Goal: Task Accomplishment & Management: Complete application form

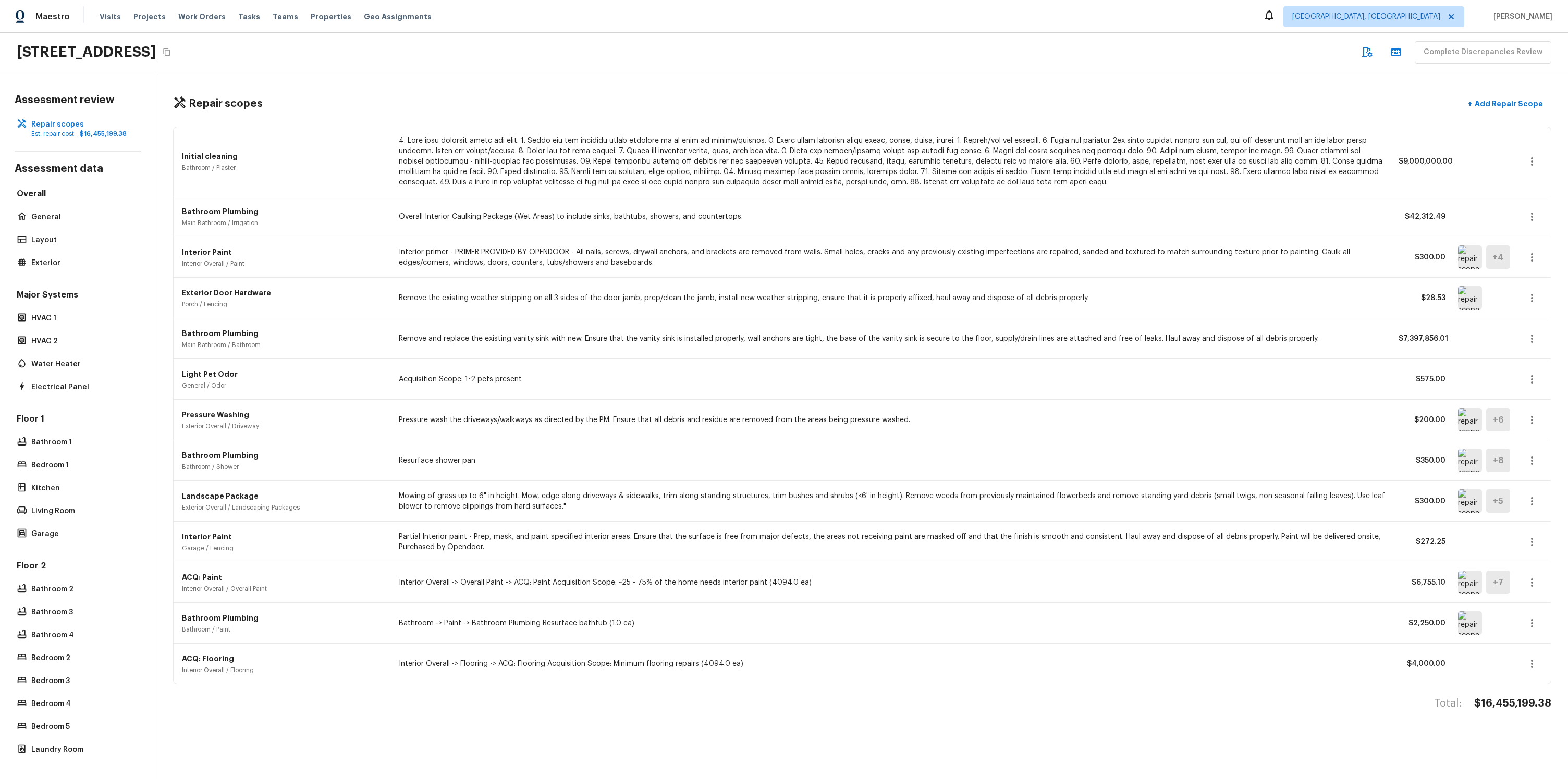
click at [1492, 58] on div "Complete Discrepancies Review" at bounding box center [1455, 52] width 195 height 22
click at [59, 220] on p "General" at bounding box center [83, 216] width 104 height 10
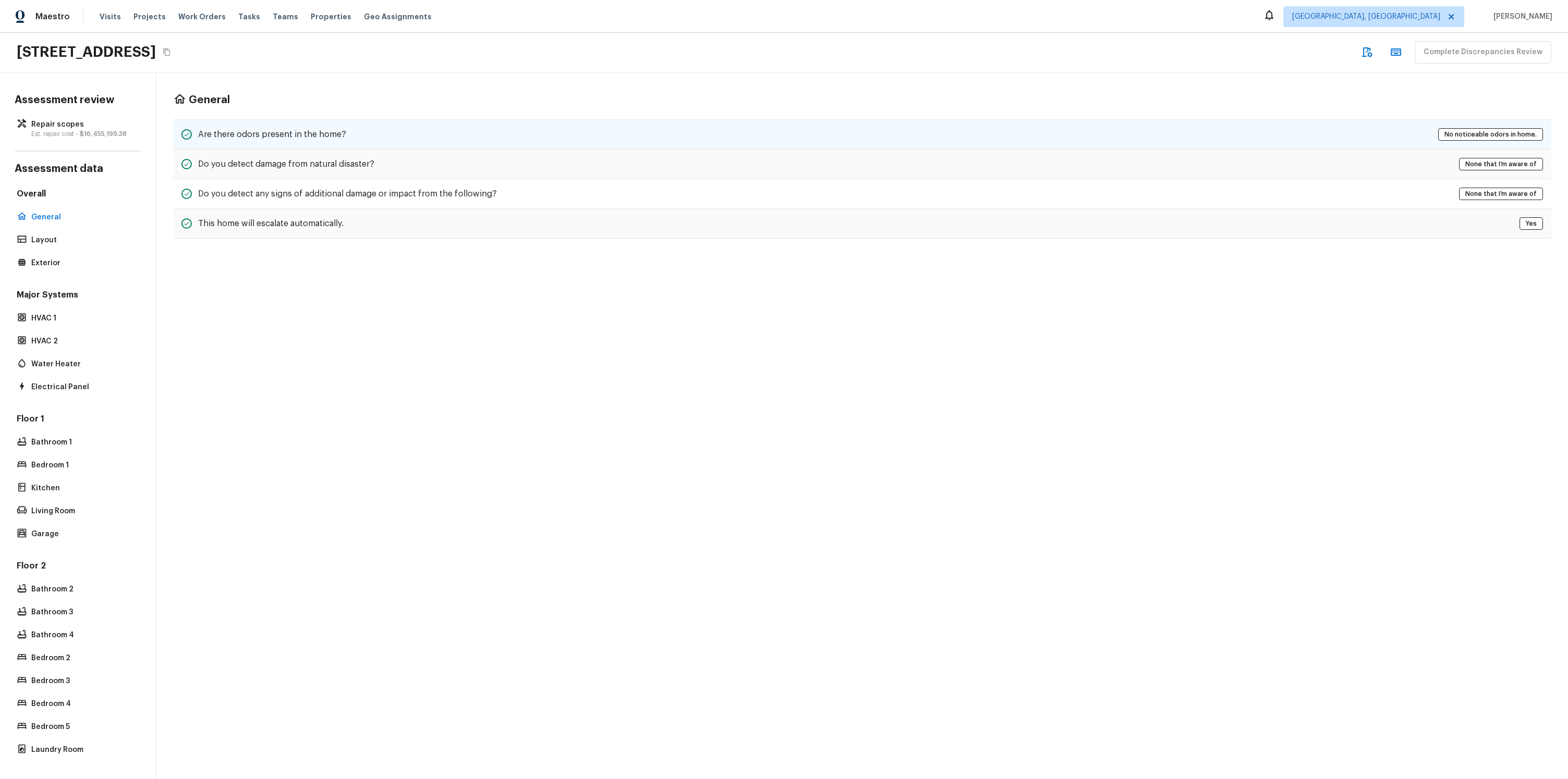
click at [341, 126] on div "Are there odors present in the home? No noticeable odors in home." at bounding box center [862, 134] width 1378 height 30
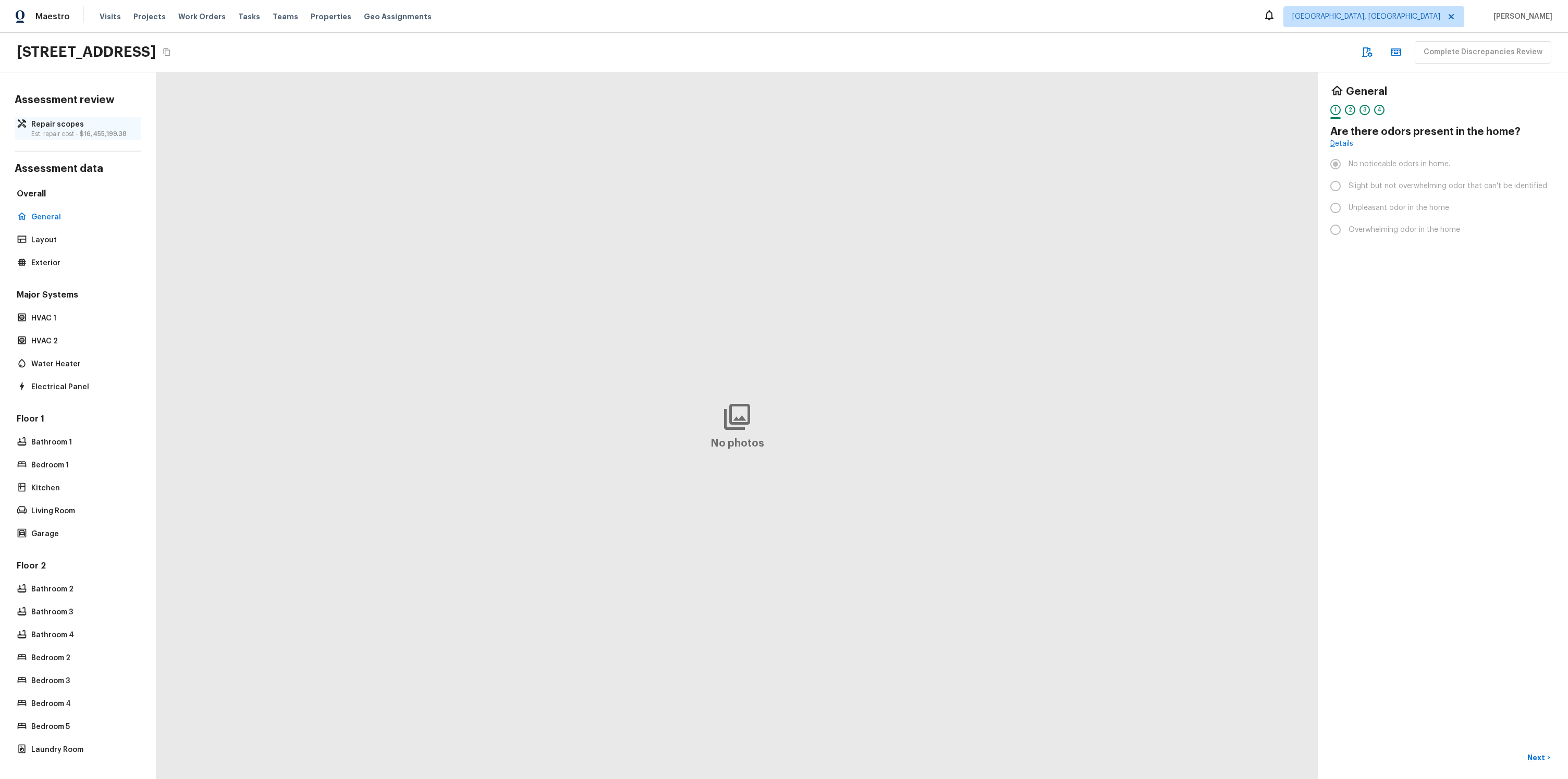
click at [89, 124] on p "Repair scopes" at bounding box center [83, 124] width 104 height 10
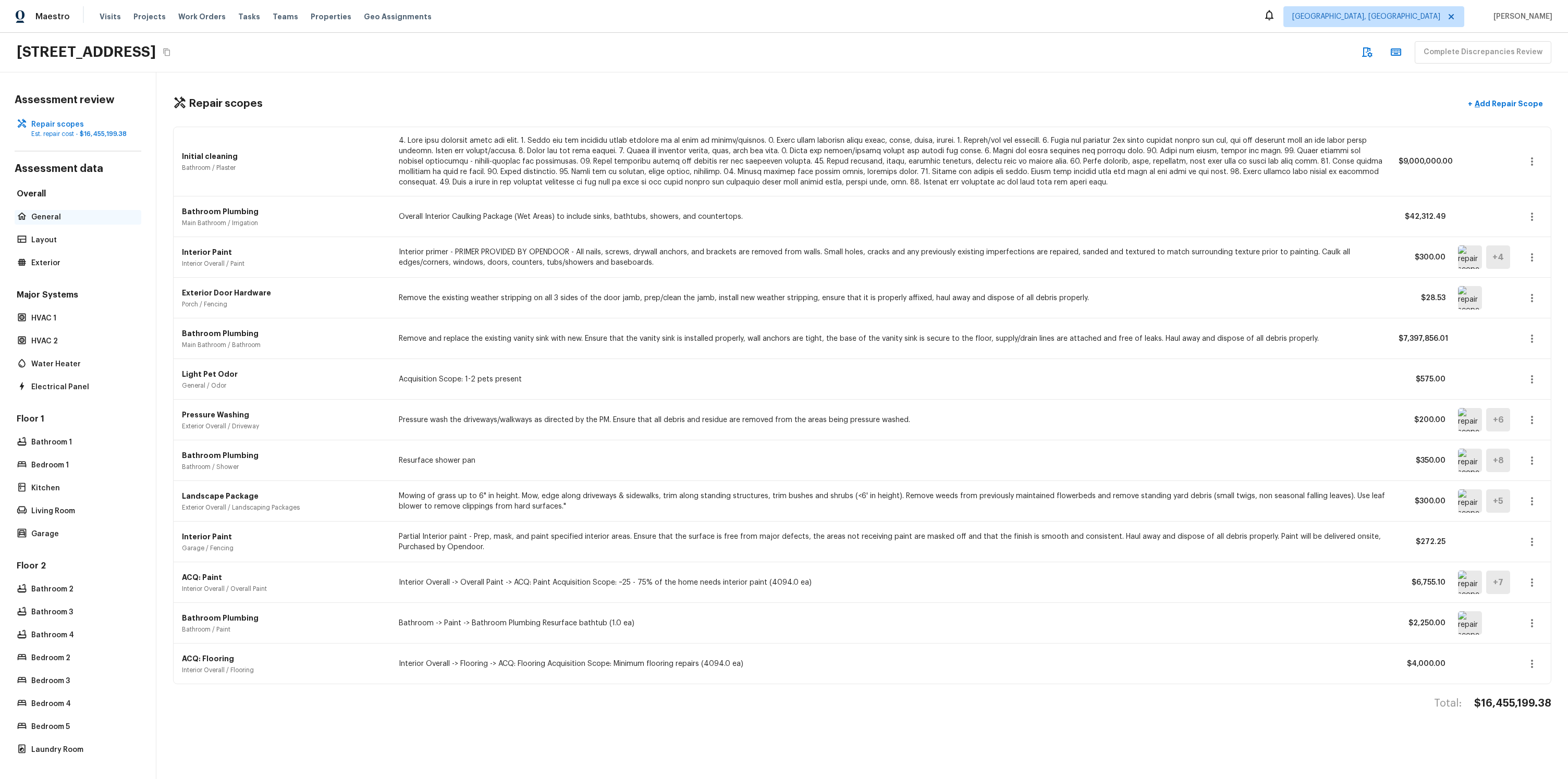
click at [61, 215] on p "General" at bounding box center [83, 216] width 104 height 10
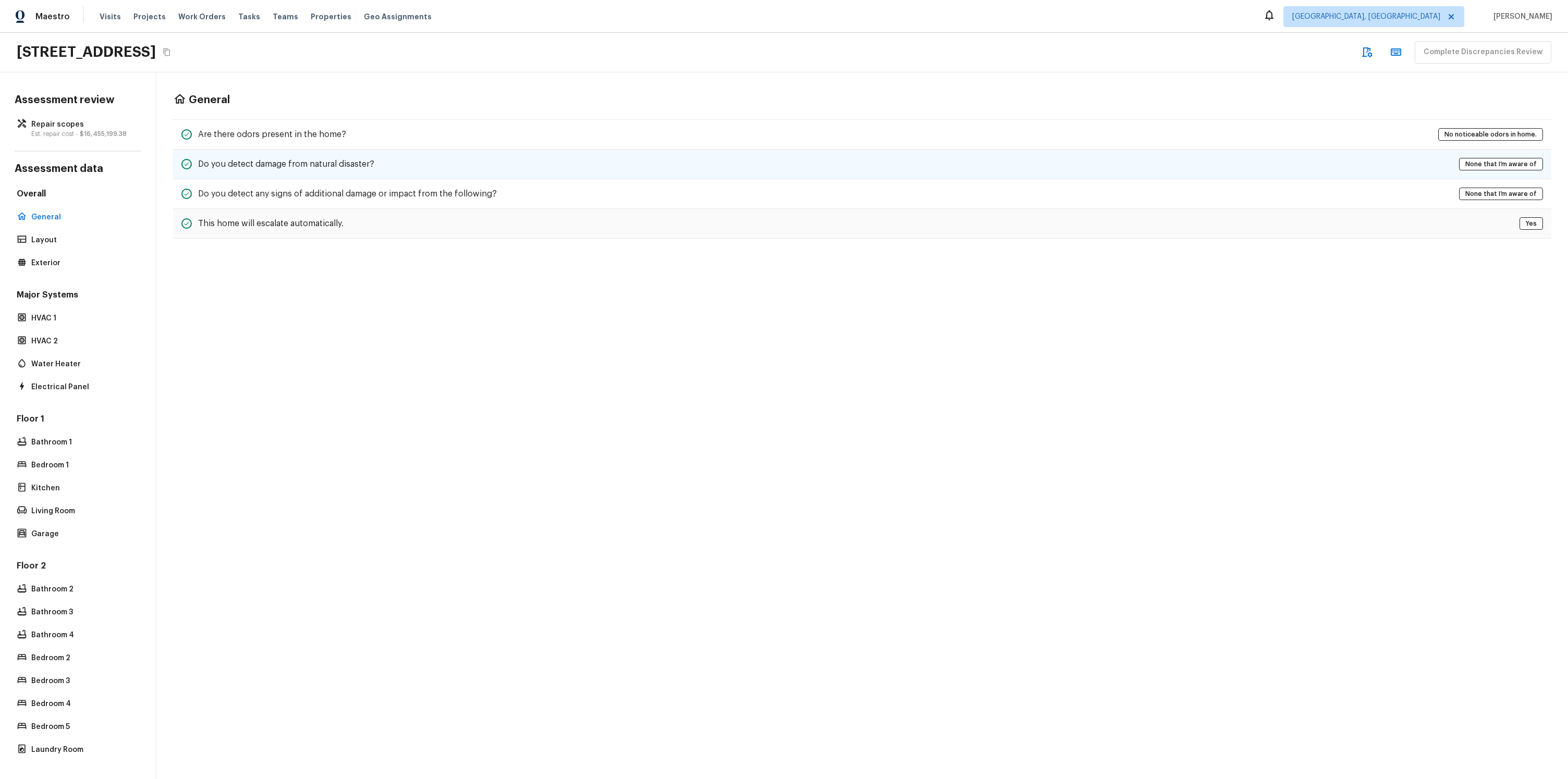
click at [268, 149] on div "Do you detect damage from natural disaster? None that I’m aware of" at bounding box center [862, 164] width 1378 height 29
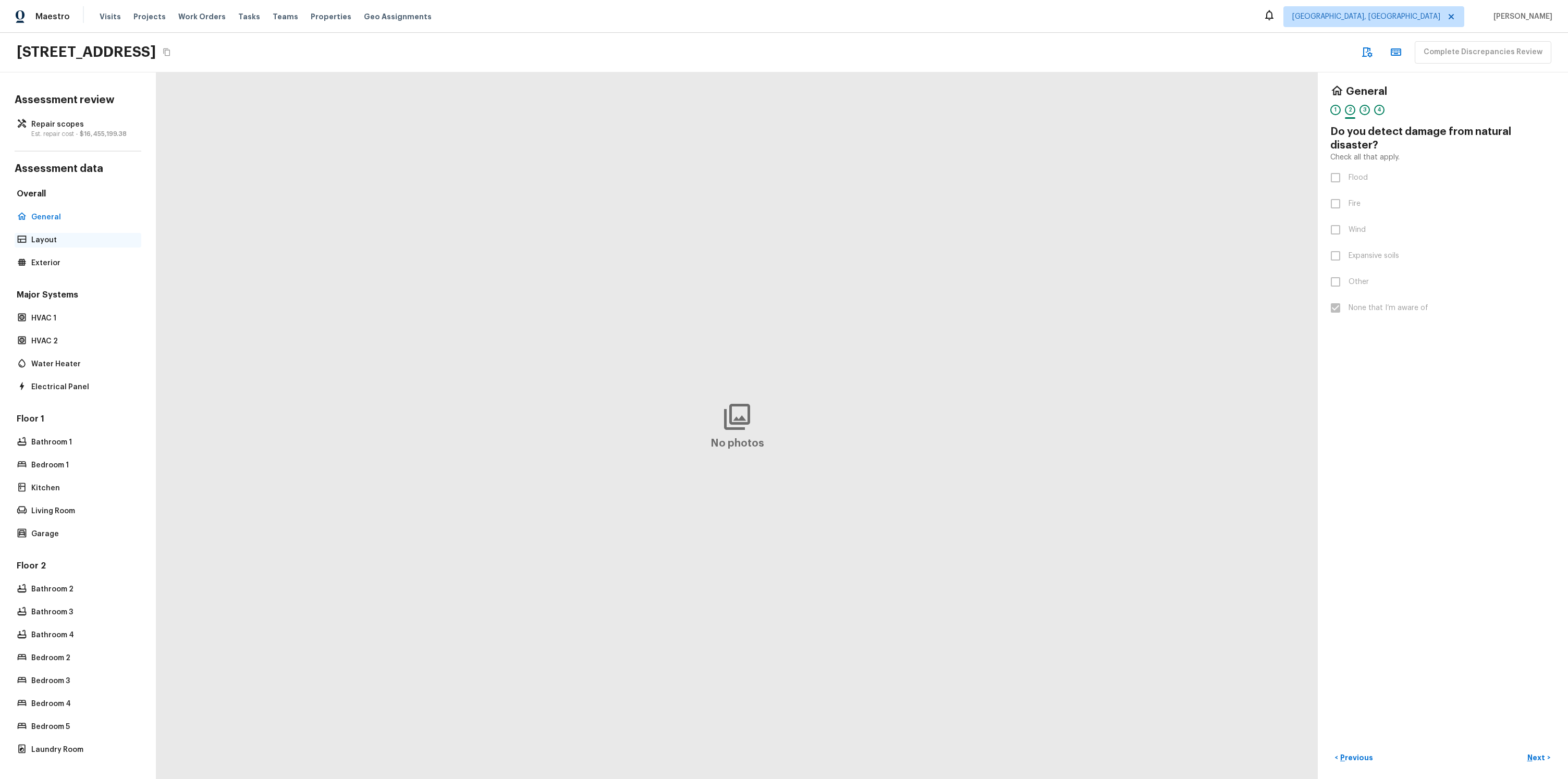
click at [41, 240] on p "Layout" at bounding box center [83, 239] width 104 height 10
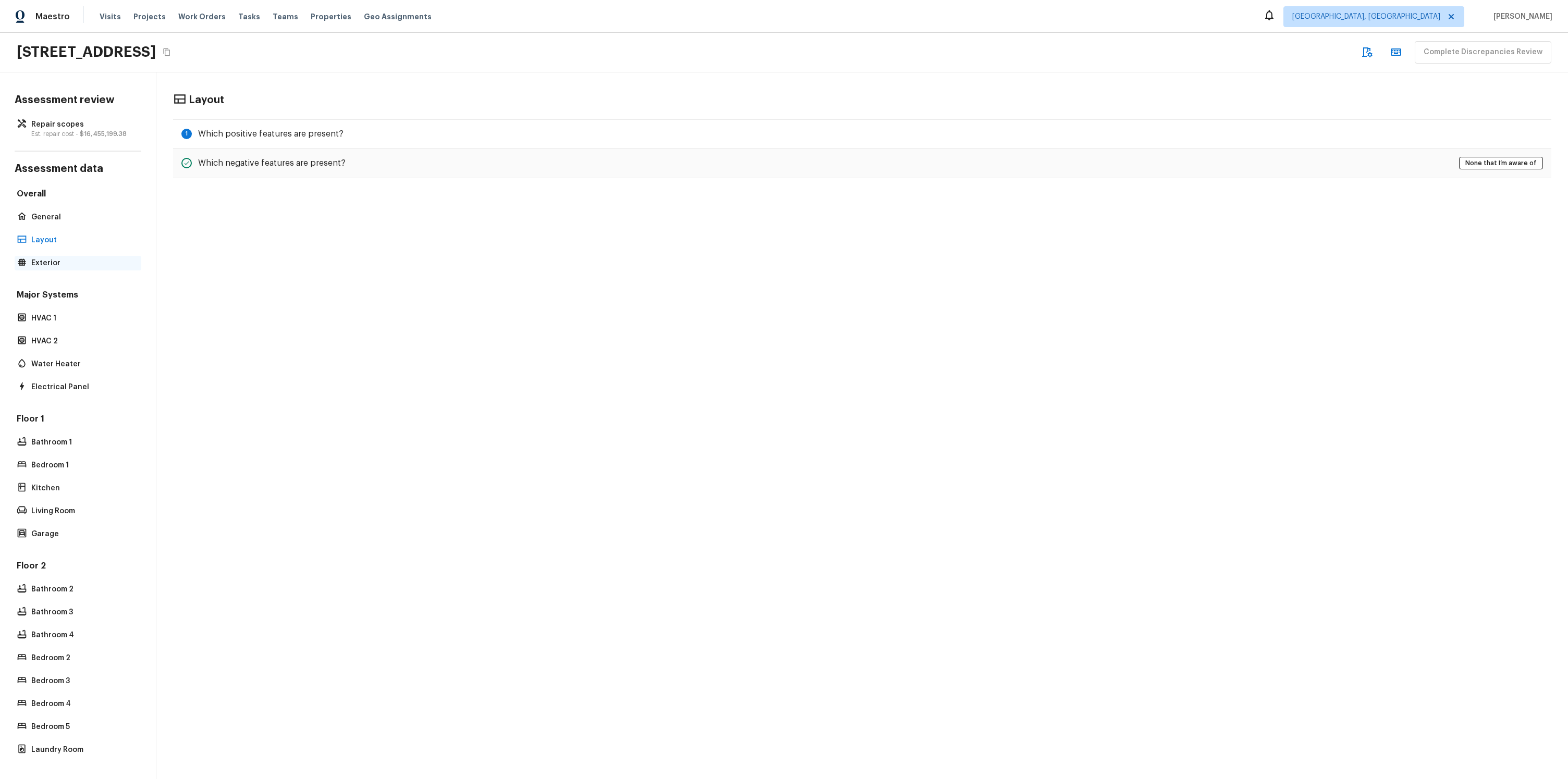
click at [41, 265] on p "Exterior" at bounding box center [83, 262] width 104 height 10
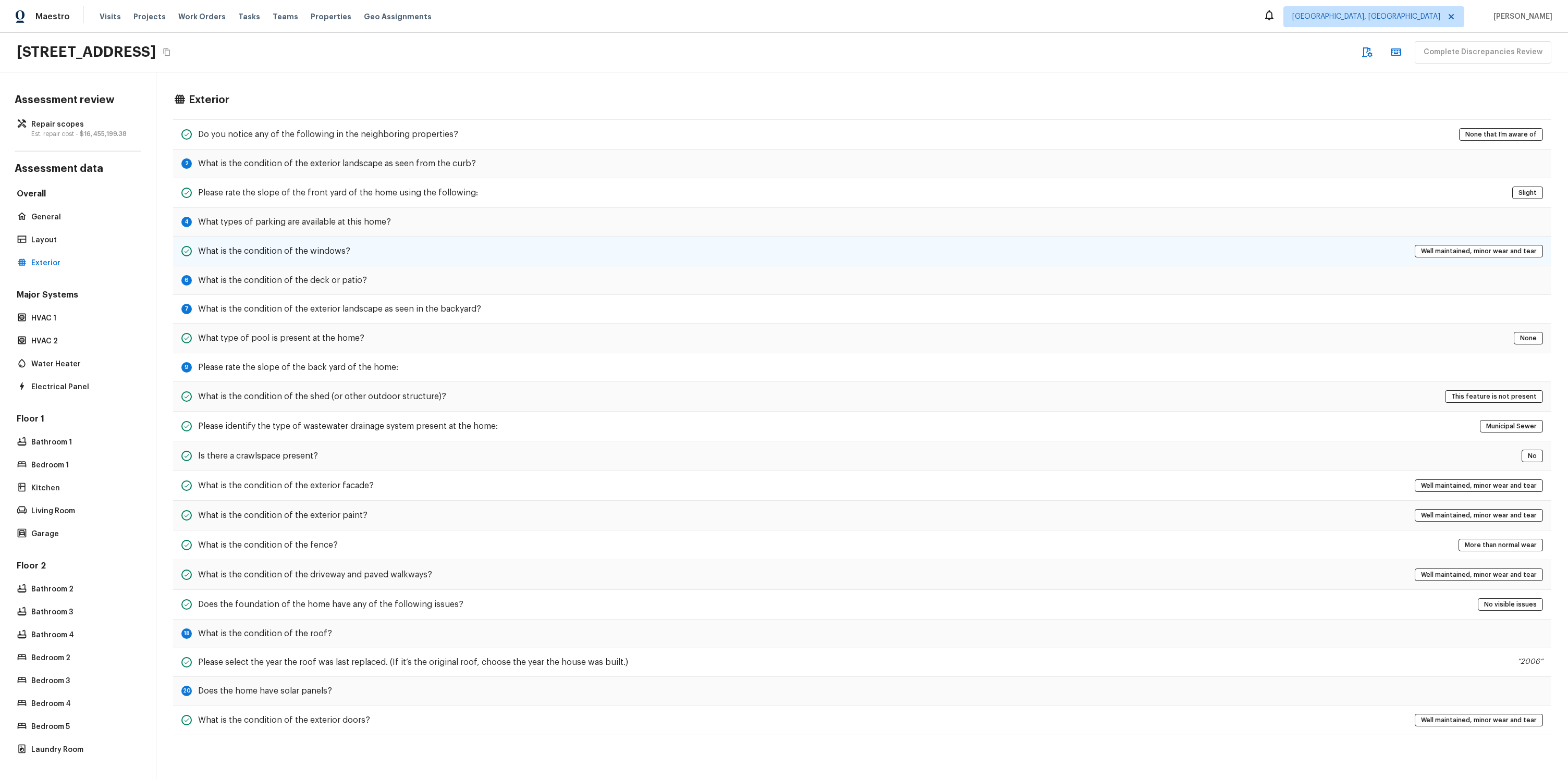
click at [219, 251] on h5 "What is the condition of the windows?" at bounding box center [274, 251] width 152 height 11
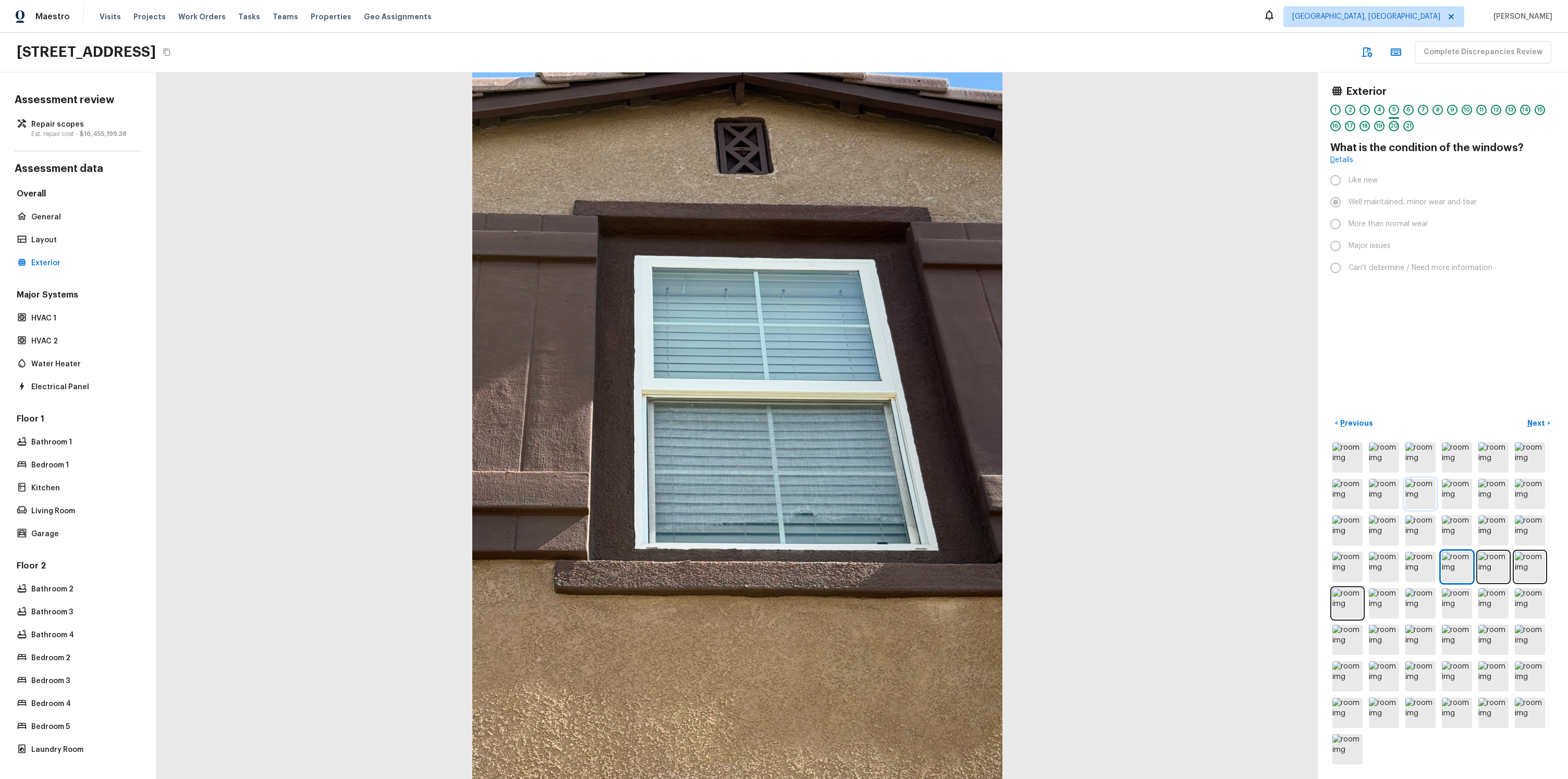
click at [1422, 504] on img at bounding box center [1421, 494] width 30 height 30
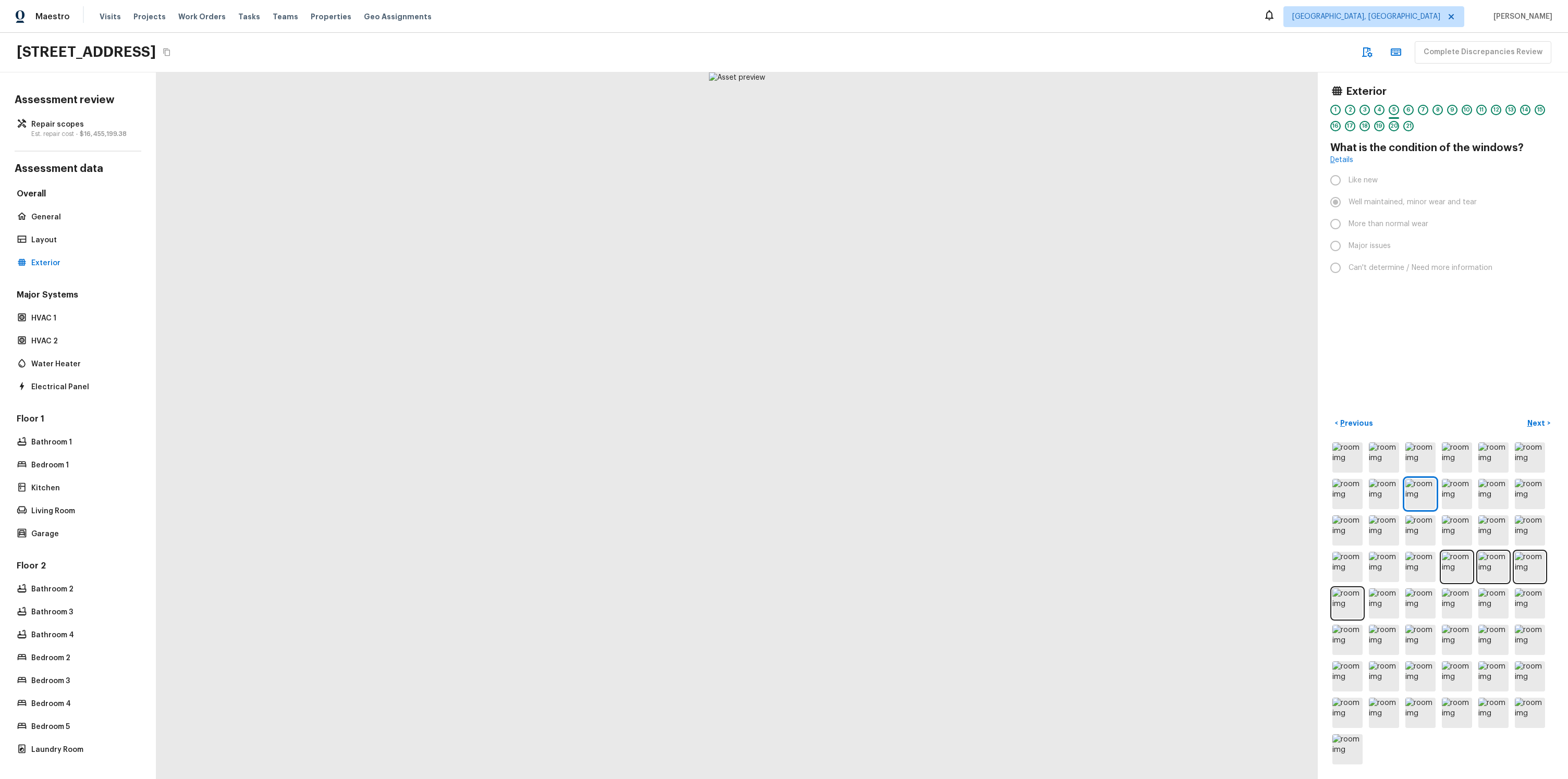
click at [1514, 505] on div at bounding box center [1443, 603] width 225 height 326
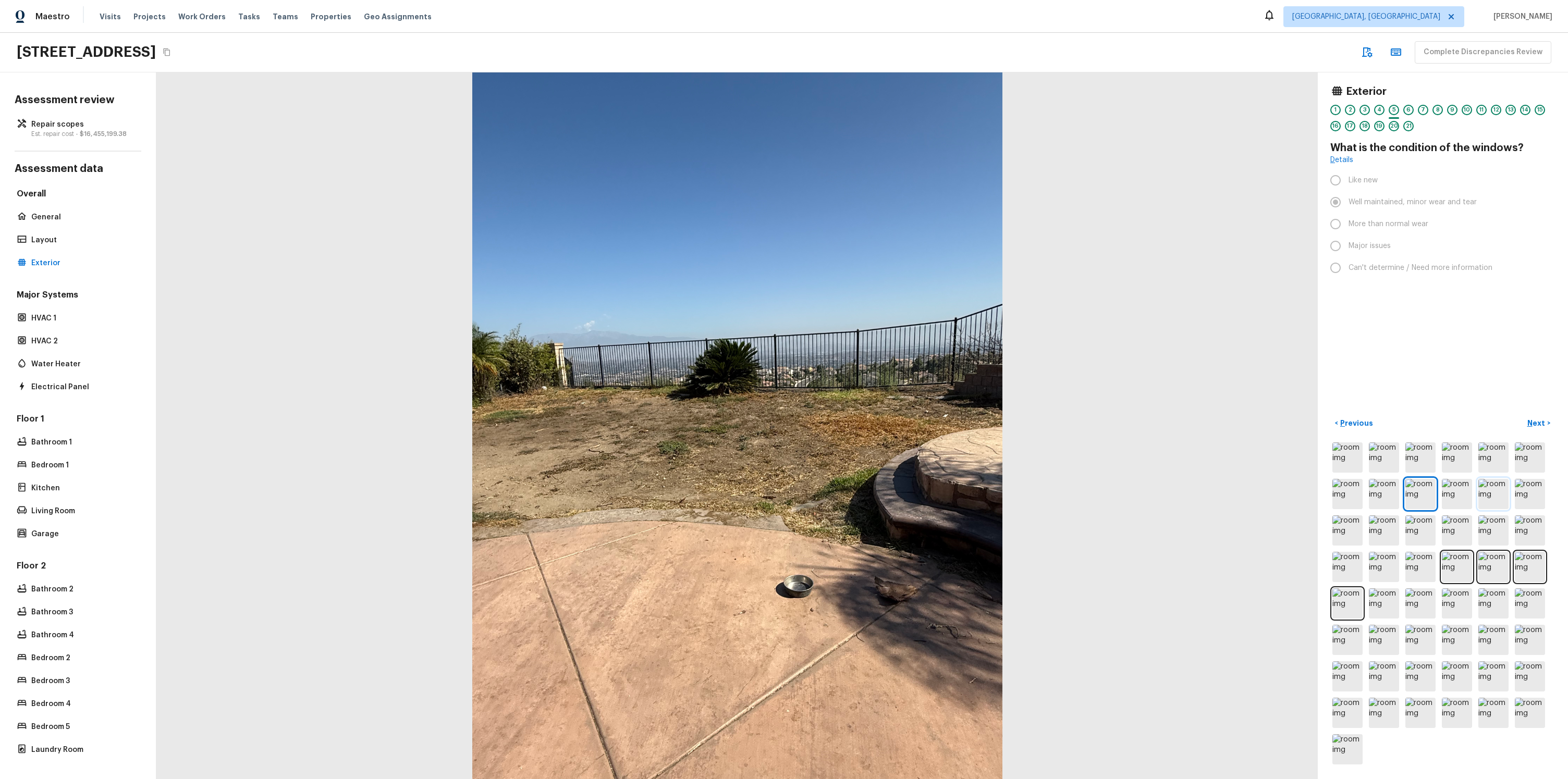
click at [1489, 489] on img at bounding box center [1493, 494] width 30 height 30
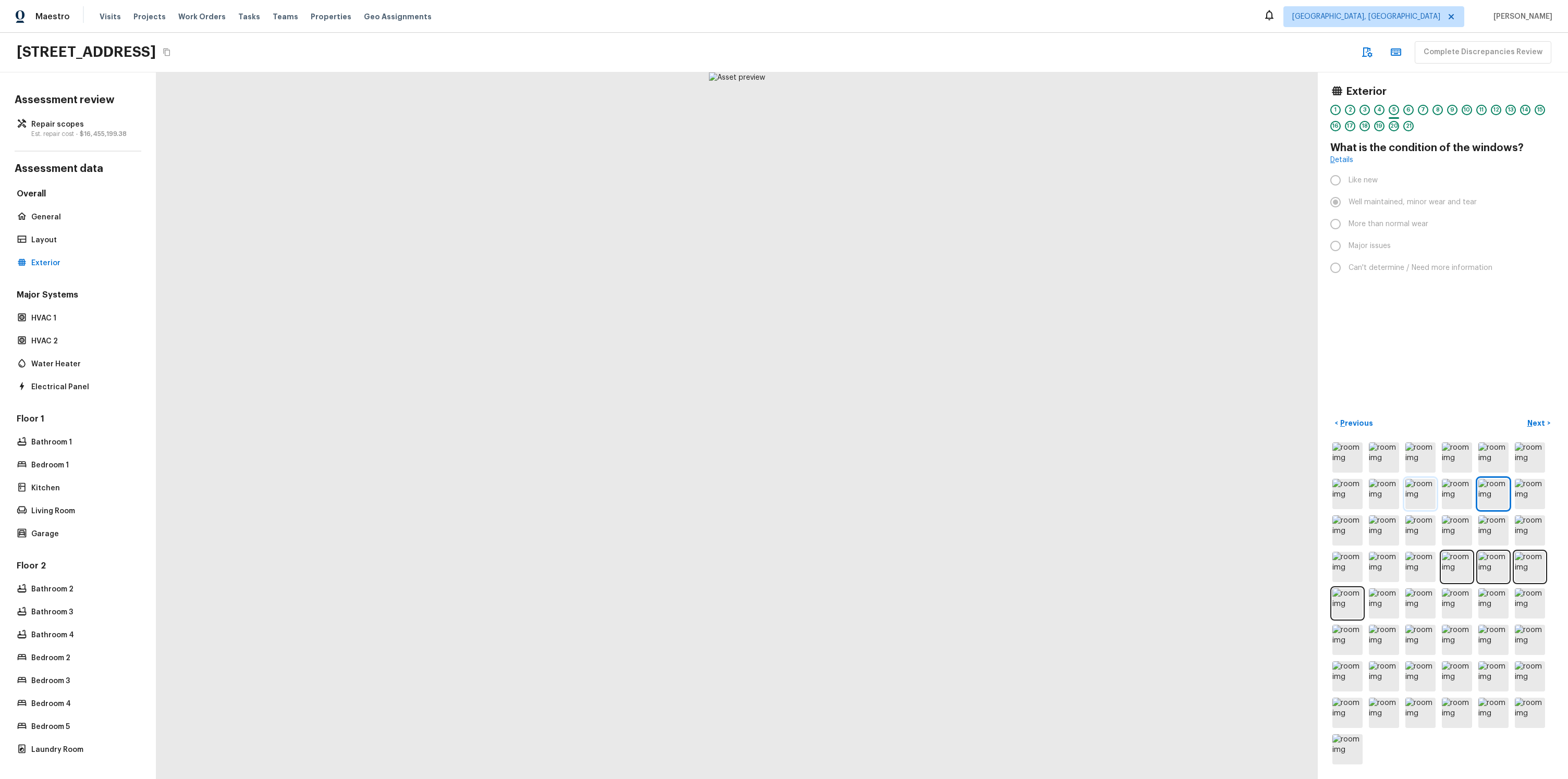
click at [1433, 507] on img at bounding box center [1421, 494] width 30 height 30
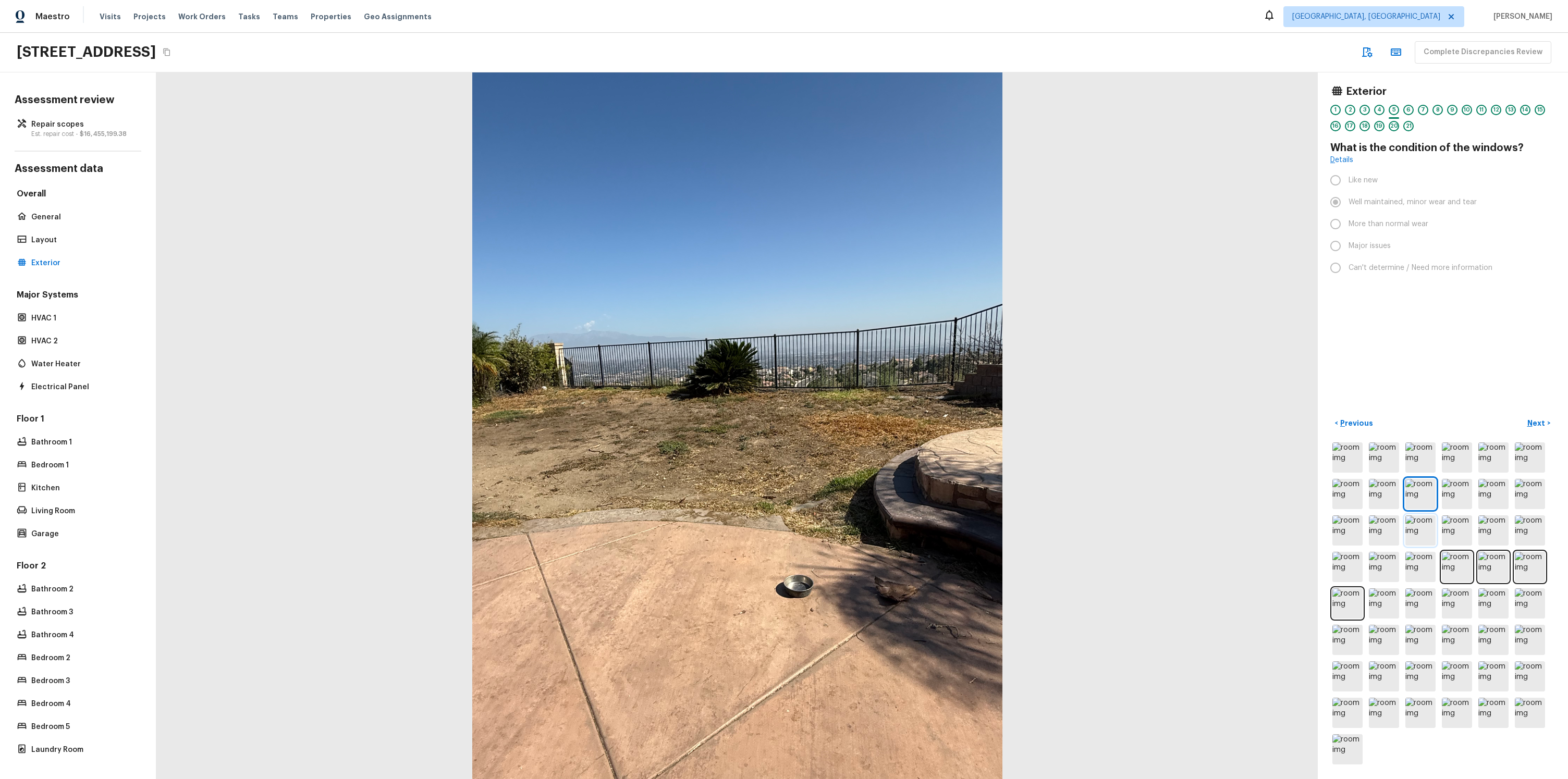
click at [1411, 533] on img at bounding box center [1421, 530] width 30 height 30
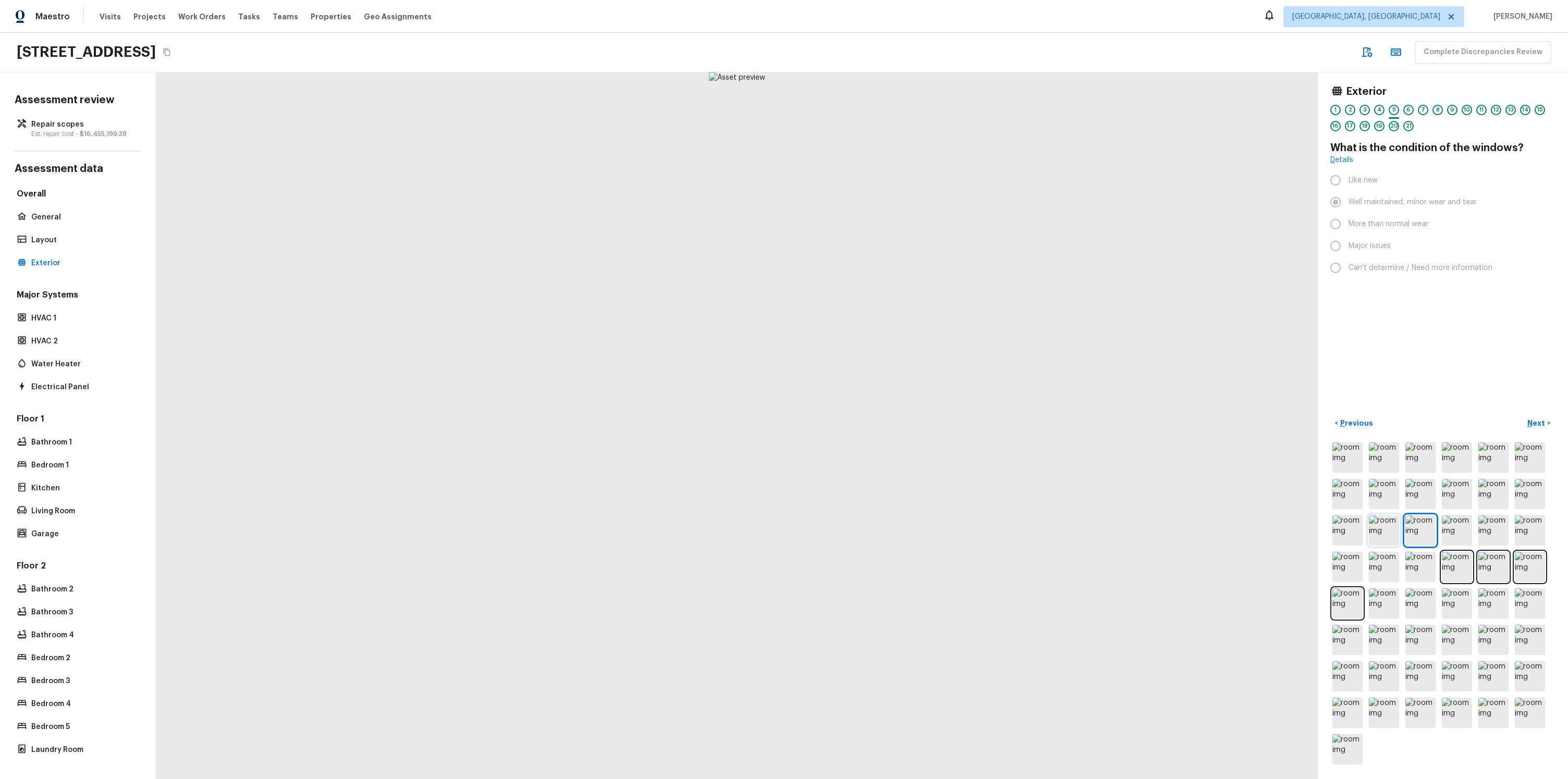
click at [1373, 541] on img at bounding box center [1384, 530] width 30 height 30
click at [1357, 539] on img at bounding box center [1348, 530] width 30 height 30
click at [1519, 507] on img at bounding box center [1530, 494] width 30 height 30
click at [1340, 467] on img at bounding box center [1348, 457] width 30 height 30
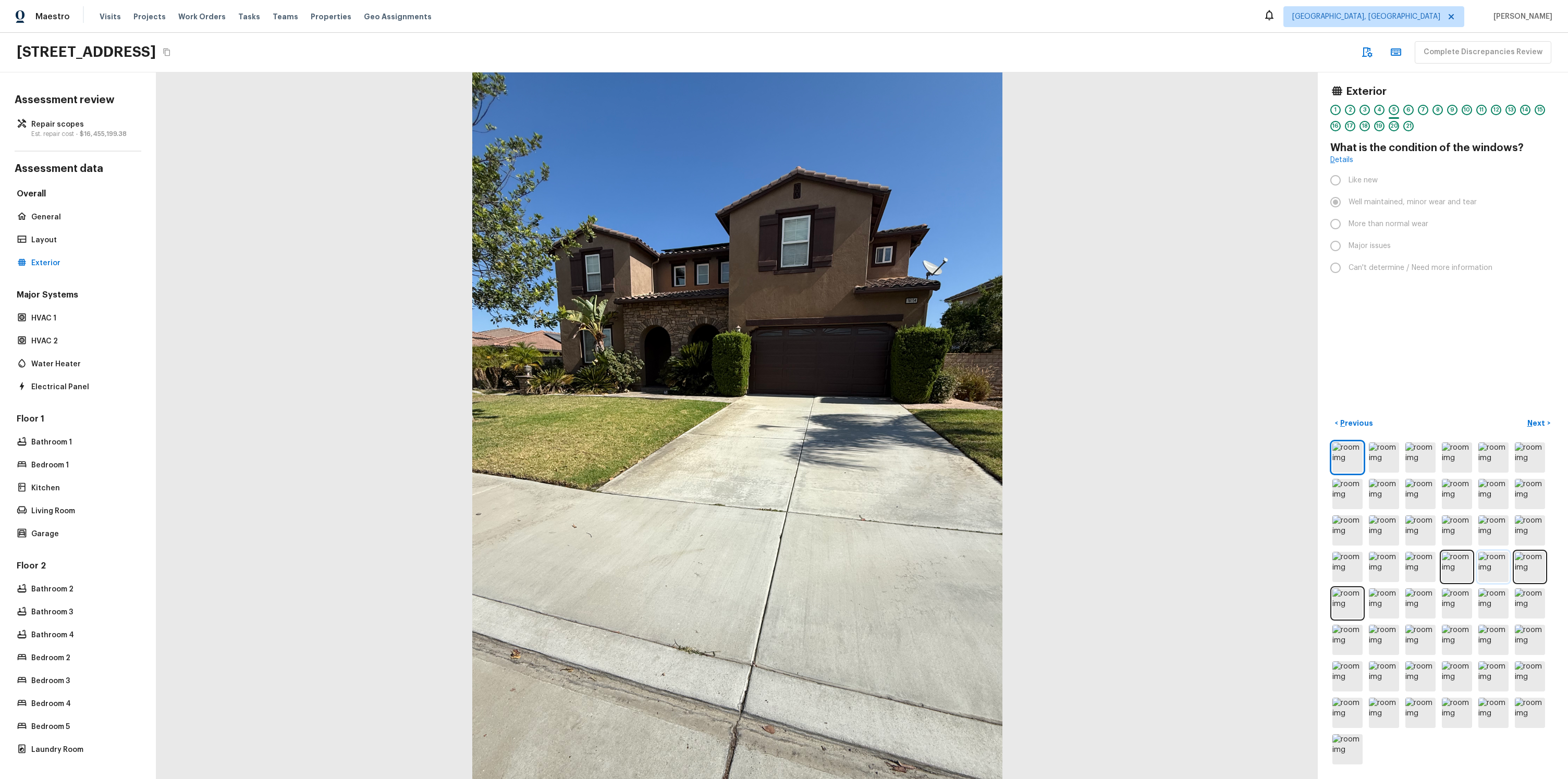
click at [1492, 570] on img at bounding box center [1493, 566] width 30 height 30
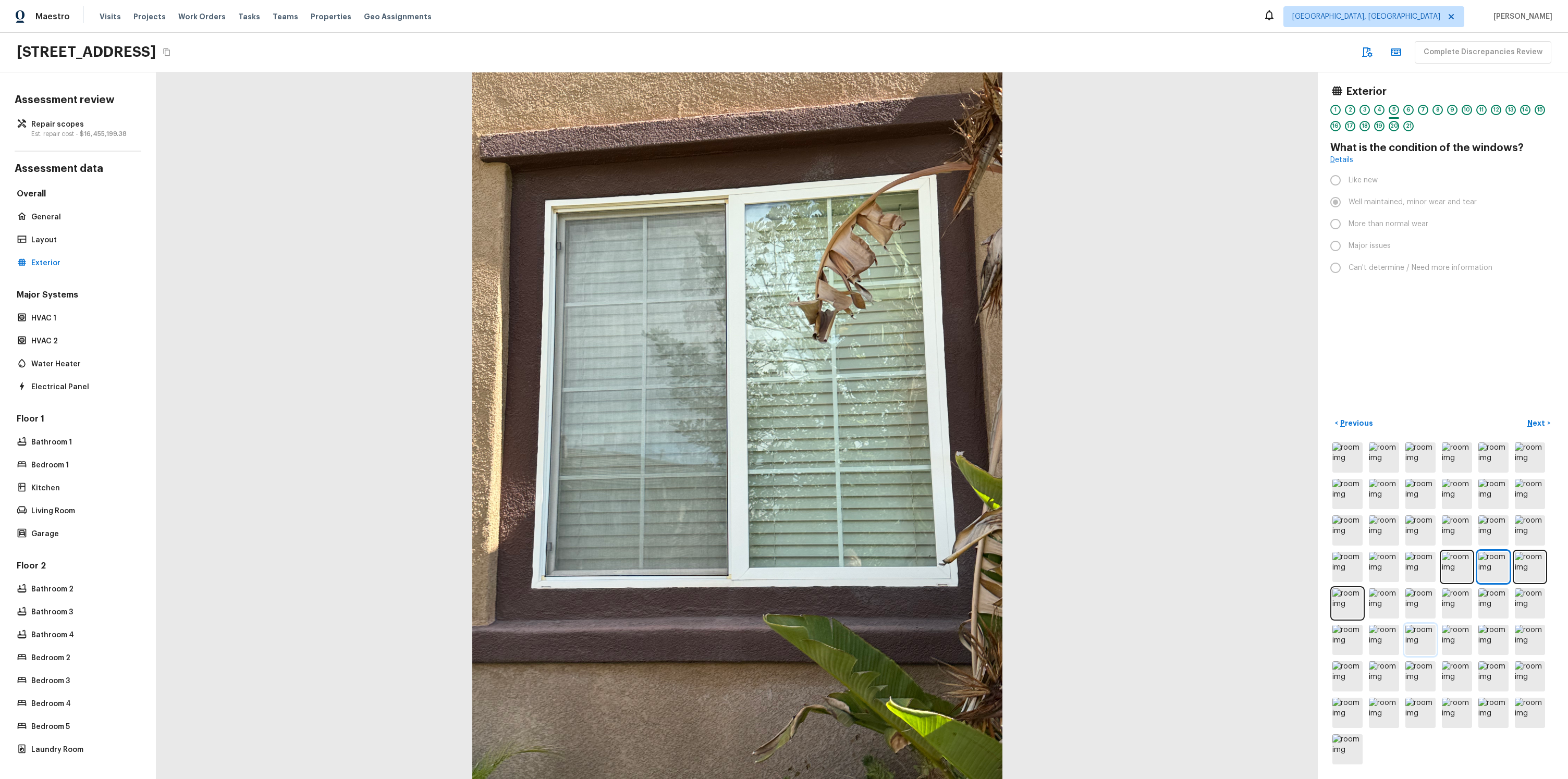
click at [1414, 632] on img at bounding box center [1421, 640] width 30 height 30
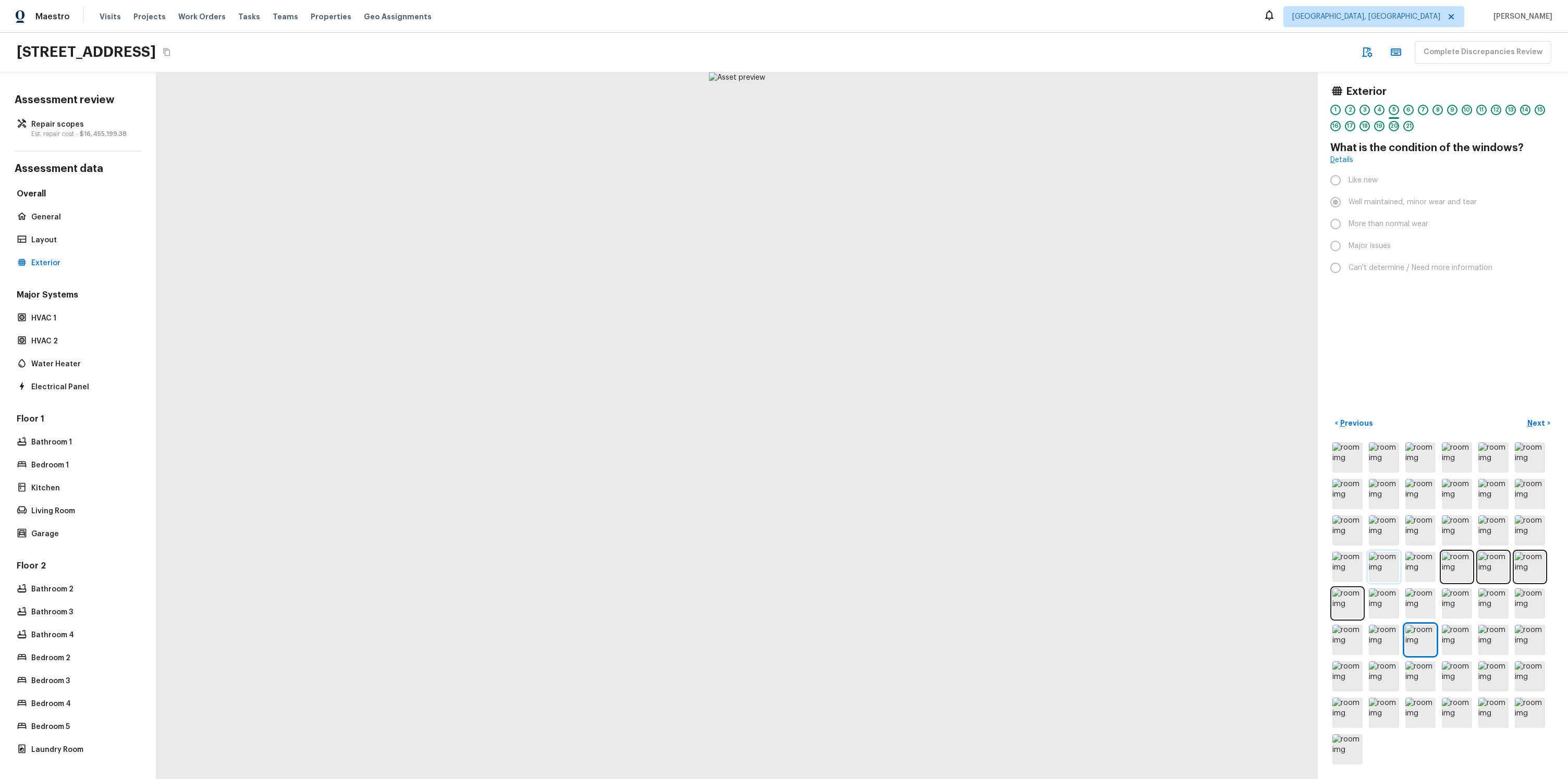
click at [1369, 562] on img at bounding box center [1384, 566] width 30 height 30
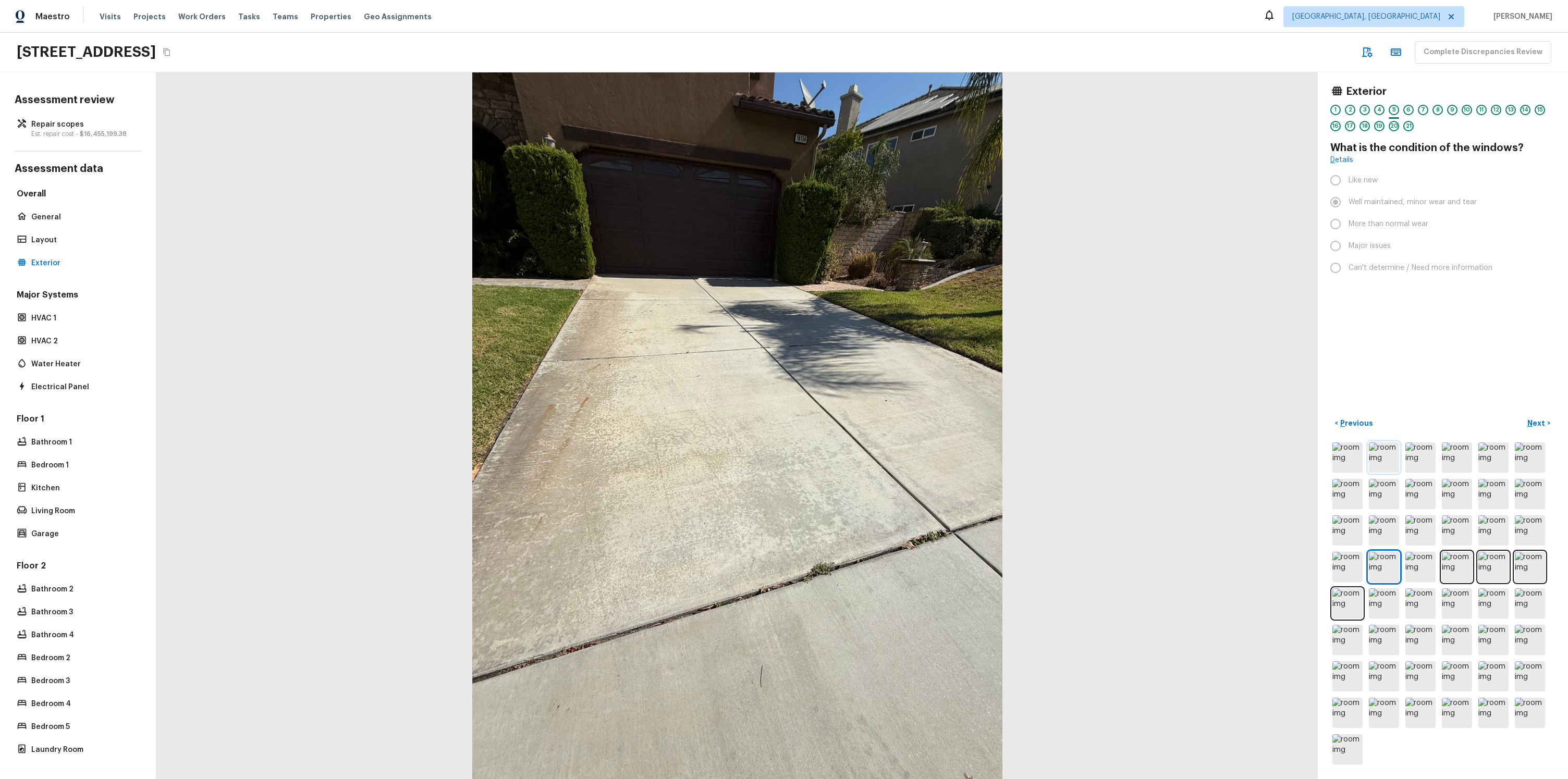
click at [1375, 456] on img at bounding box center [1384, 457] width 30 height 30
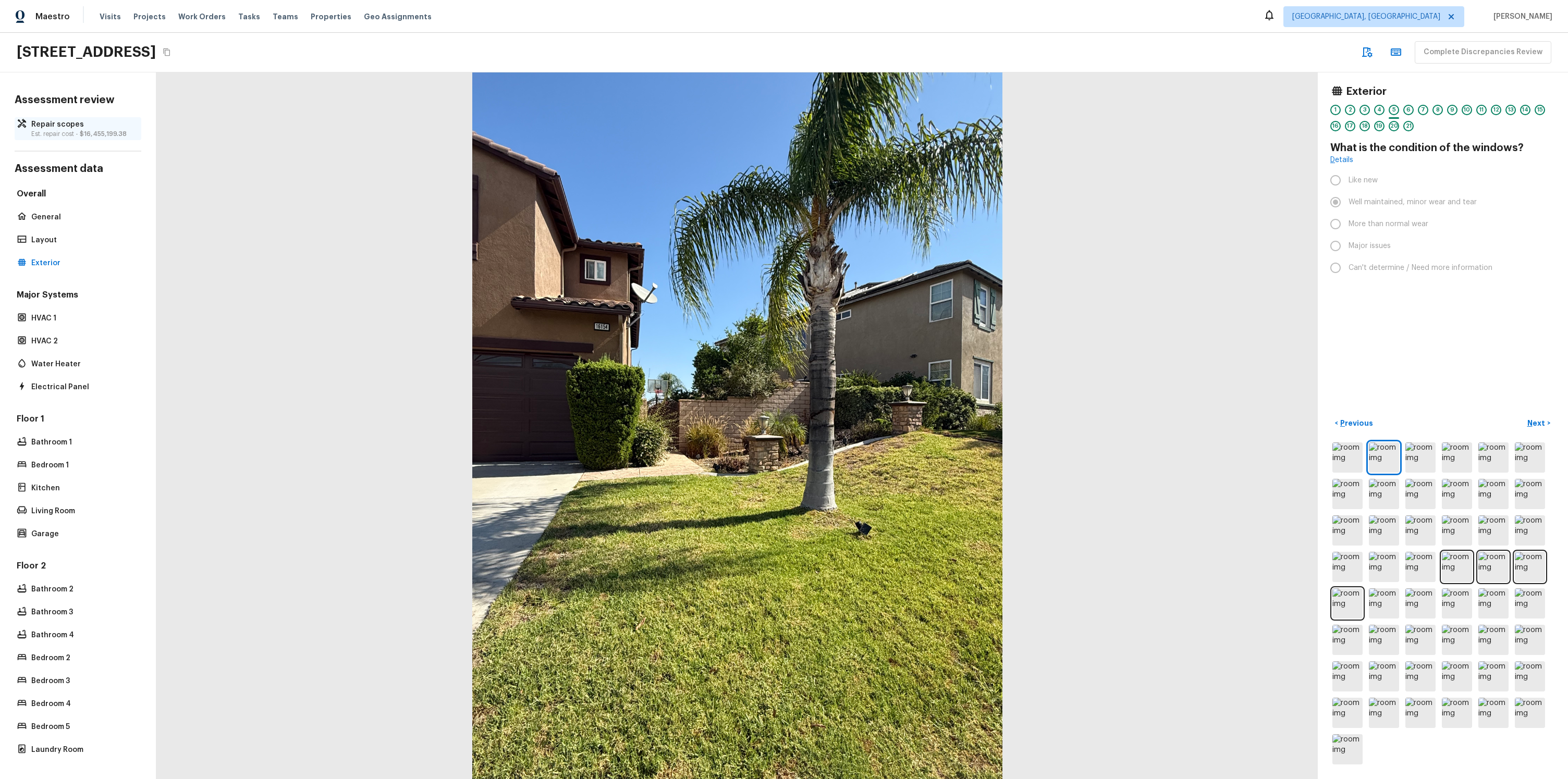
click at [77, 125] on p "Repair scopes" at bounding box center [83, 124] width 104 height 10
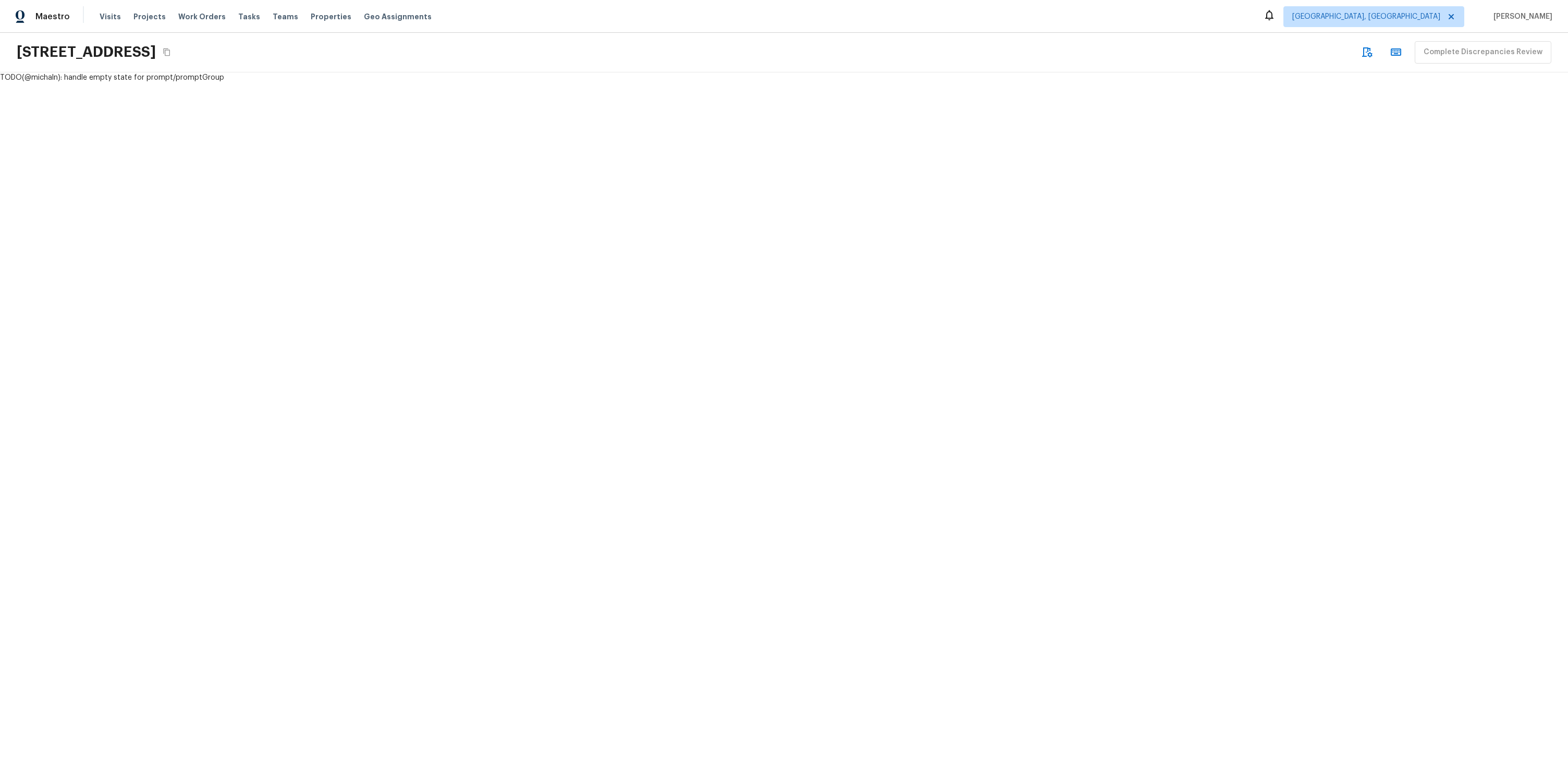
click at [665, 103] on div "TODO(@michaln): handle empty state for prompt/promptGroup" at bounding box center [784, 425] width 1568 height 706
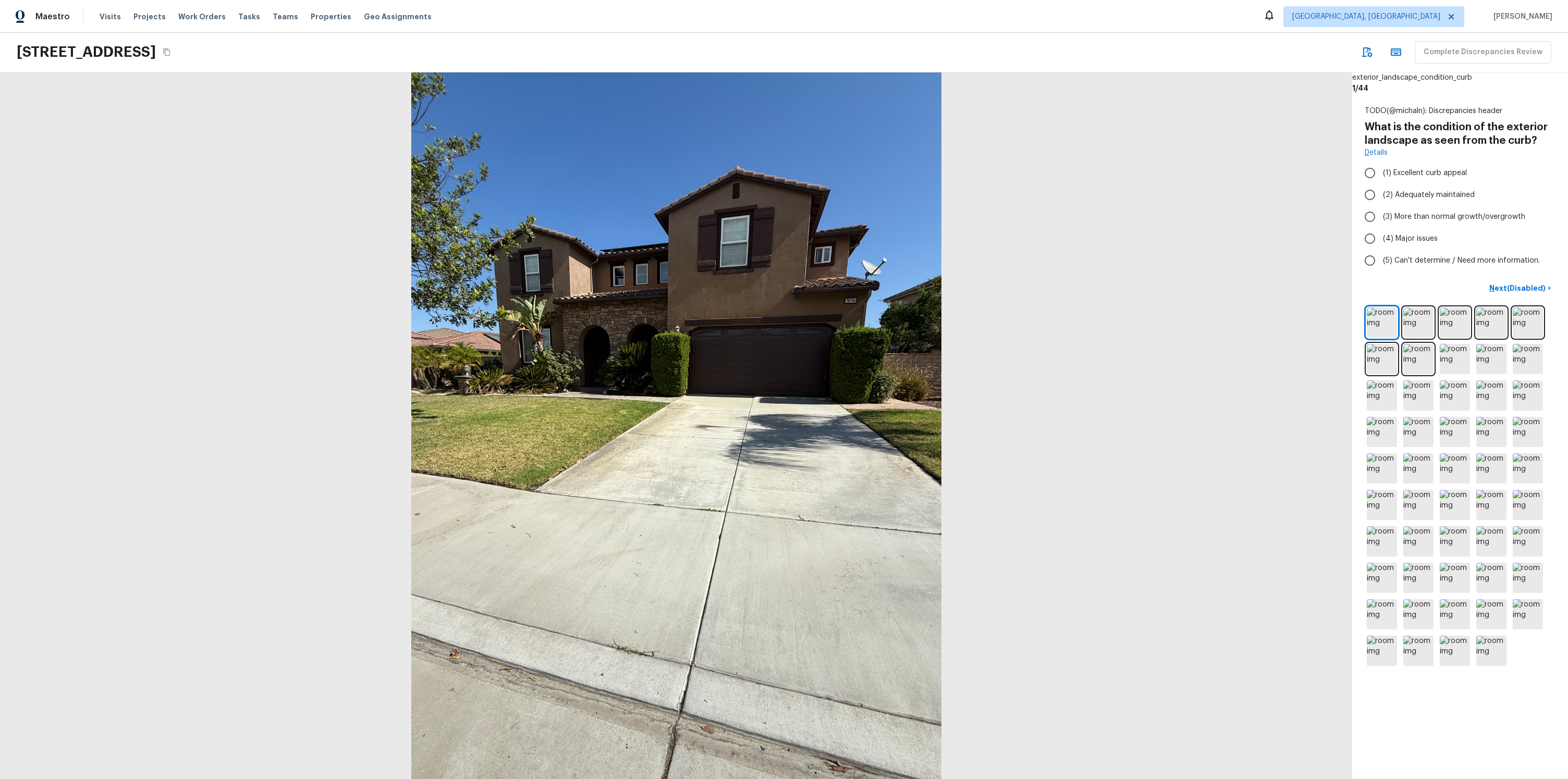
click at [1500, 297] on div "Next (Disabled) >" at bounding box center [1460, 474] width 191 height 389
click at [1504, 289] on p "Next (Disabled)" at bounding box center [1518, 287] width 58 height 10
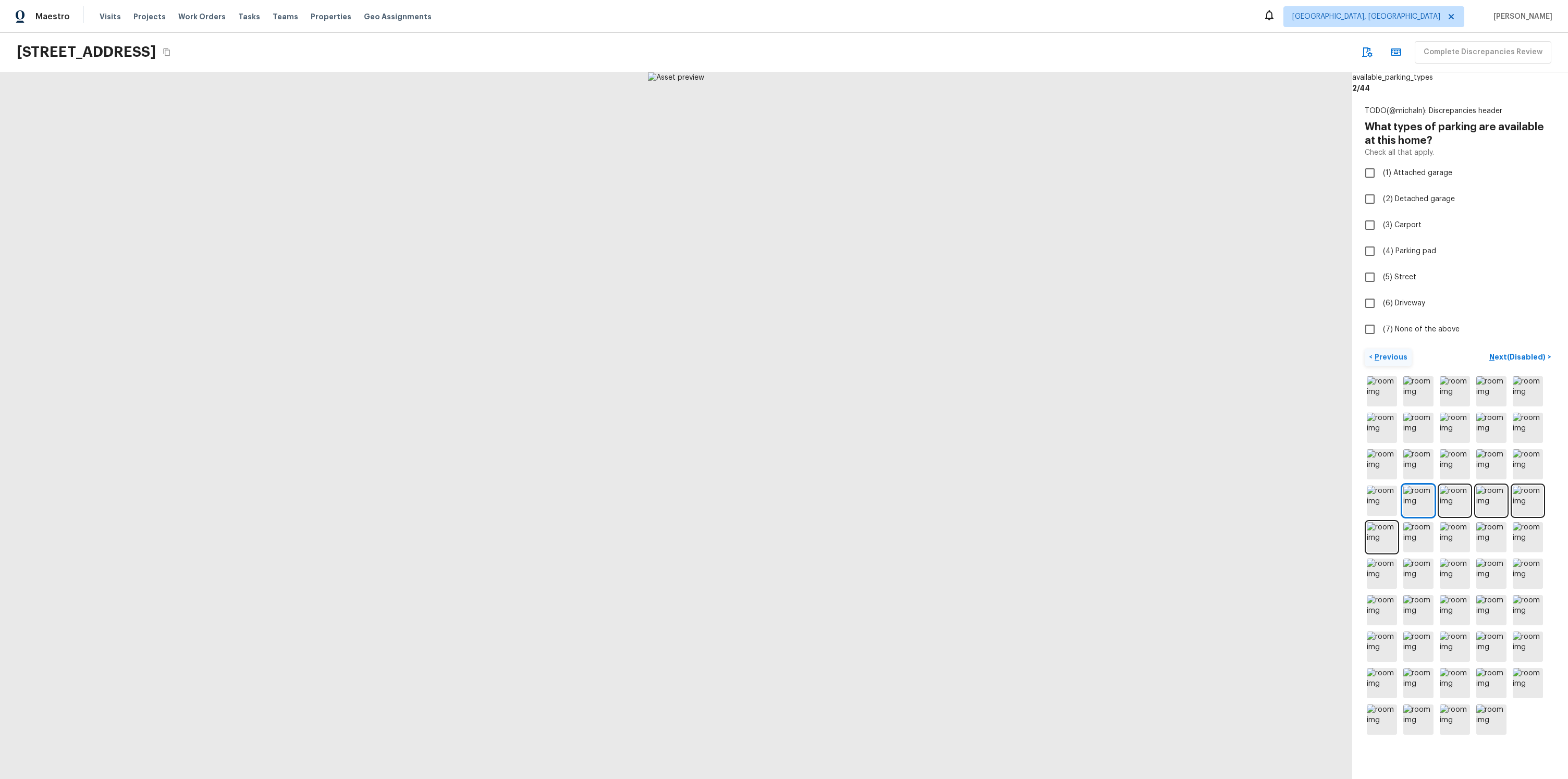
click at [1381, 355] on p "Previous" at bounding box center [1390, 356] width 35 height 10
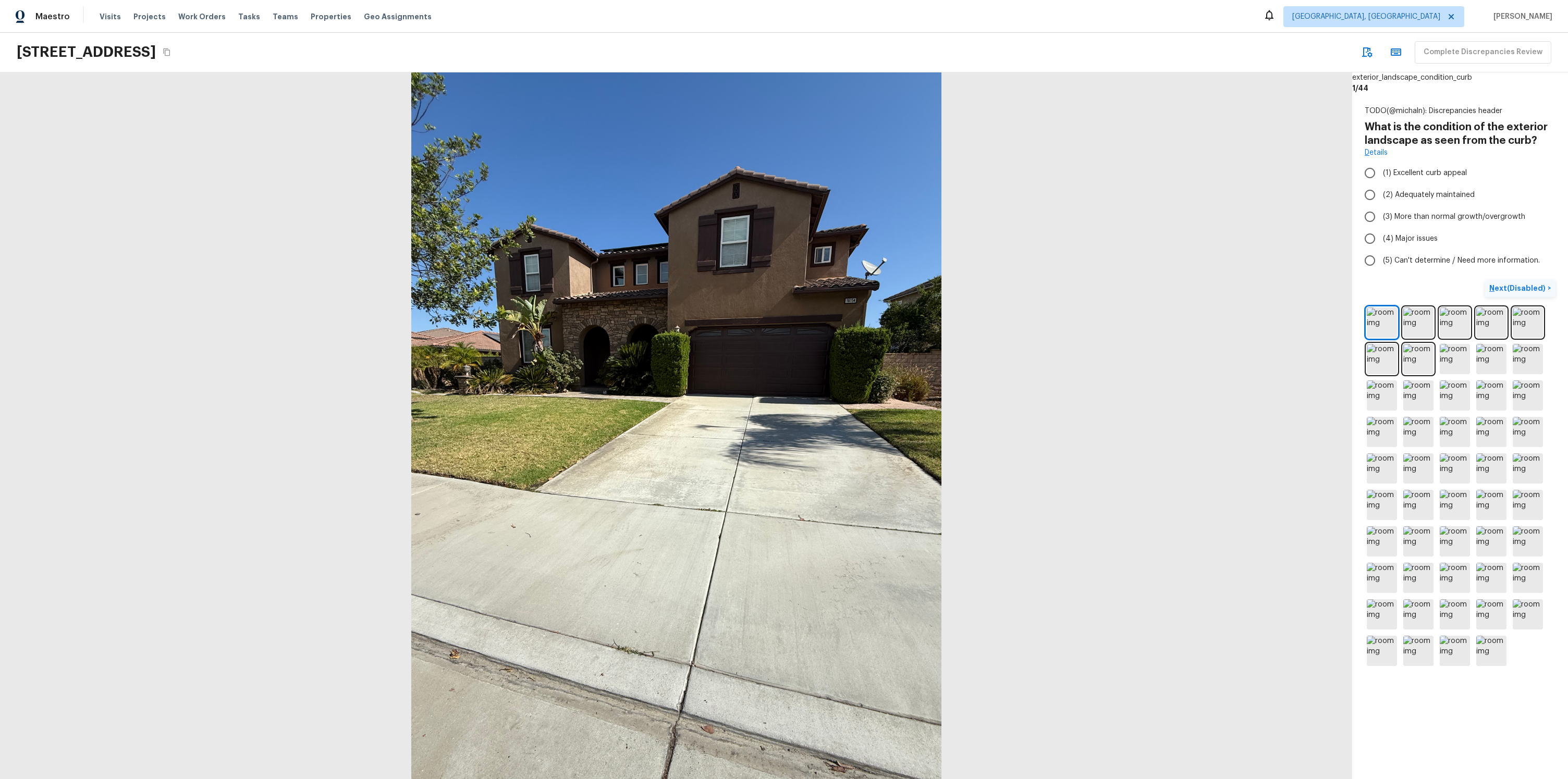
click at [1503, 285] on p "Next (Disabled)" at bounding box center [1518, 287] width 58 height 10
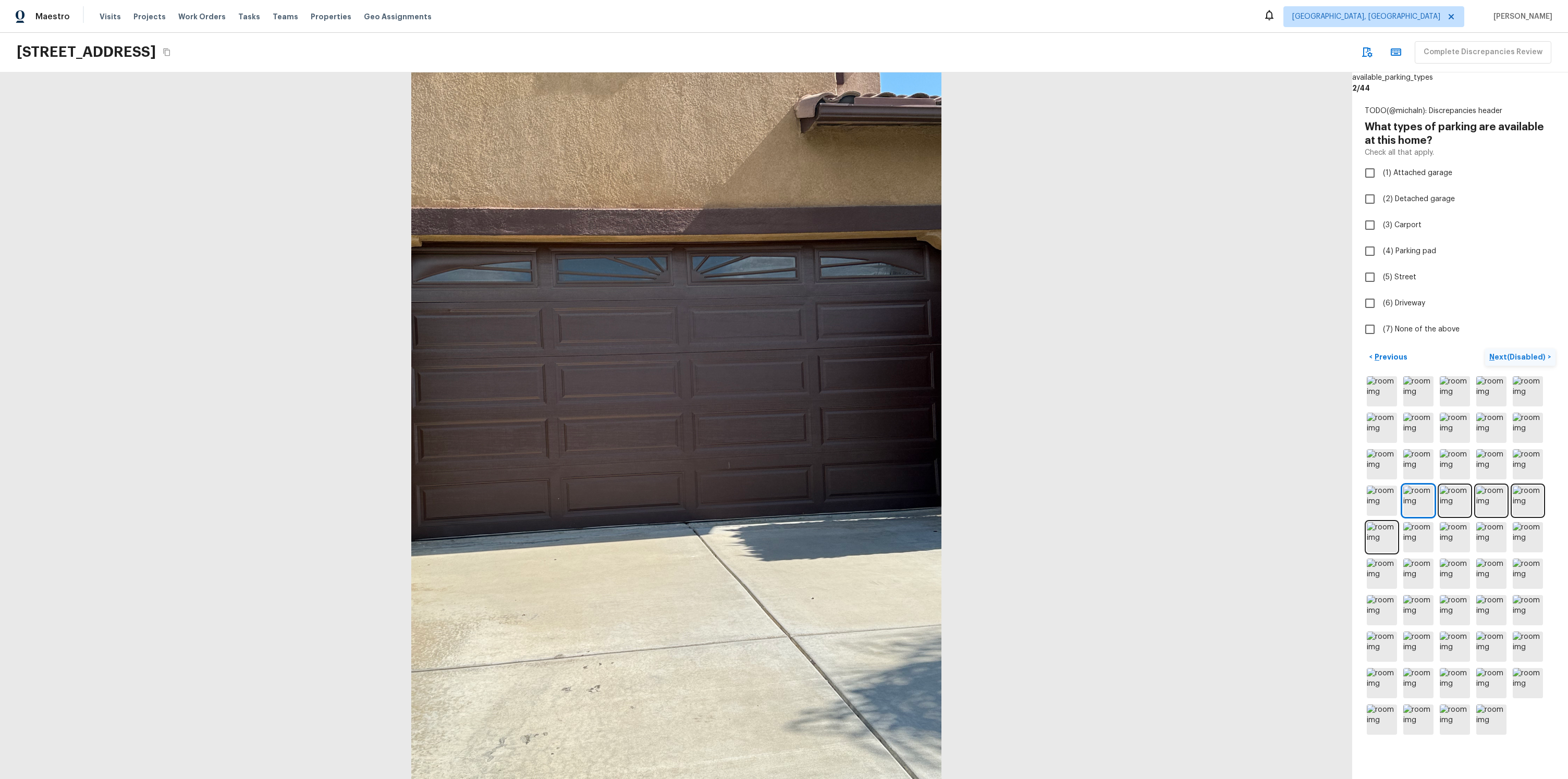
click at [1520, 350] on button "Next (Disabled) >" at bounding box center [1520, 357] width 70 height 17
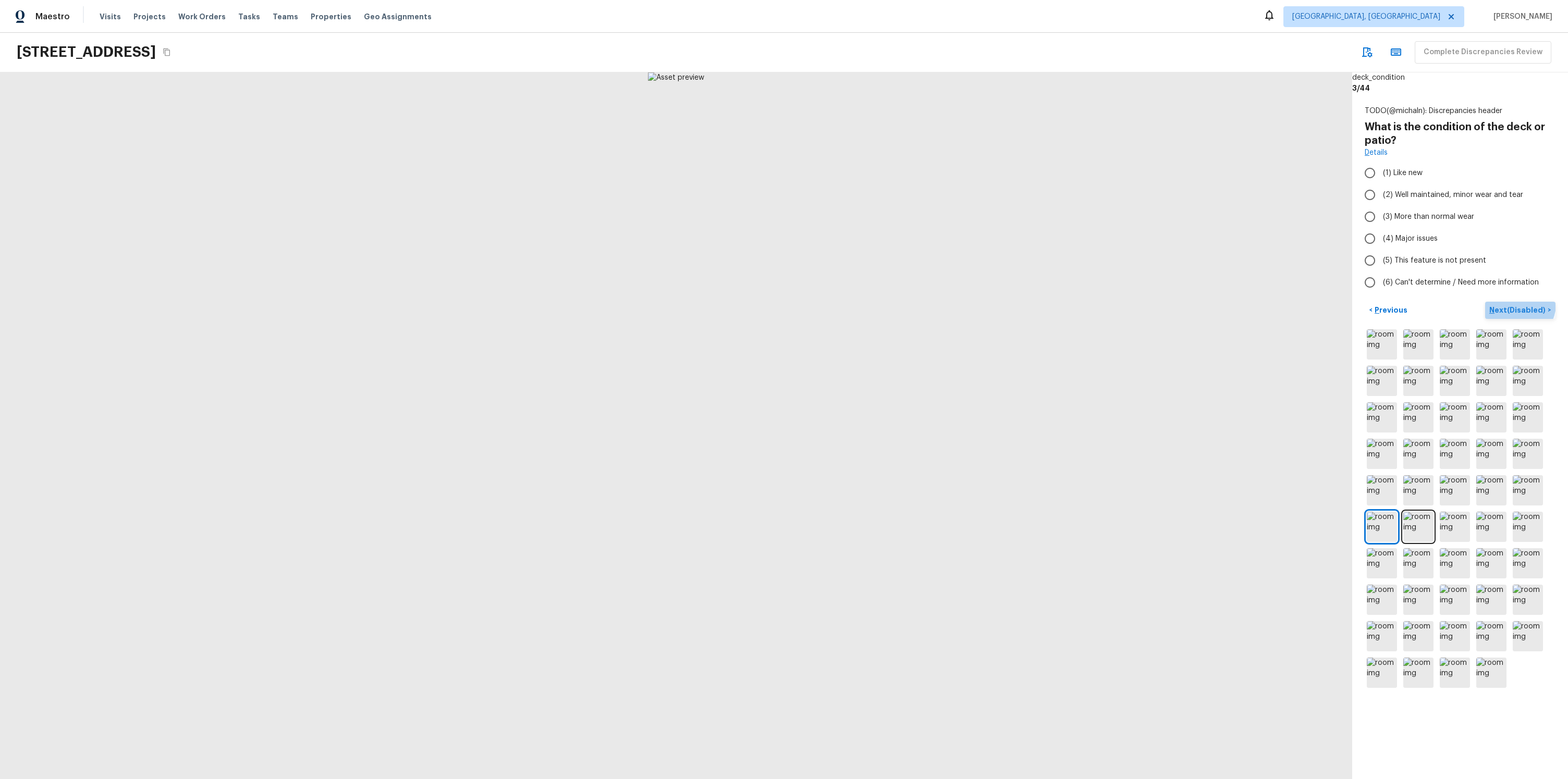
click at [1519, 304] on button "Next (Disabled) >" at bounding box center [1520, 310] width 70 height 17
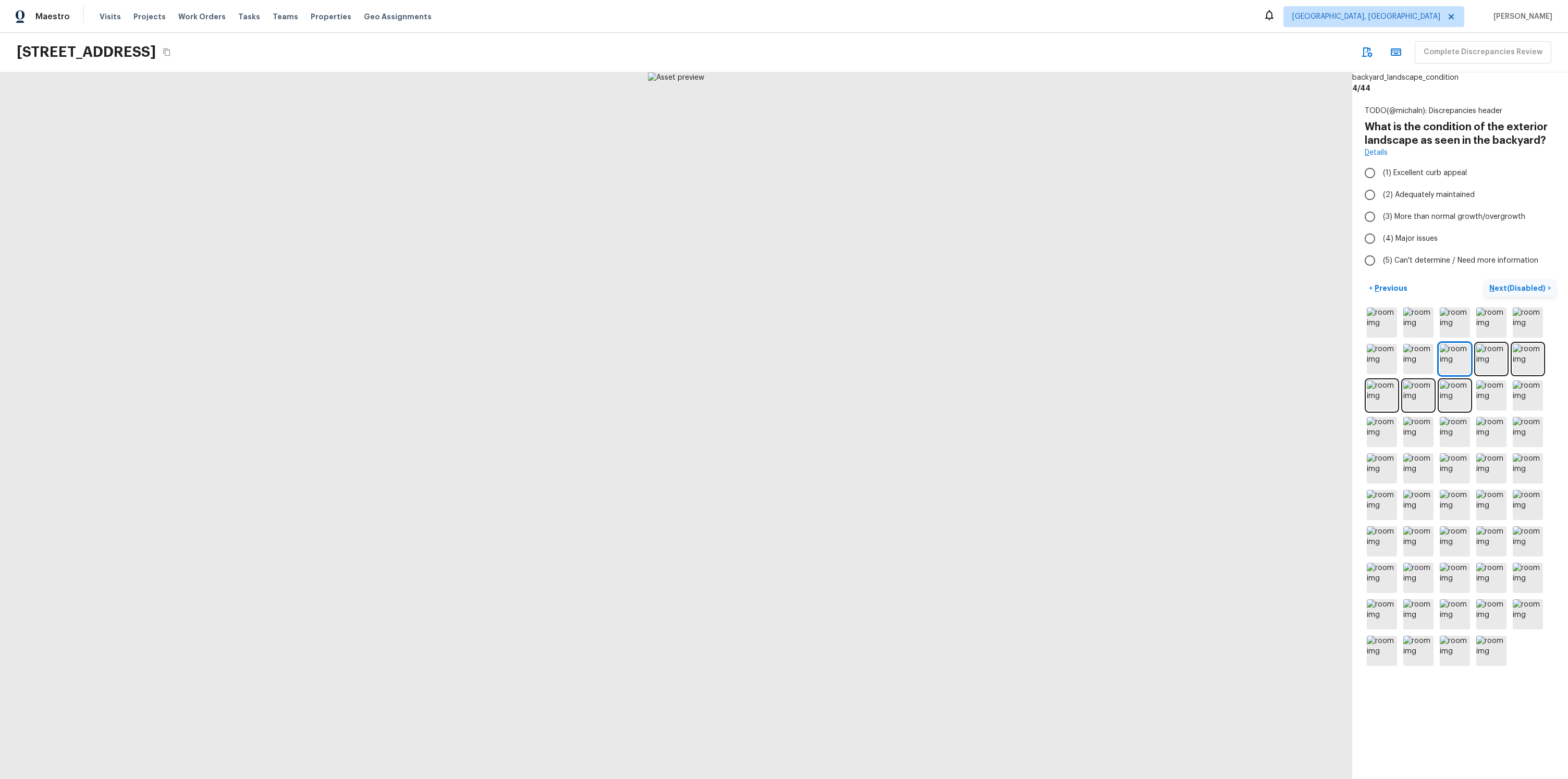
click at [1515, 291] on p "Next (Disabled)" at bounding box center [1518, 287] width 58 height 10
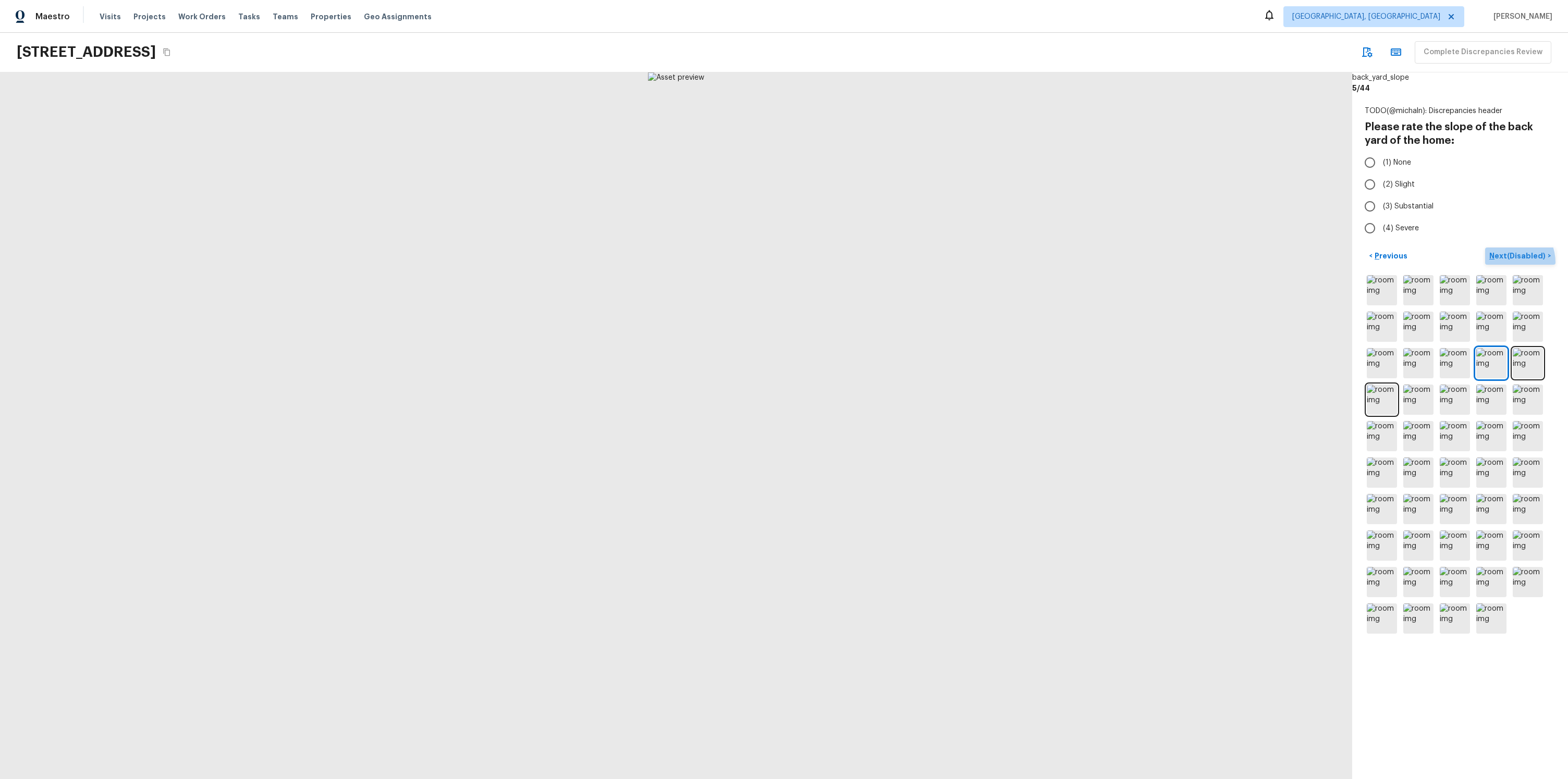
click at [1509, 262] on button "Next (Disabled) >" at bounding box center [1520, 256] width 70 height 17
click at [1504, 251] on p "Next (Disabled)" at bounding box center [1518, 252] width 58 height 10
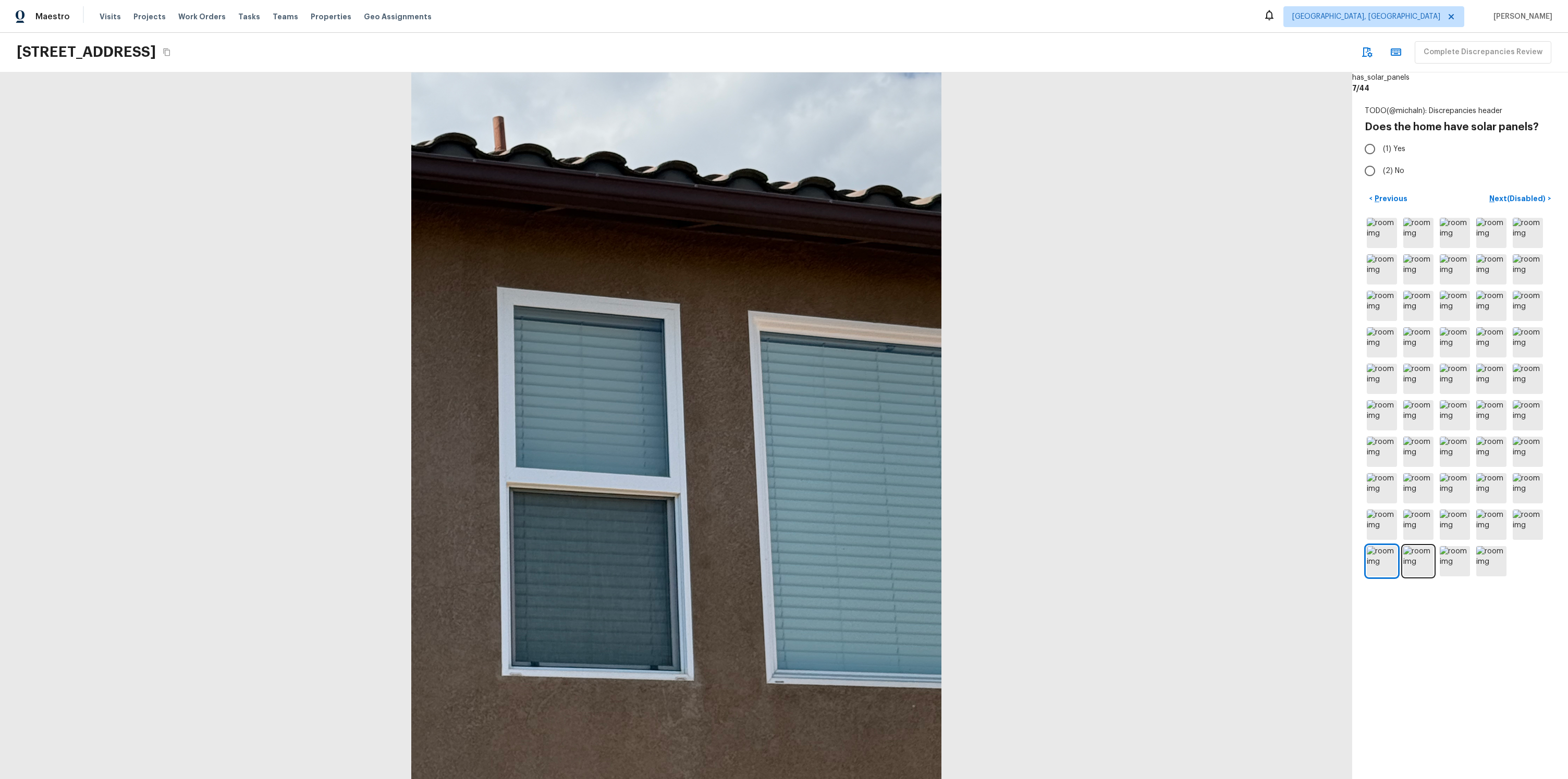
click at [1501, 212] on div "< Previous Next (Disabled) >" at bounding box center [1460, 385] width 191 height 389
click at [1502, 206] on button "Next (Disabled) >" at bounding box center [1520, 199] width 70 height 17
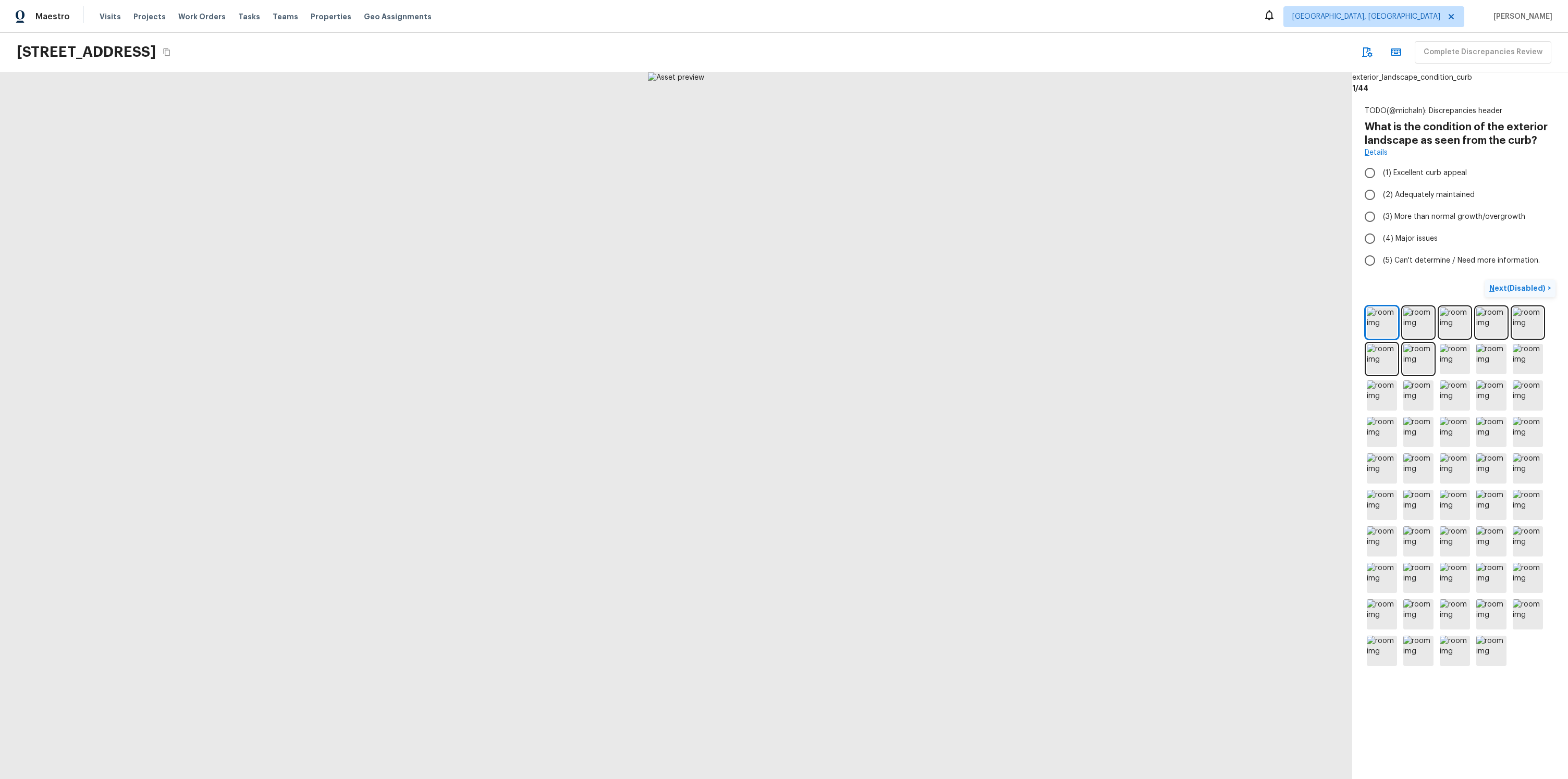
click at [1517, 293] on p "Next (Disabled)" at bounding box center [1518, 287] width 58 height 10
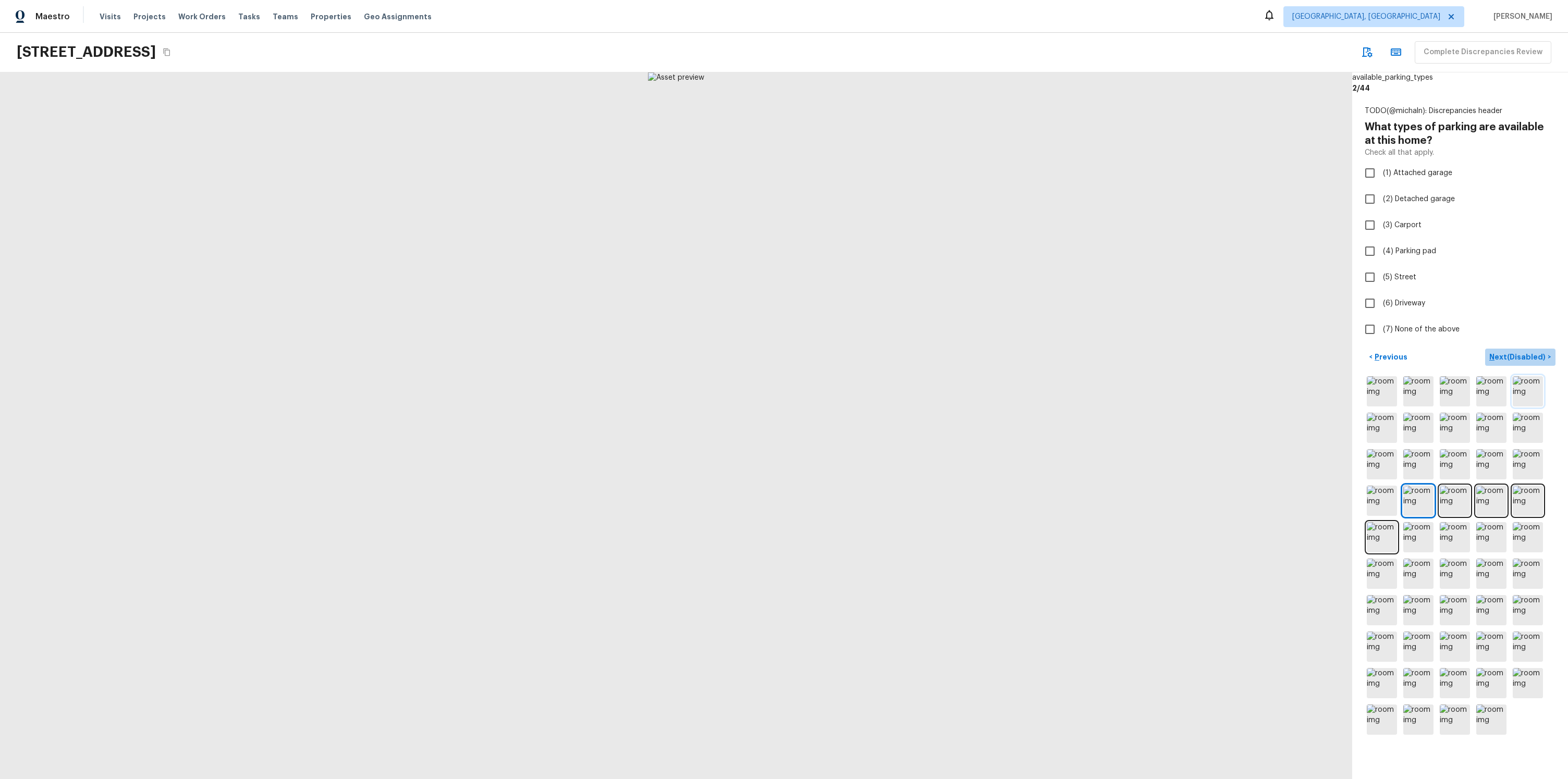
click at [1536, 358] on p "Next (Disabled)" at bounding box center [1518, 356] width 58 height 10
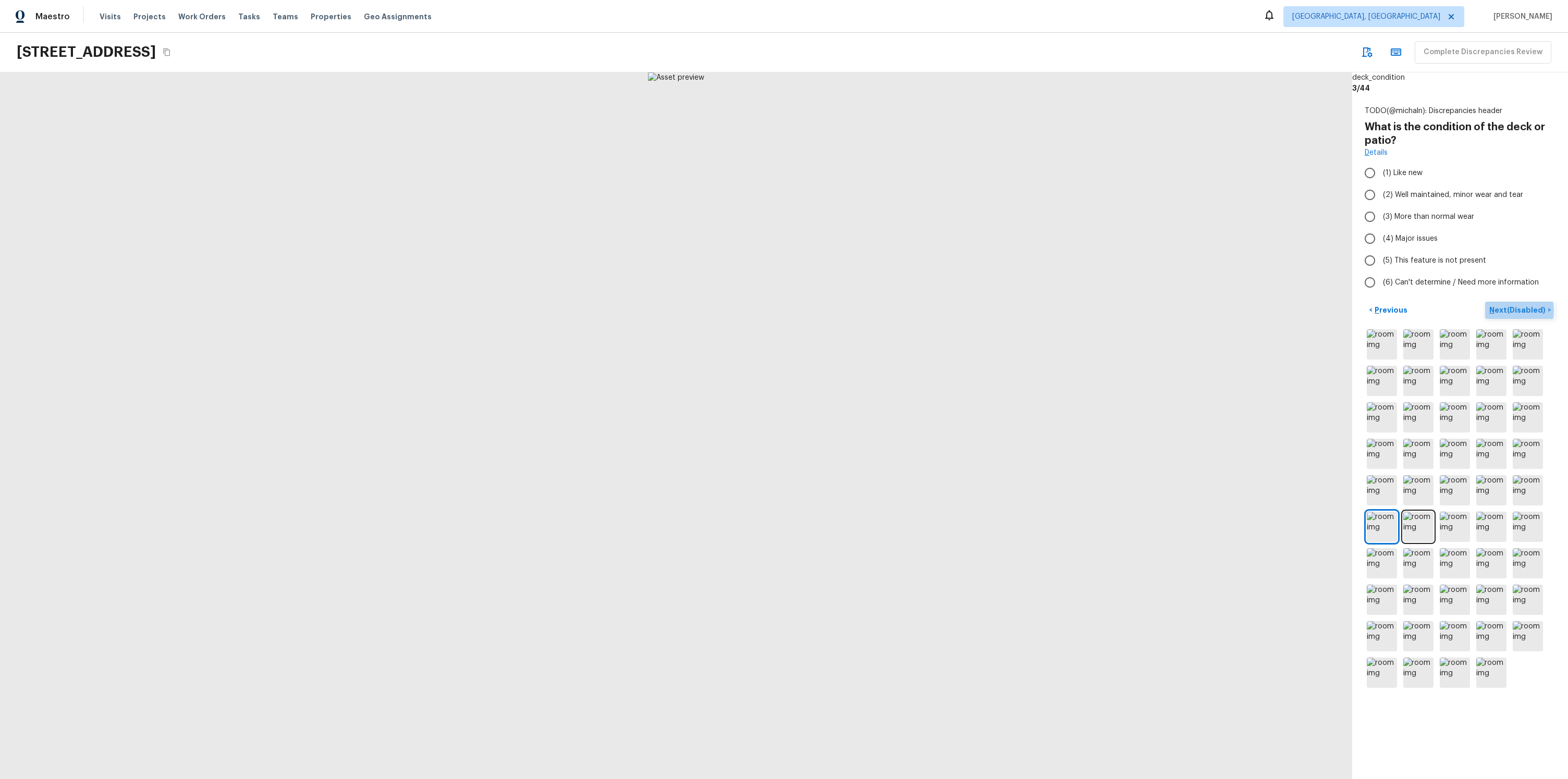
click at [1516, 310] on p "Next (Disabled)" at bounding box center [1518, 309] width 58 height 10
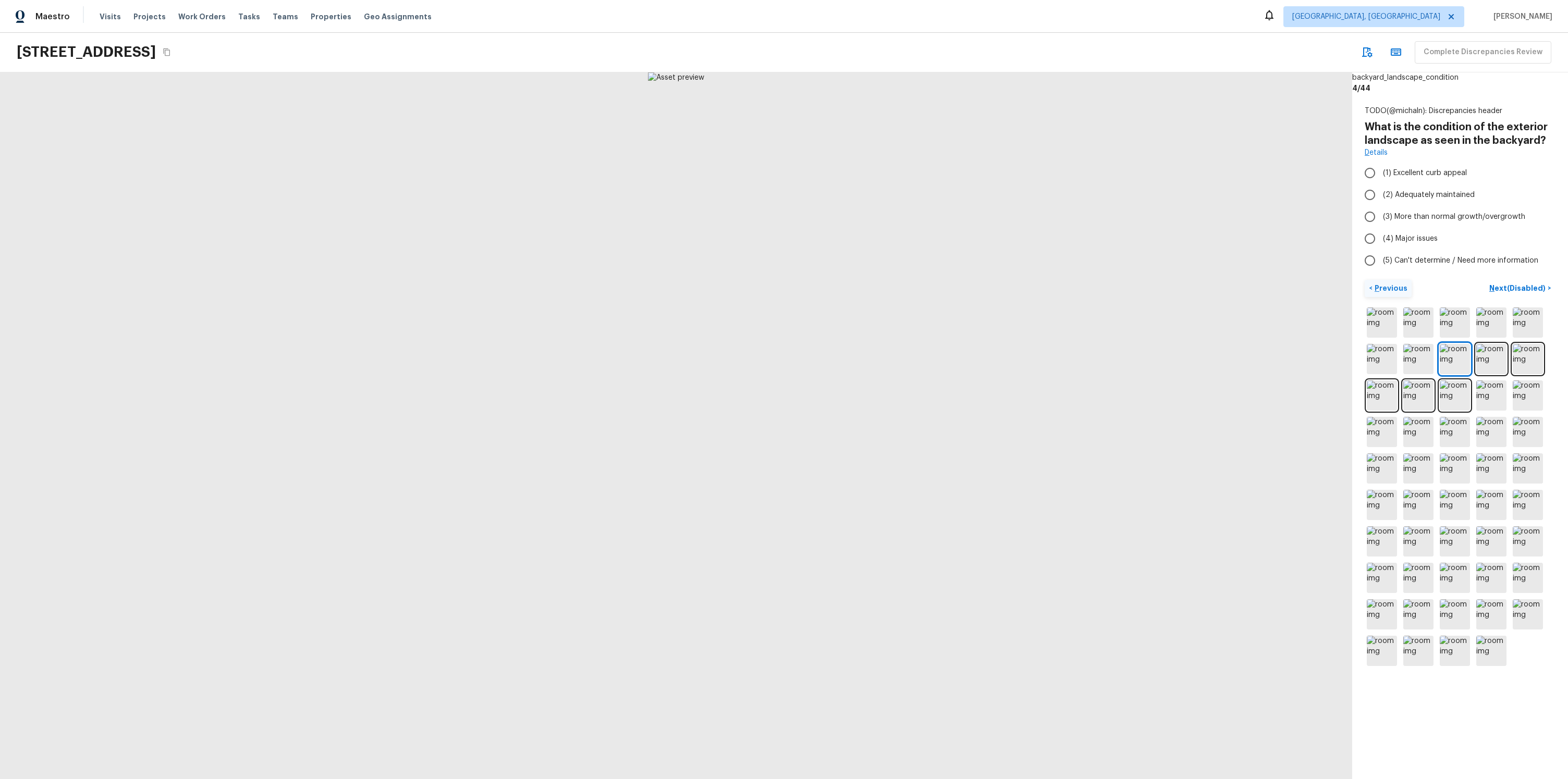
click at [1382, 290] on p "Previous" at bounding box center [1390, 287] width 35 height 10
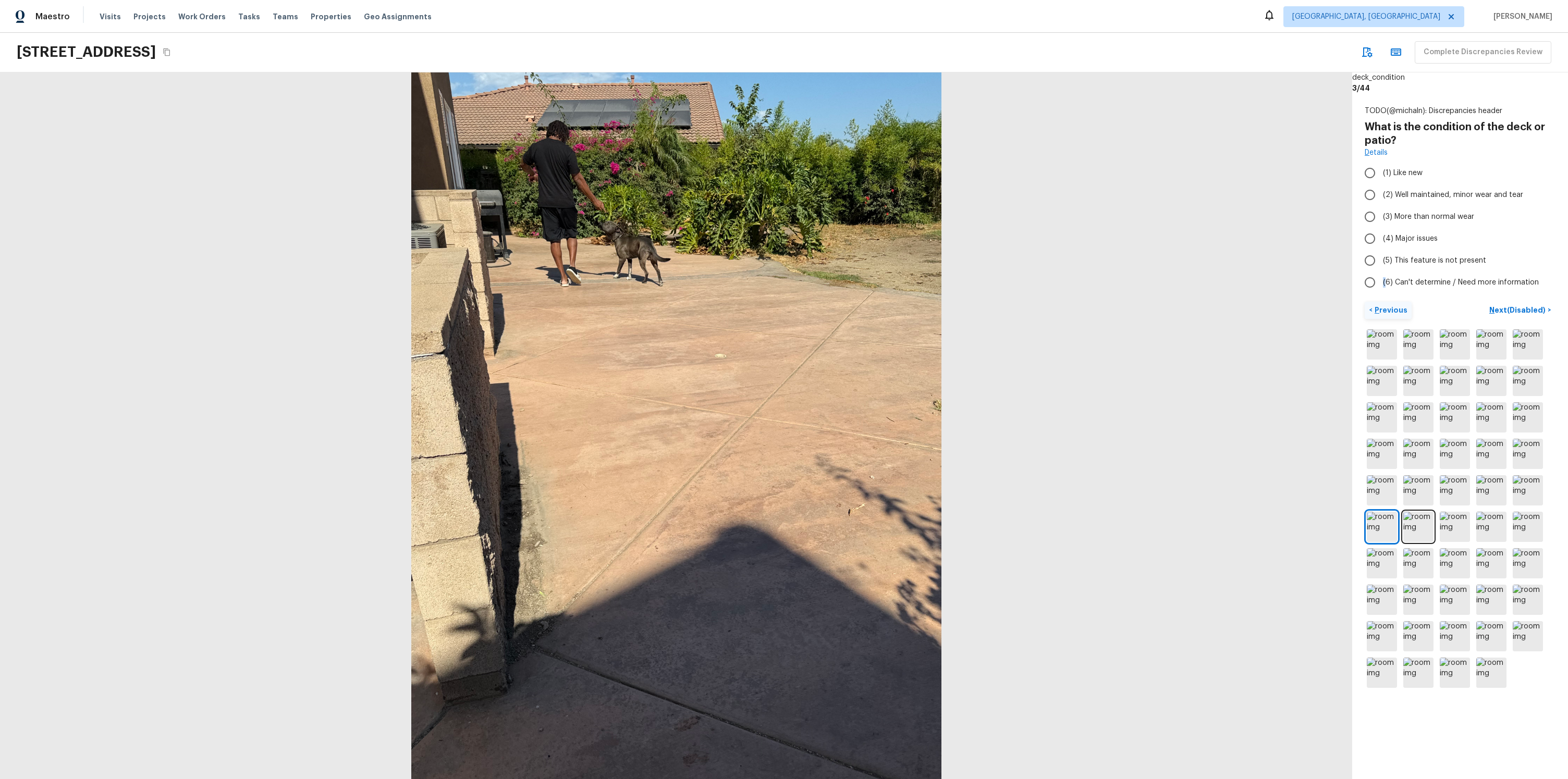
click at [1382, 290] on label "(6) Can't determine / Need more information" at bounding box center [1453, 283] width 188 height 22
click at [1381, 290] on input "(6) Can't determine / Need more information" at bounding box center [1370, 283] width 22 height 22
radio input "true"
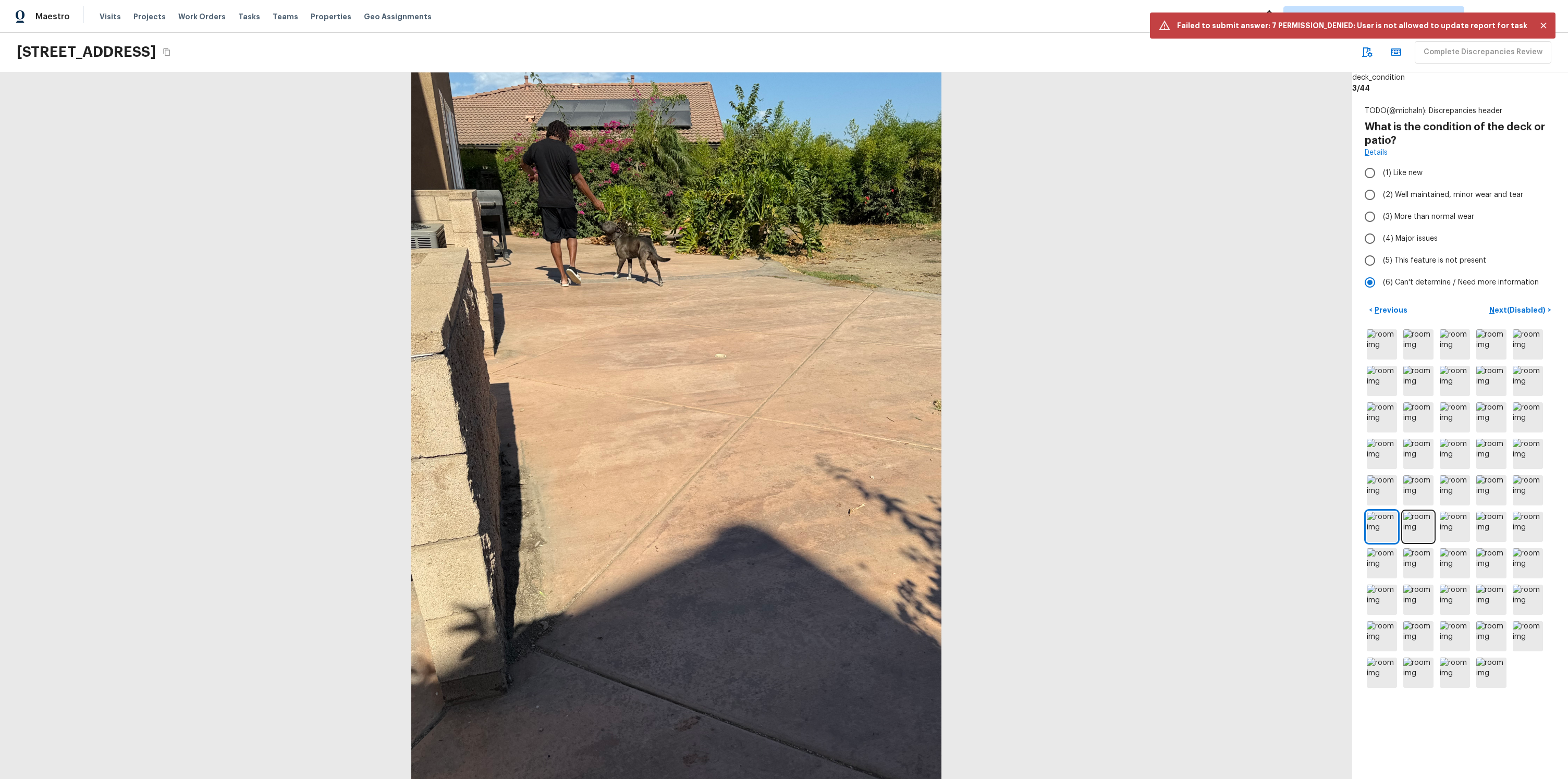
click at [1381, 299] on div "TODO(@michaln): Discrepancies header What is the condition of the deck or patio…" at bounding box center [1460, 398] width 216 height 610
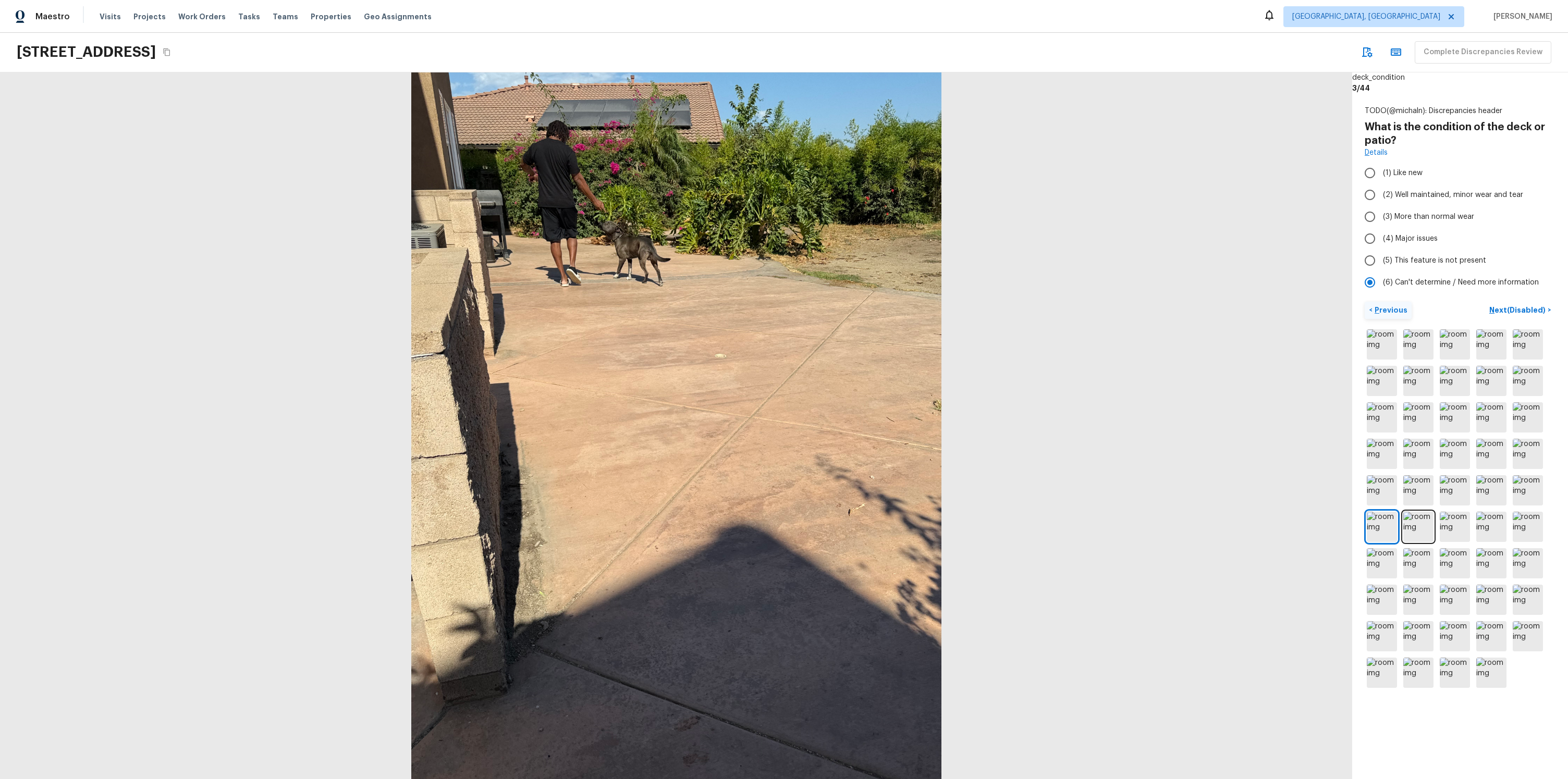
click at [1384, 304] on button "< Previous" at bounding box center [1388, 310] width 47 height 17
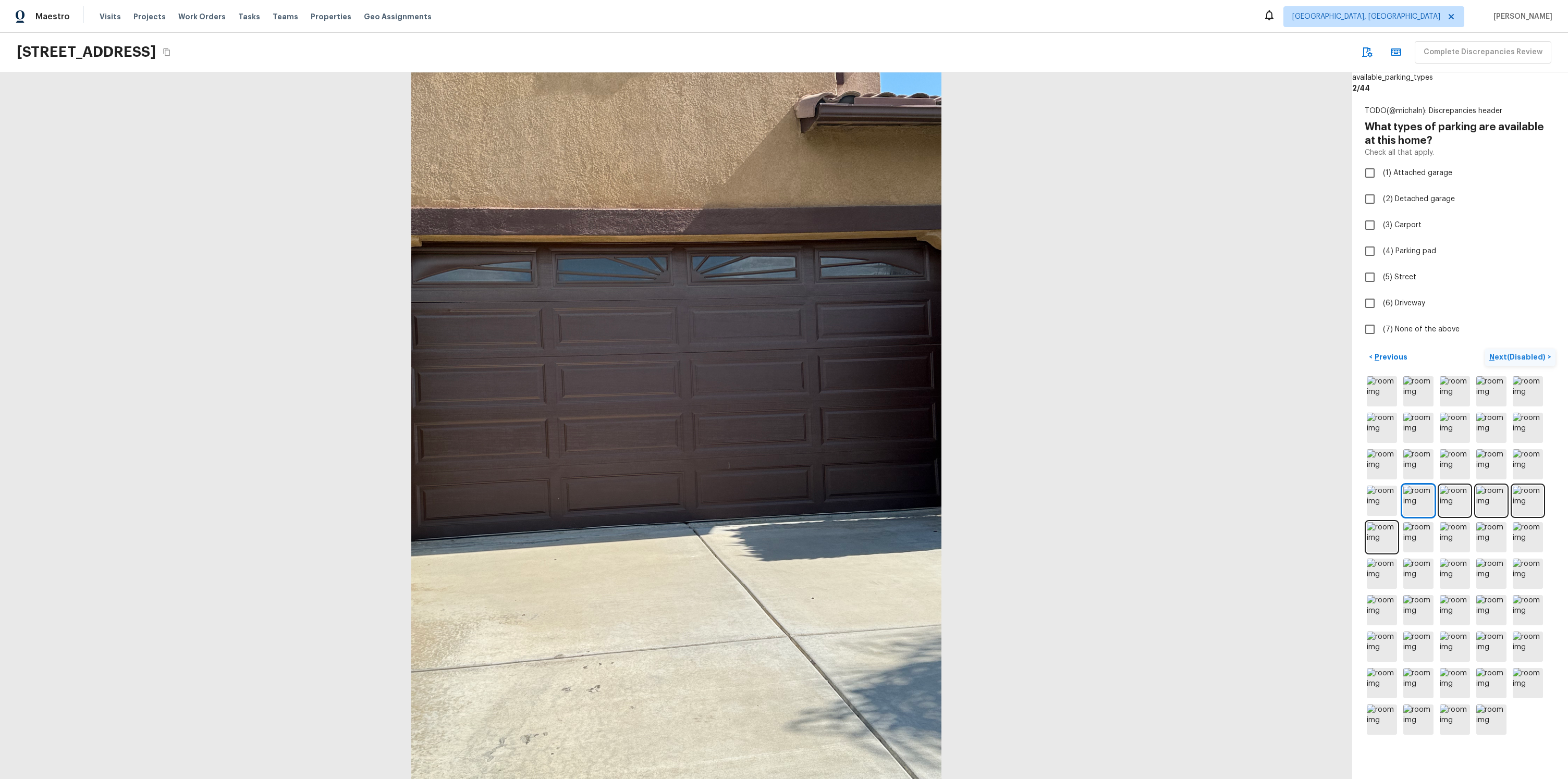
click at [1509, 359] on p "Next (Disabled)" at bounding box center [1518, 356] width 58 height 10
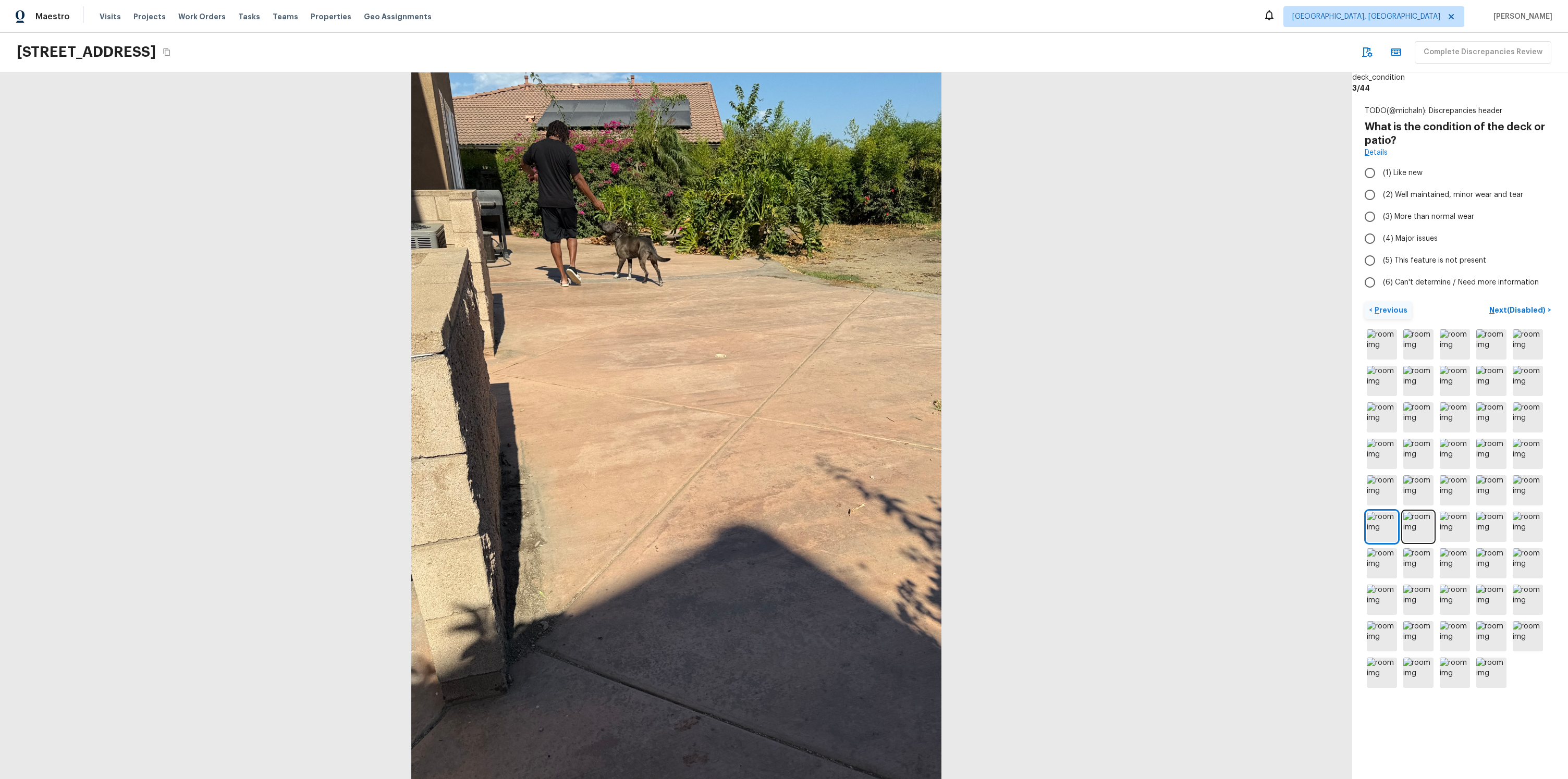
click at [1396, 312] on p "Previous" at bounding box center [1390, 309] width 35 height 10
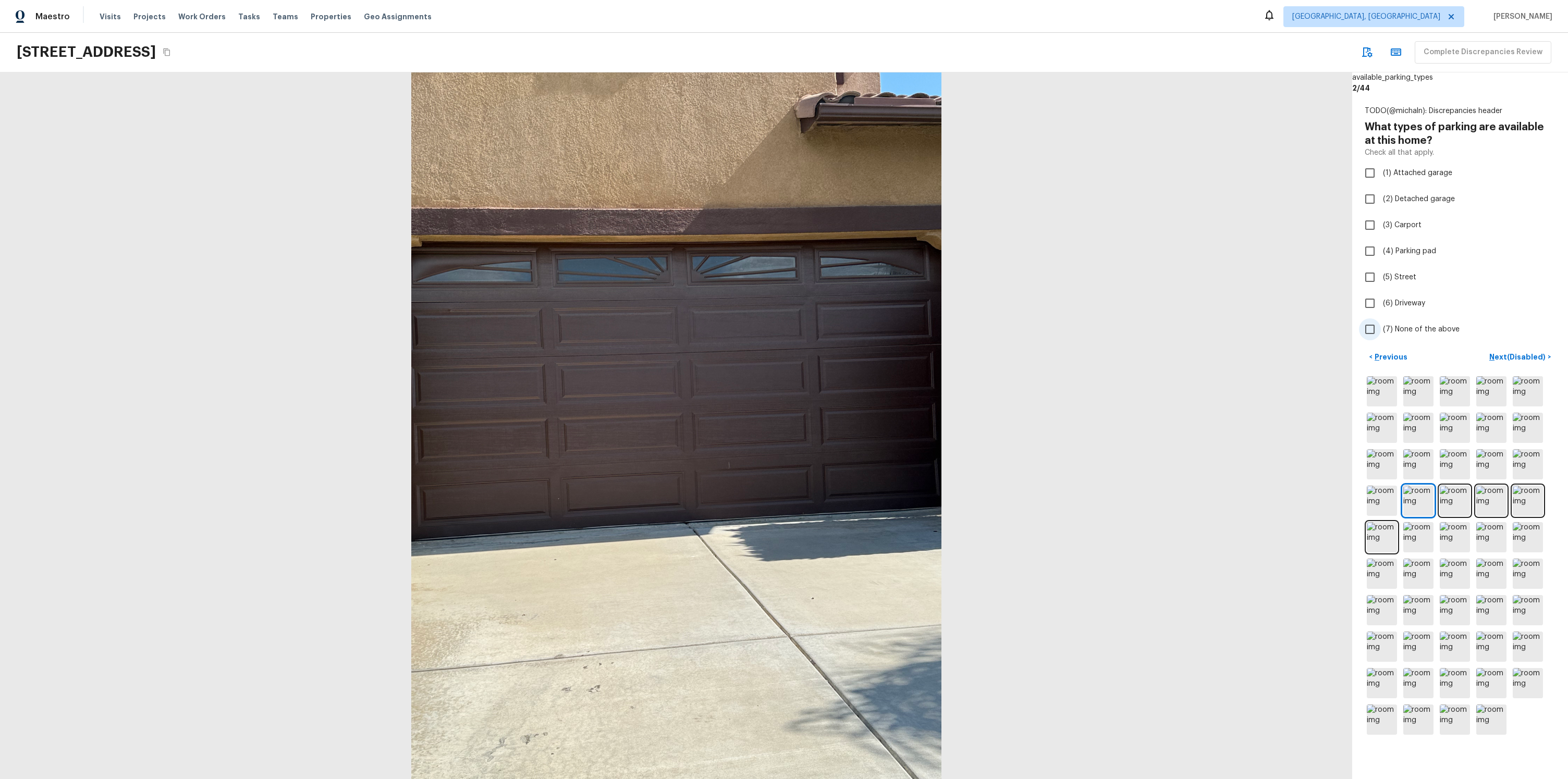
click at [1397, 333] on span "(7) None of the above" at bounding box center [1421, 329] width 76 height 10
click at [1381, 333] on input "(7) None of the above" at bounding box center [1370, 330] width 22 height 22
checkbox input "true"
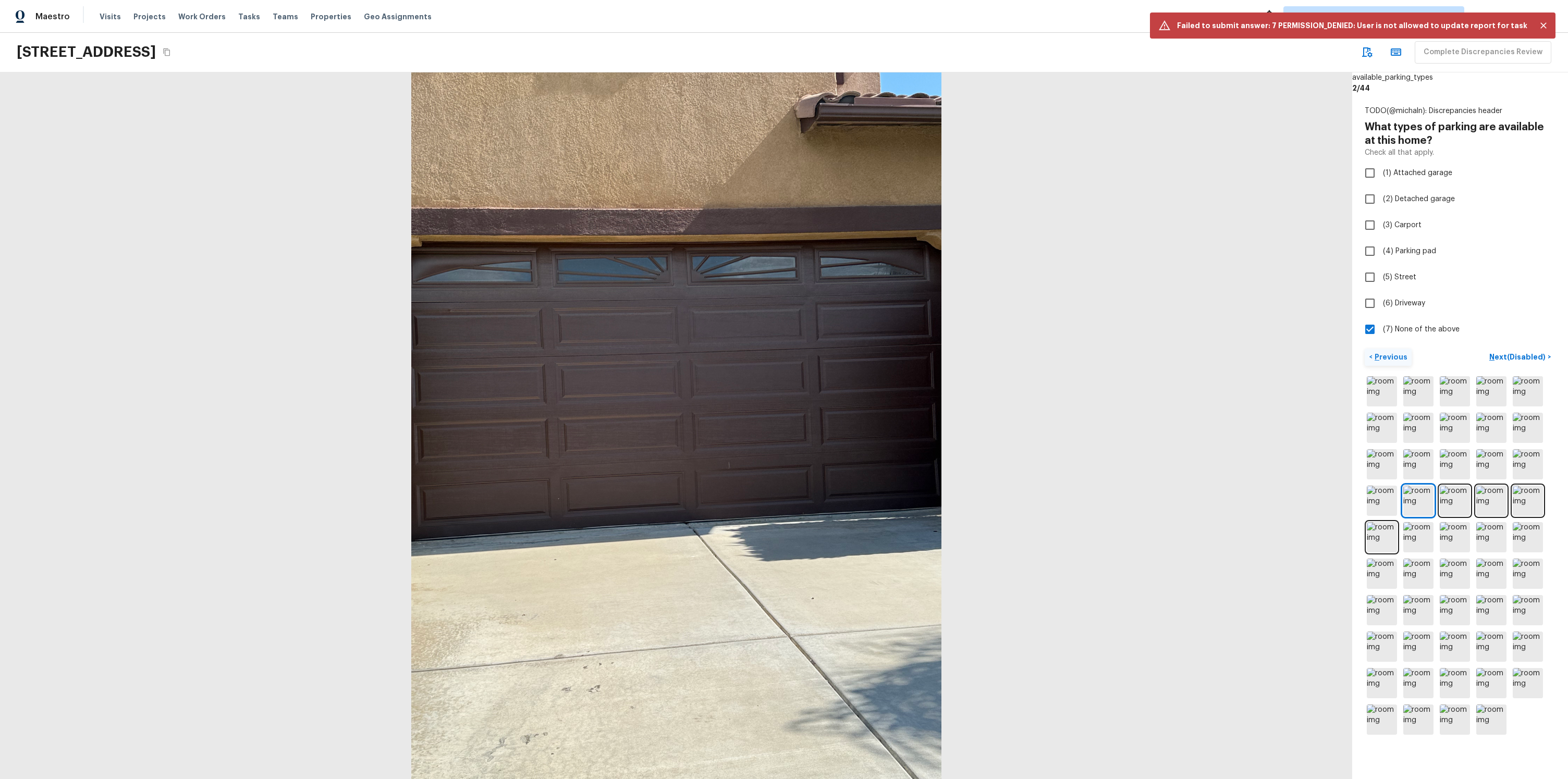
click at [1393, 352] on p "Previous" at bounding box center [1390, 356] width 35 height 10
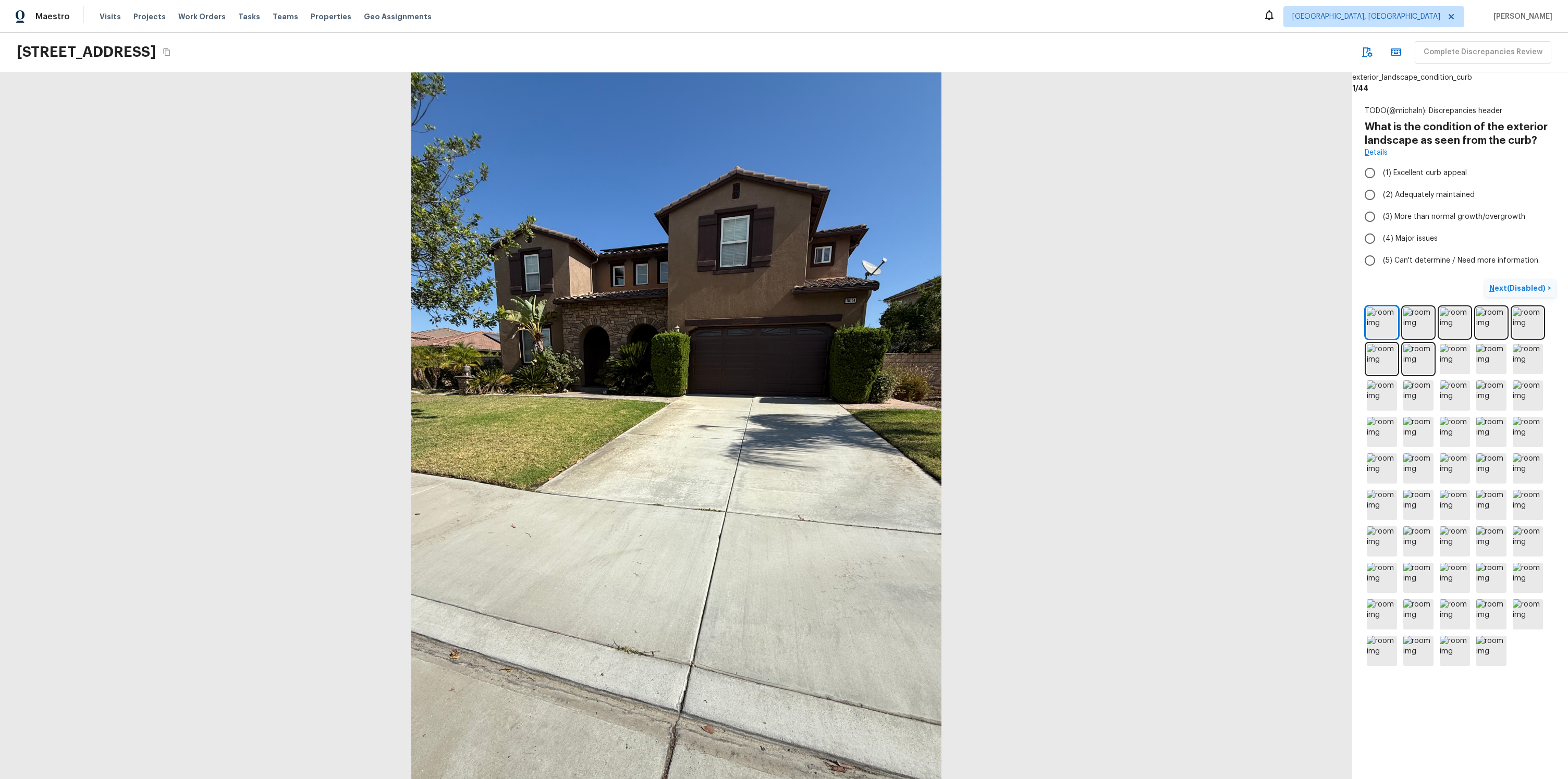
click at [1523, 291] on p "Next (Disabled)" at bounding box center [1518, 287] width 58 height 10
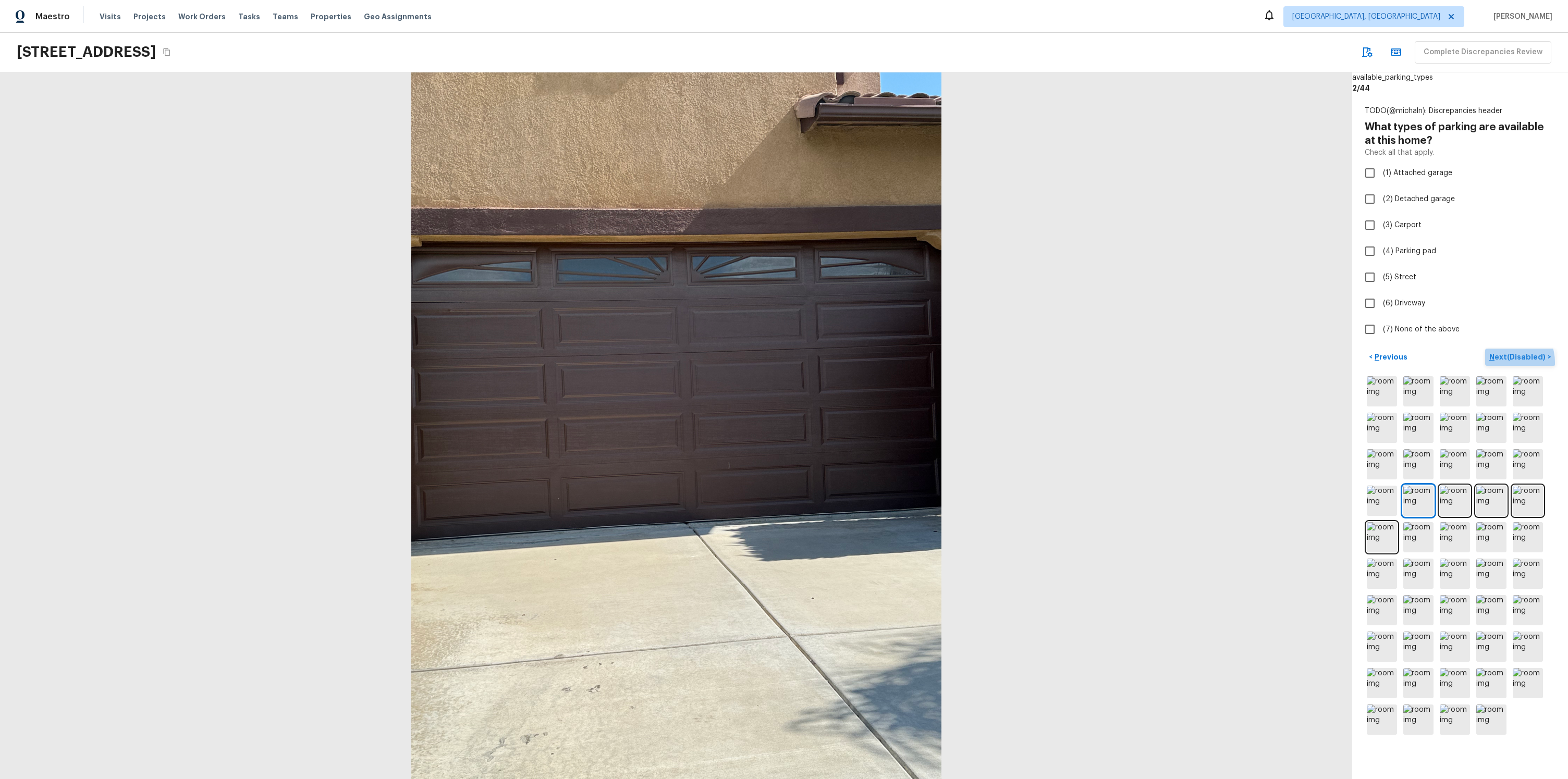
click at [1507, 362] on button "Next (Disabled) >" at bounding box center [1520, 357] width 70 height 17
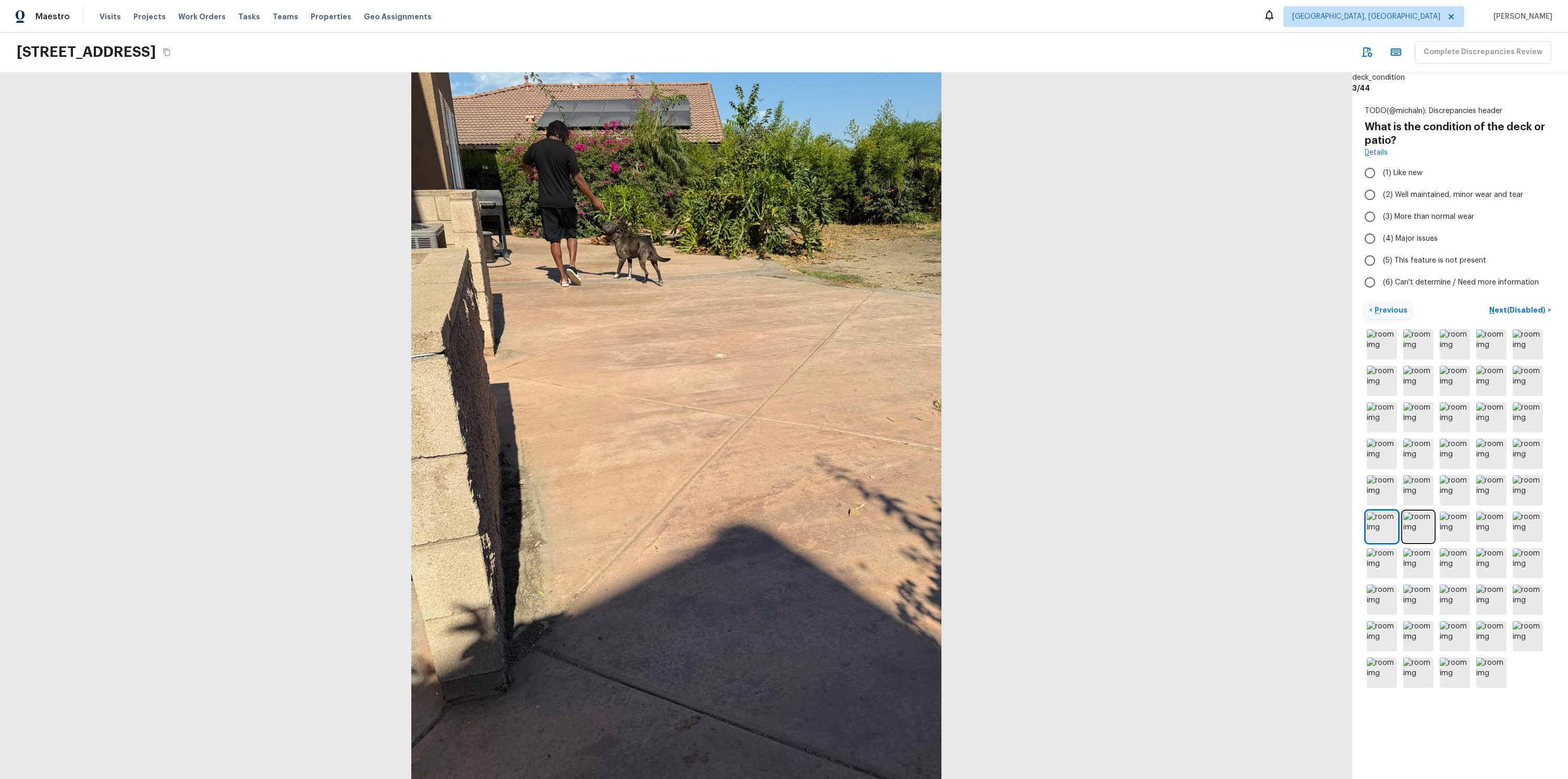
click at [1392, 302] on button "< Previous" at bounding box center [1388, 310] width 47 height 17
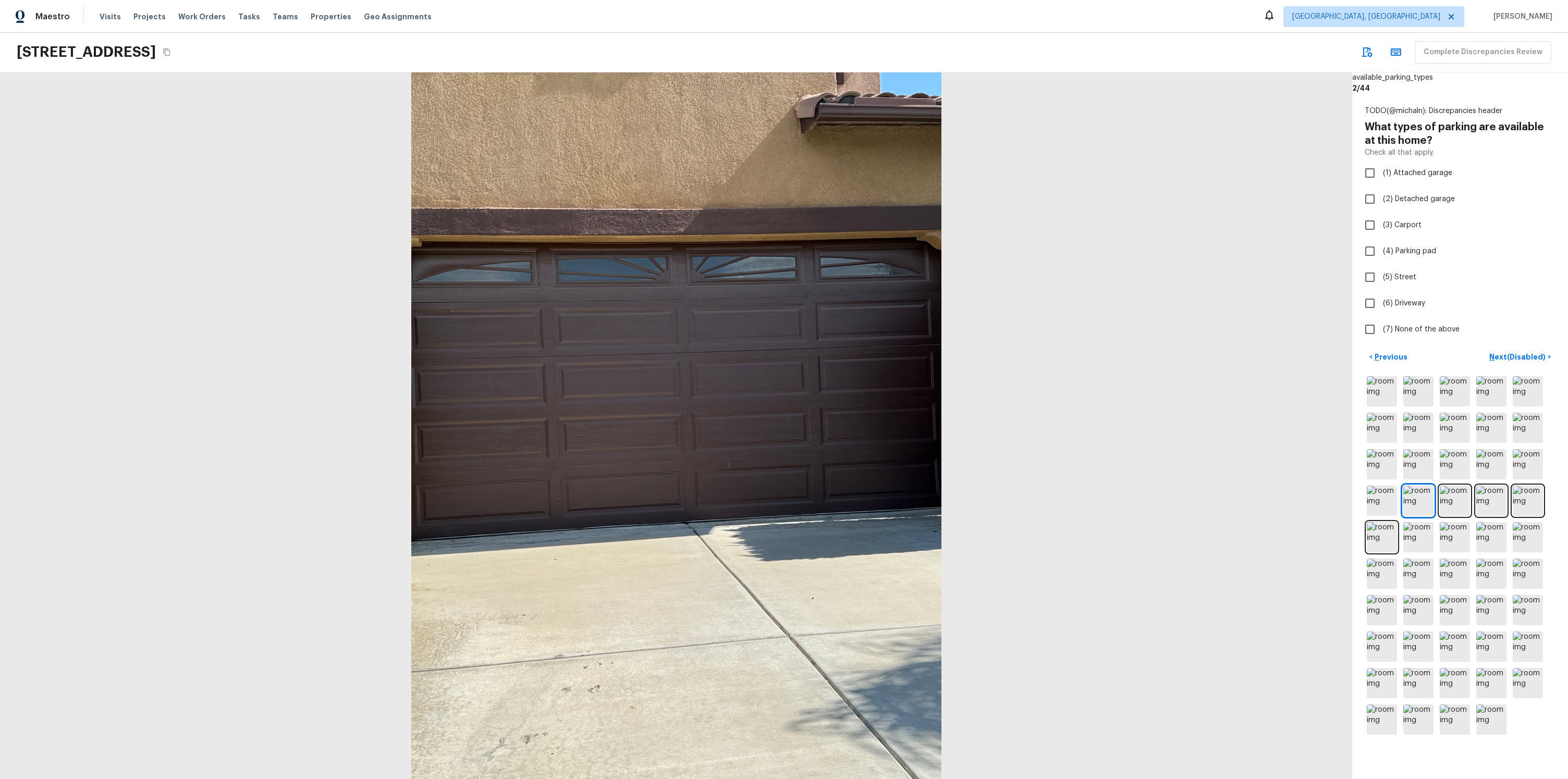
click at [1390, 346] on div "TODO(@michaln): Discrepancies header What types of parking are available at thi…" at bounding box center [1460, 421] width 216 height 657
click at [1392, 367] on div "< Previous Next (Disabled) >" at bounding box center [1460, 543] width 191 height 389
click at [1400, 356] on p "Previous" at bounding box center [1390, 356] width 35 height 10
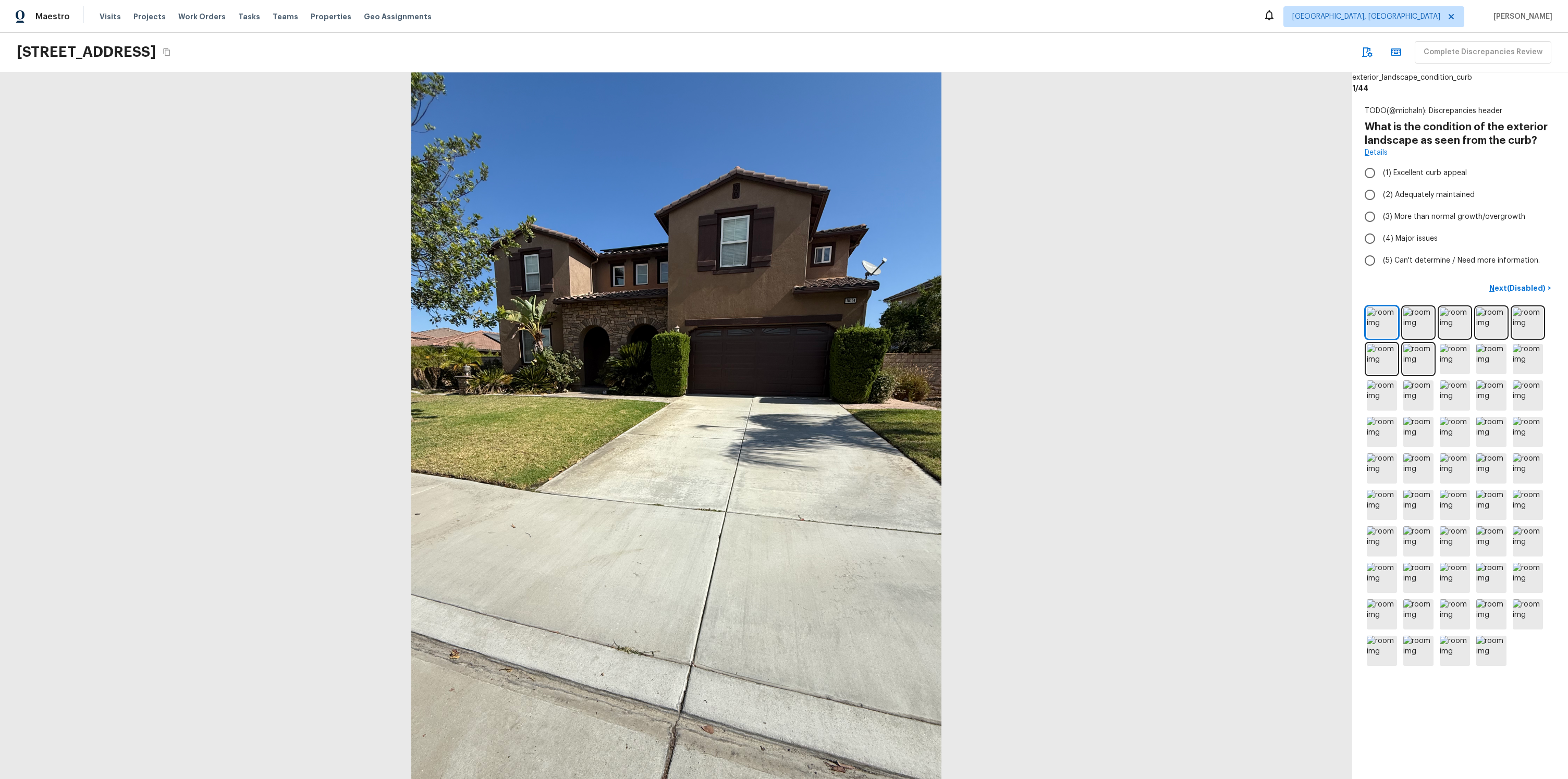
click at [1524, 298] on div "Next (Disabled) >" at bounding box center [1460, 474] width 191 height 389
click at [1517, 289] on p "Next (Disabled)" at bounding box center [1518, 287] width 58 height 10
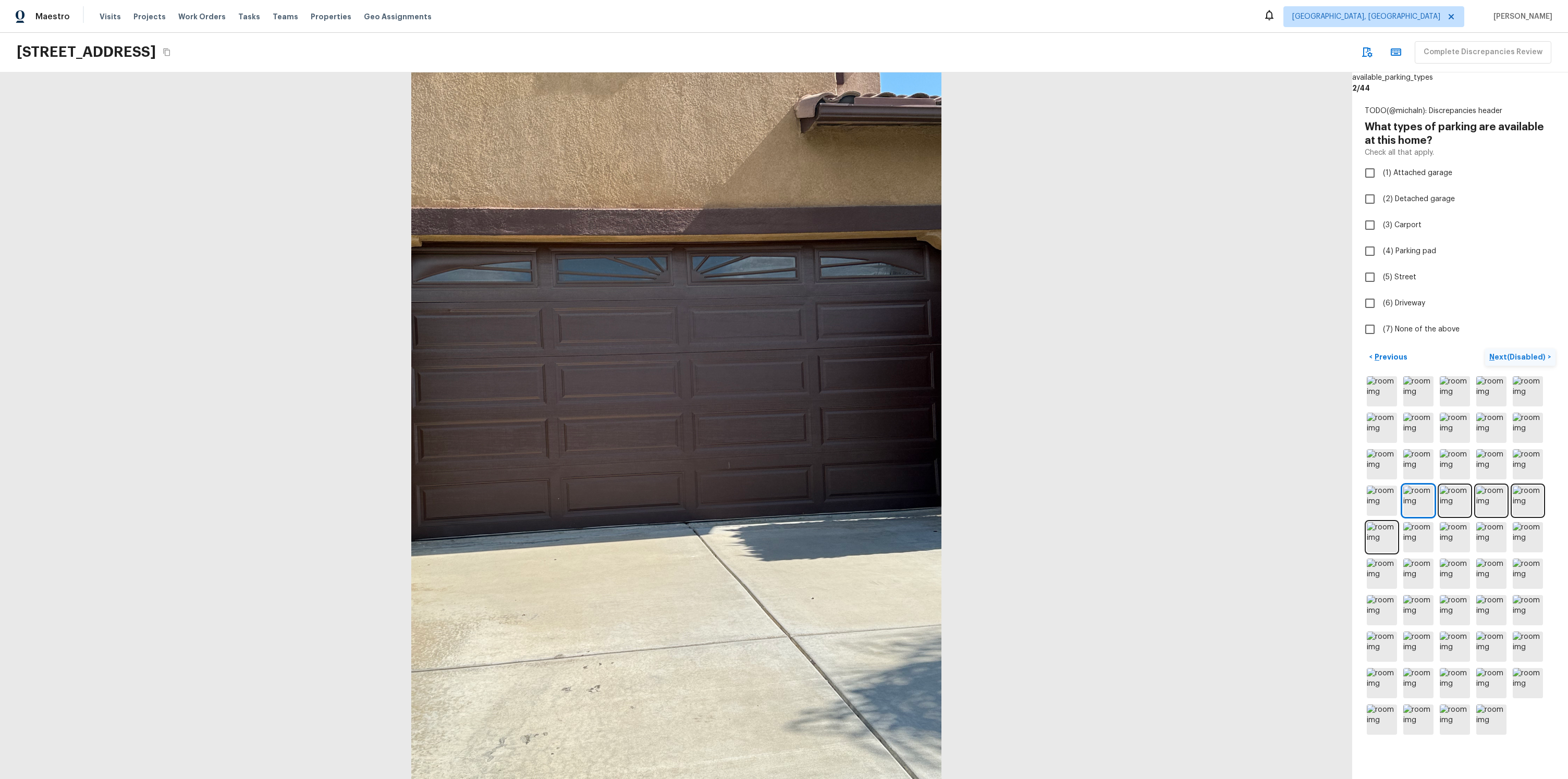
click at [1517, 352] on p "Next (Disabled)" at bounding box center [1518, 356] width 58 height 10
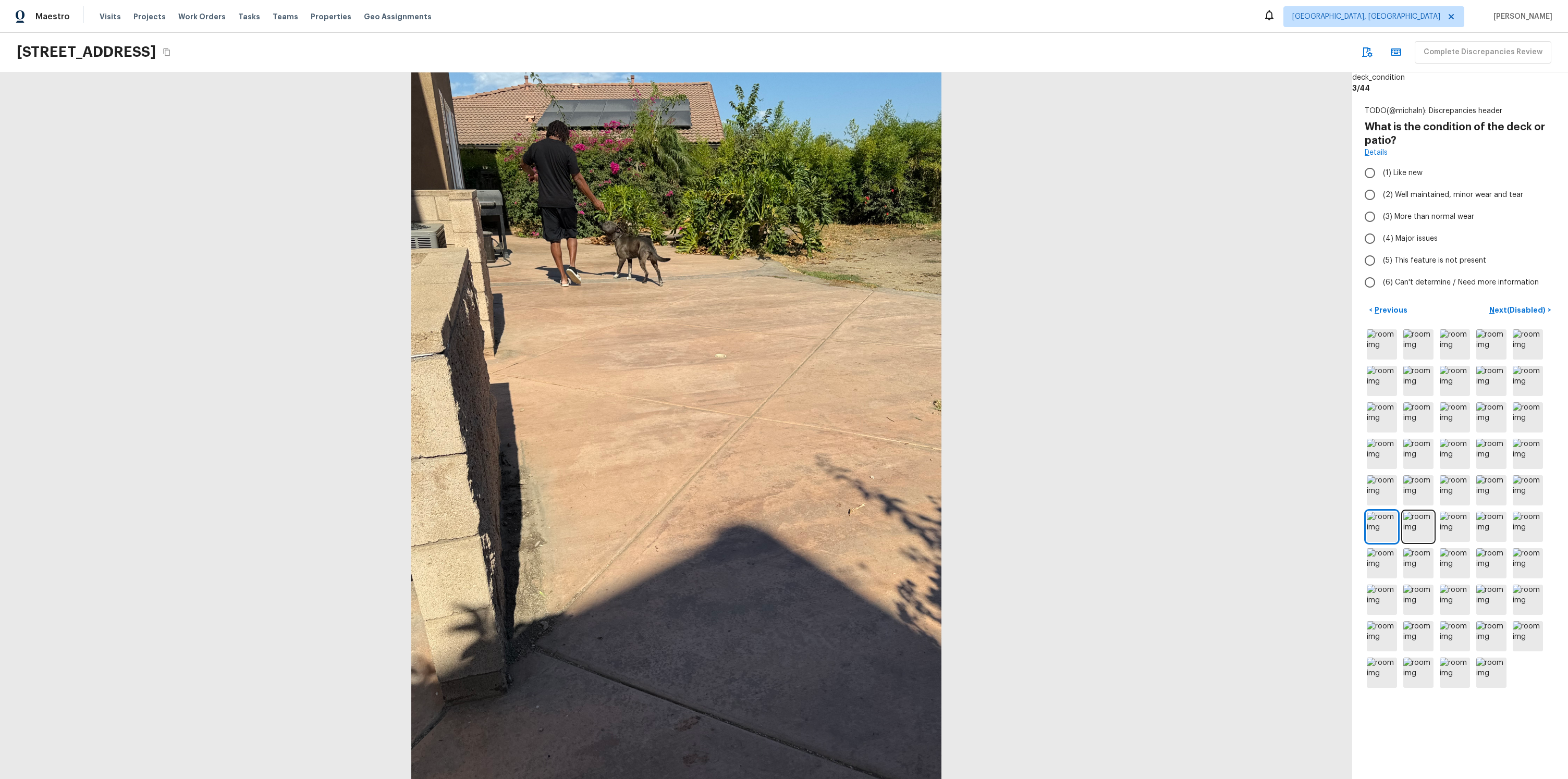
click at [1402, 314] on p "Previous" at bounding box center [1390, 309] width 35 height 10
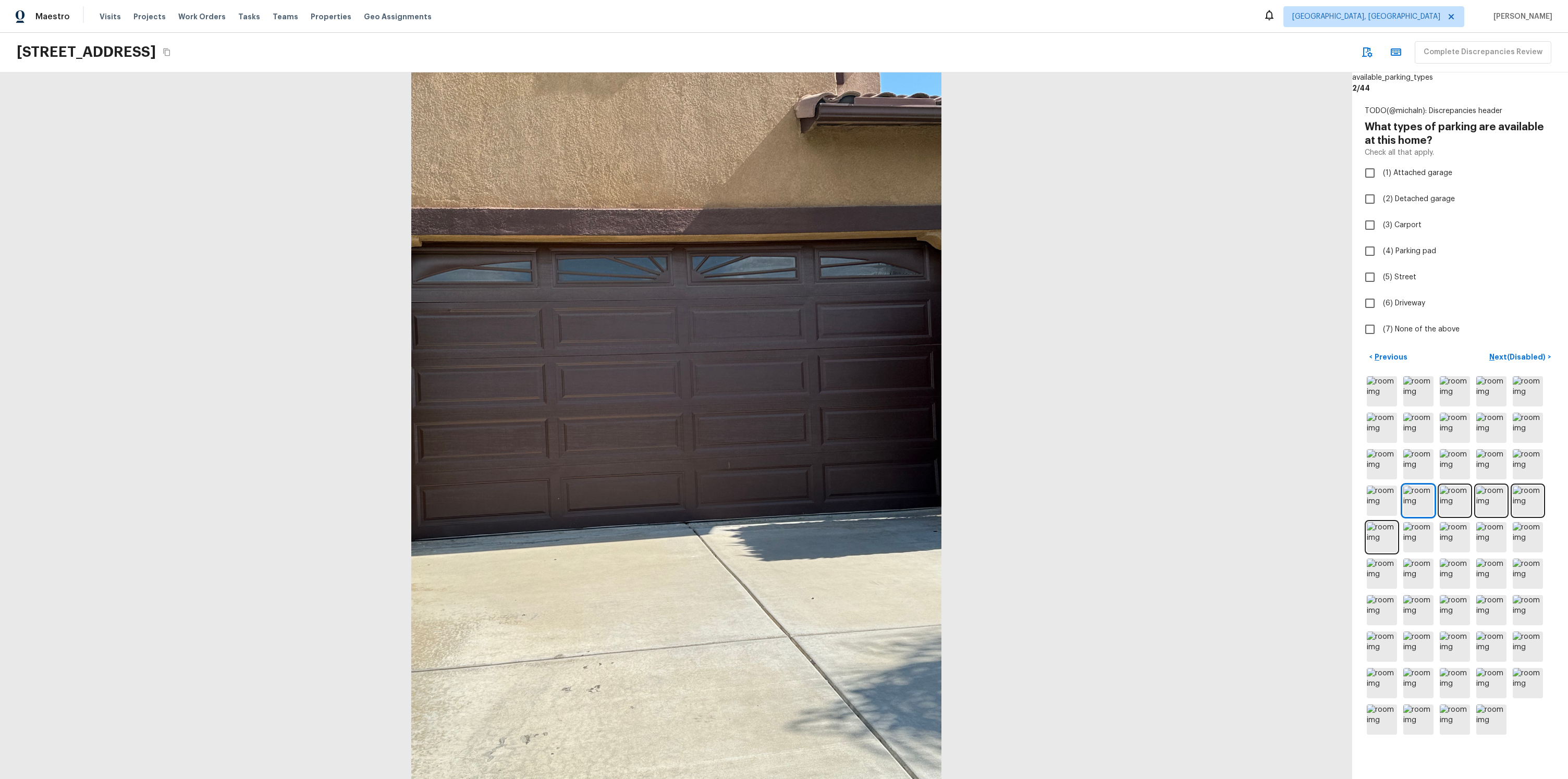
click at [1411, 365] on div "< Previous Next (Disabled) >" at bounding box center [1460, 357] width 191 height 17
click at [1405, 360] on button "< Previous" at bounding box center [1388, 357] width 47 height 17
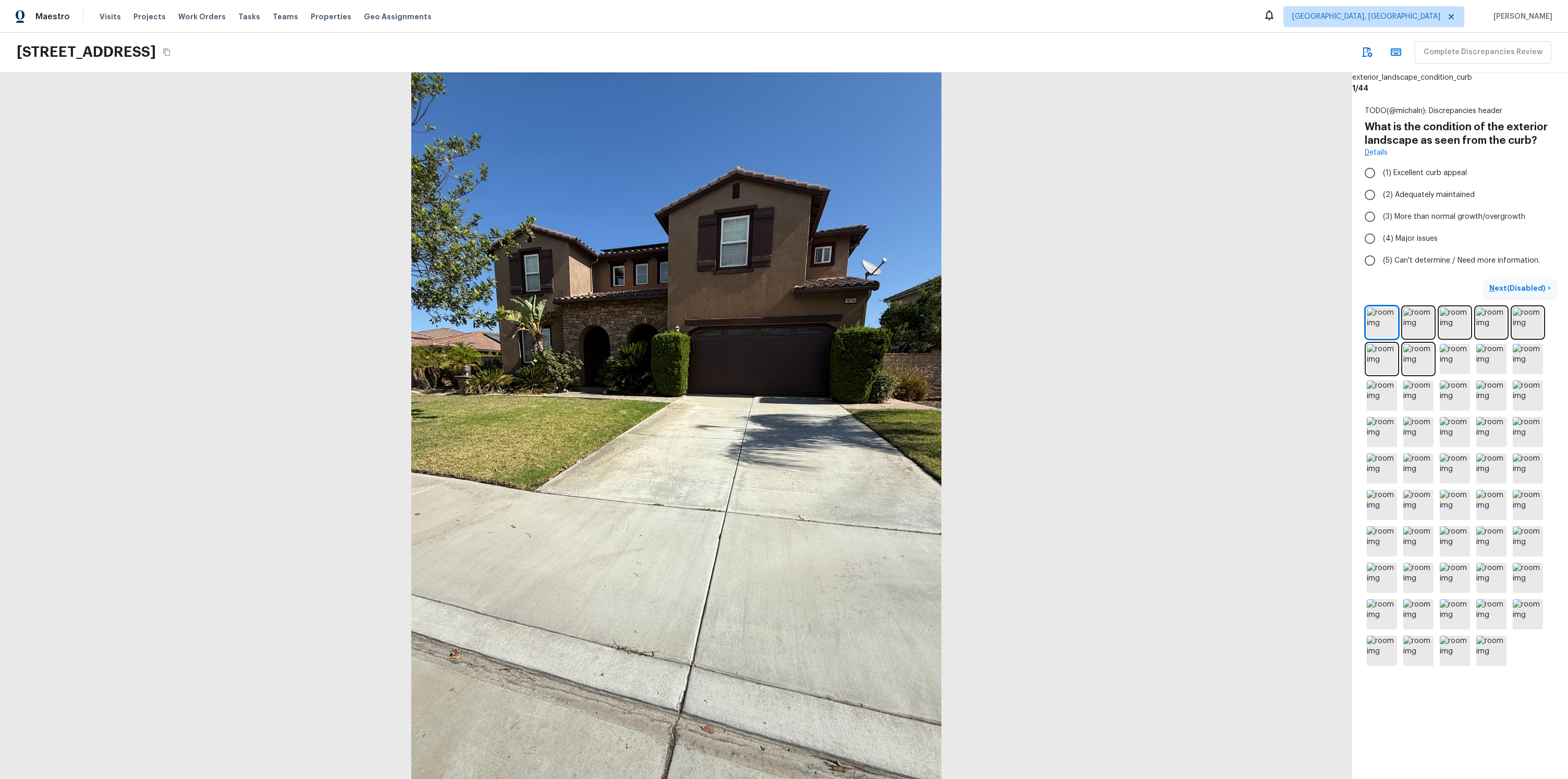
click at [1525, 291] on p "Next (Disabled)" at bounding box center [1518, 287] width 58 height 10
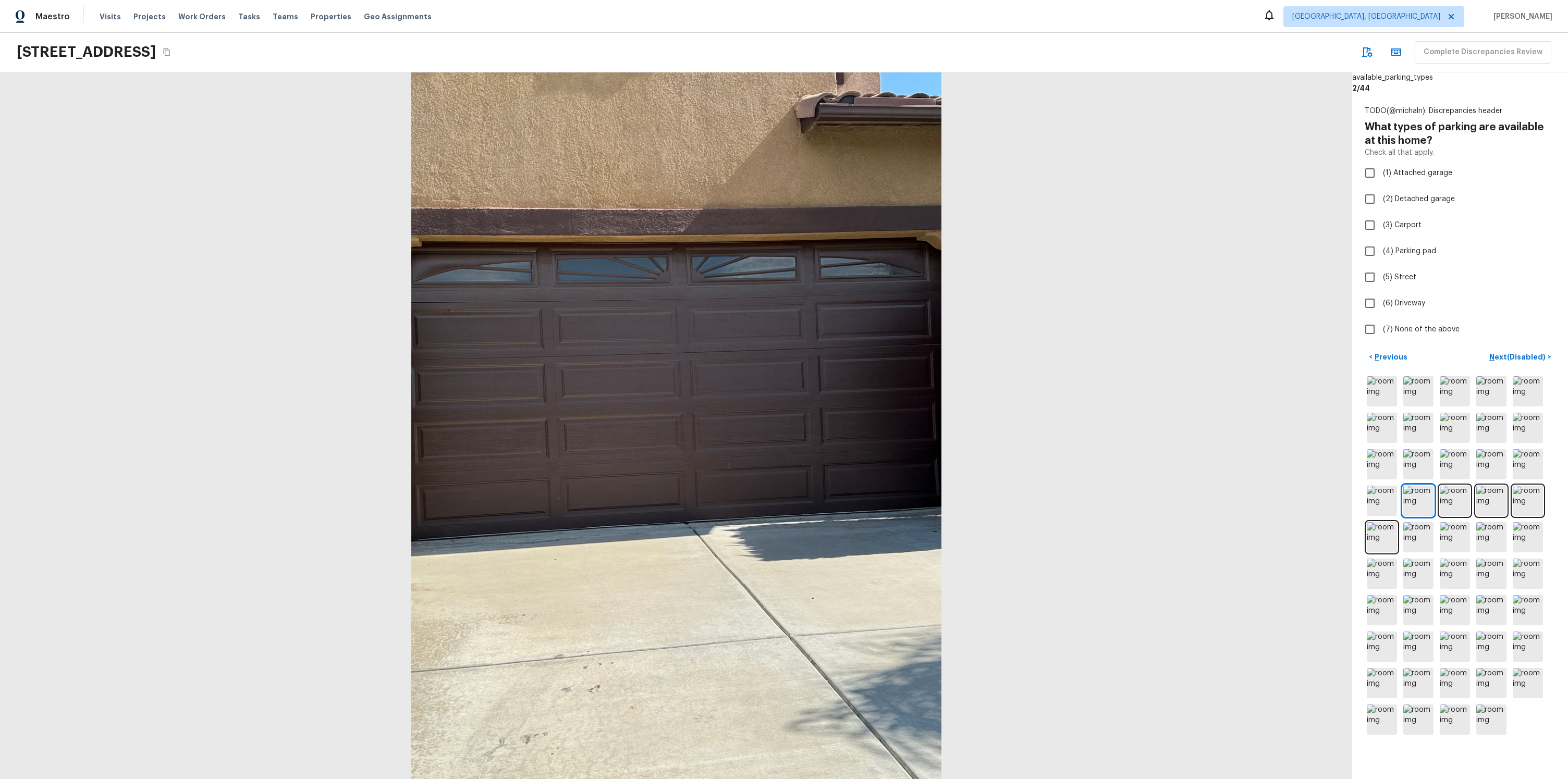
click at [1510, 345] on div "TODO(@michaln): Discrepancies header What types of parking are available at thi…" at bounding box center [1460, 421] width 216 height 657
click at [1509, 347] on div "TODO(@michaln): Discrepancies header What types of parking are available at thi…" at bounding box center [1460, 421] width 216 height 657
click at [1511, 351] on button "Next (Disabled) >" at bounding box center [1520, 357] width 70 height 17
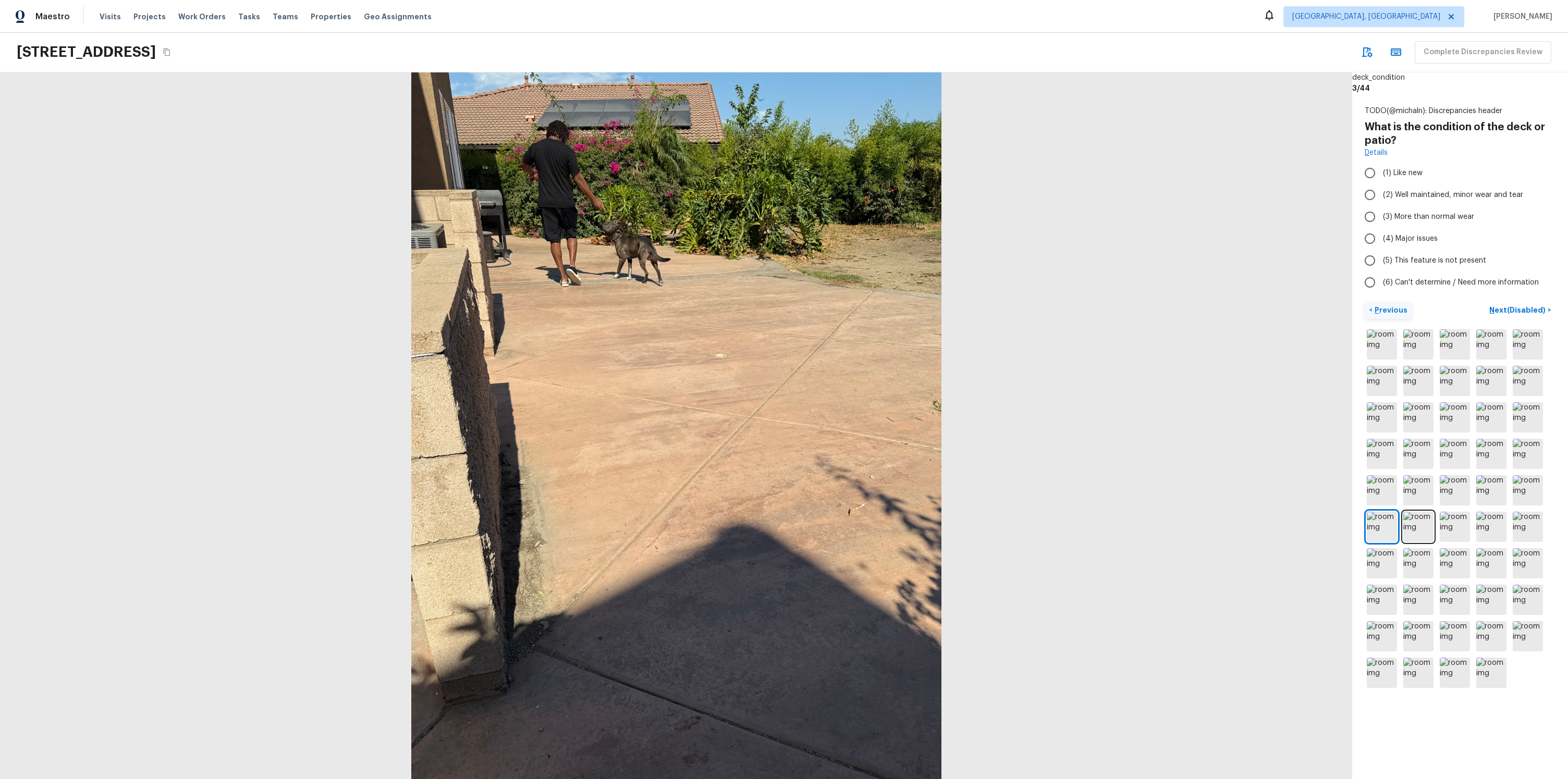
click at [1388, 315] on button "< Previous" at bounding box center [1388, 310] width 47 height 17
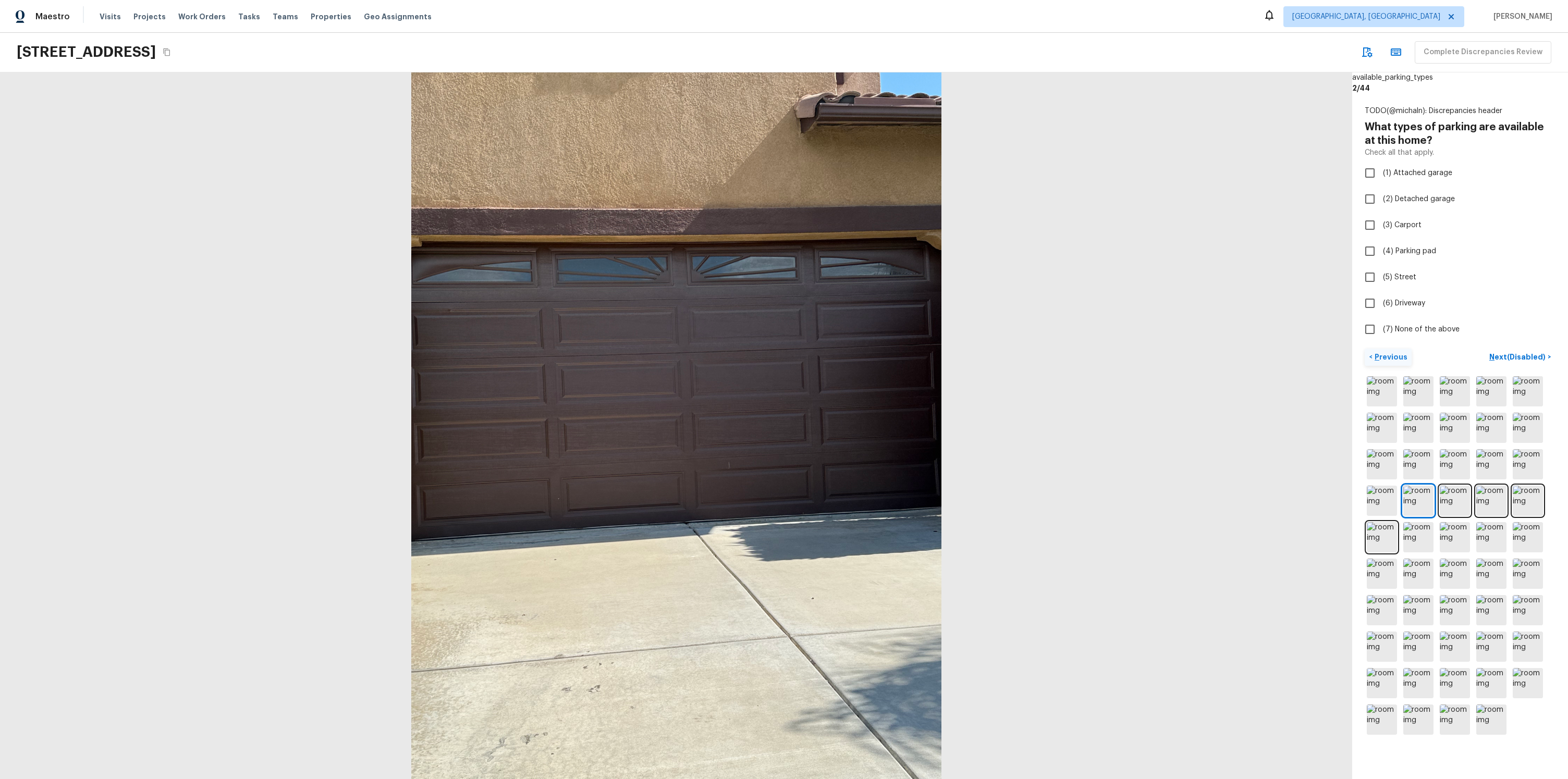
click at [1400, 356] on p "Previous" at bounding box center [1390, 356] width 35 height 10
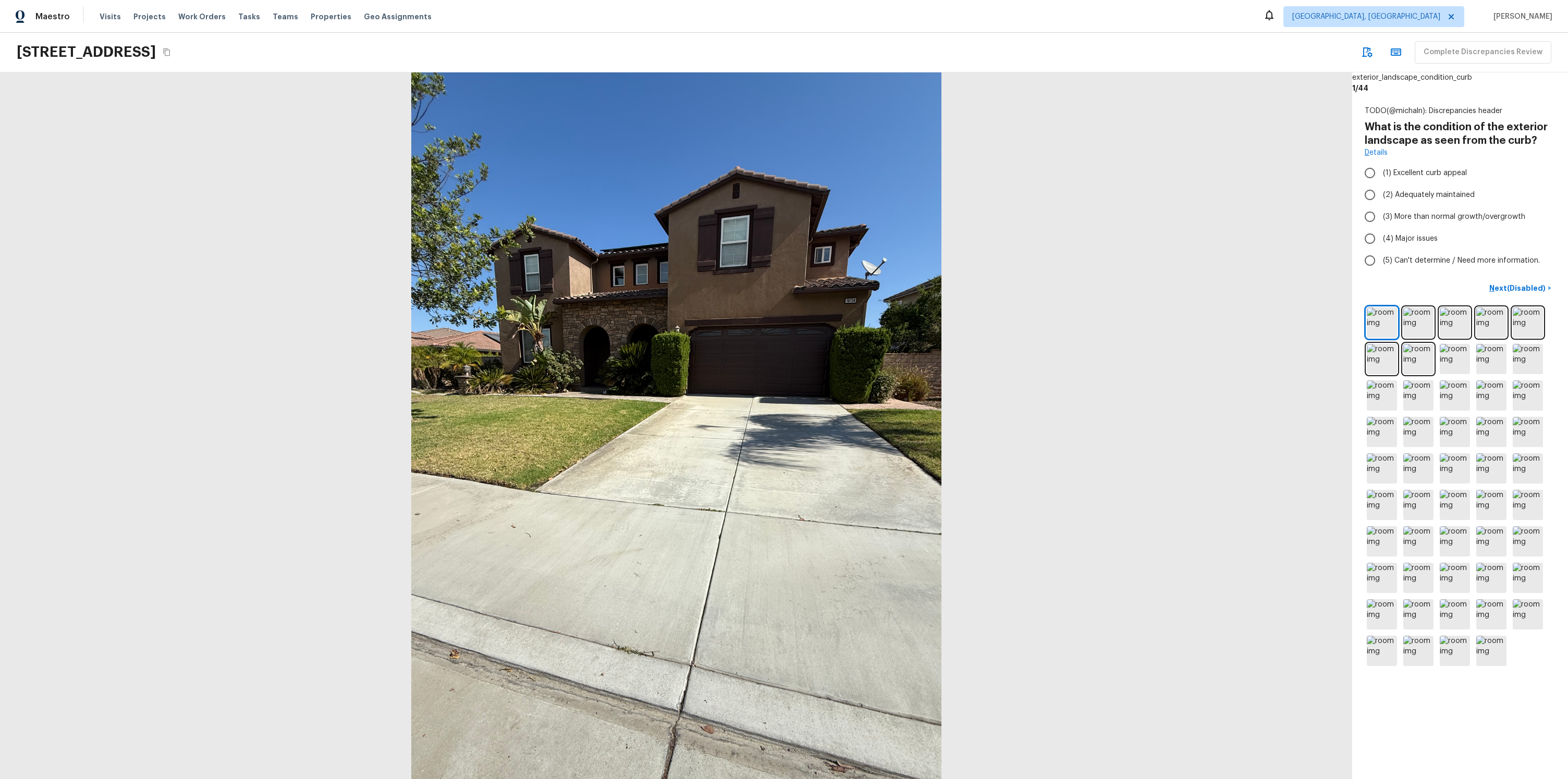
click at [1467, 60] on div "Complete Discrepancies Review" at bounding box center [1455, 52] width 195 height 22
click at [1374, 54] on icon "button" at bounding box center [1367, 52] width 13 height 13
drag, startPoint x: 1393, startPoint y: 95, endPoint x: 1290, endPoint y: 72, distance: 105.5
click at [1290, 73] on div "exterior_landscape_condition_curb 1 / 44 TODO(@michaln): Discrepancies header W…" at bounding box center [784, 425] width 1568 height 706
click at [1392, 96] on div "TODO(@michaln): Discrepancies header What is the condition of the exterior land…" at bounding box center [1460, 387] width 216 height 587
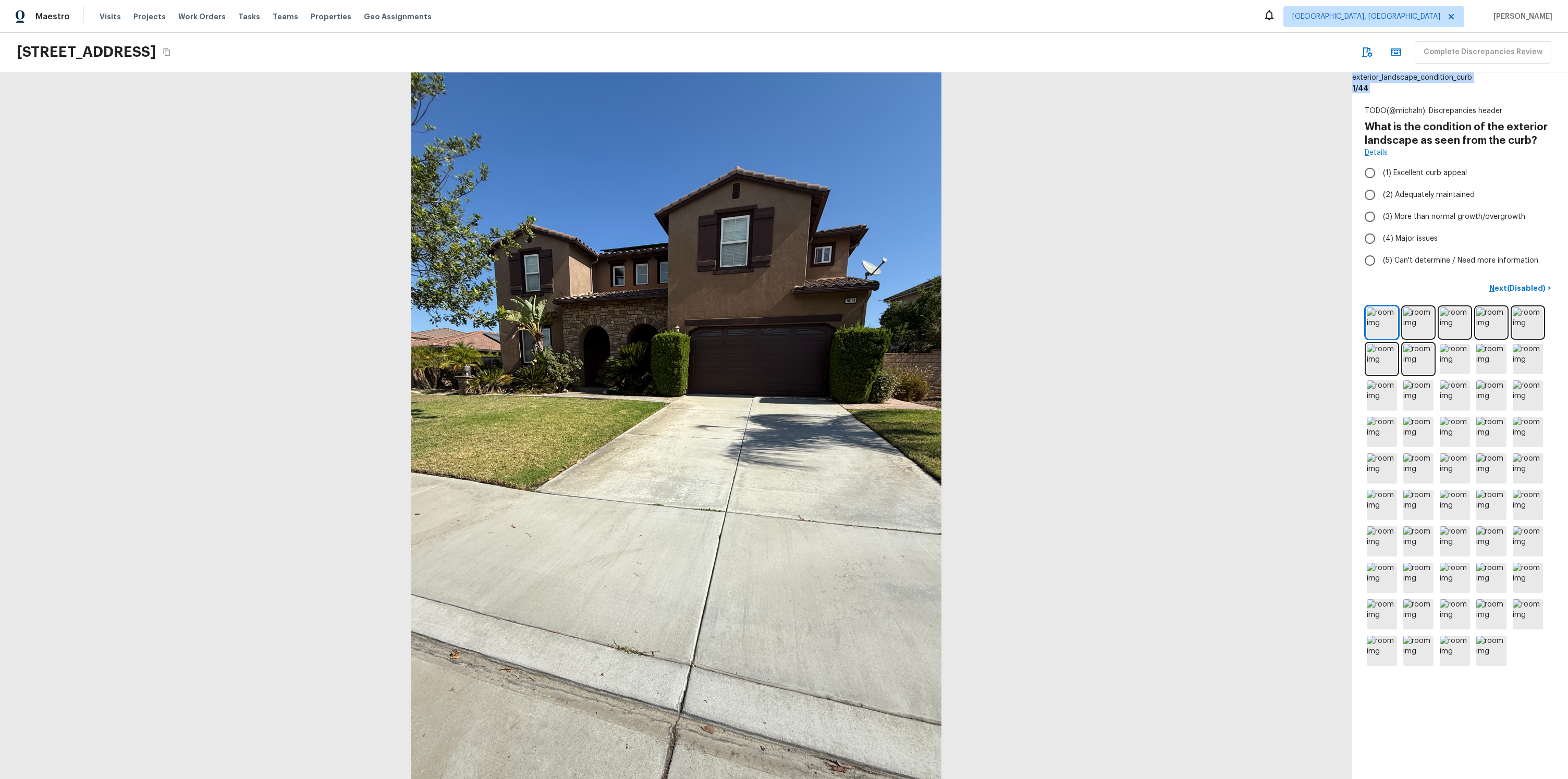
drag, startPoint x: 1417, startPoint y: 93, endPoint x: 1287, endPoint y: 81, distance: 130.6
click at [1293, 82] on div "exterior_landscape_condition_curb 1 / 44 TODO(@michaln): Discrepancies header W…" at bounding box center [784, 425] width 1568 height 706
click at [1477, 109] on div "TODO(@michaln): Discrepancies header" at bounding box center [1460, 110] width 191 height 10
drag, startPoint x: 1512, startPoint y: 110, endPoint x: 1316, endPoint y: 98, distance: 196.4
click at [1316, 98] on div "exterior_landscape_condition_curb 1 / 44 TODO(@michaln): Discrepancies header W…" at bounding box center [784, 425] width 1568 height 706
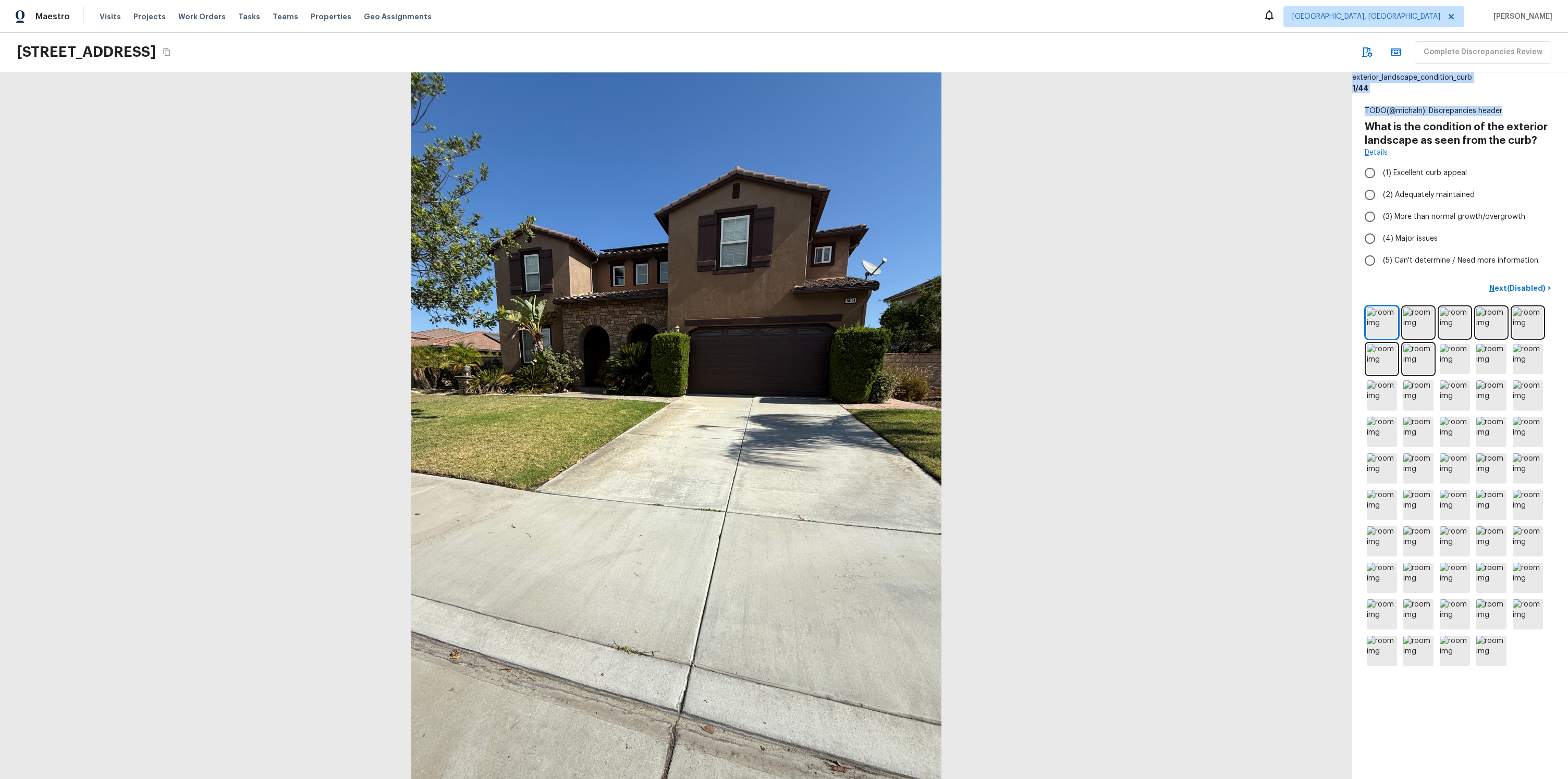
click at [1488, 104] on div "TODO(@michaln): Discrepancies header What is the condition of the exterior land…" at bounding box center [1460, 387] width 216 height 587
drag, startPoint x: 1449, startPoint y: 109, endPoint x: 1323, endPoint y: 84, distance: 128.5
click at [1323, 84] on div "exterior_landscape_condition_curb 1 / 44 TODO(@michaln): Discrepancies header W…" at bounding box center [784, 425] width 1568 height 706
click at [1426, 94] on div "TODO(@michaln): Discrepancies header What is the condition of the exterior land…" at bounding box center [1460, 387] width 216 height 587
click at [1386, 154] on link "Details" at bounding box center [1376, 152] width 23 height 10
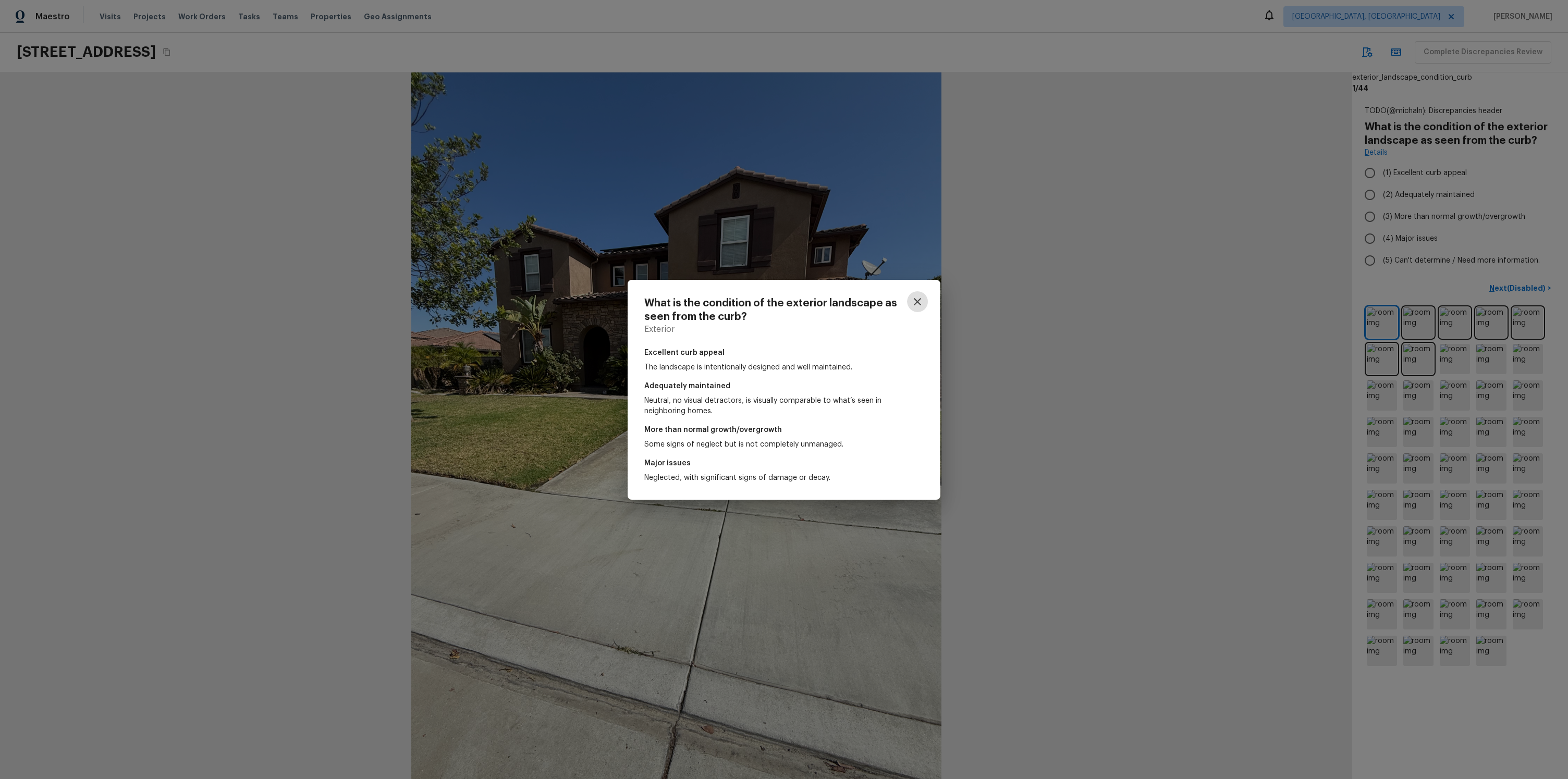
click at [919, 308] on button "button" at bounding box center [918, 301] width 21 height 21
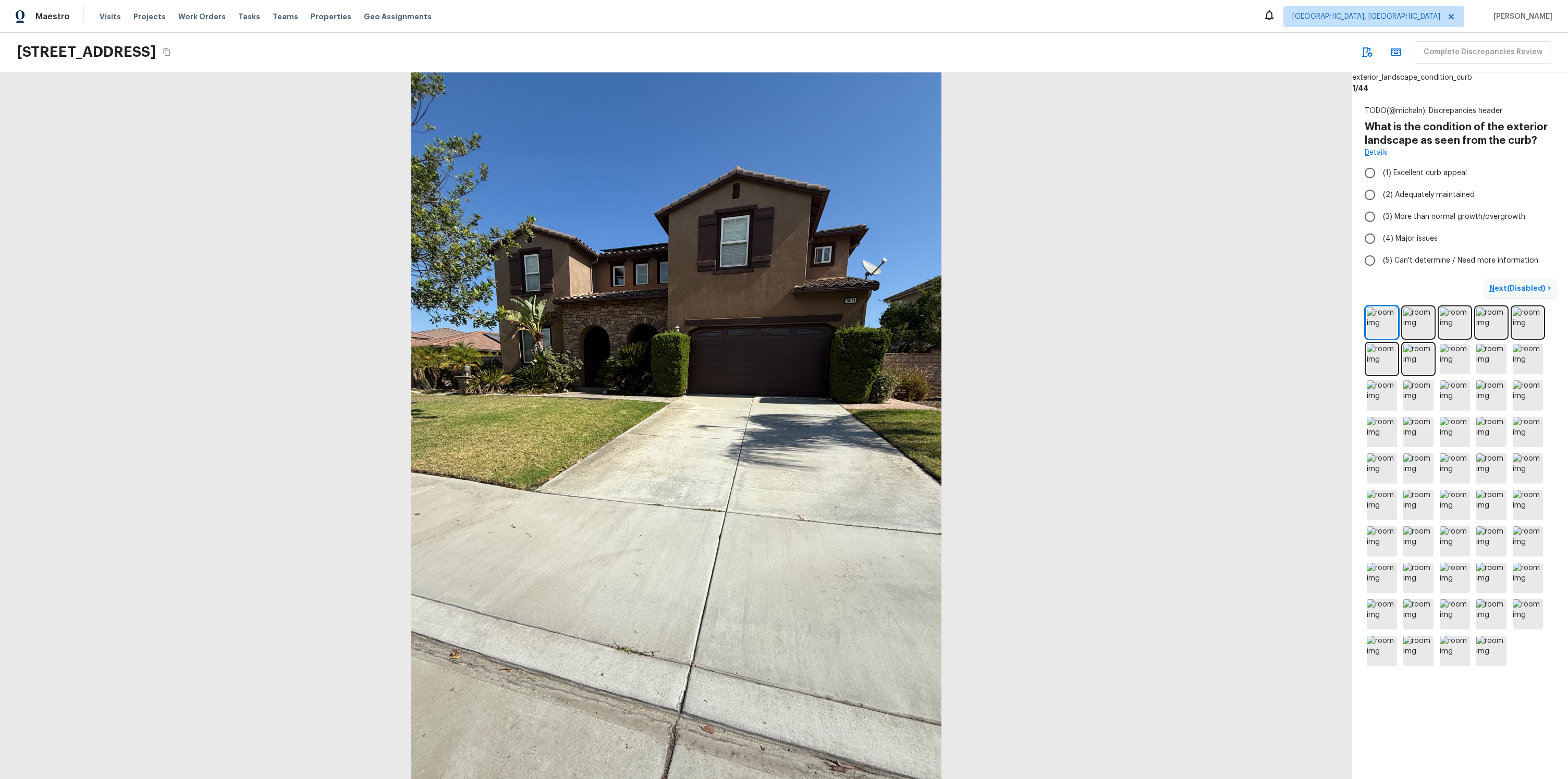
click at [1504, 289] on p "Next (Disabled)" at bounding box center [1518, 287] width 58 height 10
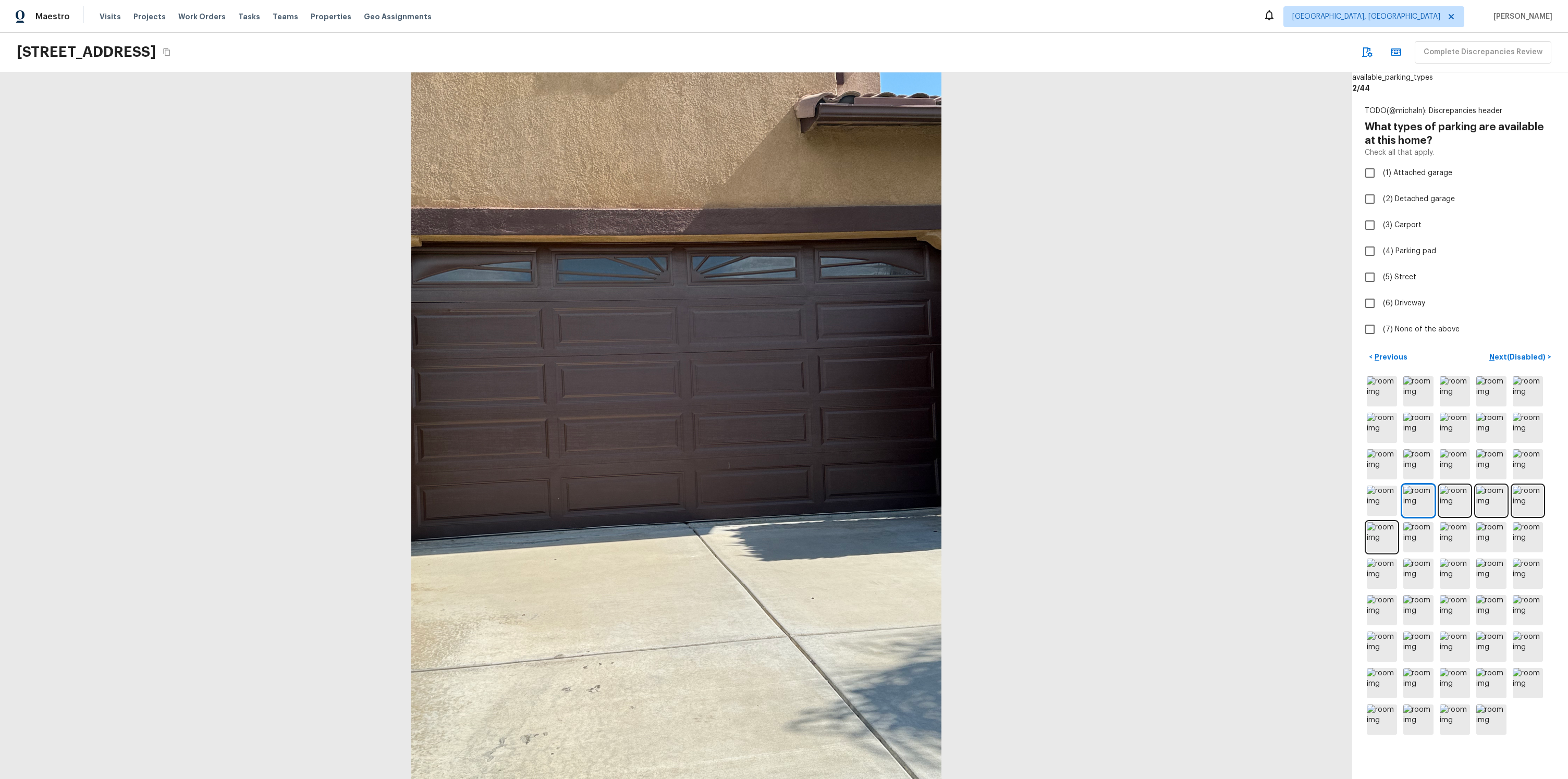
click at [1399, 152] on p "Check all that apply." at bounding box center [1399, 152] width 69 height 10
click at [1398, 176] on span "(1) Attached garage" at bounding box center [1417, 172] width 69 height 10
click at [1381, 176] on input "(1) Attached garage" at bounding box center [1370, 173] width 22 height 22
checkbox input "true"
click at [1392, 219] on label "(3) Carport" at bounding box center [1453, 226] width 188 height 22
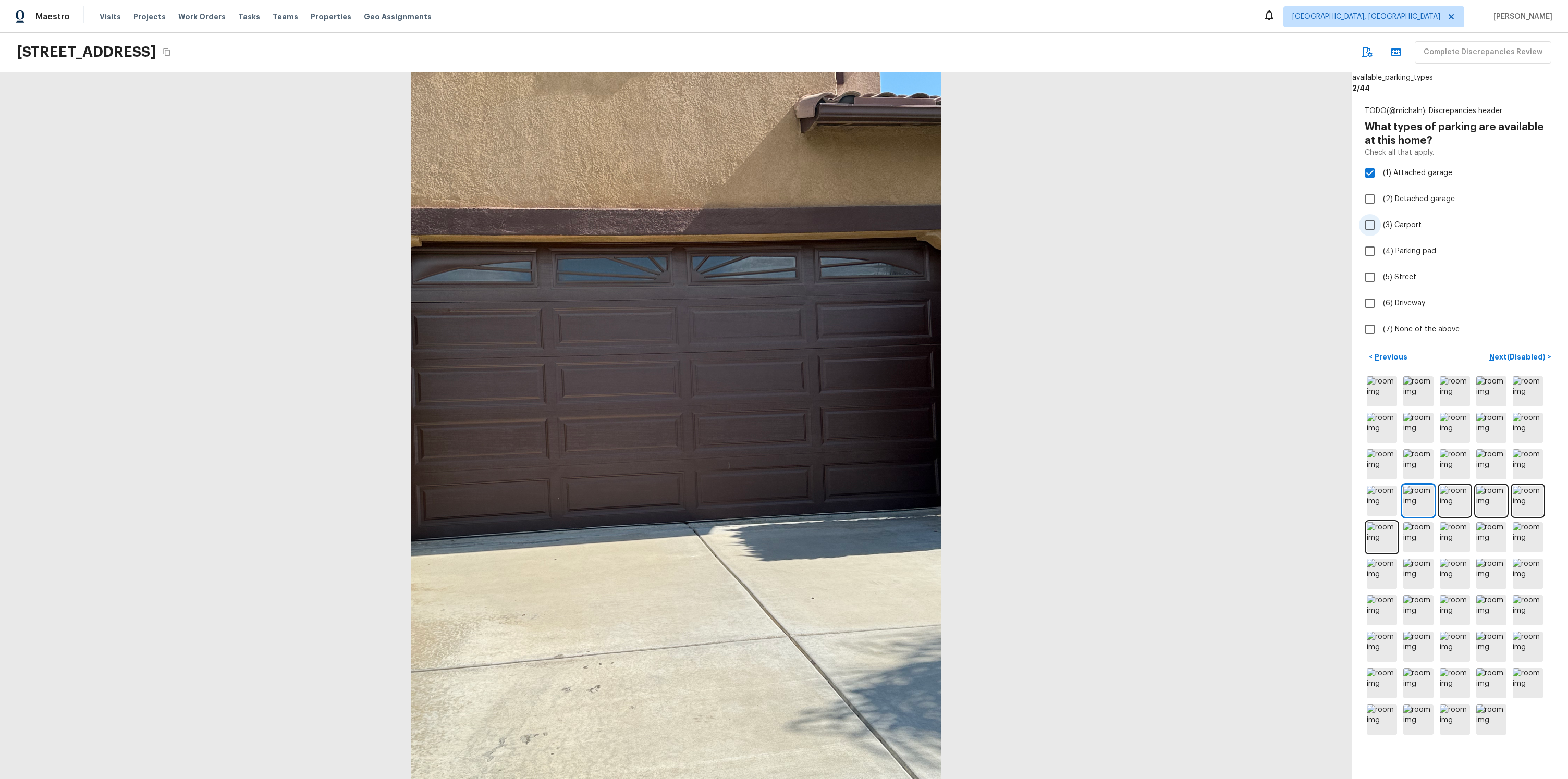
click at [1381, 219] on input "(3) Carport" at bounding box center [1370, 226] width 22 height 22
checkbox input "true"
click at [1382, 169] on label "(1) Attached garage" at bounding box center [1453, 173] width 188 height 22
click at [1381, 169] on input "(1) Attached garage" at bounding box center [1370, 173] width 22 height 22
checkbox input "false"
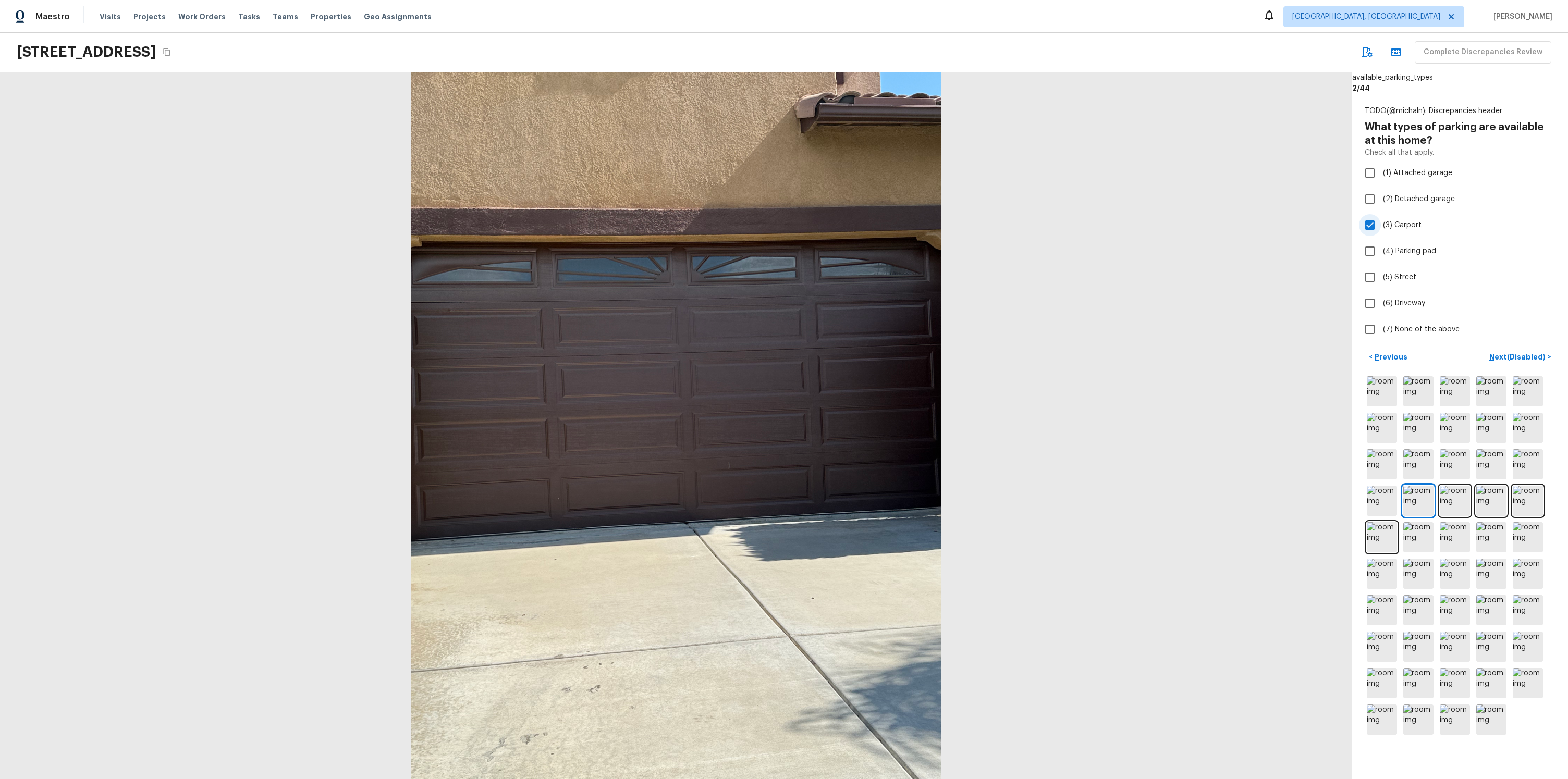
click at [1385, 225] on span "(3) Carport" at bounding box center [1402, 225] width 39 height 10
click at [1381, 225] on input "(3) Carport" at bounding box center [1370, 226] width 22 height 22
checkbox input "false"
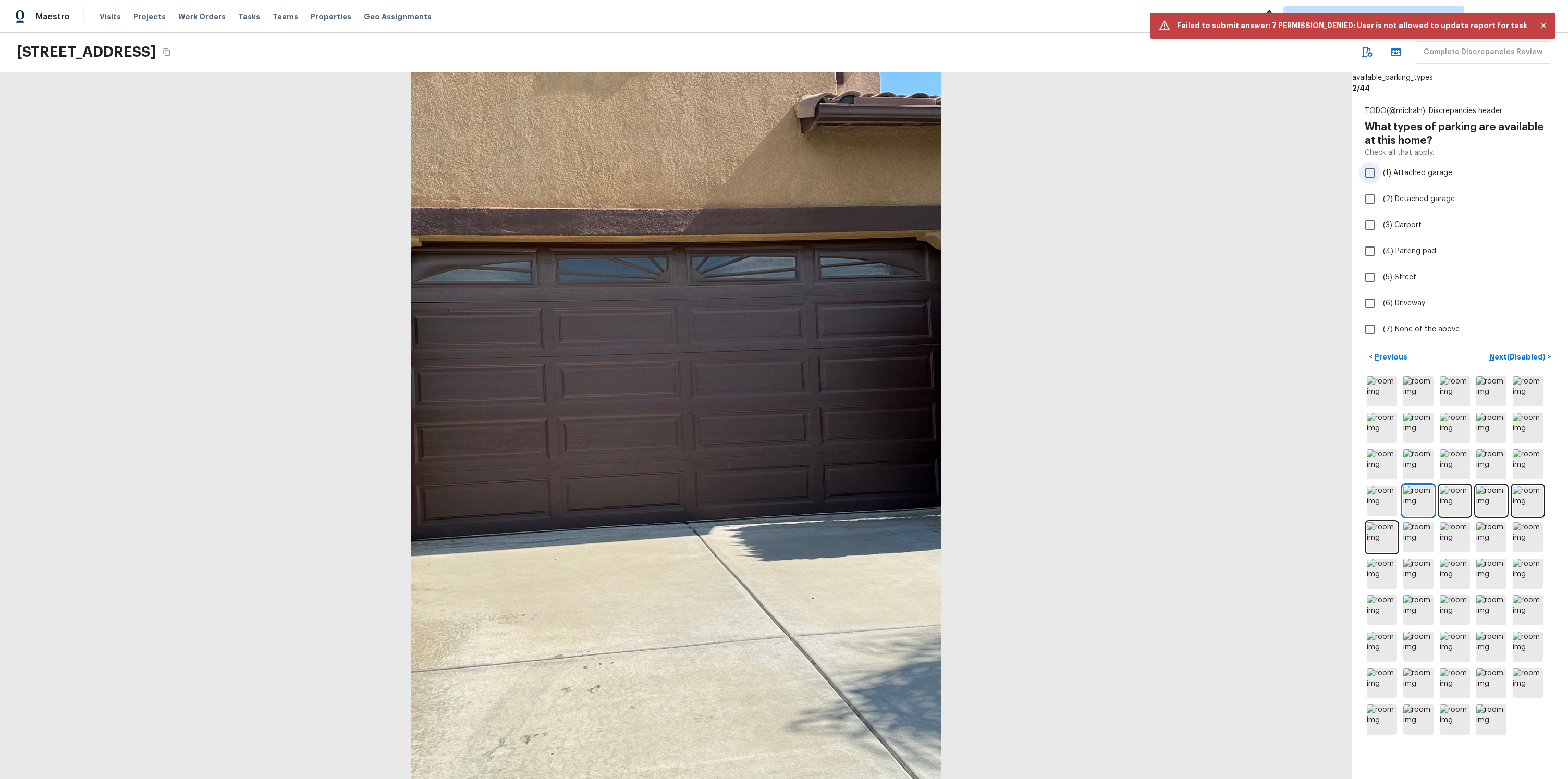
click at [1398, 170] on span "(1) Attached garage" at bounding box center [1417, 172] width 69 height 10
click at [1381, 170] on input "(1) Attached garage" at bounding box center [1370, 173] width 22 height 22
click at [1387, 183] on div "TODO(@michaln): Discrepancies header What types of parking are available at thi…" at bounding box center [1460, 223] width 191 height 235
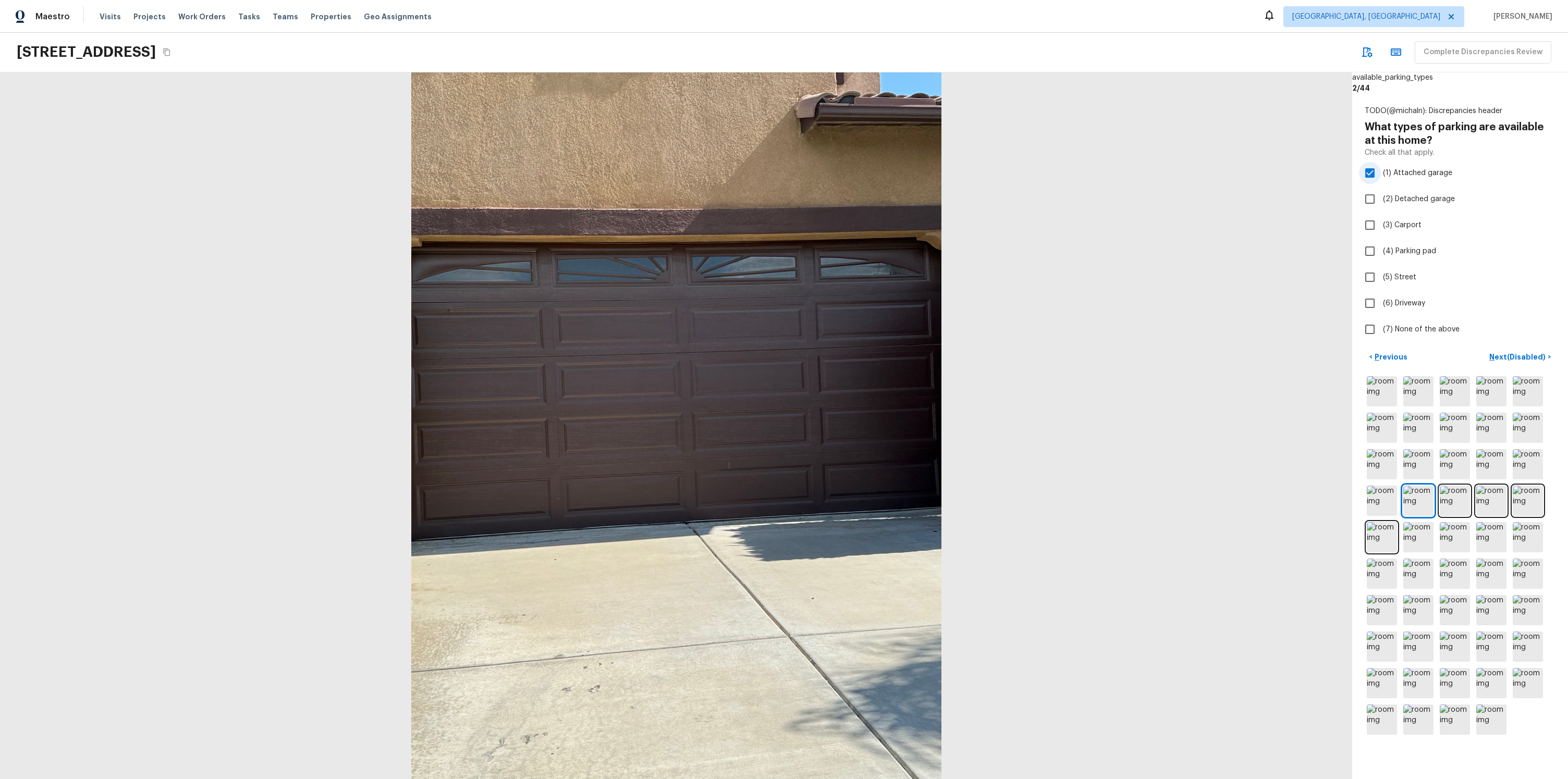
click at [1387, 179] on label "(1) Attached garage" at bounding box center [1453, 173] width 188 height 22
click at [1381, 179] on input "(1) Attached garage" at bounding box center [1370, 173] width 22 height 22
checkbox input "false"
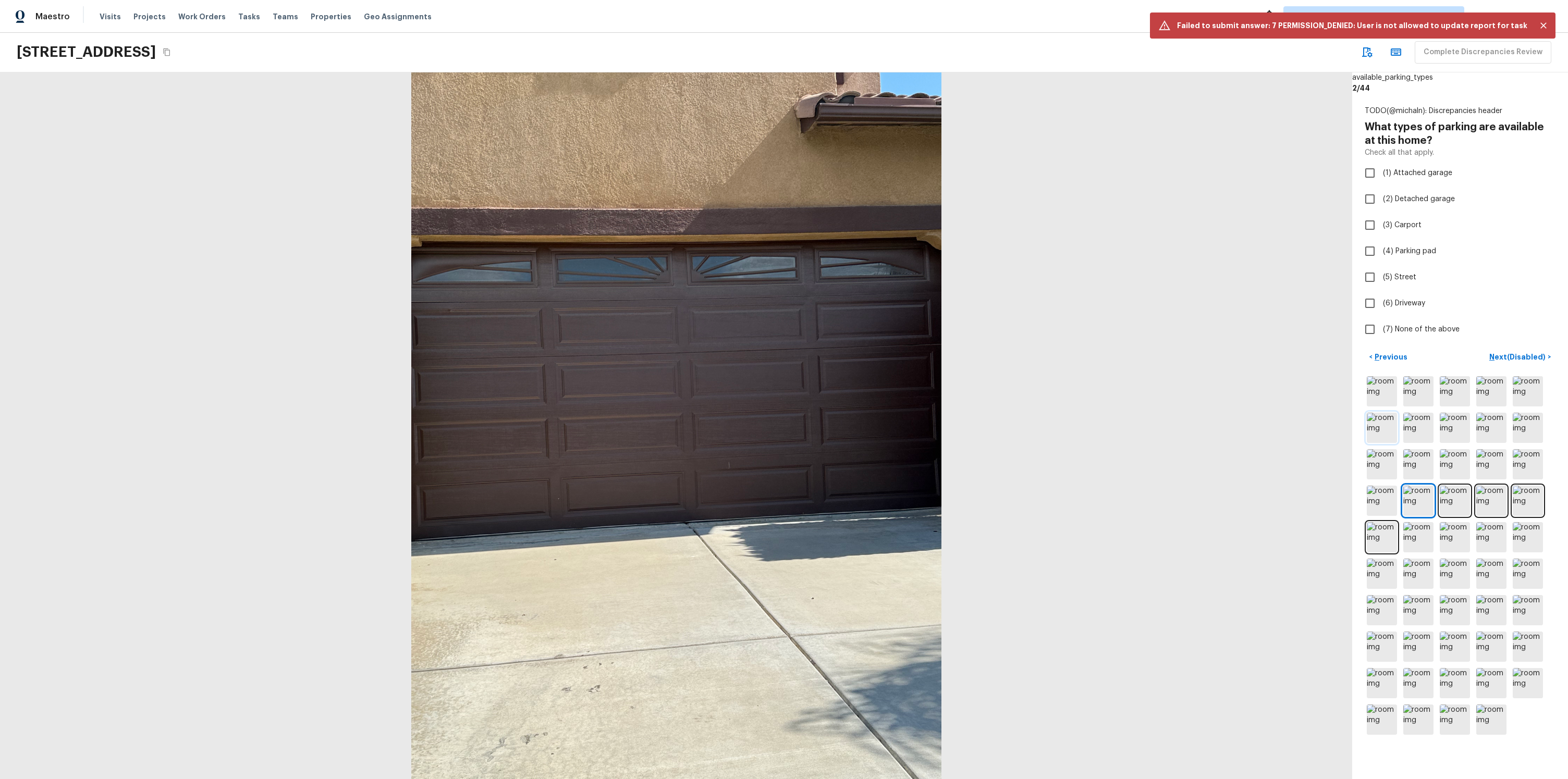
click at [1392, 355] on p "Previous" at bounding box center [1390, 356] width 35 height 10
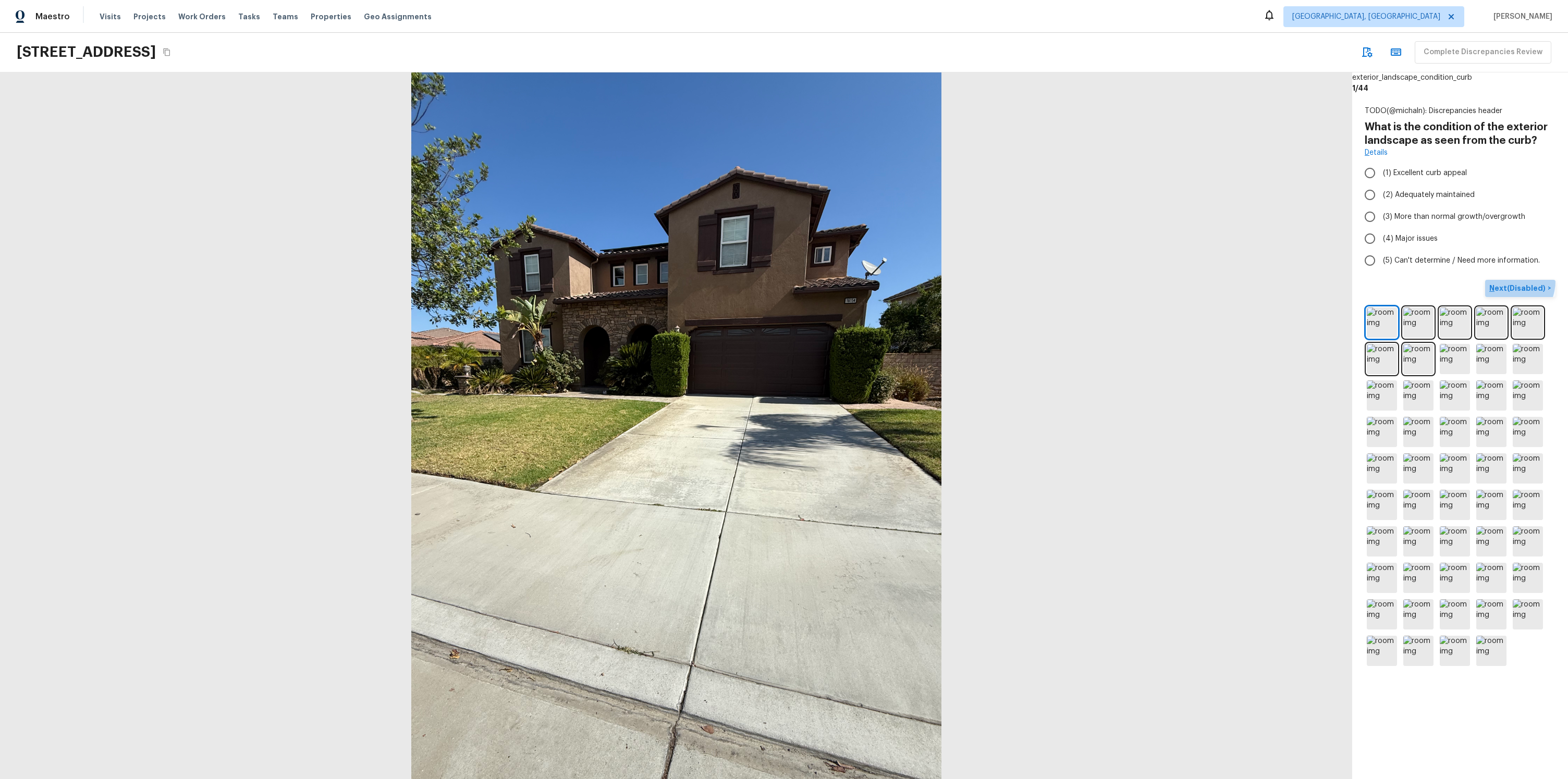
click at [1507, 280] on button "Next (Disabled) >" at bounding box center [1520, 288] width 70 height 17
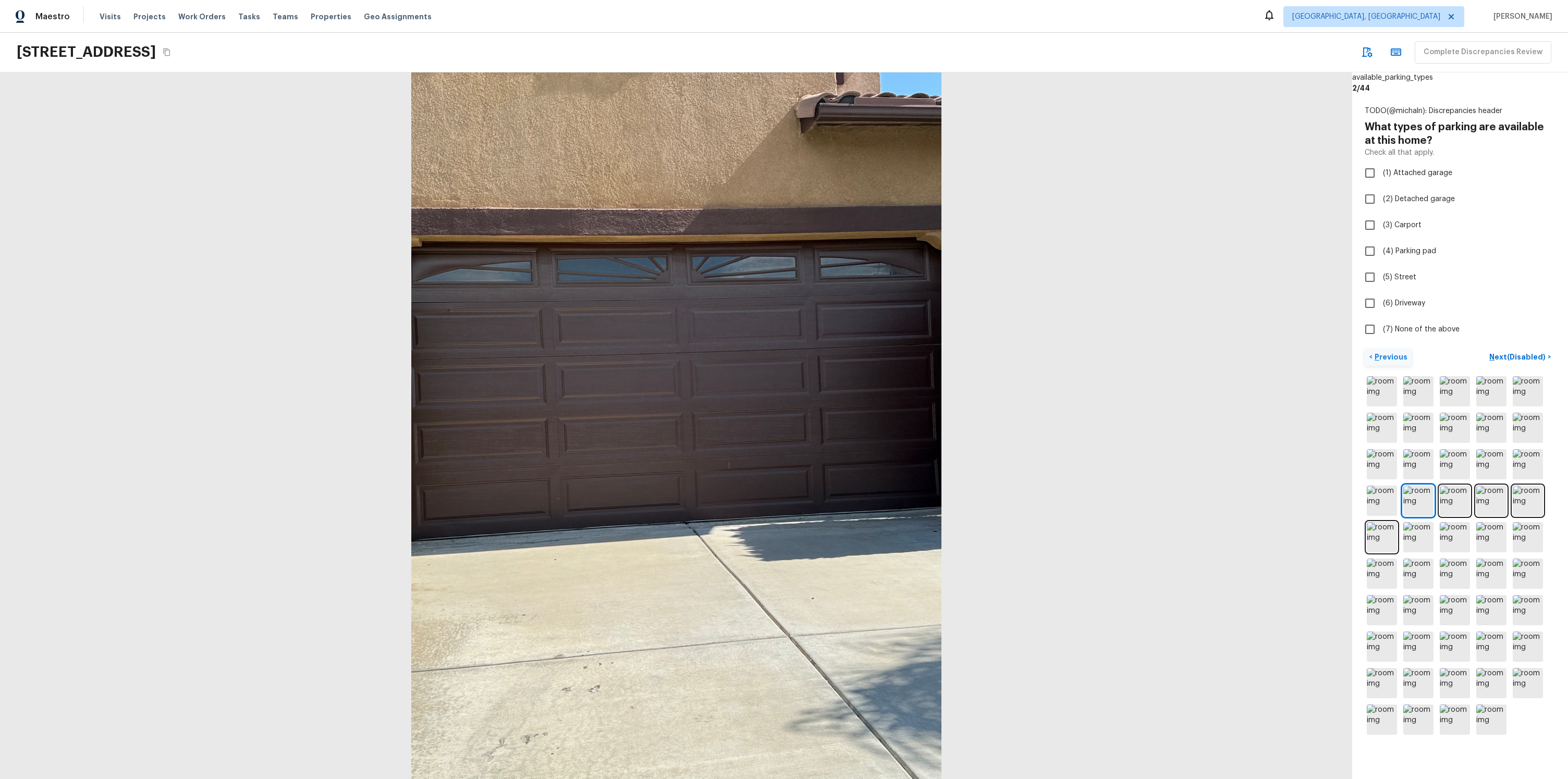
click at [1389, 361] on p "Previous" at bounding box center [1390, 356] width 35 height 10
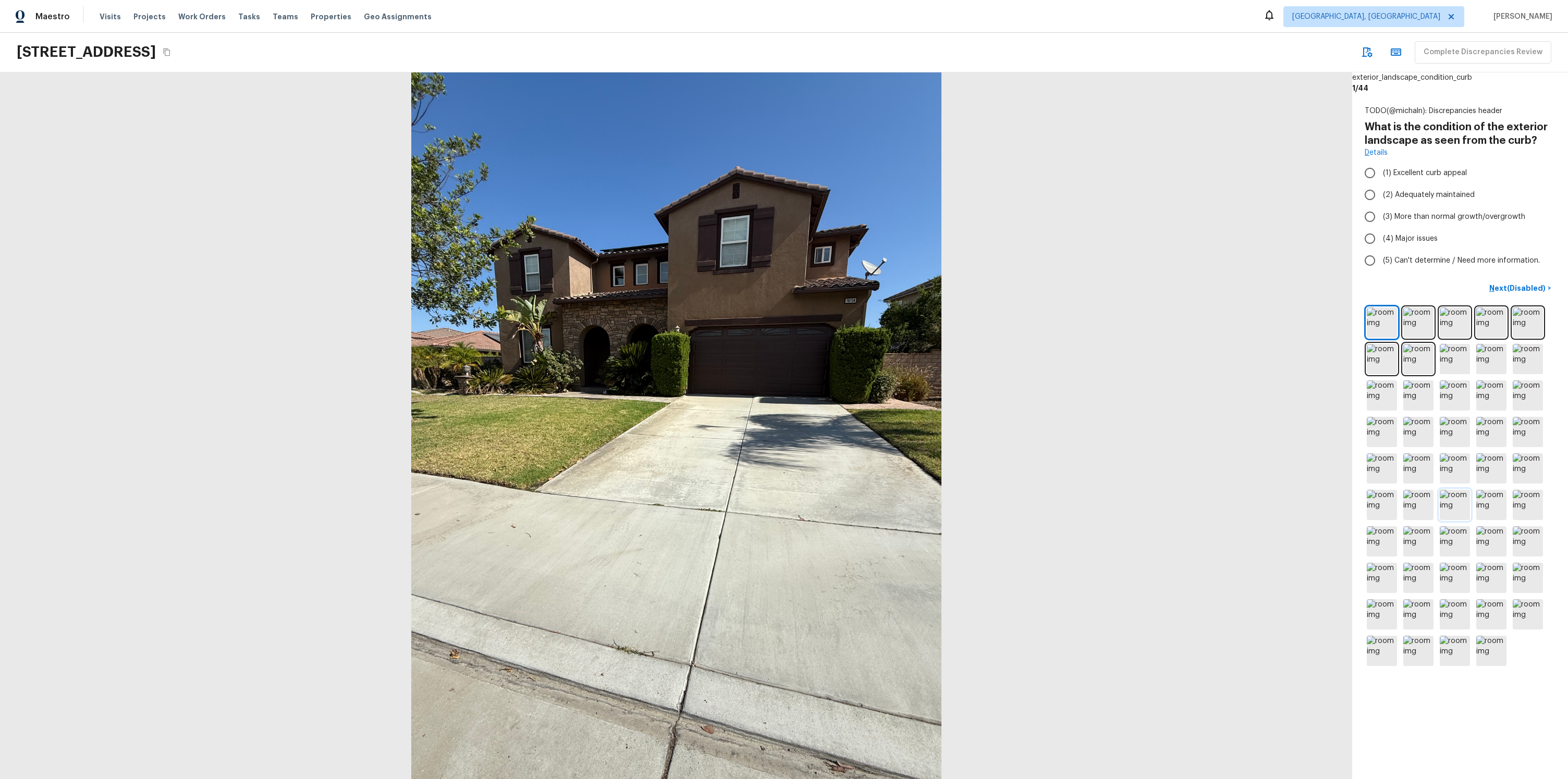
click at [1450, 506] on img at bounding box center [1455, 505] width 30 height 30
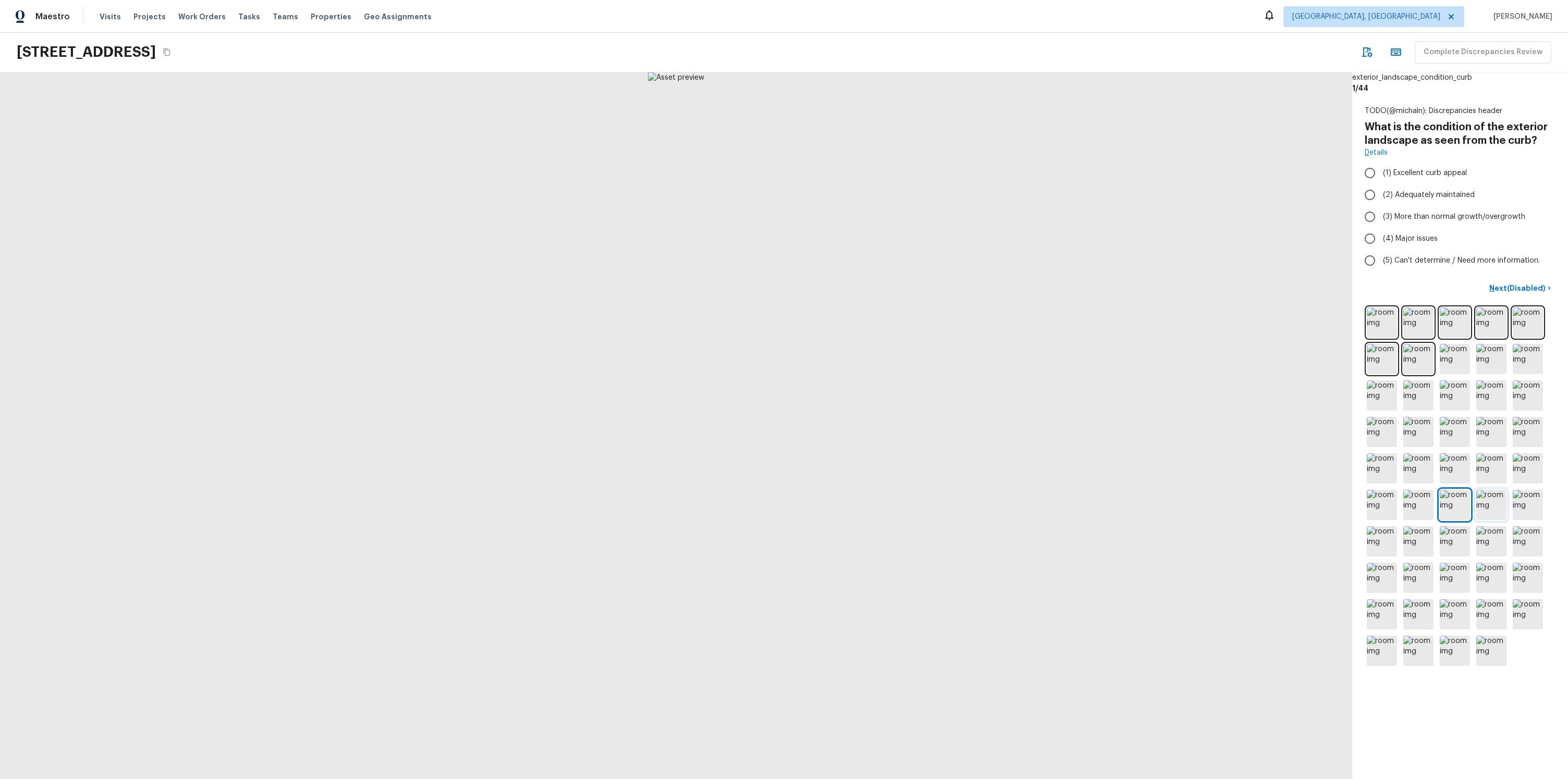
click at [1483, 504] on img at bounding box center [1492, 505] width 30 height 30
click at [1459, 503] on img at bounding box center [1455, 505] width 30 height 30
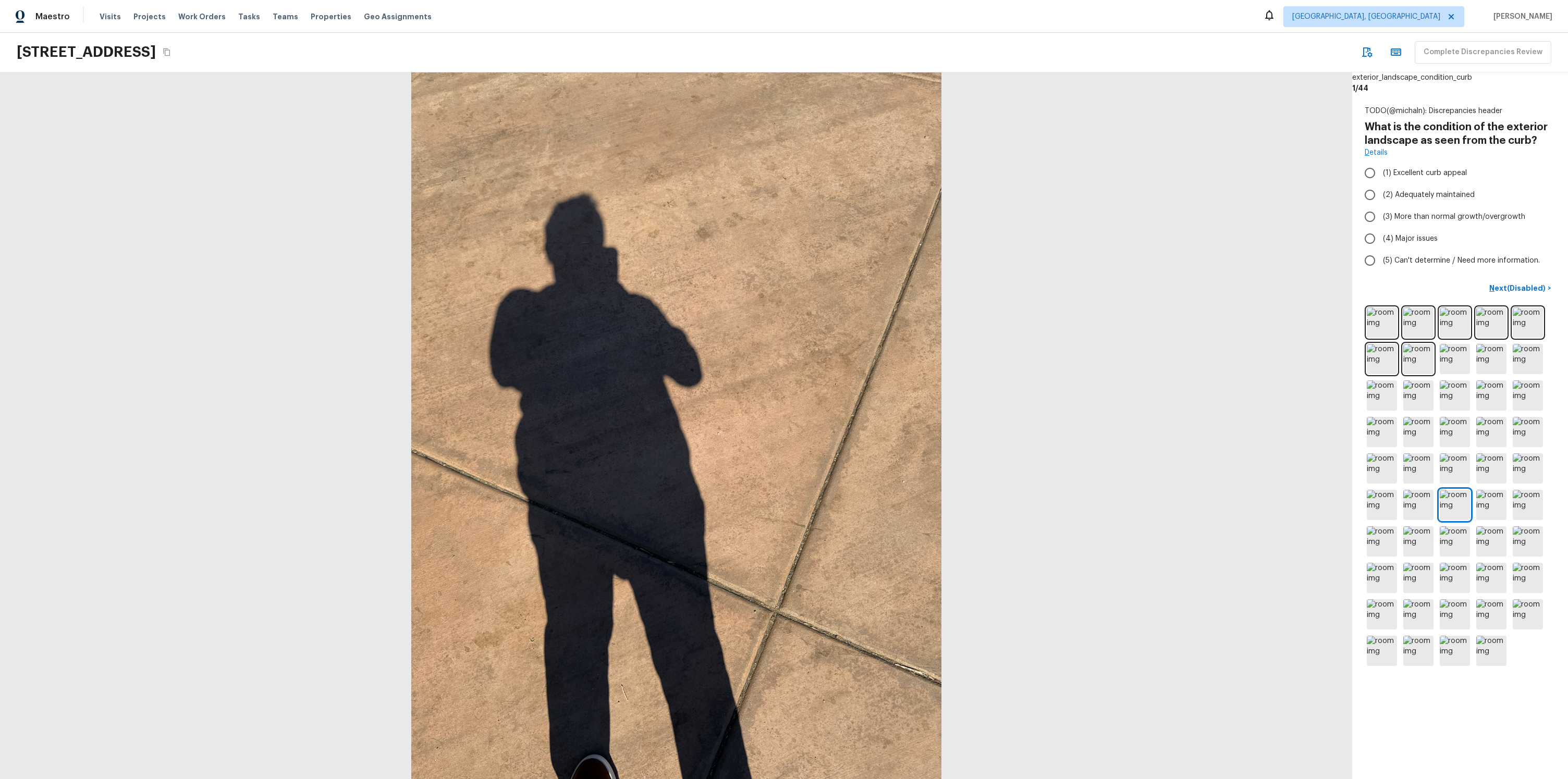
click at [1410, 448] on div at bounding box center [1460, 487] width 191 height 363
click at [1429, 432] on img at bounding box center [1419, 432] width 30 height 30
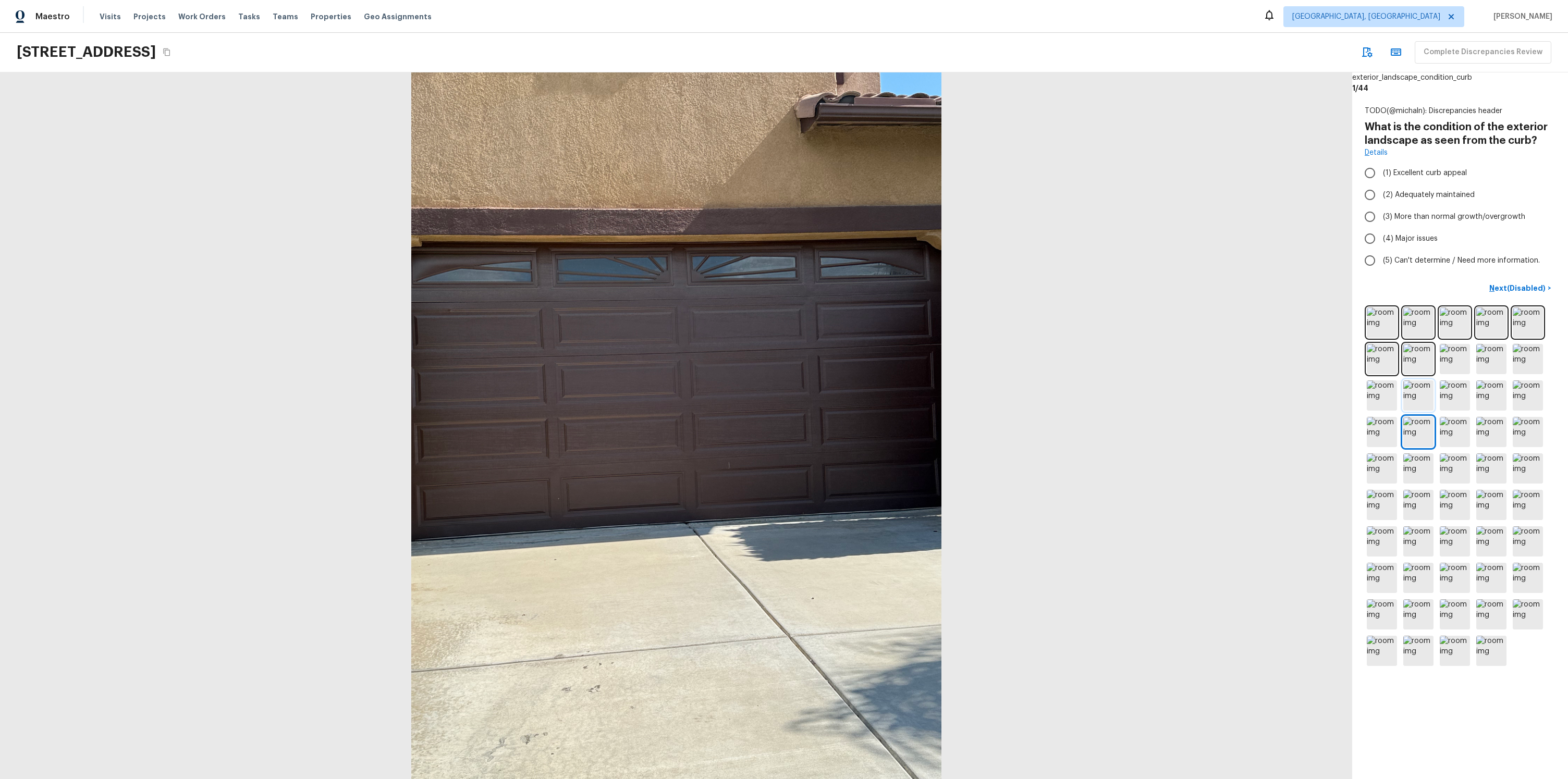
click at [1410, 392] on img at bounding box center [1419, 395] width 30 height 30
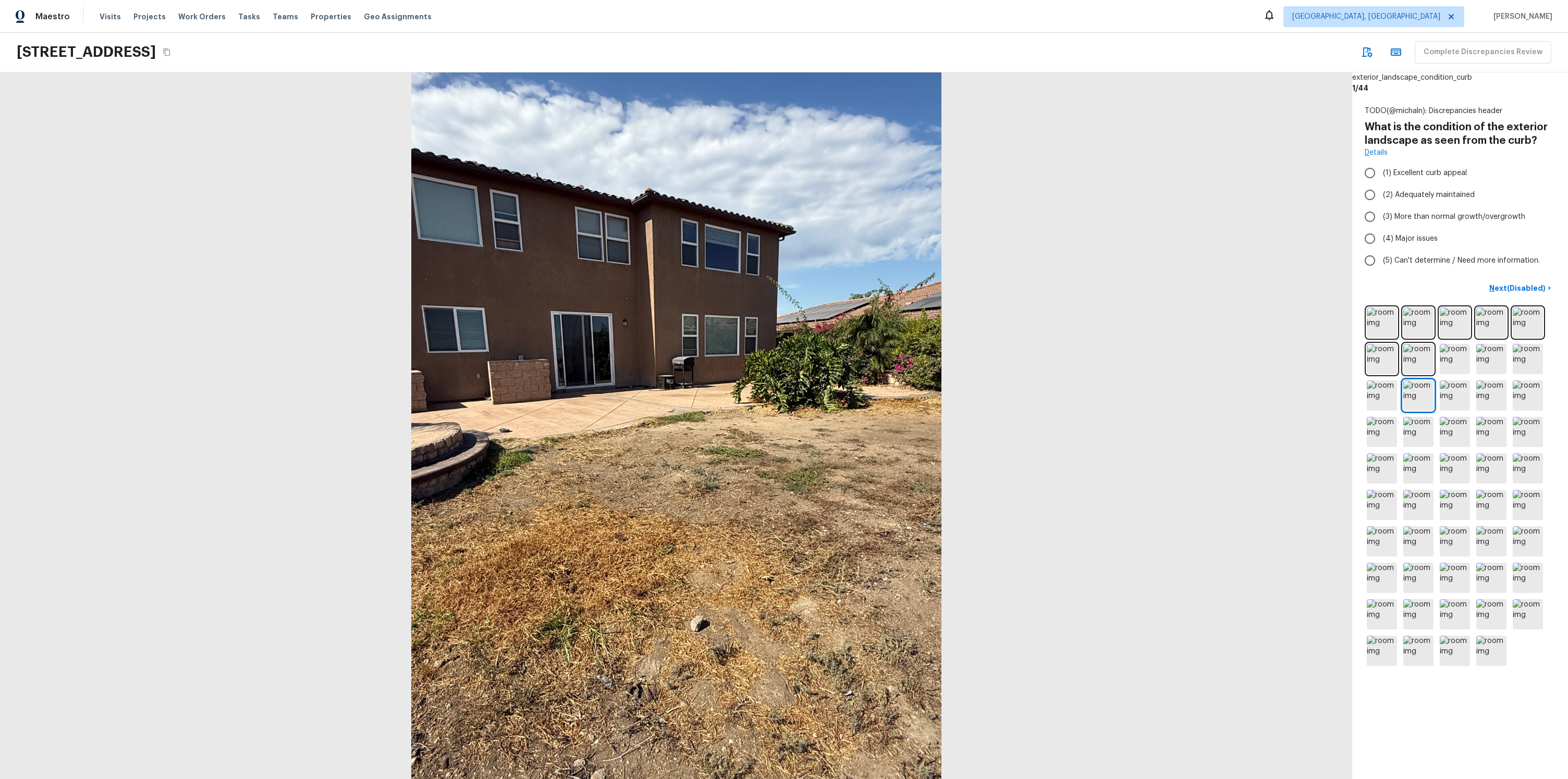
click at [1468, 376] on div at bounding box center [1460, 487] width 191 height 363
click at [1492, 503] on img at bounding box center [1492, 505] width 30 height 30
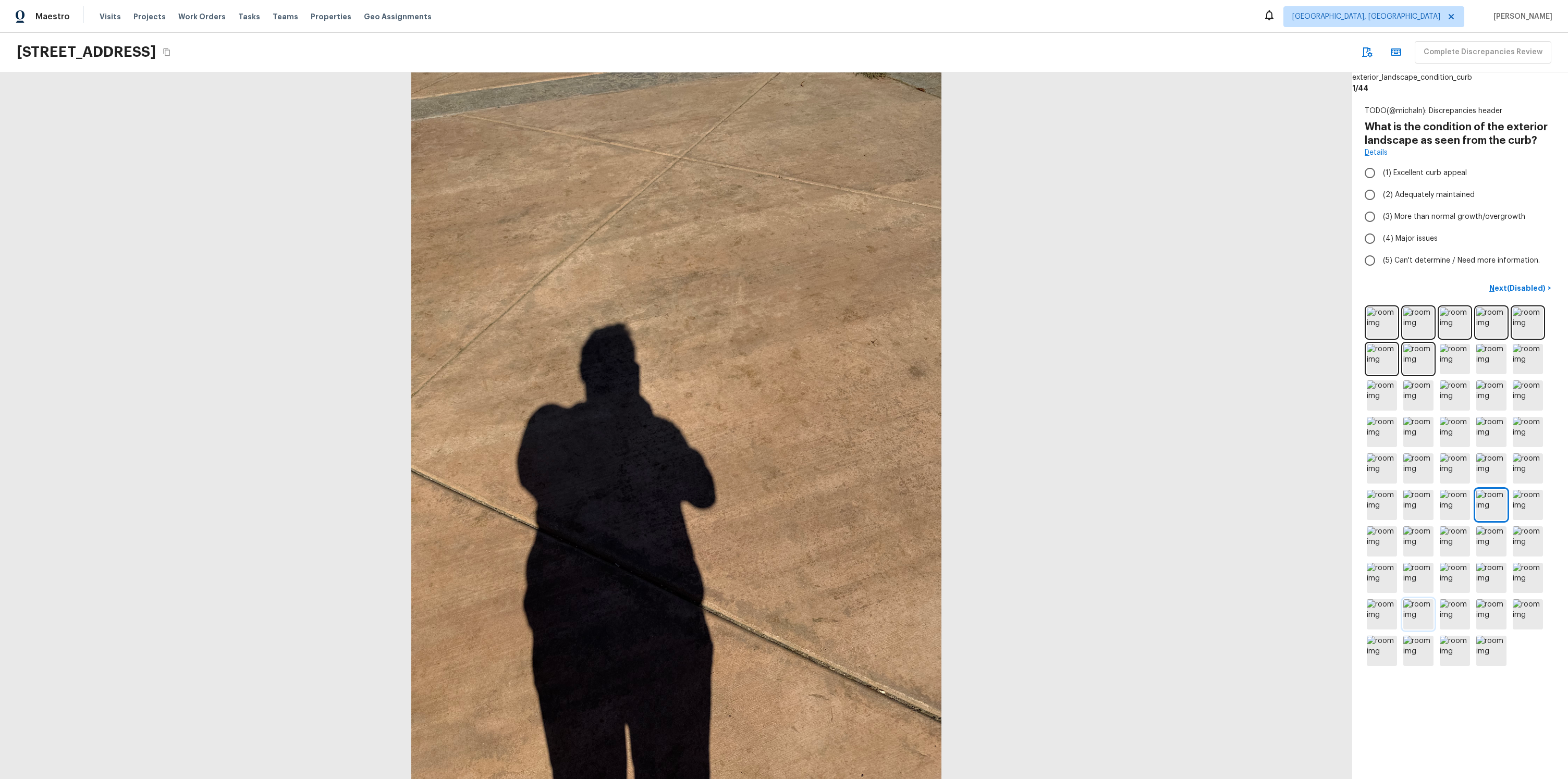
click at [1412, 599] on img at bounding box center [1419, 614] width 30 height 30
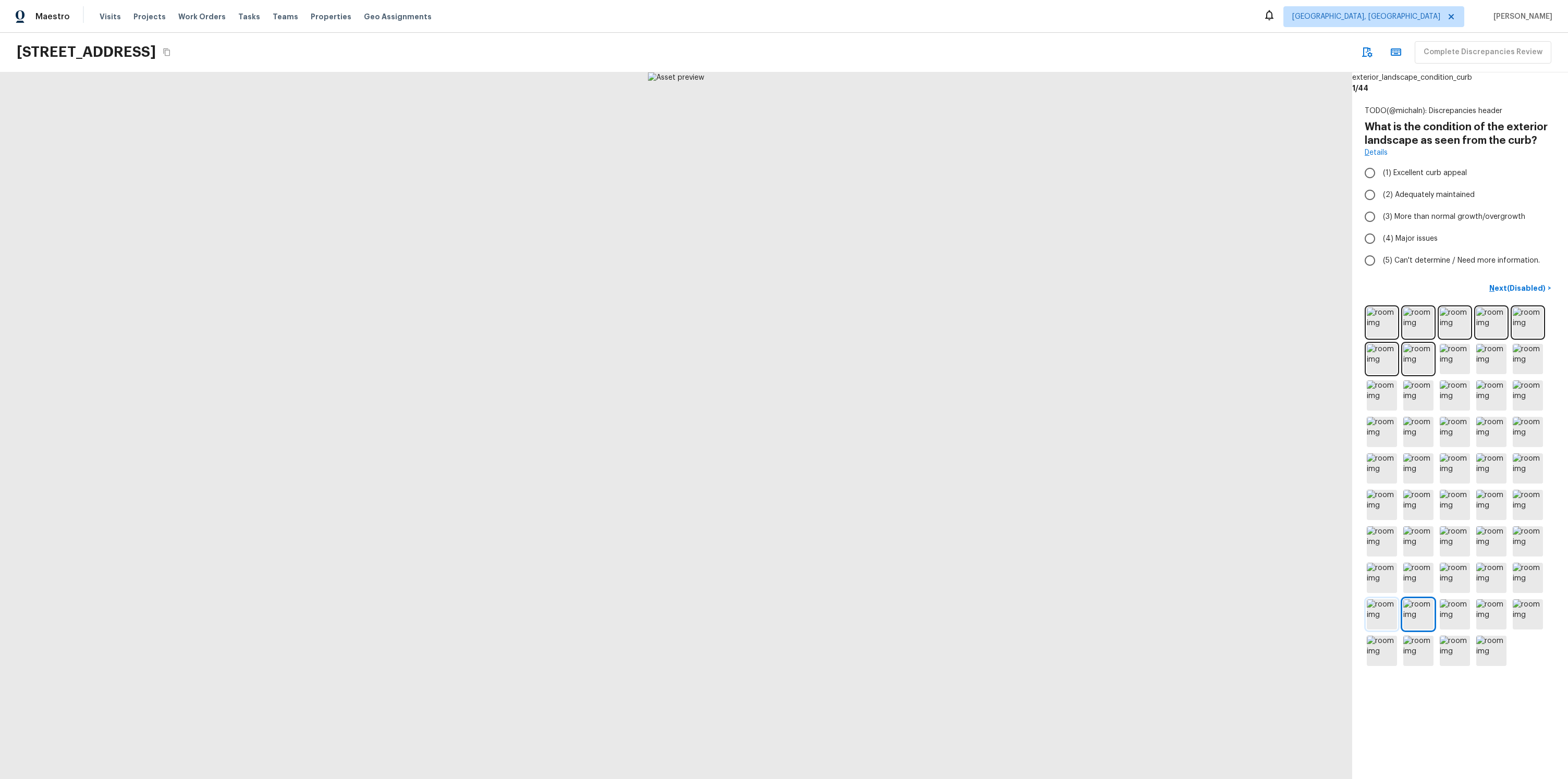
click at [1396, 599] on img at bounding box center [1382, 614] width 30 height 30
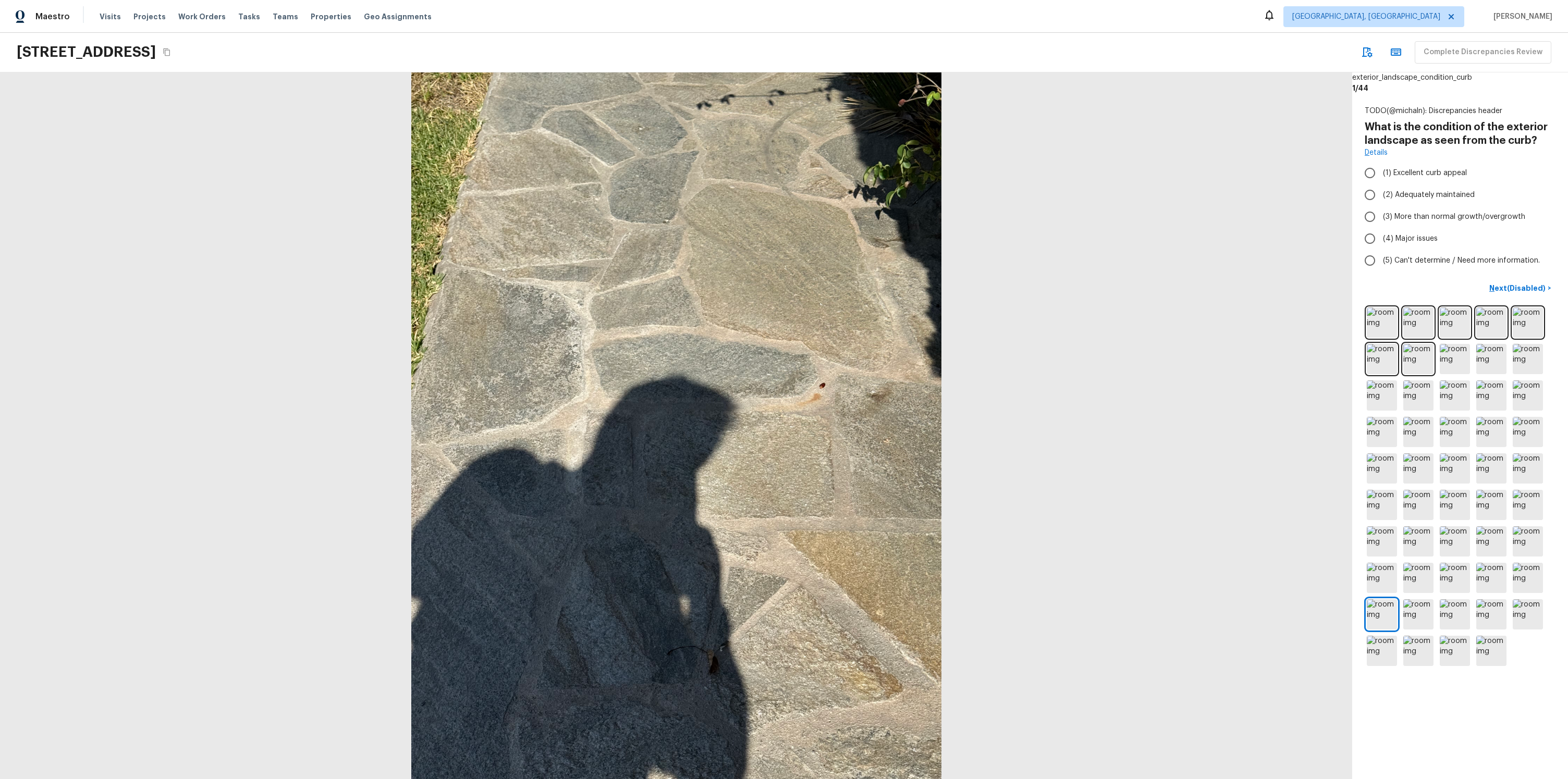
click at [1473, 532] on div at bounding box center [1460, 487] width 191 height 363
click at [1471, 521] on div at bounding box center [1460, 487] width 191 height 363
click at [1469, 517] on img at bounding box center [1455, 505] width 30 height 30
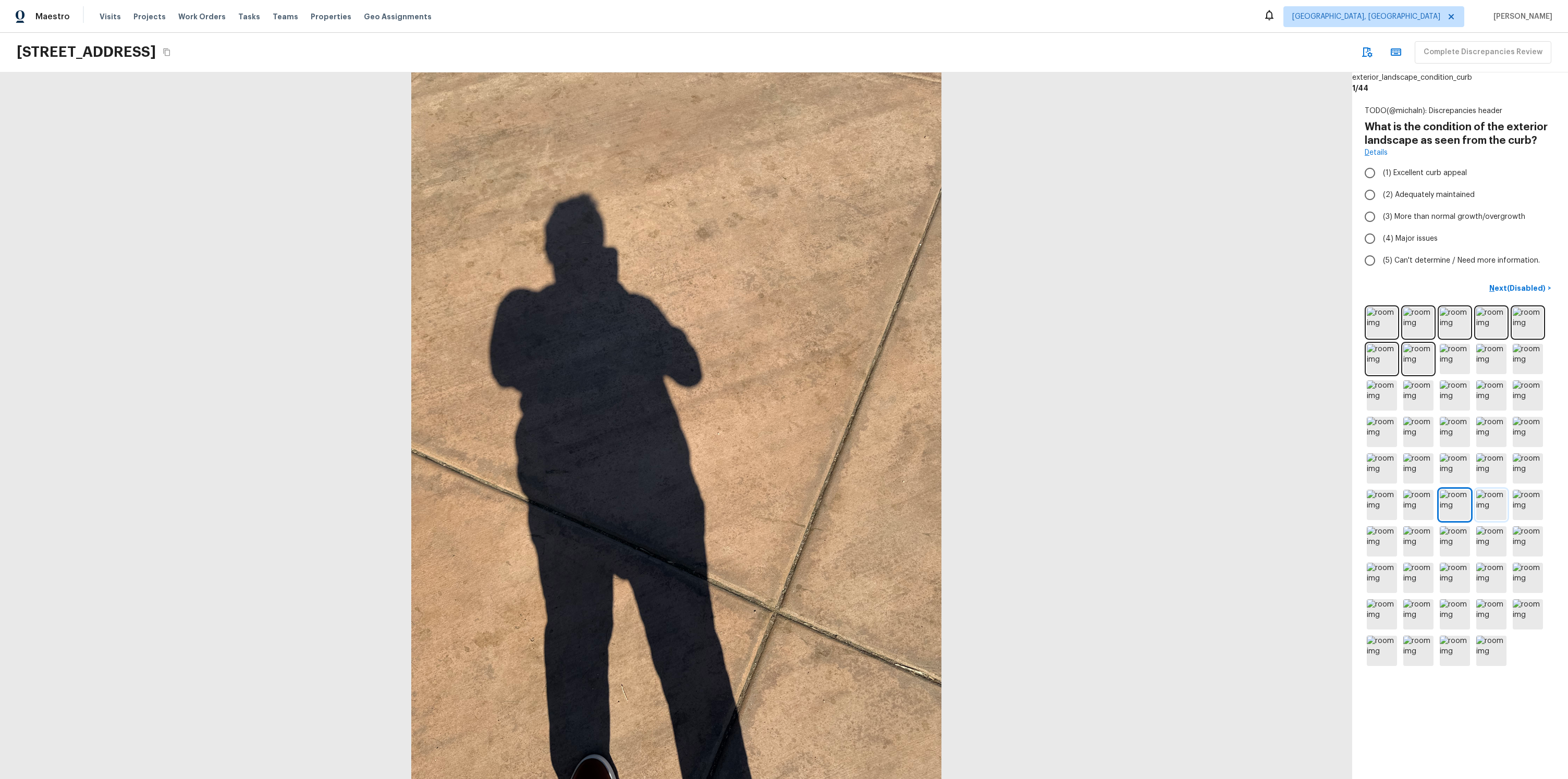
click at [1493, 508] on img at bounding box center [1492, 505] width 30 height 30
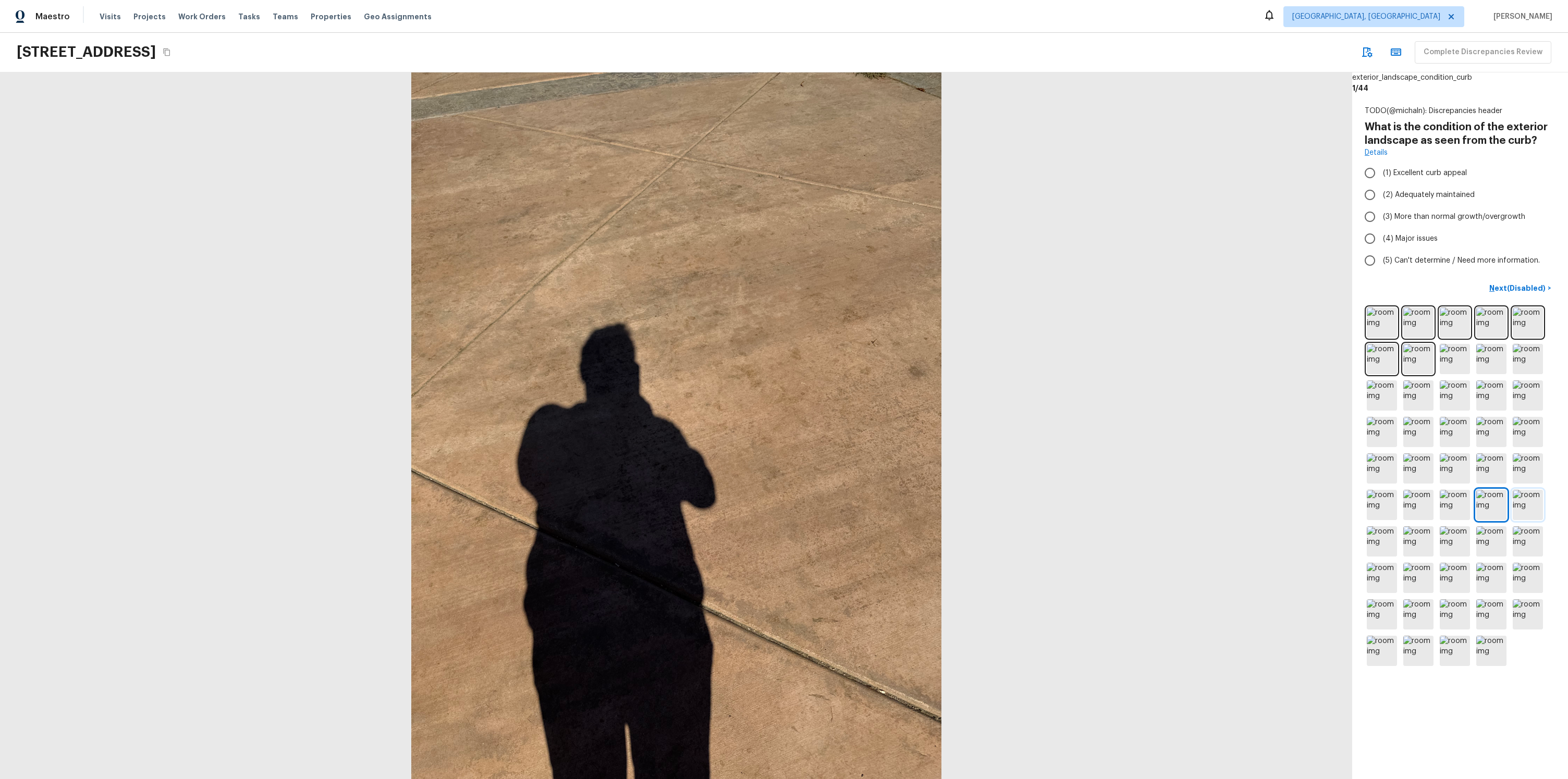
click at [1530, 495] on img at bounding box center [1527, 505] width 30 height 30
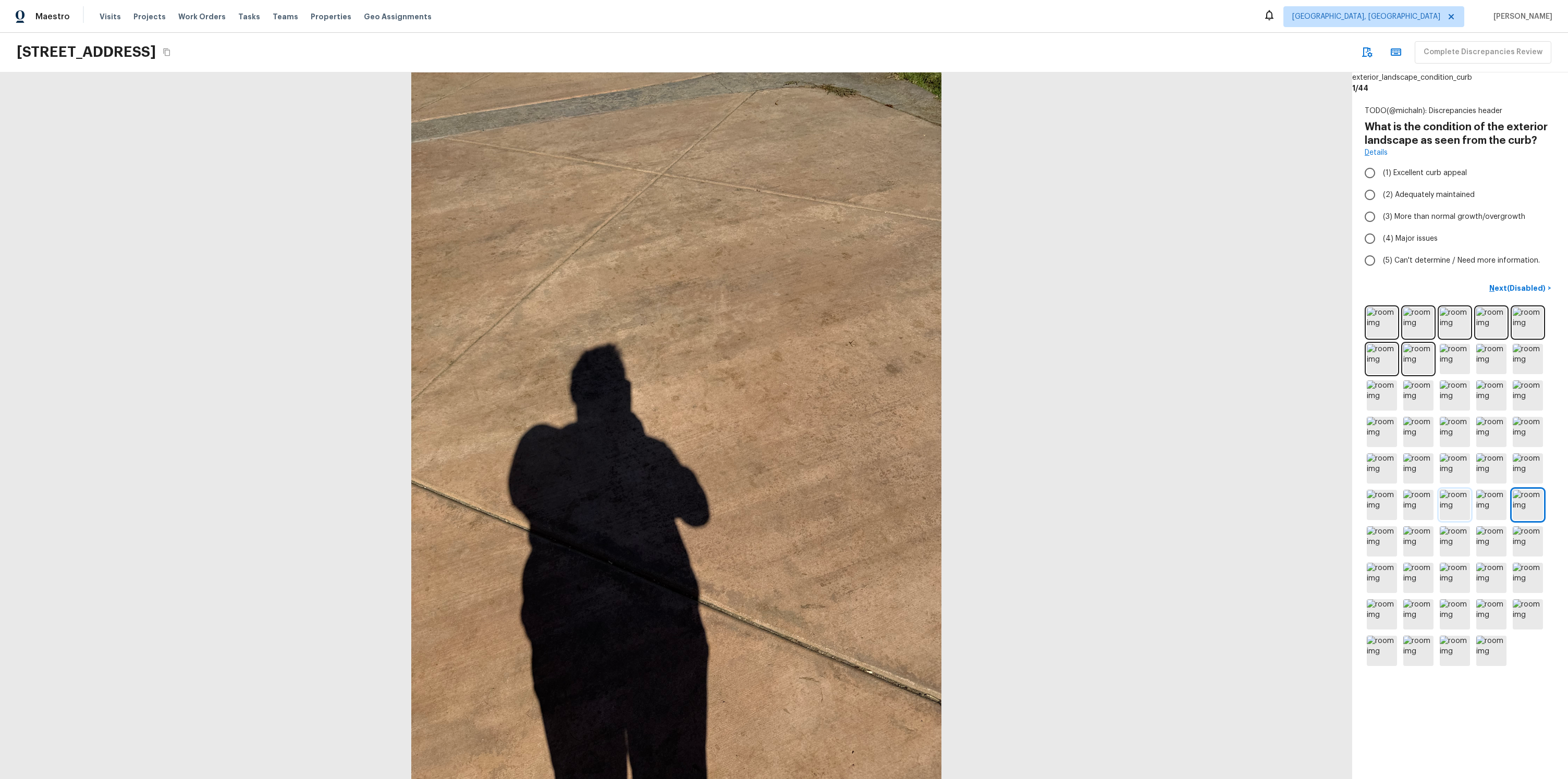
click at [1467, 502] on img at bounding box center [1455, 505] width 30 height 30
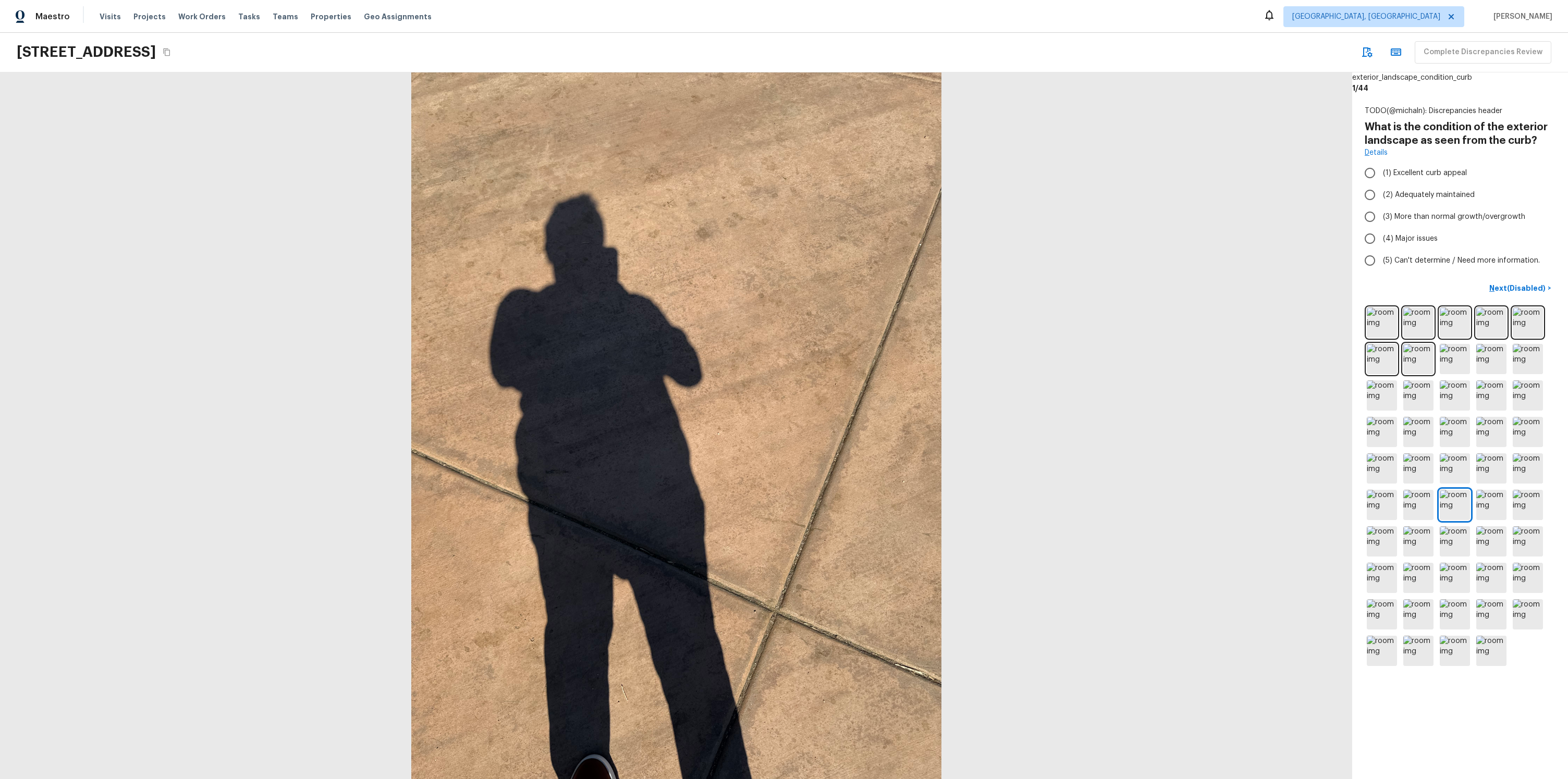
click at [1440, 481] on div at bounding box center [1460, 487] width 191 height 363
click at [1440, 469] on img at bounding box center [1455, 468] width 30 height 30
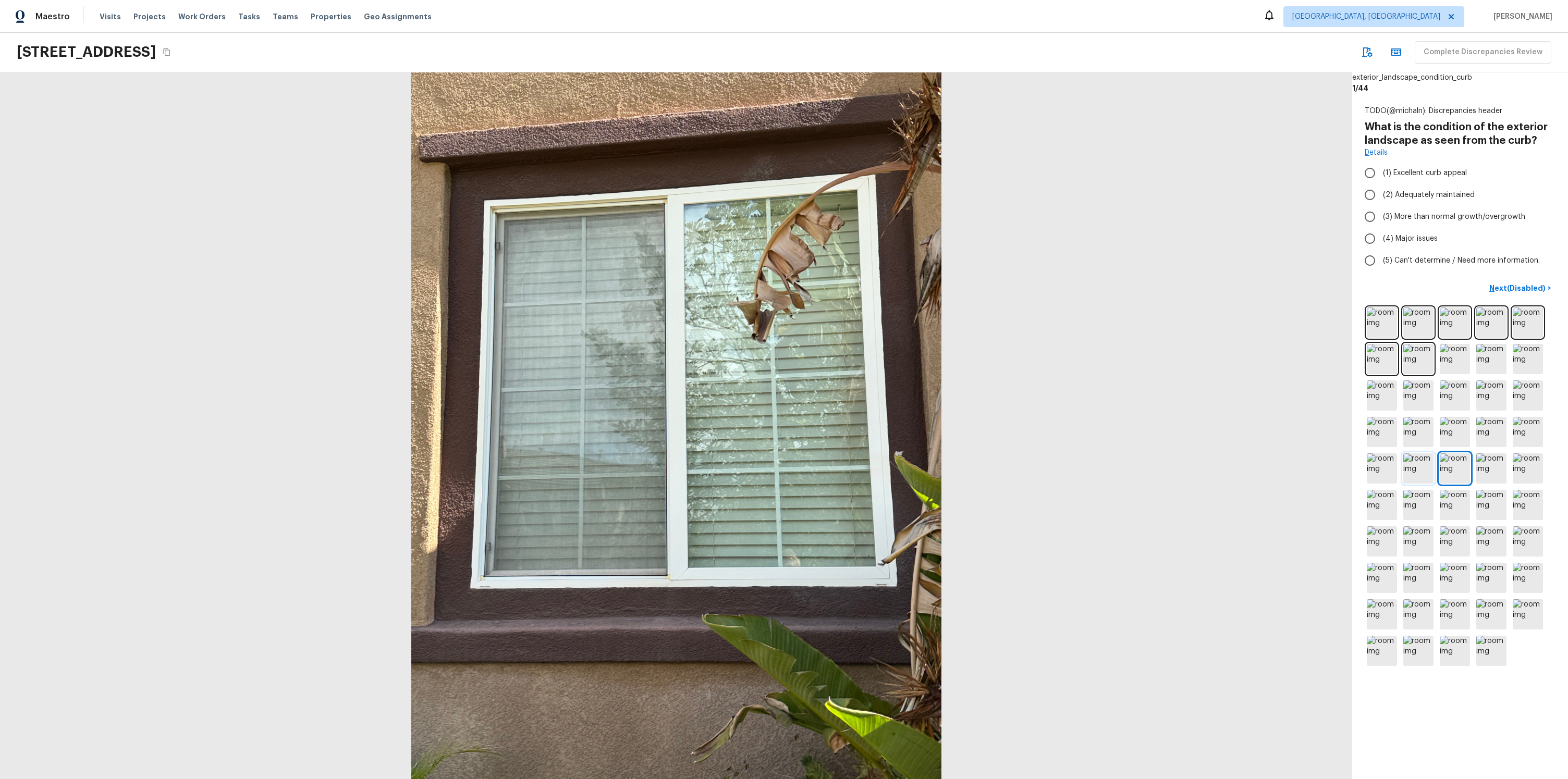
click at [1427, 469] on img at bounding box center [1419, 468] width 30 height 30
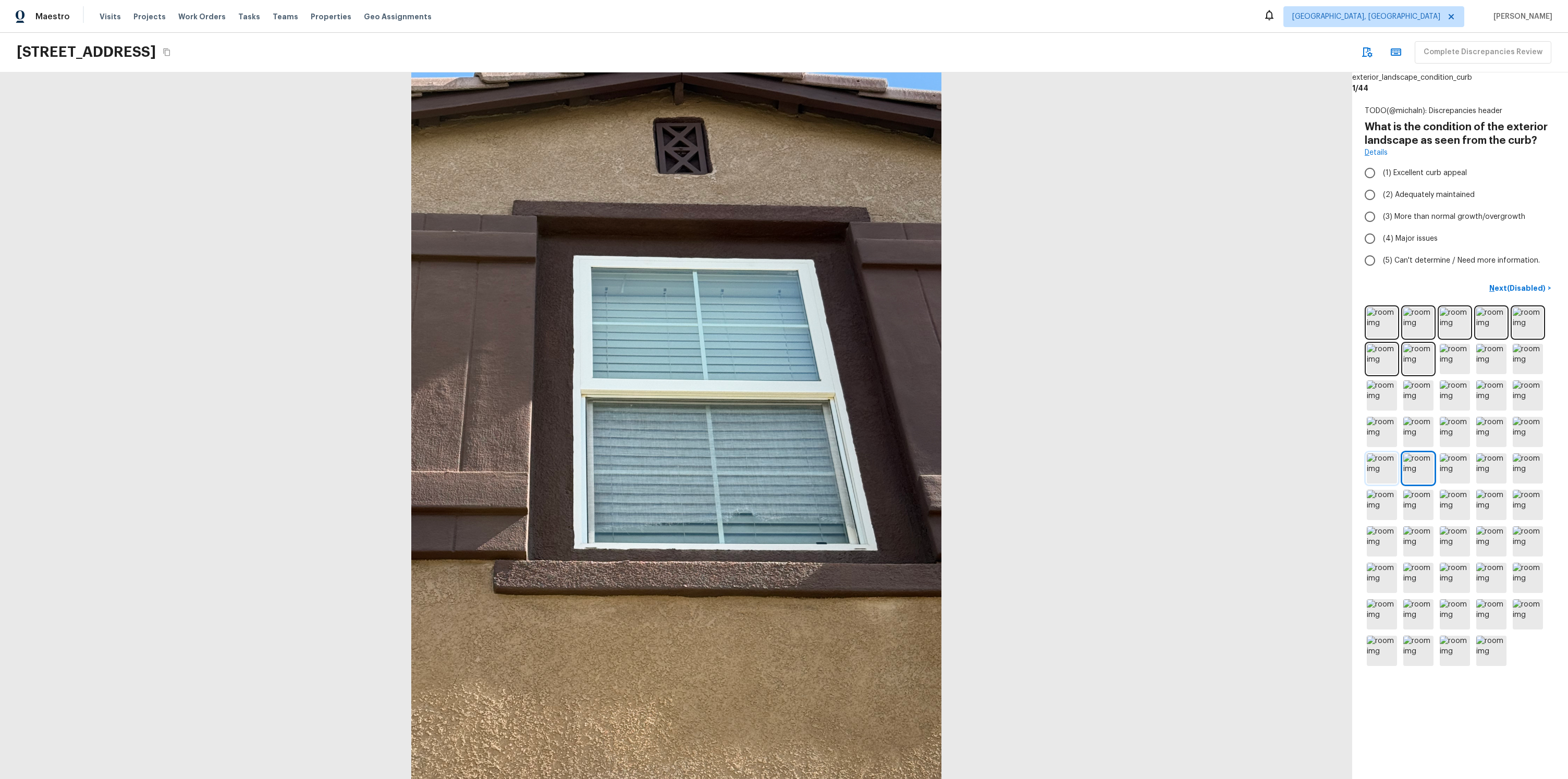
click at [1390, 471] on img at bounding box center [1382, 468] width 30 height 30
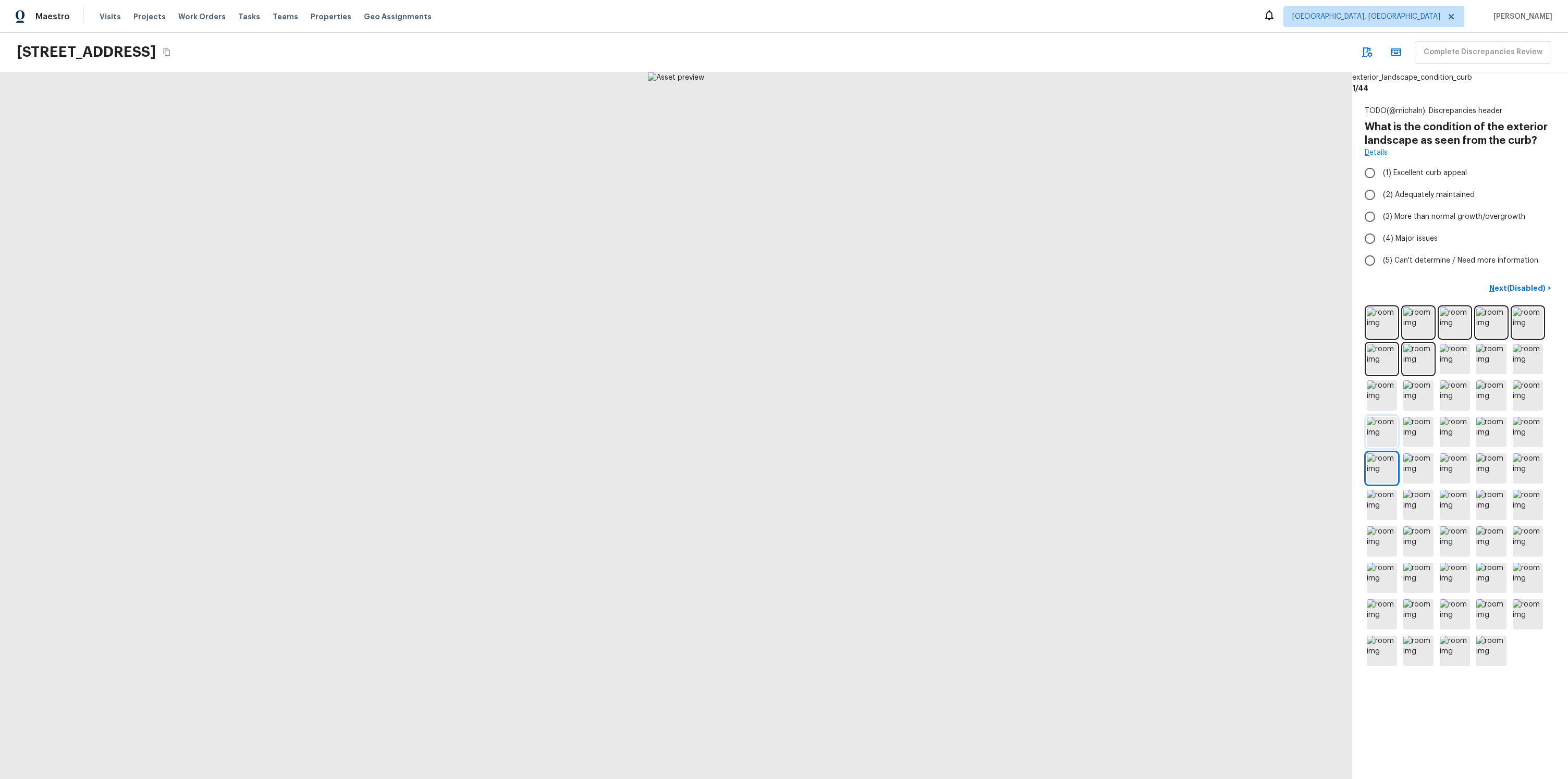
click at [1385, 446] on img at bounding box center [1382, 432] width 30 height 30
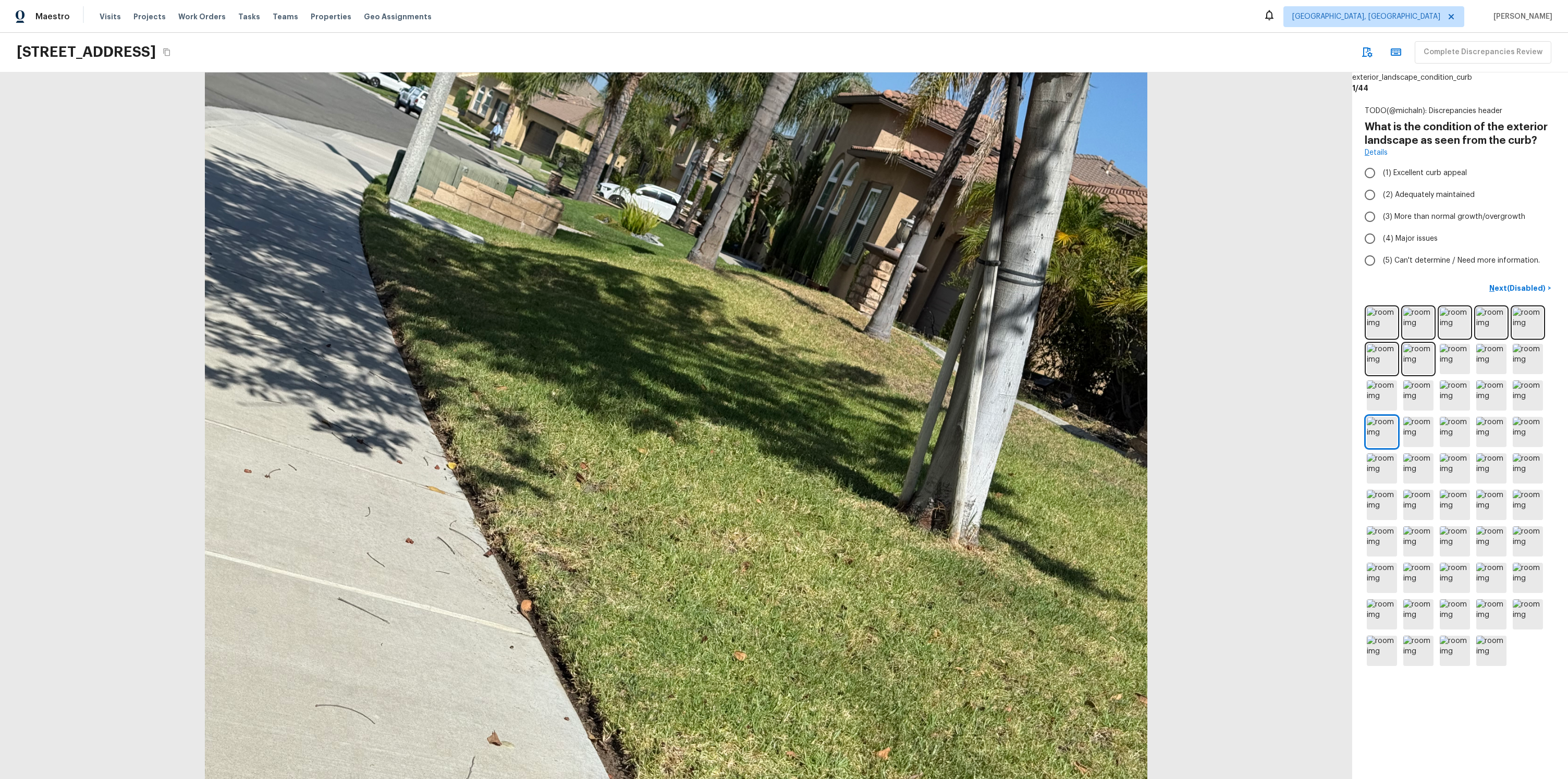
click at [1433, 436] on div at bounding box center [1460, 487] width 191 height 363
click at [1430, 437] on img at bounding box center [1419, 432] width 30 height 30
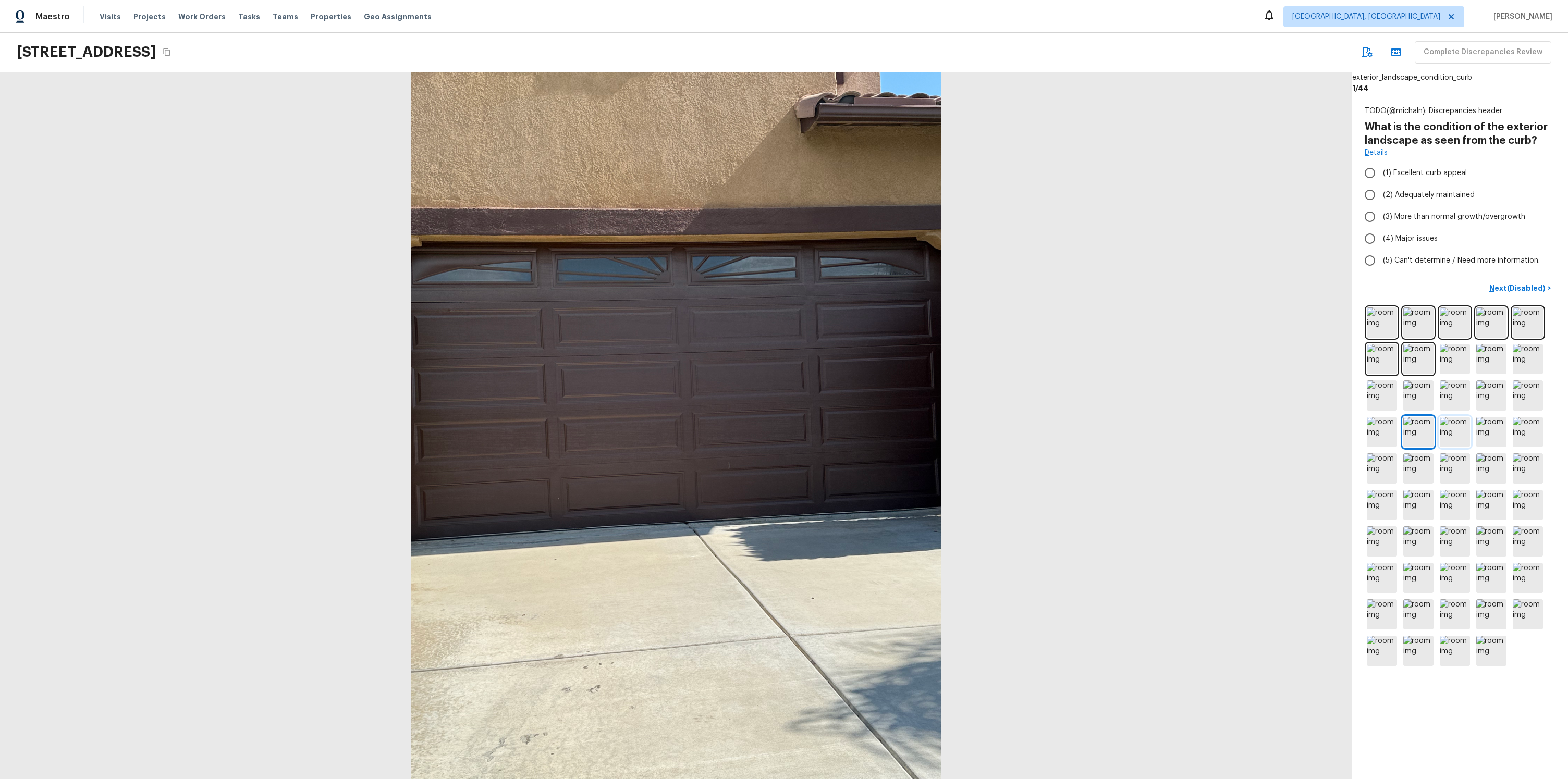
click at [1441, 436] on img at bounding box center [1455, 432] width 30 height 30
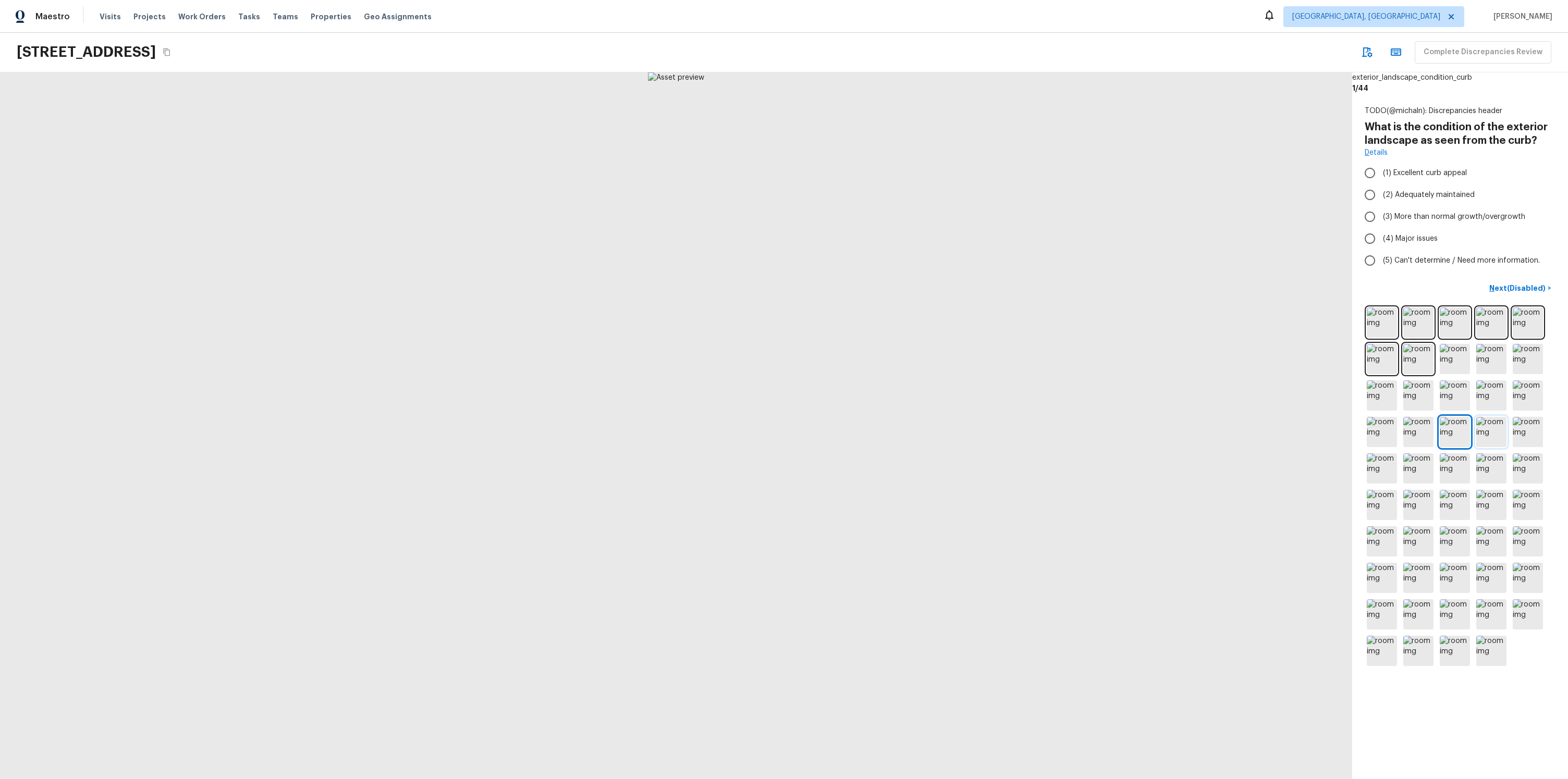
click at [1484, 433] on img at bounding box center [1492, 432] width 30 height 30
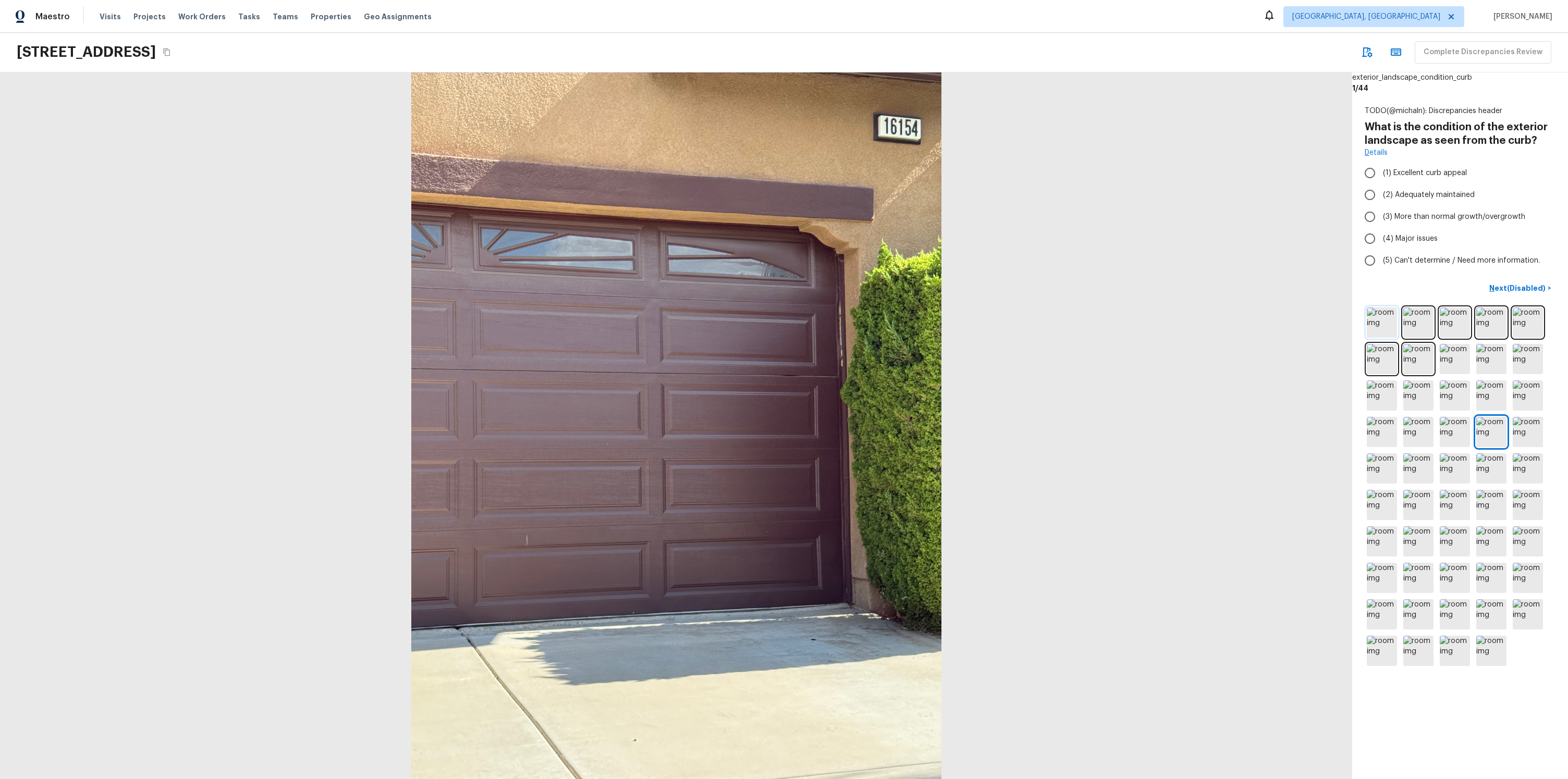
click at [1387, 335] on img at bounding box center [1382, 322] width 30 height 30
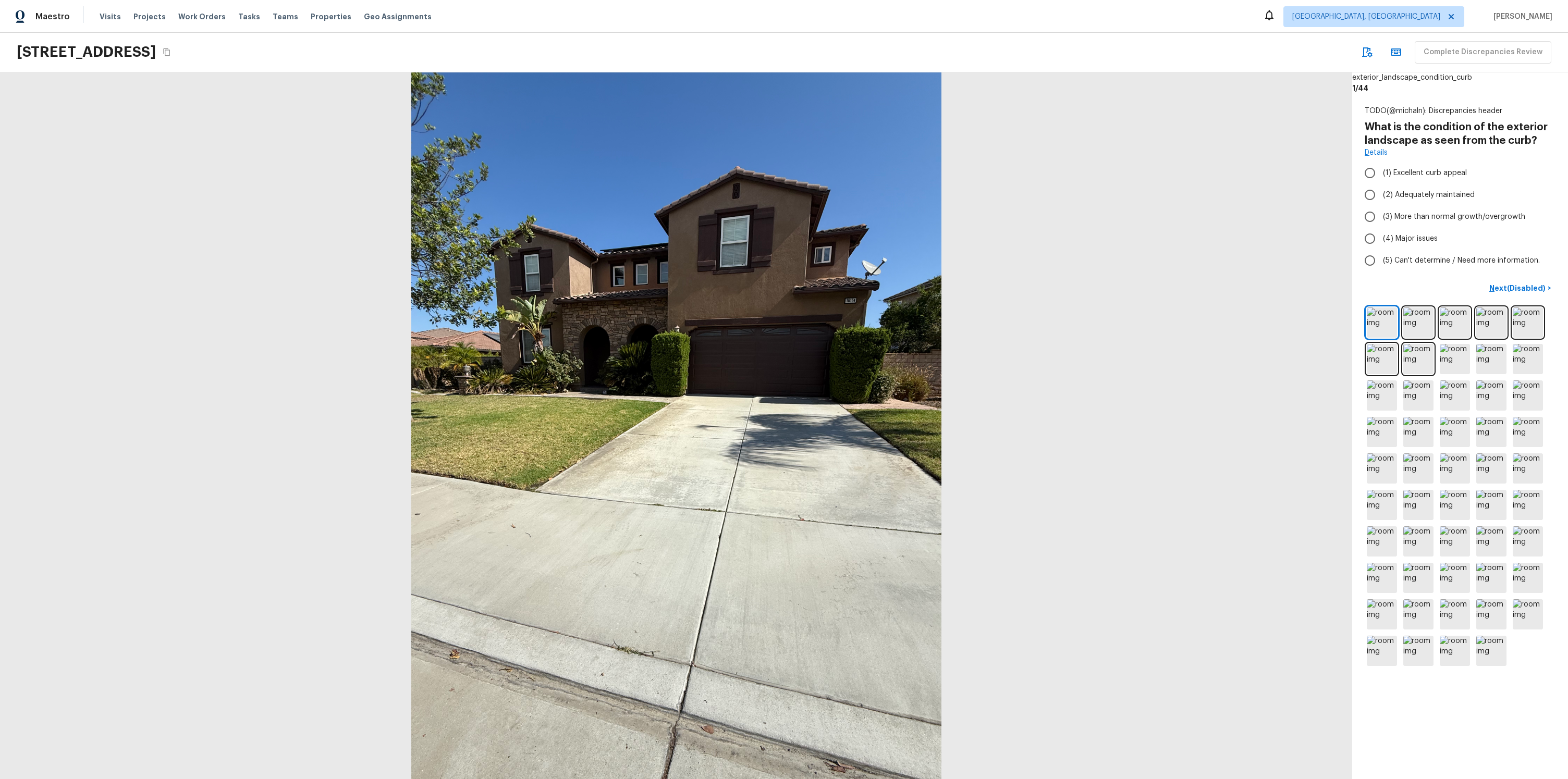
drag, startPoint x: 636, startPoint y: 270, endPoint x: 343, endPoint y: 223, distance: 296.7
click at [343, 223] on div at bounding box center [676, 425] width 1352 height 706
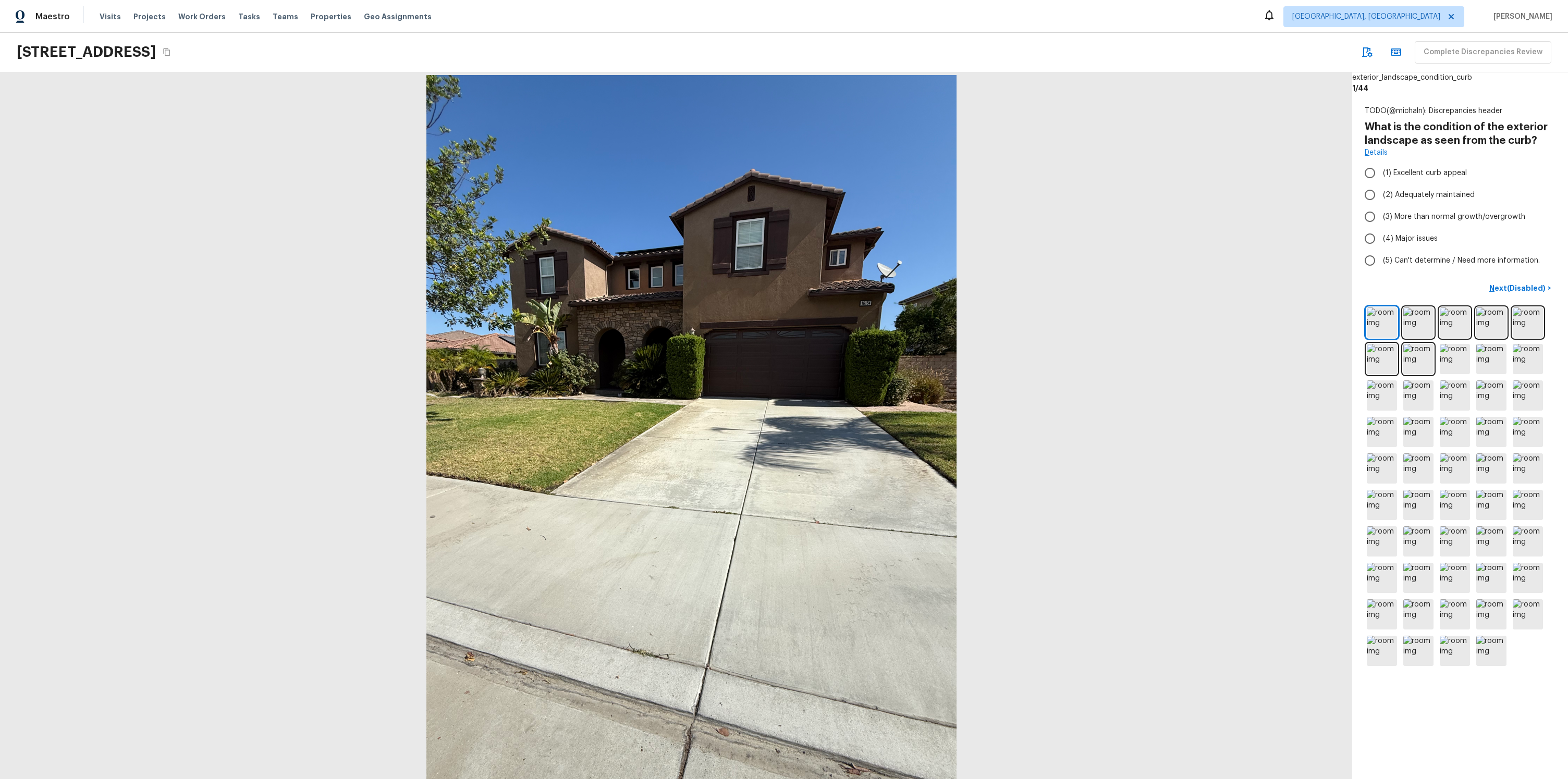
drag, startPoint x: 551, startPoint y: 285, endPoint x: 1114, endPoint y: 206, distance: 568.5
click at [865, 236] on div at bounding box center [691, 427] width 1352 height 706
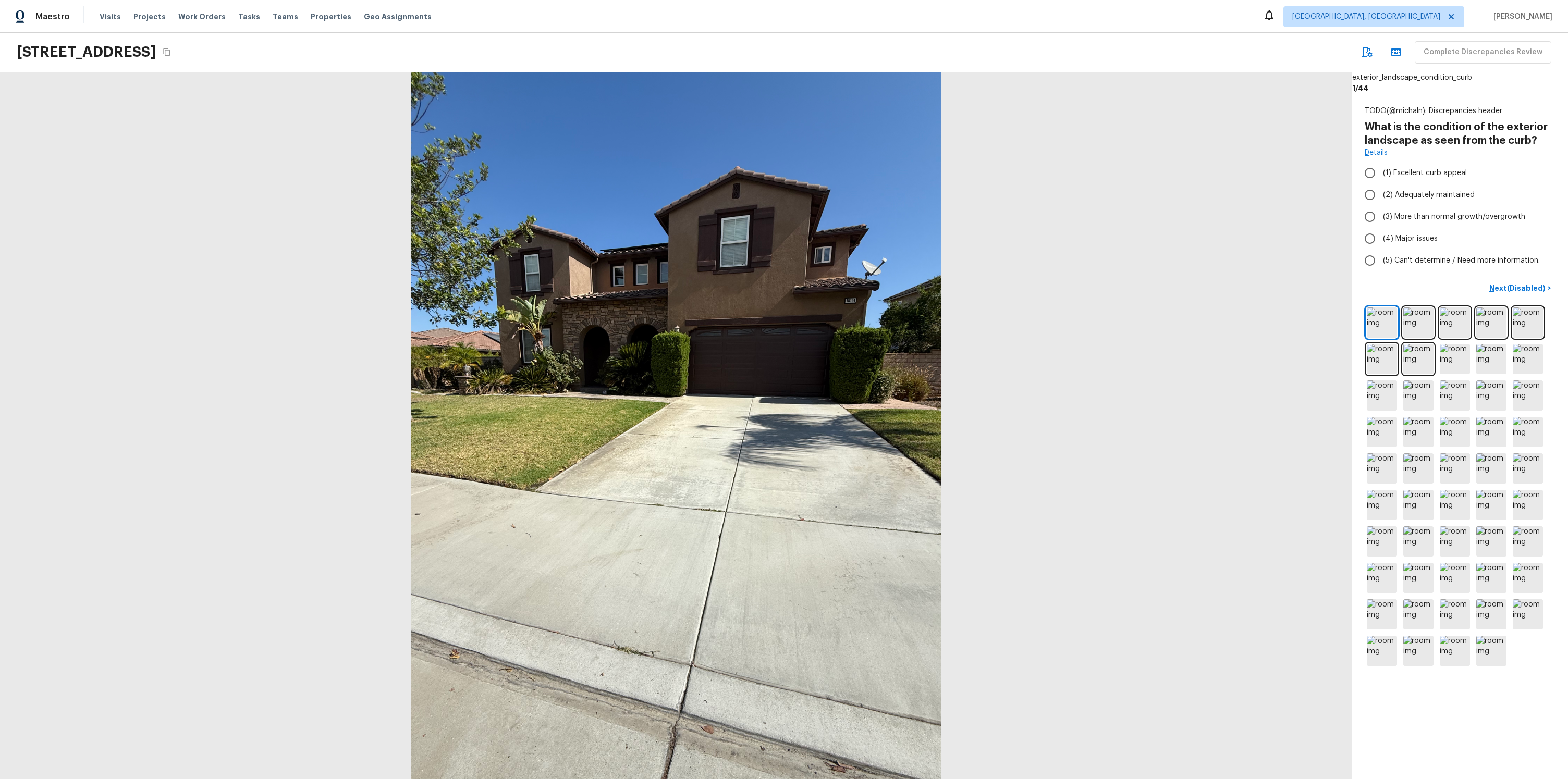
click at [1077, 271] on div at bounding box center [676, 425] width 1352 height 706
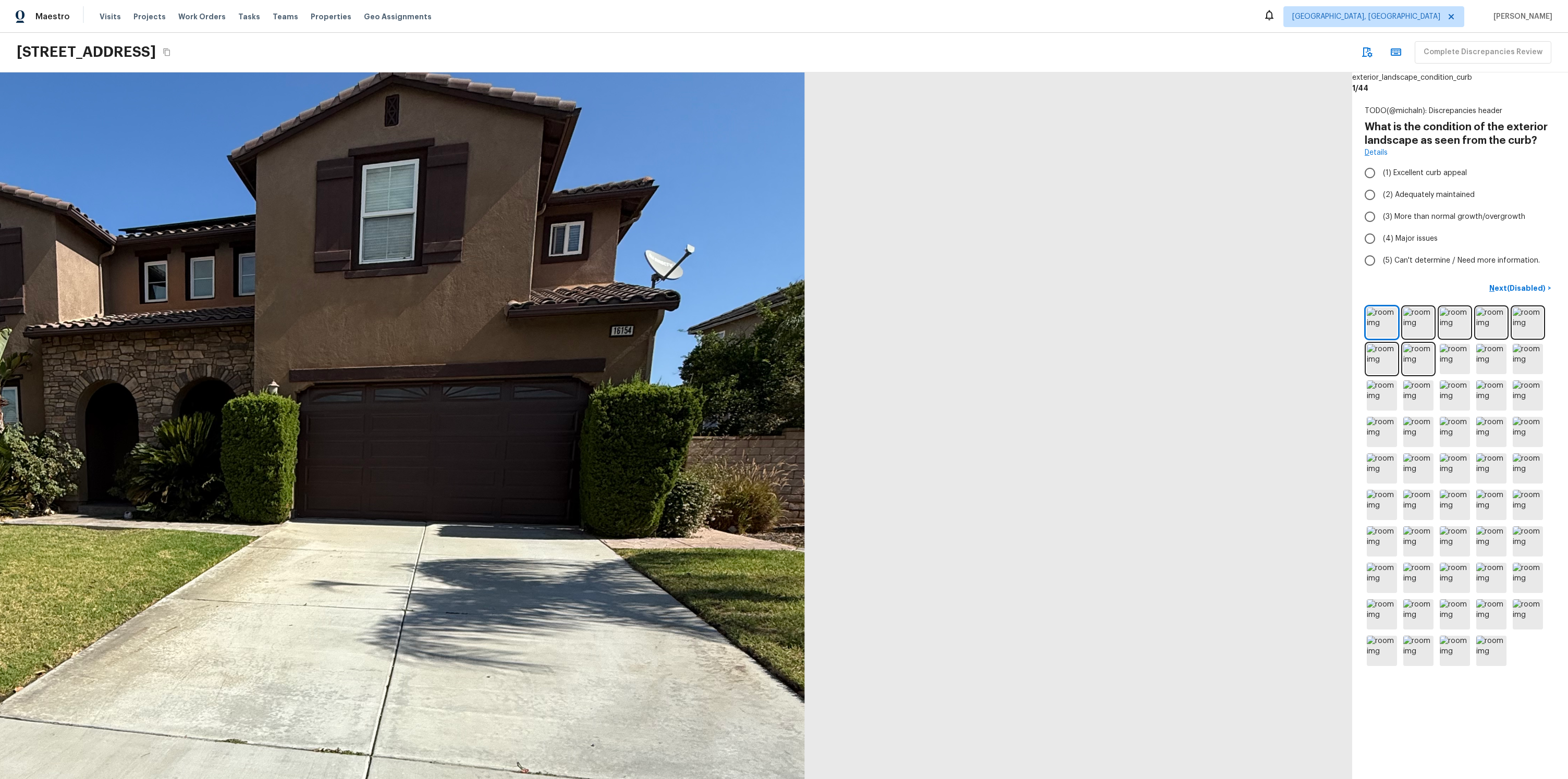
click at [1157, 270] on div at bounding box center [271, 582] width 2719 height 1421
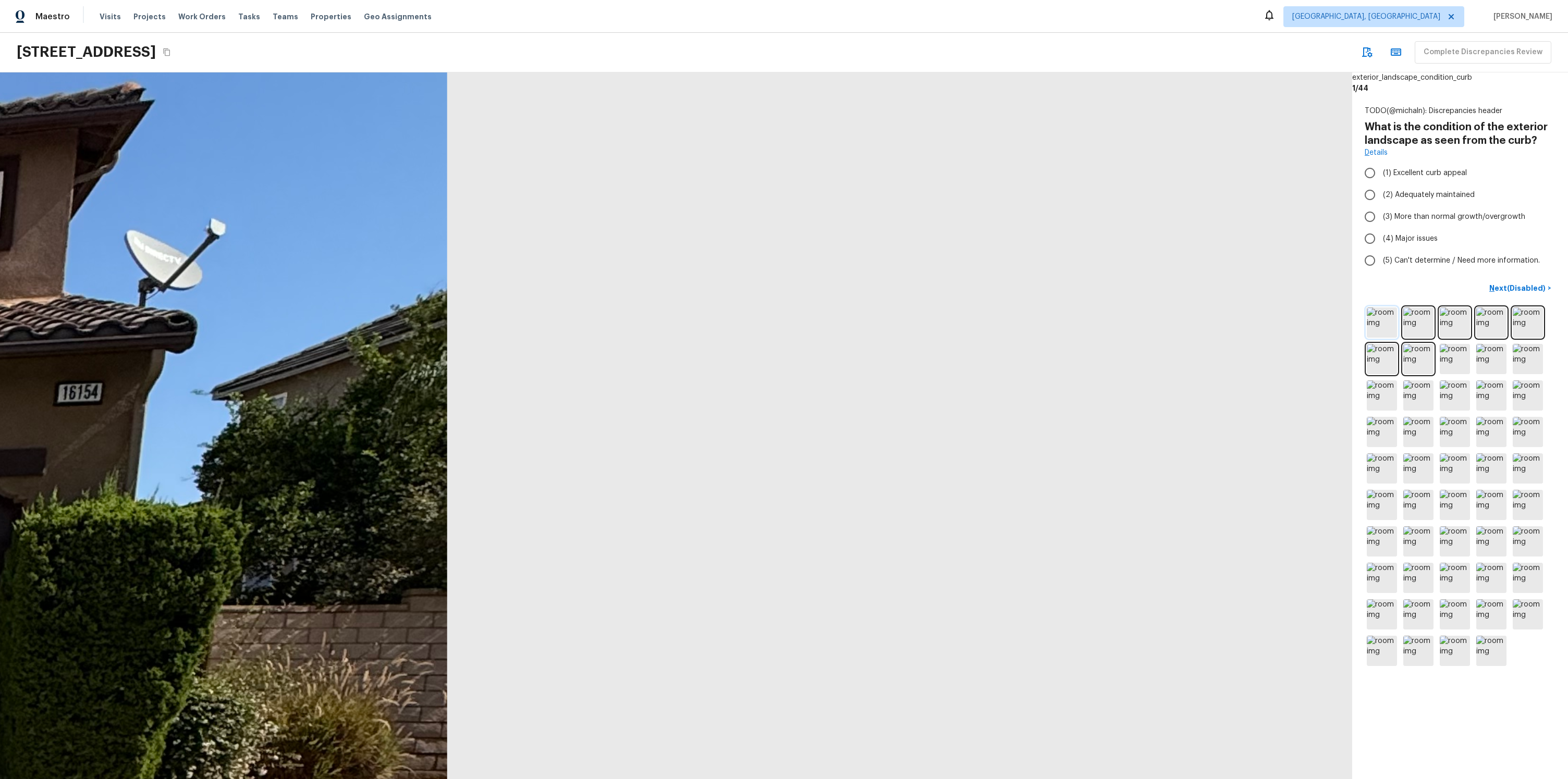
click at [1388, 319] on img at bounding box center [1382, 322] width 30 height 30
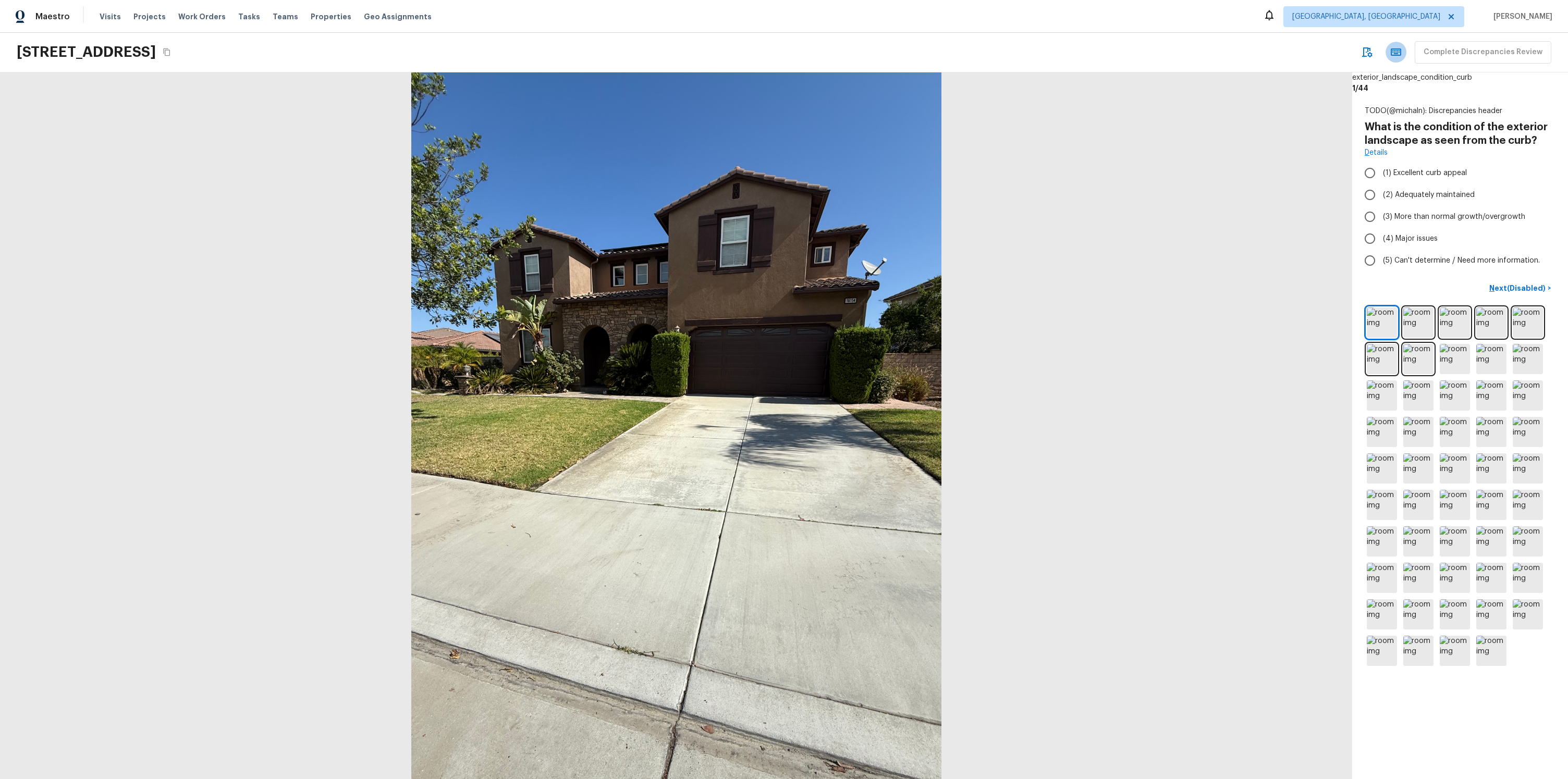
click at [1398, 52] on icon "button" at bounding box center [1396, 52] width 10 height 7
click at [1407, 53] on button "button" at bounding box center [1396, 52] width 21 height 21
click at [1401, 55] on icon "button" at bounding box center [1396, 52] width 10 height 7
click at [1398, 53] on icon "button" at bounding box center [1397, 52] width 13 height 13
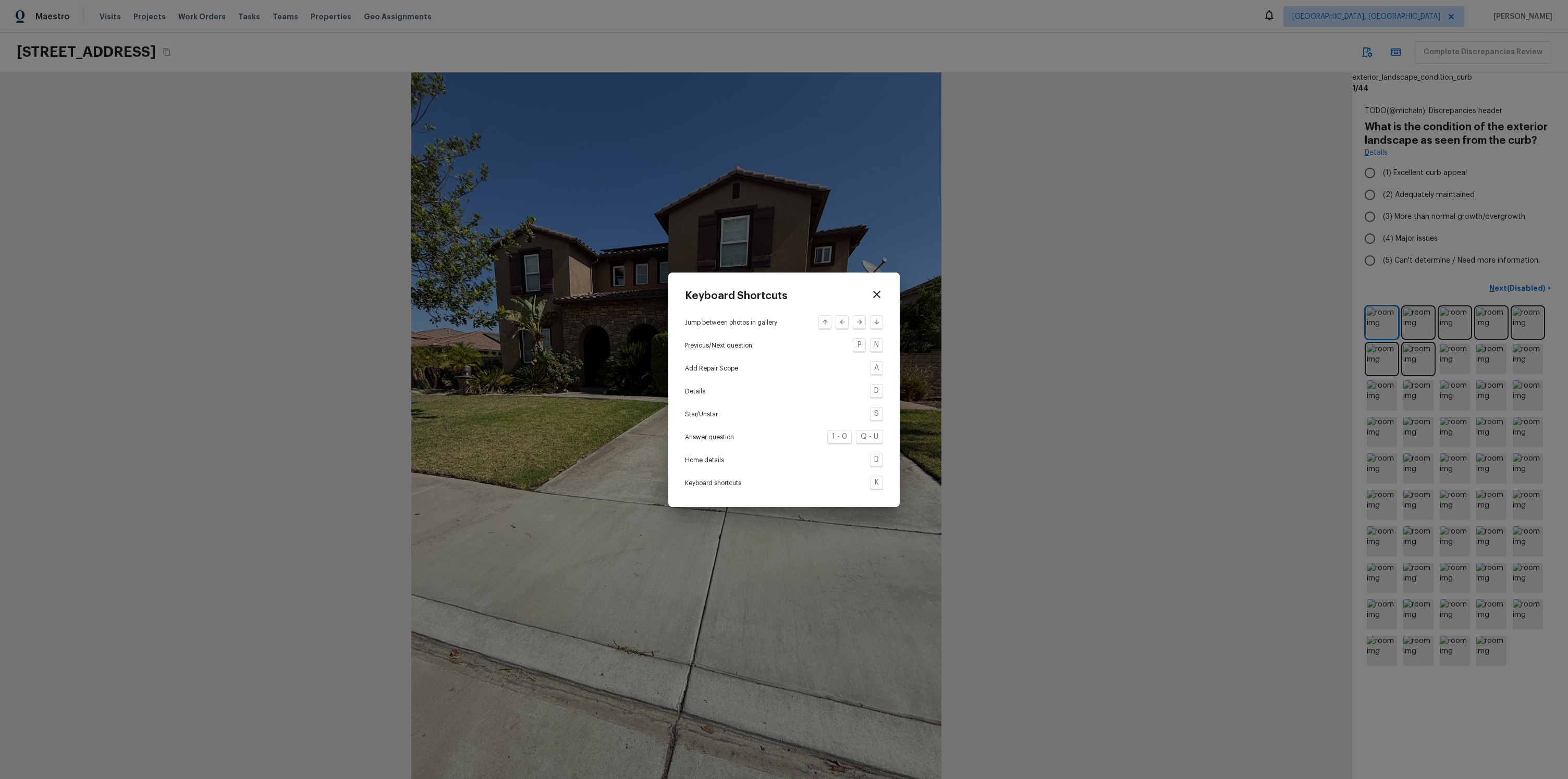
click at [1083, 234] on div "Keyboard Shortcuts Jump between photos in gallery Previous/Next question P N Ad…" at bounding box center [784, 390] width 1568 height 779
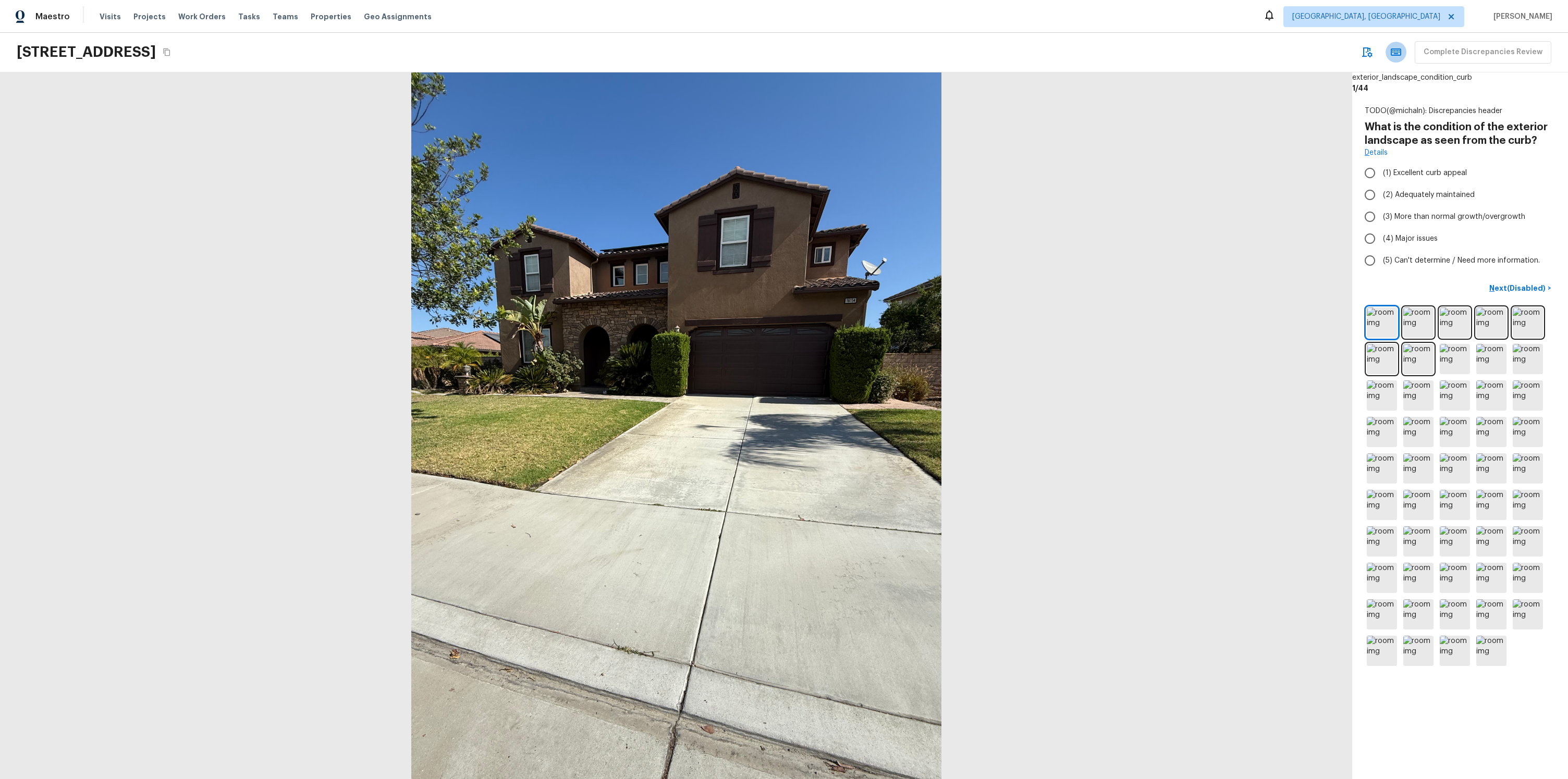
click at [1244, 140] on div at bounding box center [676, 425] width 1352 height 706
click at [1407, 59] on button "button" at bounding box center [1396, 52] width 21 height 21
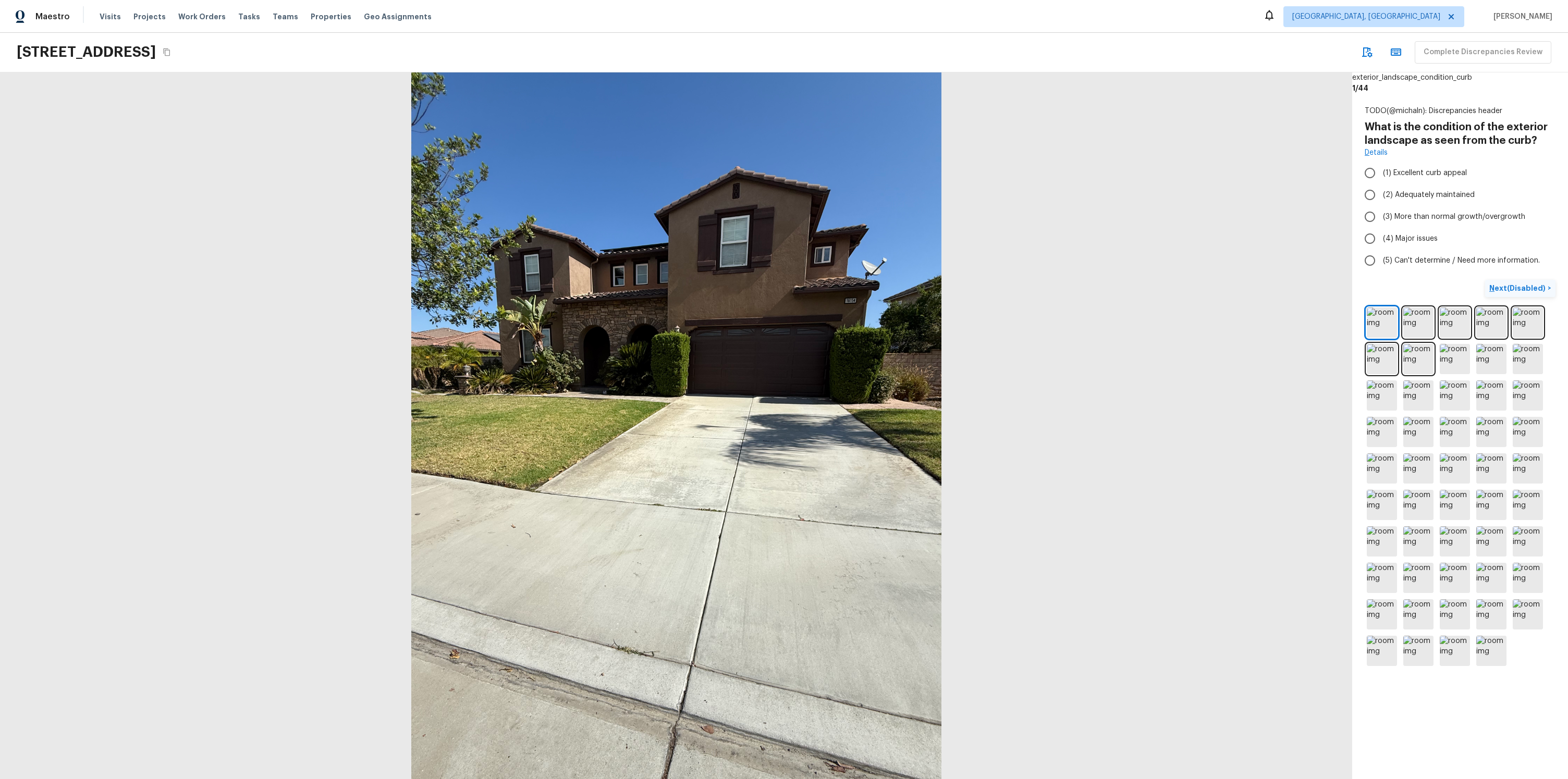
click at [1508, 283] on p "Next (Disabled)" at bounding box center [1518, 287] width 58 height 10
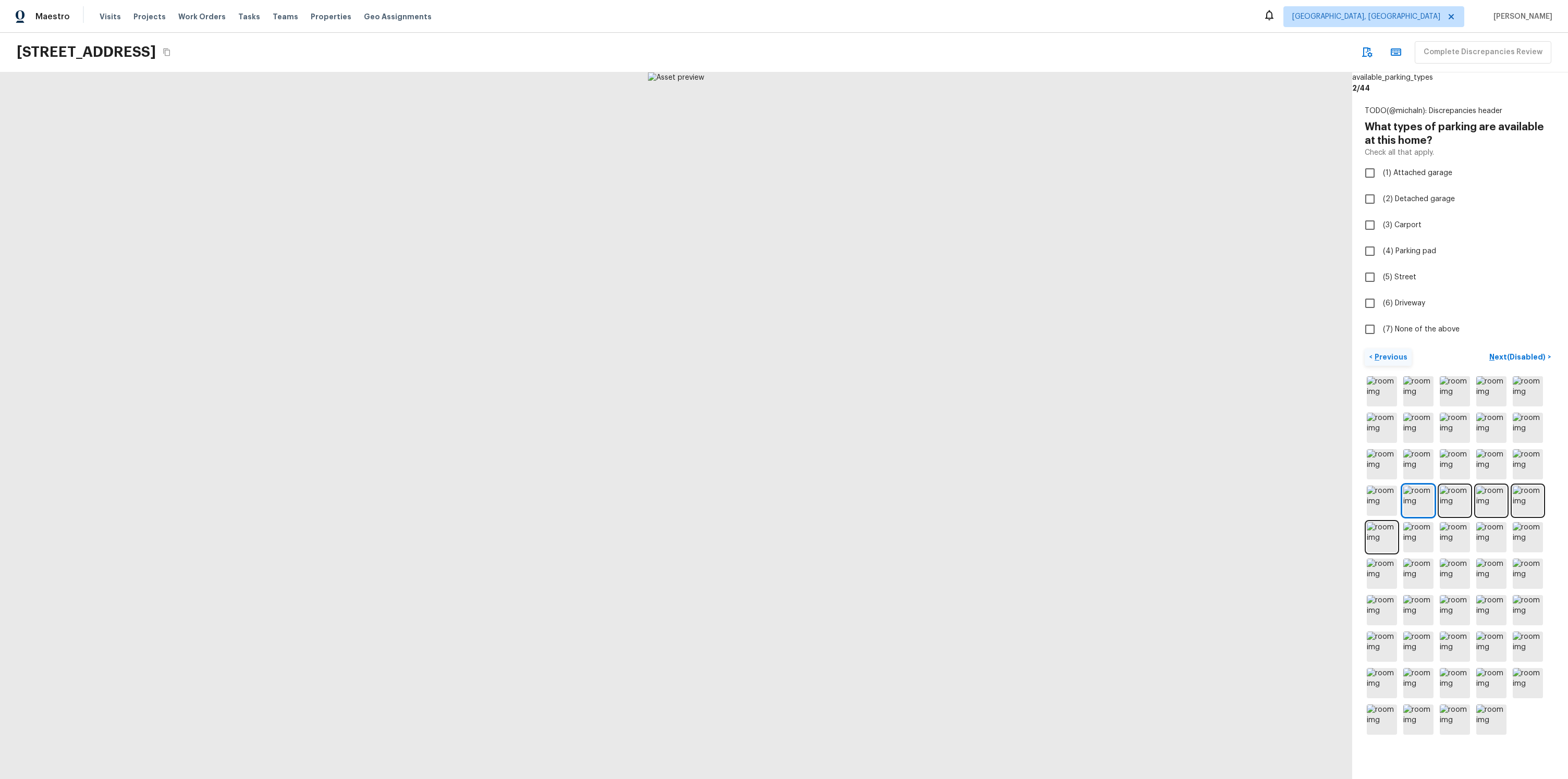
click at [1397, 361] on p "Previous" at bounding box center [1390, 356] width 35 height 10
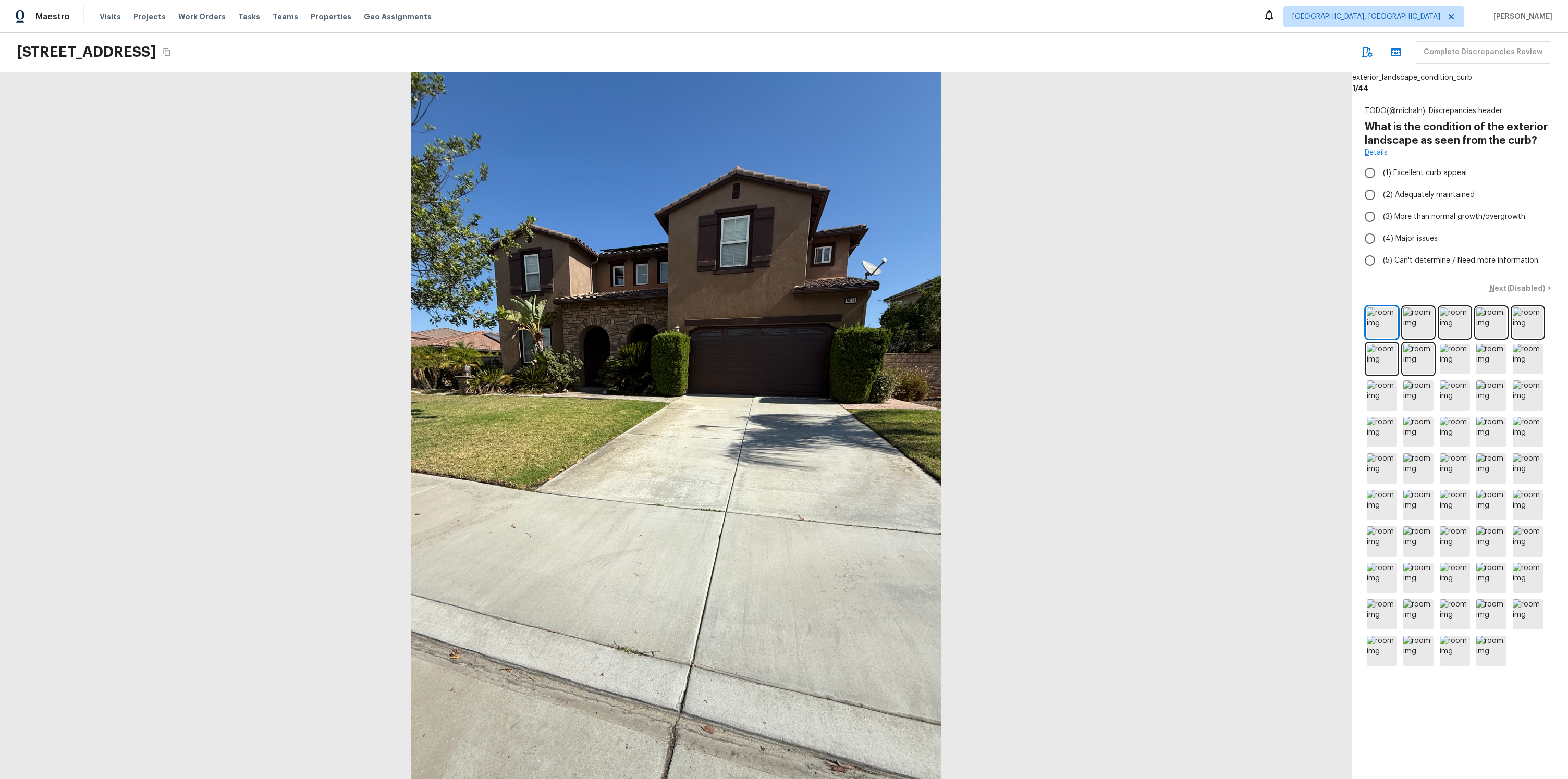
click at [1501, 286] on div "Next (Disabled) >" at bounding box center [1460, 288] width 191 height 17
click at [1386, 250] on label "(5) Can't determine / Need more information." at bounding box center [1453, 261] width 188 height 22
click at [1381, 250] on input "(5) Can't determine / Need more information." at bounding box center [1370, 261] width 22 height 22
radio input "true"
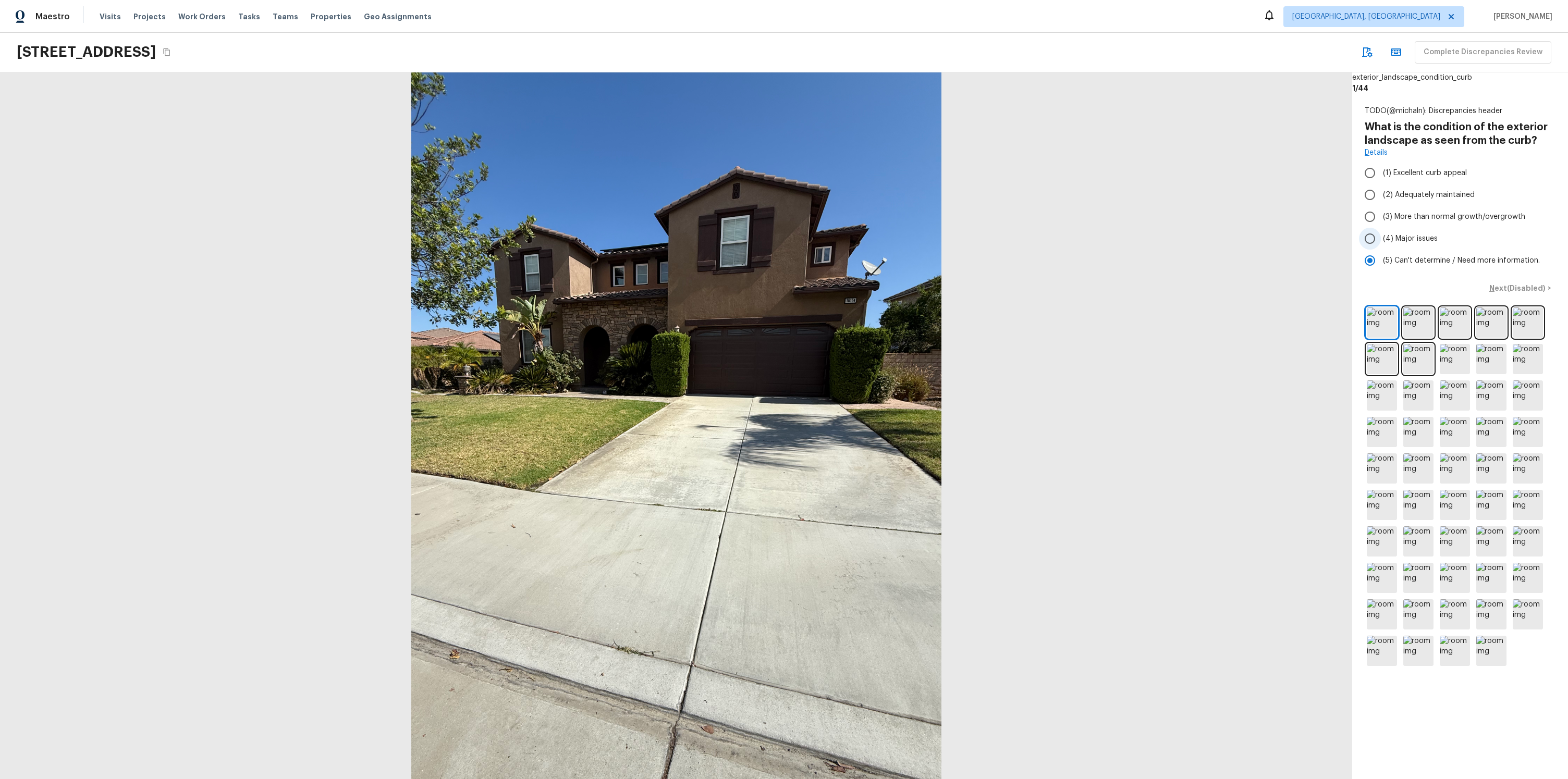
click at [1389, 228] on label "(4) Major issues" at bounding box center [1453, 238] width 188 height 22
click at [1381, 228] on input "(4) Major issues" at bounding box center [1370, 238] width 22 height 22
radio input "true"
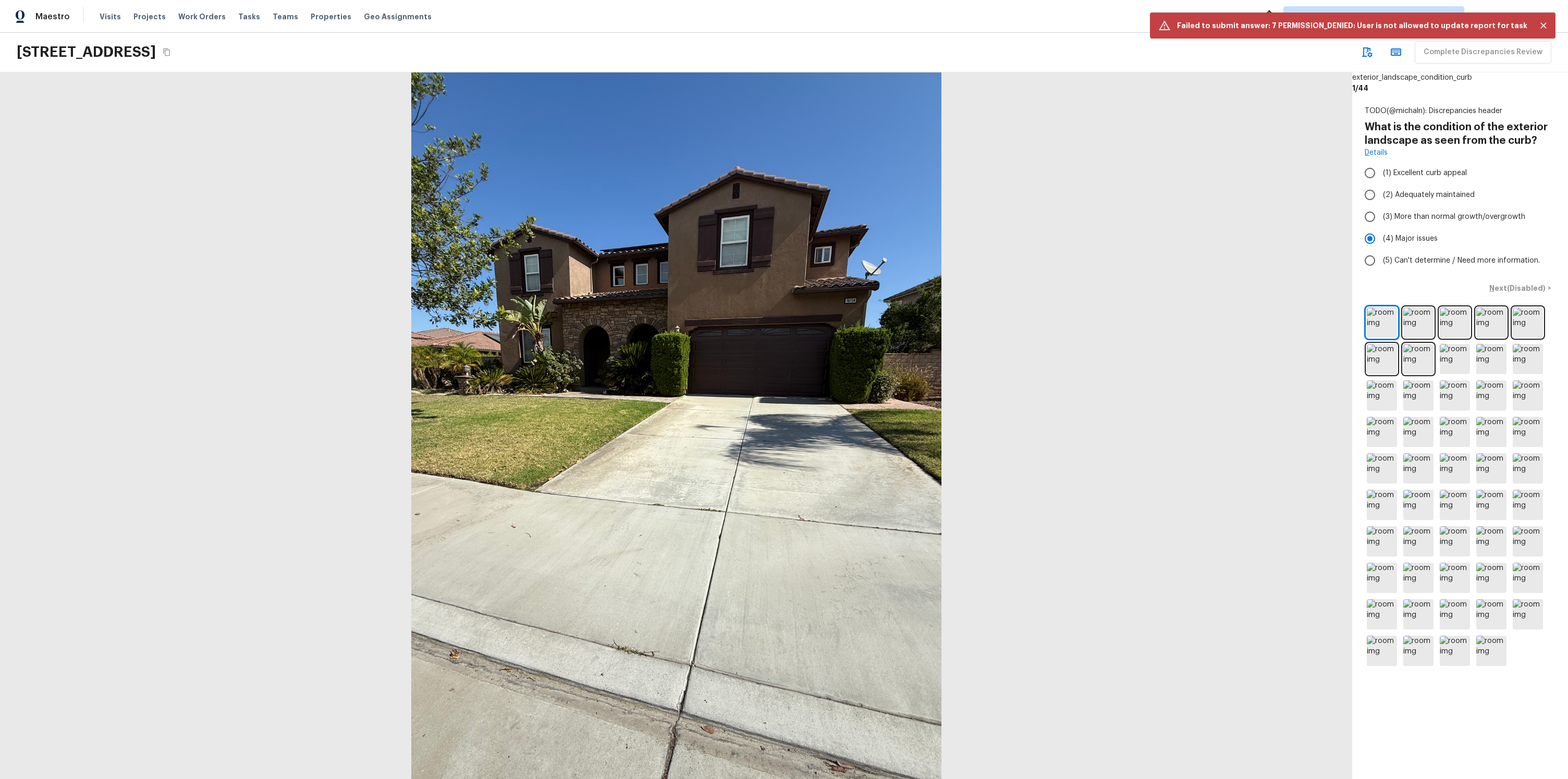
click at [1340, 23] on p "Failed to submit answer: 7 PERMISSION_DENIED: User is not allowed to update rep…" at bounding box center [1352, 25] width 350 height 10
click at [1286, 28] on p "Failed to submit answer: 7 PERMISSION_DENIED: User is not allowed to update rep…" at bounding box center [1352, 25] width 350 height 10
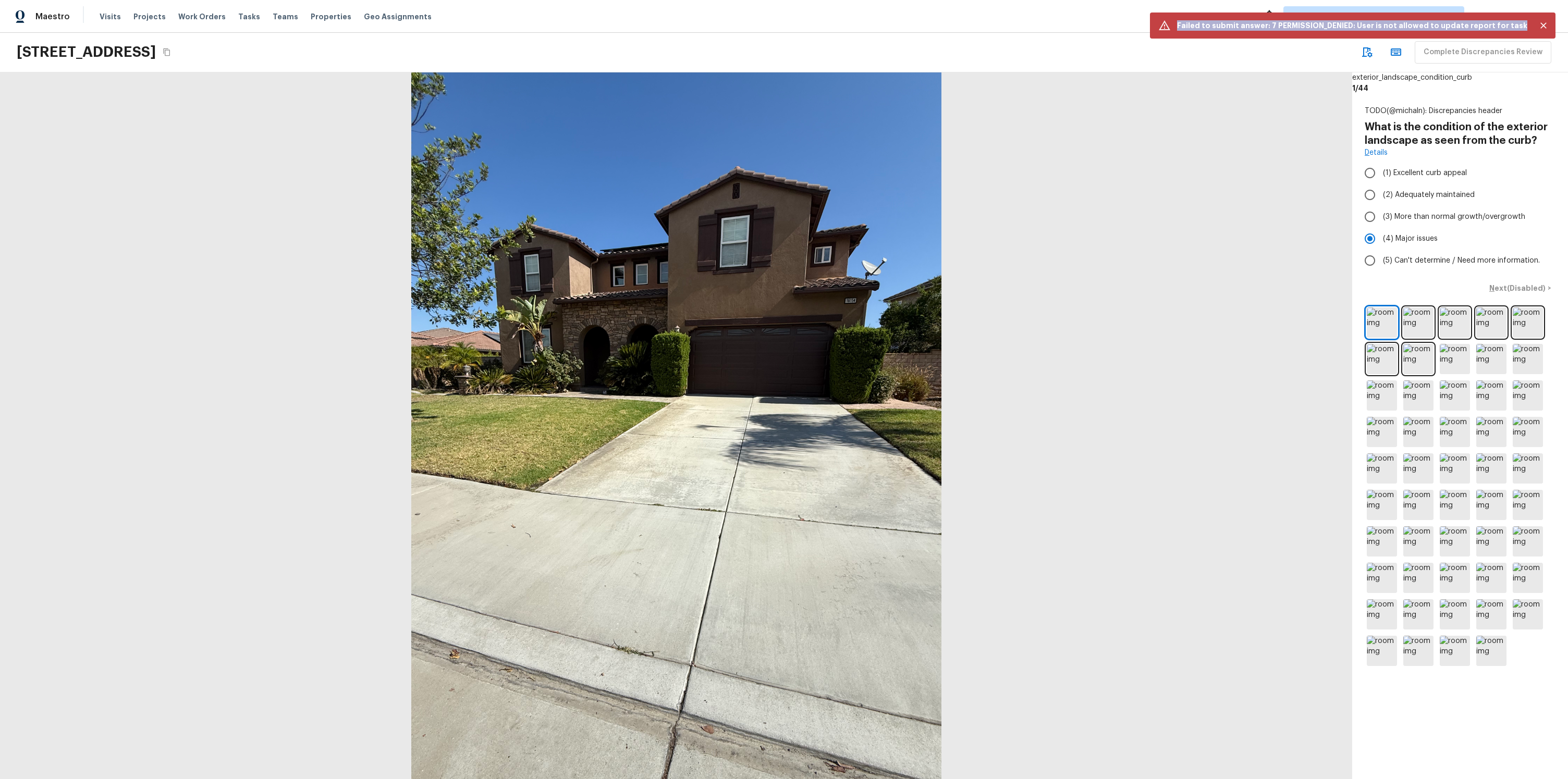
click at [1286, 28] on p "Failed to submit answer: 7 PERMISSION_DENIED: User is not allowed to update rep…" at bounding box center [1352, 25] width 350 height 10
click at [1214, 26] on p "Failed to submit answer: 7 PERMISSION_DENIED: User is not allowed to update rep…" at bounding box center [1352, 25] width 350 height 10
click at [1085, 29] on div "Maestro Visits Projects Work Orders Tasks Teams Properties Geo Assignments Albu…" at bounding box center [784, 17] width 1568 height 33
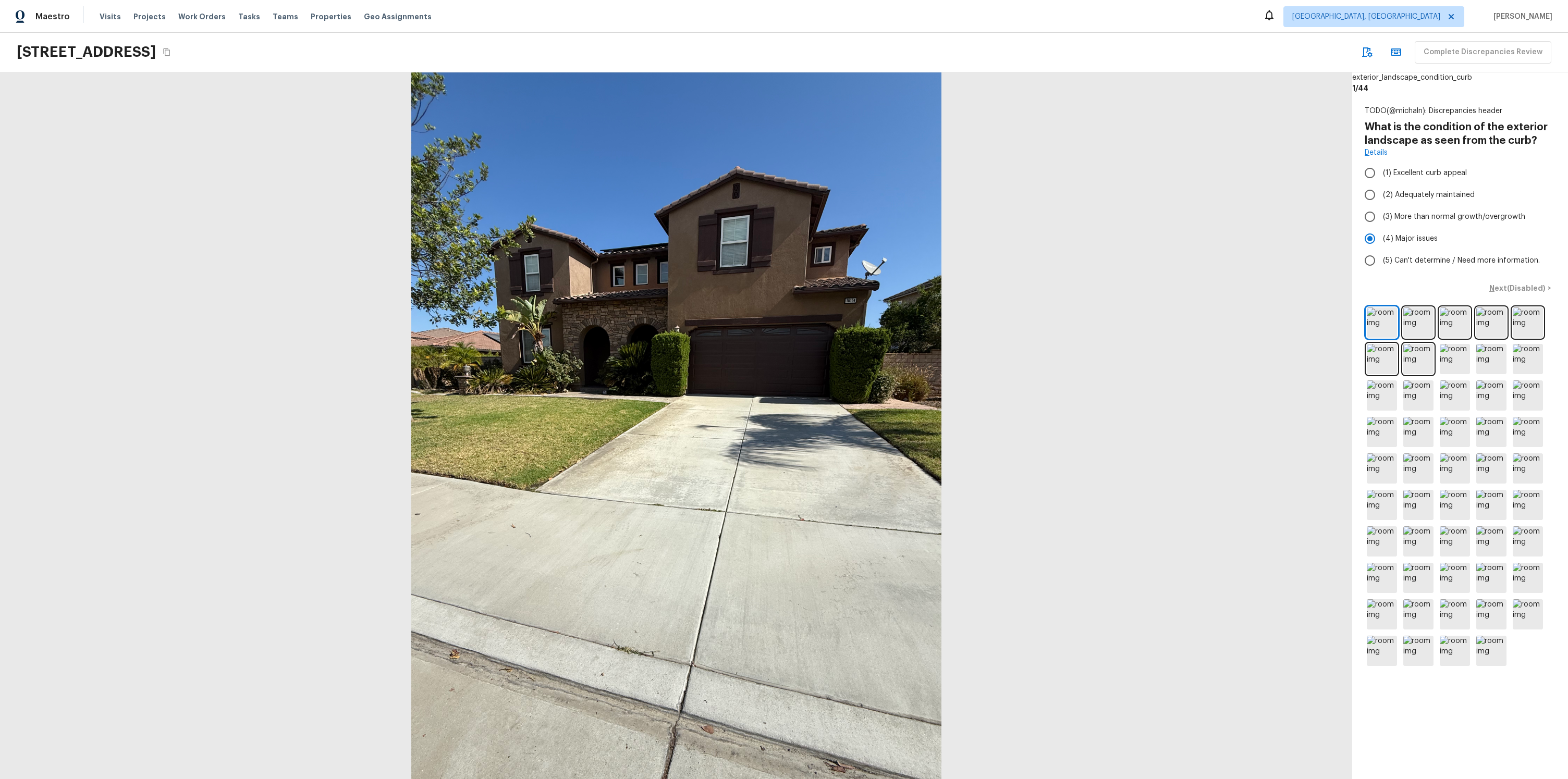
click at [1339, 33] on div "16154 Skyridge Dr, Riverside, CA 92503 Complete Discrepancies Review" at bounding box center [784, 52] width 1568 height 40
click at [1502, 289] on div "Next (Disabled) >" at bounding box center [1460, 288] width 191 height 17
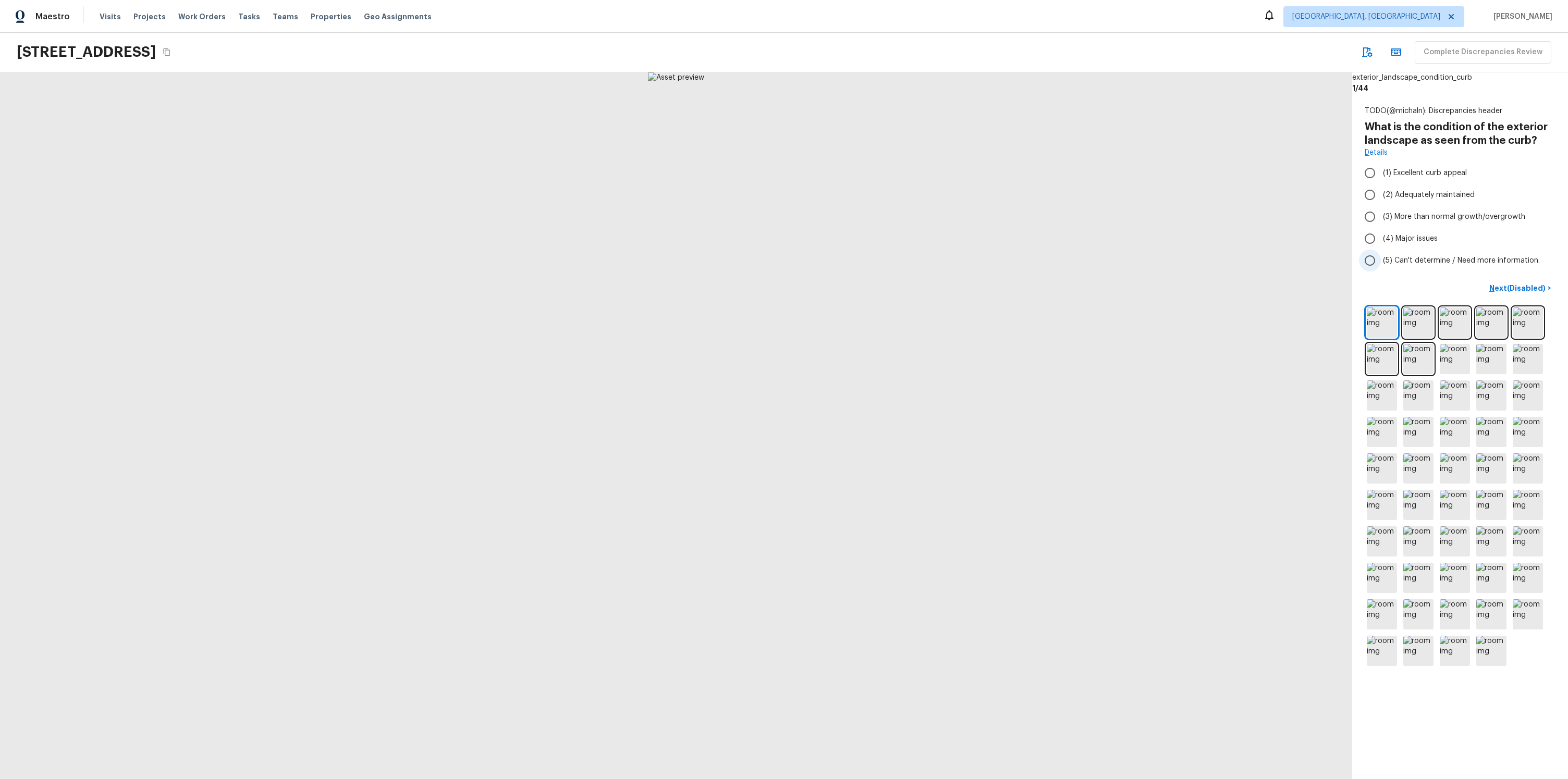
click at [1398, 267] on label "(5) Can't determine / Need more information." at bounding box center [1453, 261] width 188 height 22
click at [1381, 267] on input "(5) Can't determine / Need more information." at bounding box center [1370, 261] width 22 height 22
radio input "true"
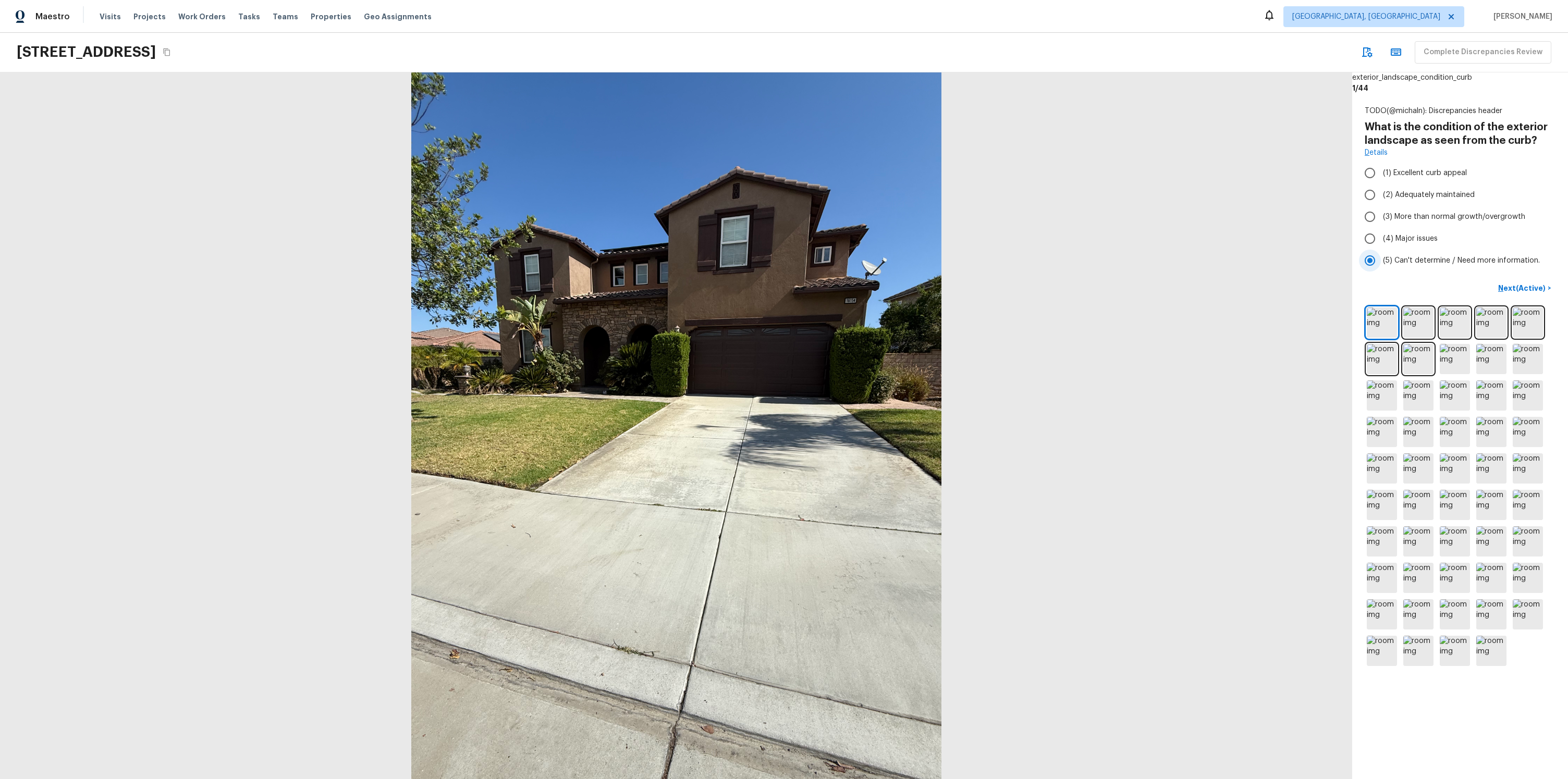
click at [1382, 265] on label "(5) Can't determine / Need more information." at bounding box center [1453, 261] width 188 height 22
click at [1381, 265] on input "(5) Can't determine / Need more information." at bounding box center [1370, 261] width 22 height 22
click at [1505, 286] on p "Next (Active)" at bounding box center [1524, 287] width 50 height 10
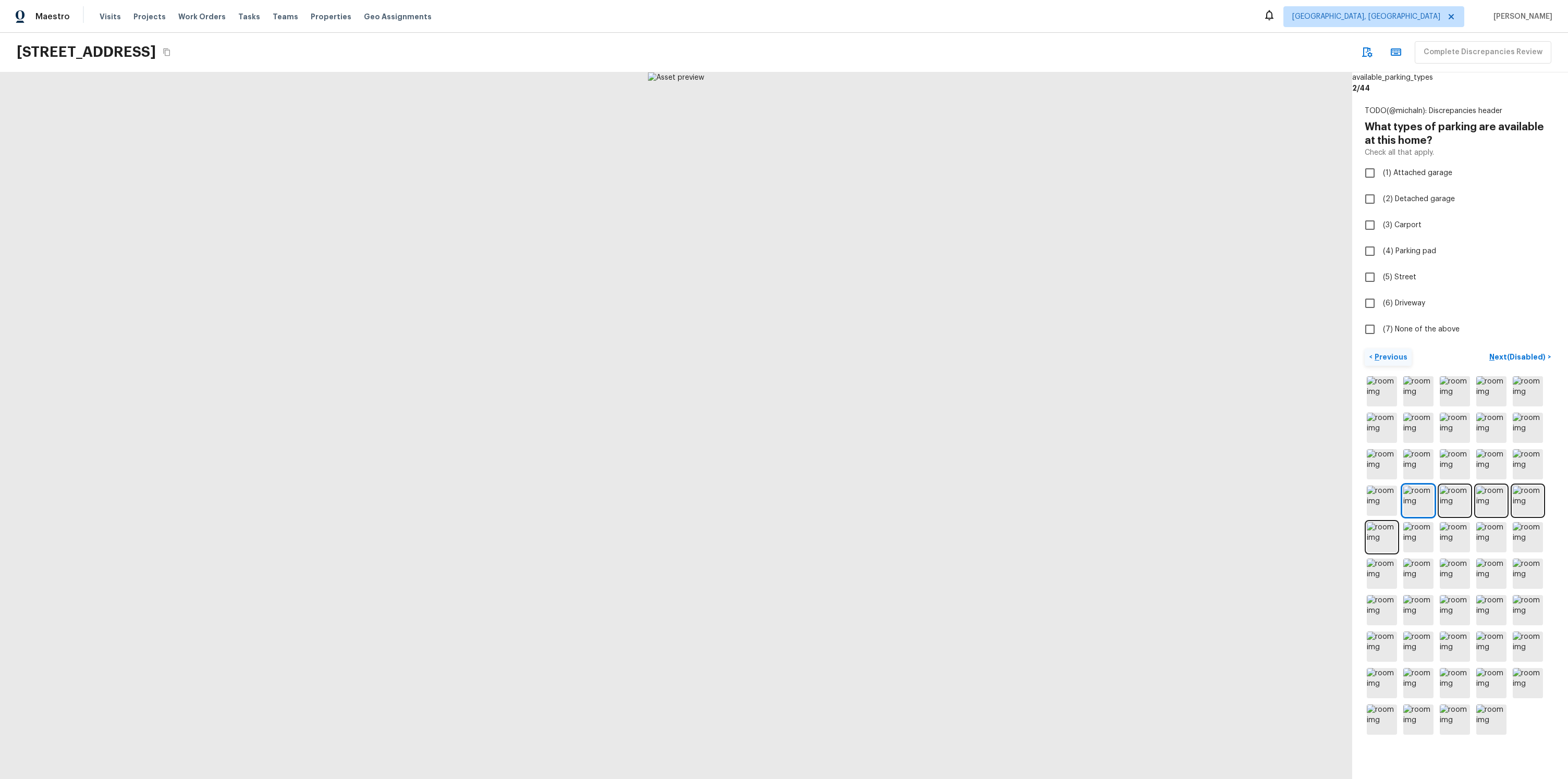
click at [1378, 362] on p "Previous" at bounding box center [1390, 356] width 35 height 10
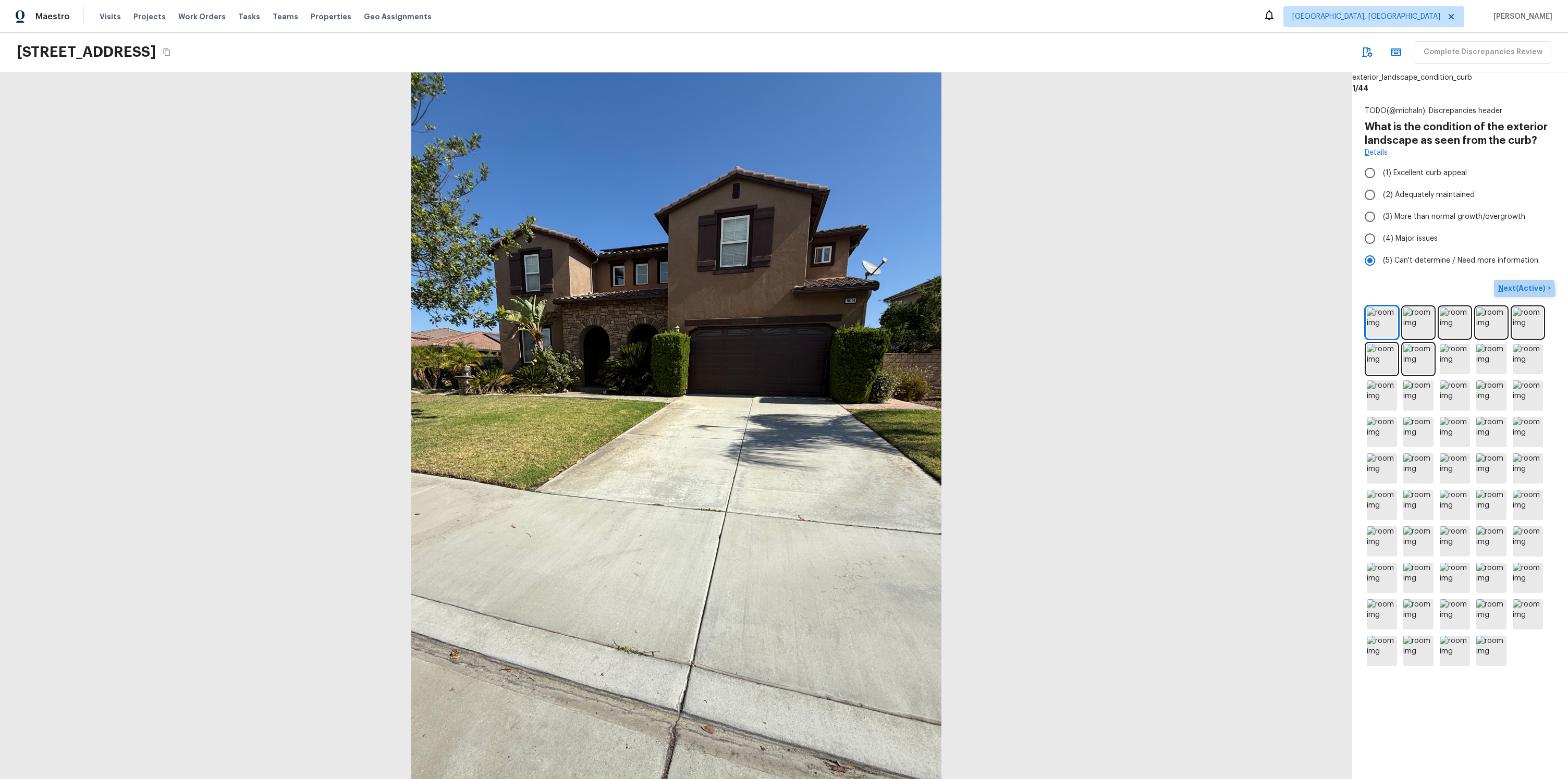
click at [1520, 291] on p "Next (Active)" at bounding box center [1524, 287] width 50 height 10
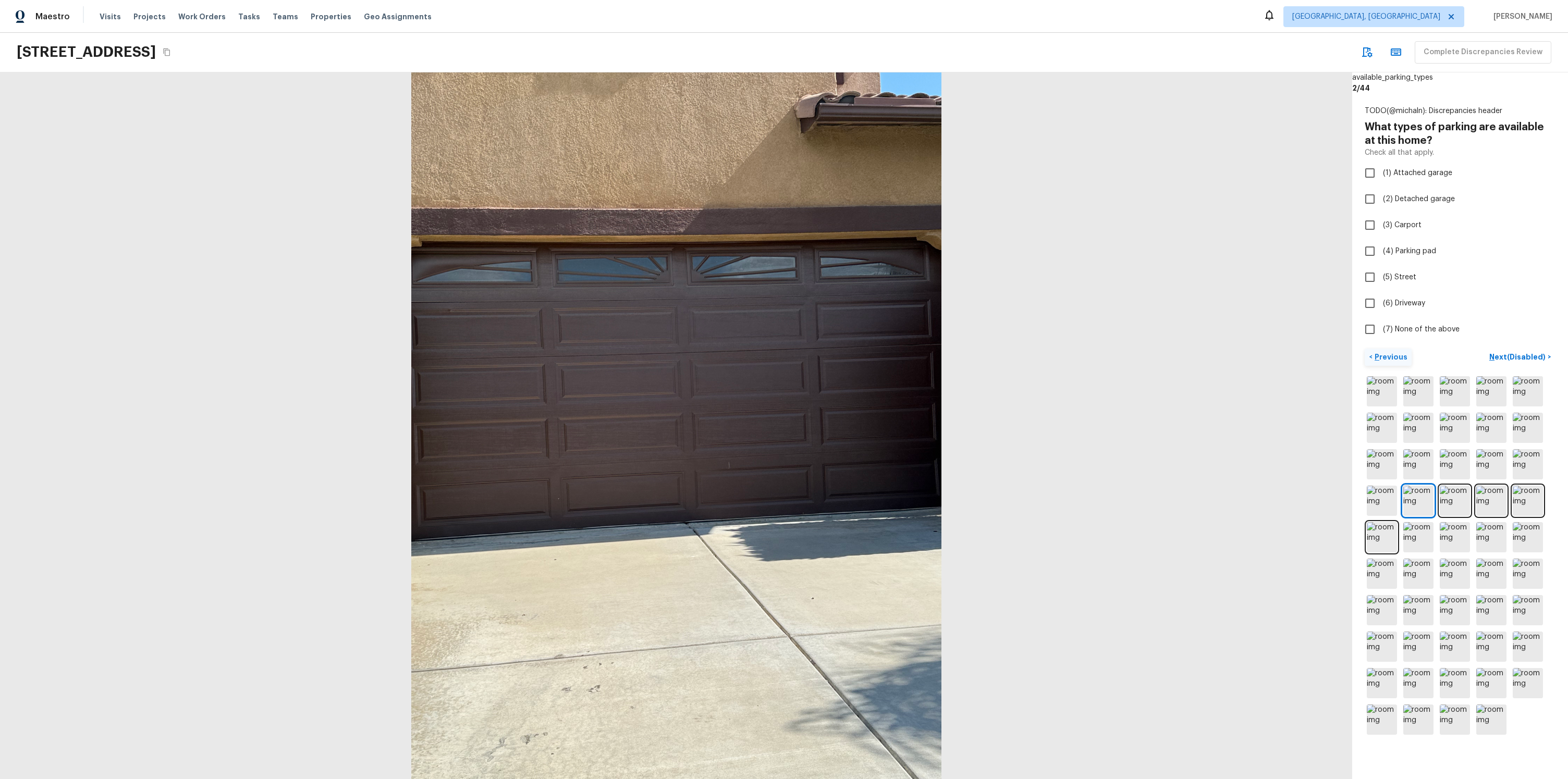
drag, startPoint x: 1385, startPoint y: 325, endPoint x: 1365, endPoint y: 355, distance: 36.1
click at [1385, 325] on span "(7) None of the above" at bounding box center [1421, 329] width 76 height 10
click at [1381, 325] on input "(7) None of the above" at bounding box center [1370, 330] width 22 height 22
click at [1433, 333] on span "(7) None of the above" at bounding box center [1421, 329] width 76 height 10
click at [1381, 333] on input "(7) None of the above" at bounding box center [1370, 330] width 22 height 22
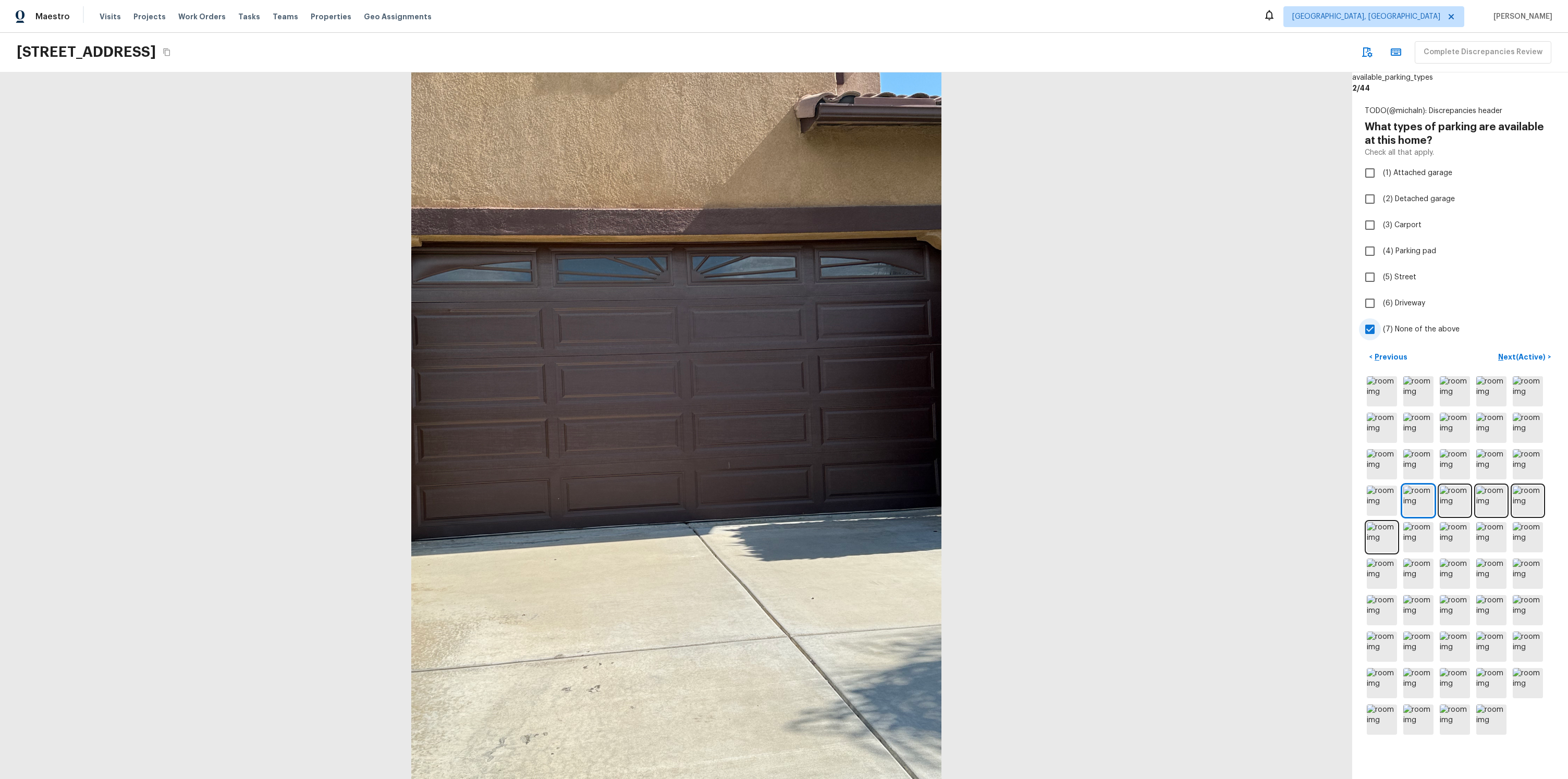
checkbox input "false"
click at [1383, 361] on p "Previous" at bounding box center [1390, 356] width 35 height 10
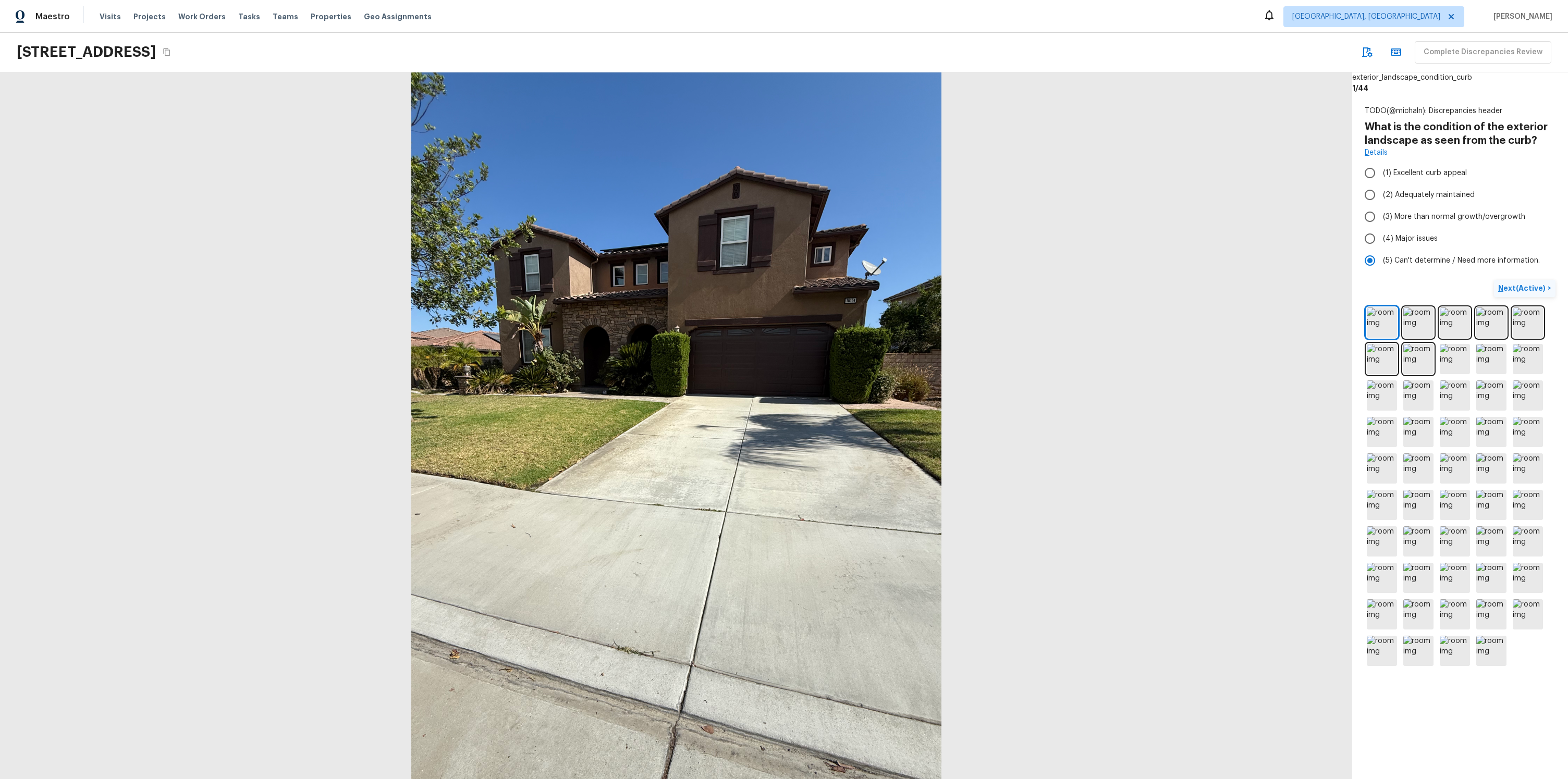
click at [1499, 292] on button "Next (Active) >" at bounding box center [1525, 288] width 62 height 17
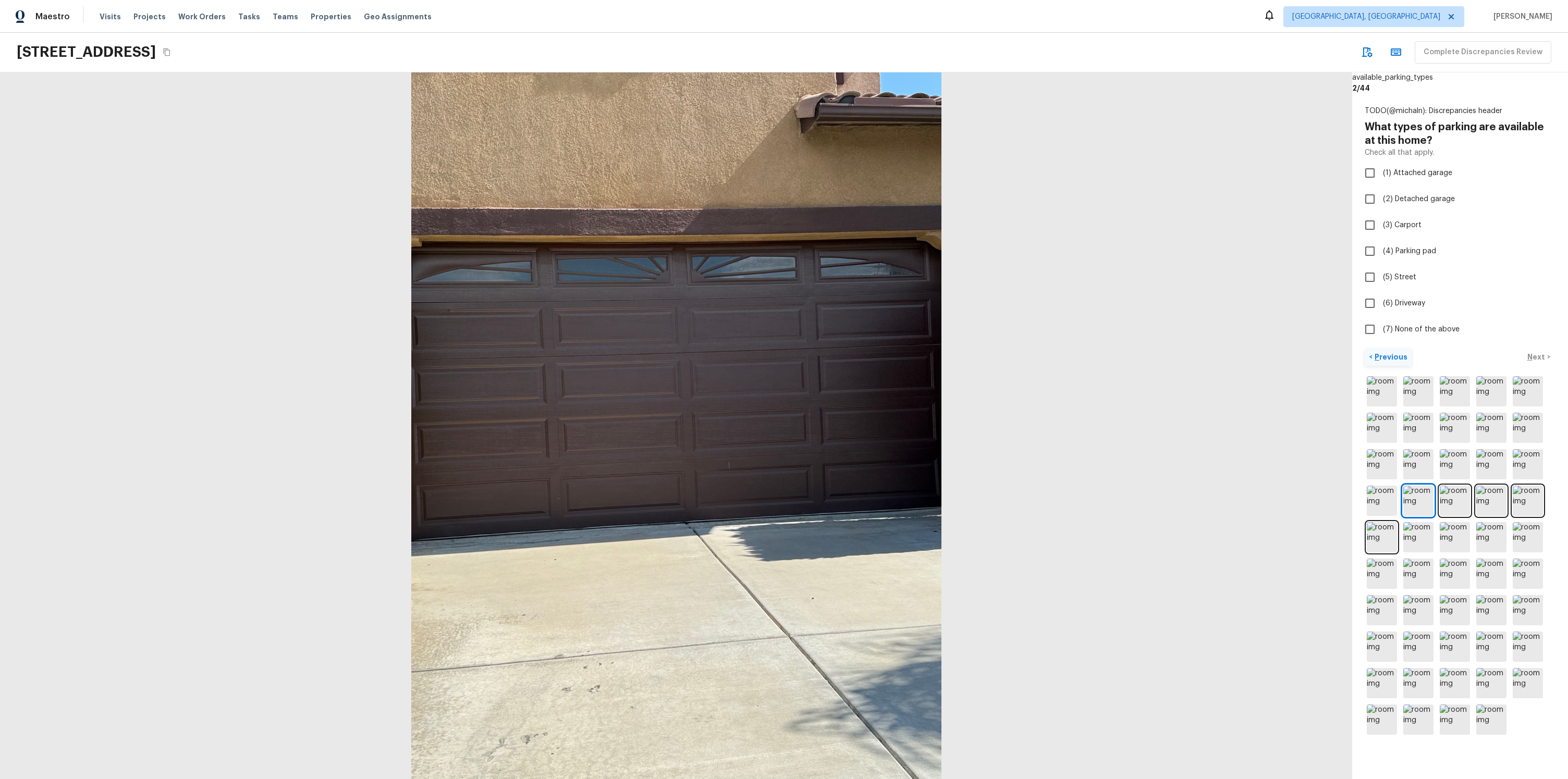
click at [1394, 355] on p "Previous" at bounding box center [1390, 356] width 35 height 10
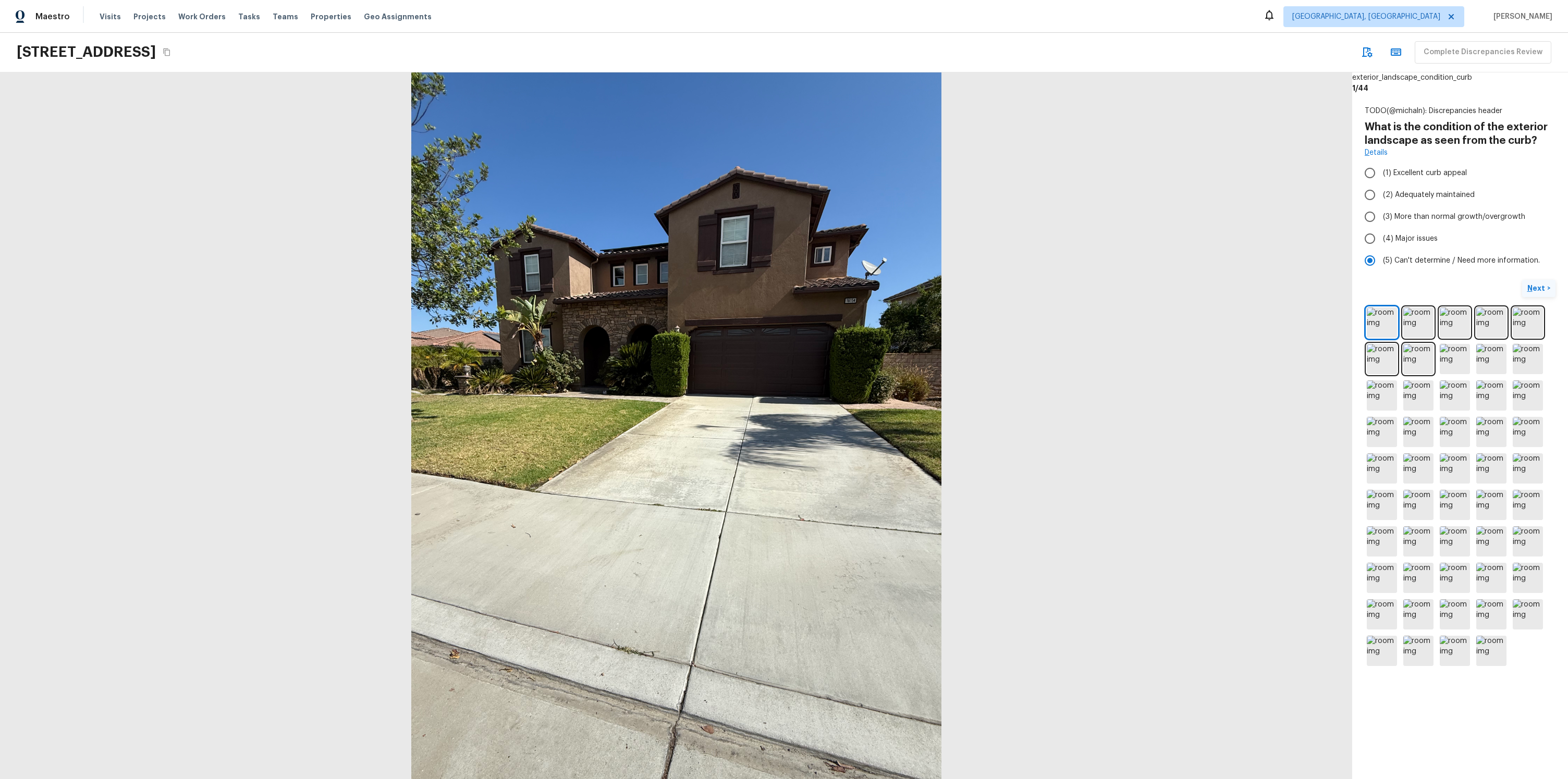
click at [1523, 287] on button "Next >" at bounding box center [1539, 288] width 33 height 17
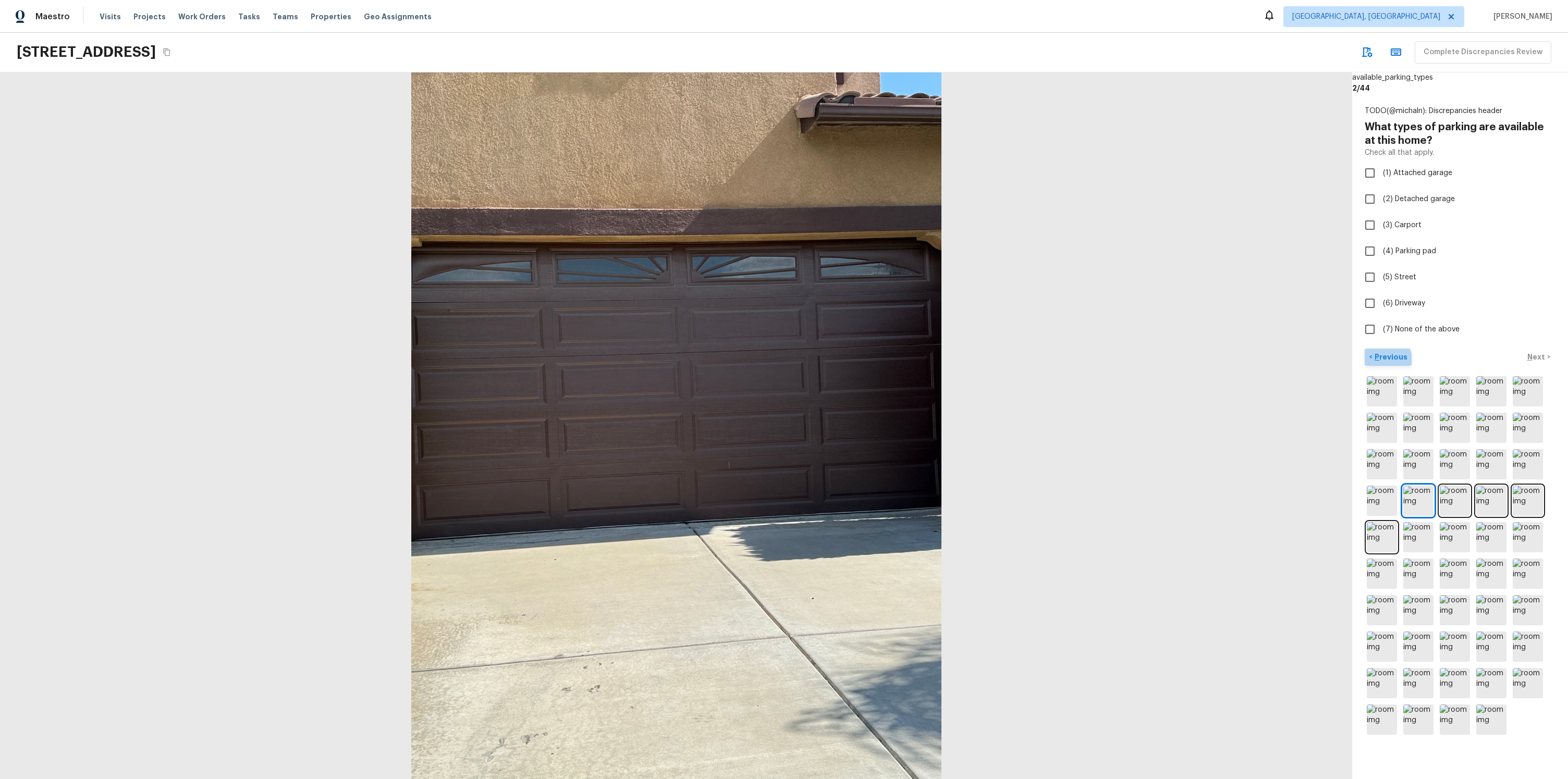
click at [1382, 360] on p "Previous" at bounding box center [1390, 356] width 35 height 10
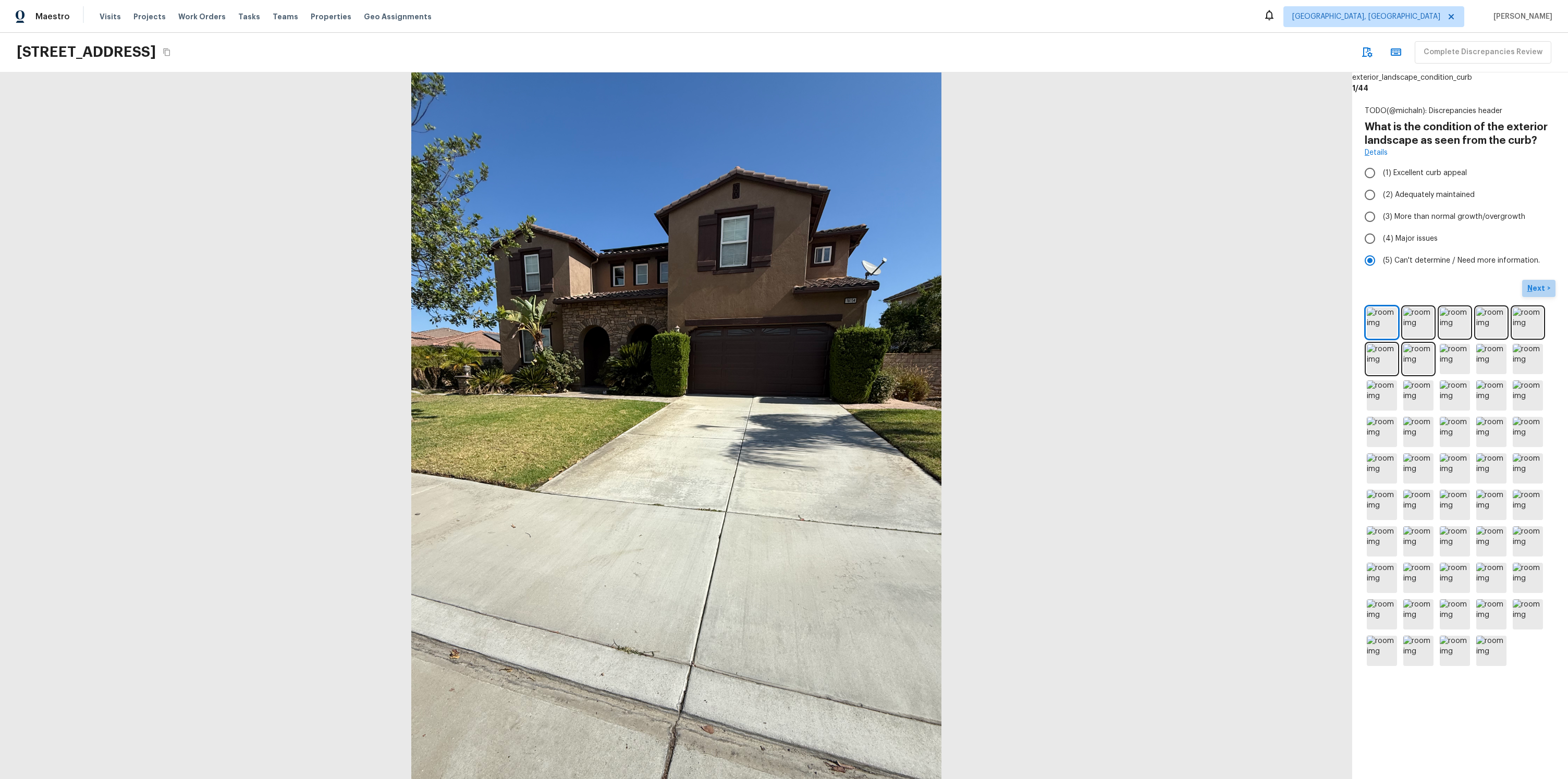
click at [1533, 291] on p "Next" at bounding box center [1538, 287] width 20 height 10
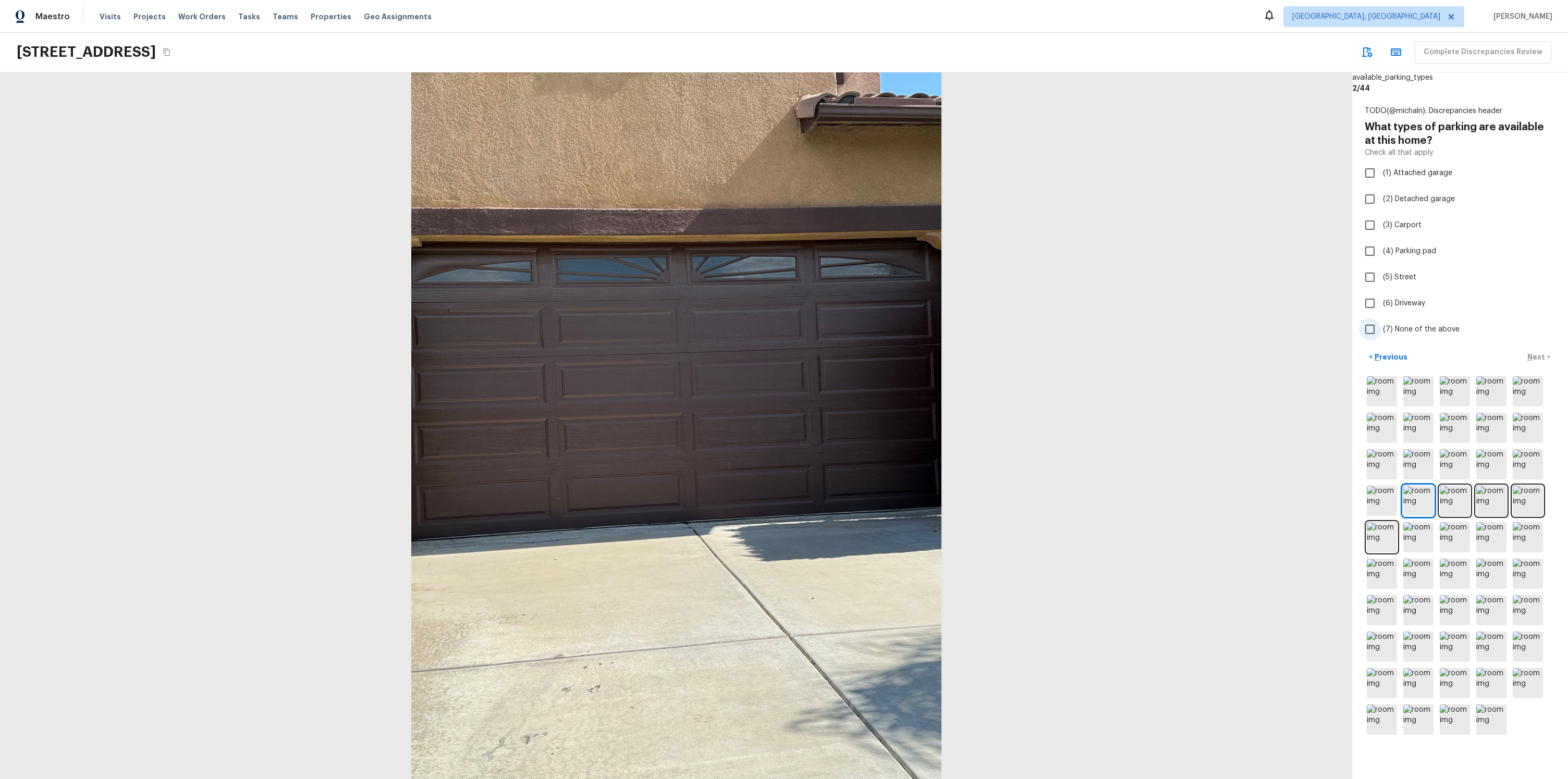
click at [1412, 335] on label "(7) None of the above" at bounding box center [1453, 330] width 188 height 22
click at [1381, 335] on input "(7) None of the above" at bounding box center [1370, 330] width 22 height 22
checkbox input "true"
click at [1542, 353] on div "< Previous Next >" at bounding box center [1460, 357] width 191 height 17
click at [1549, 360] on button "Next >" at bounding box center [1539, 357] width 33 height 17
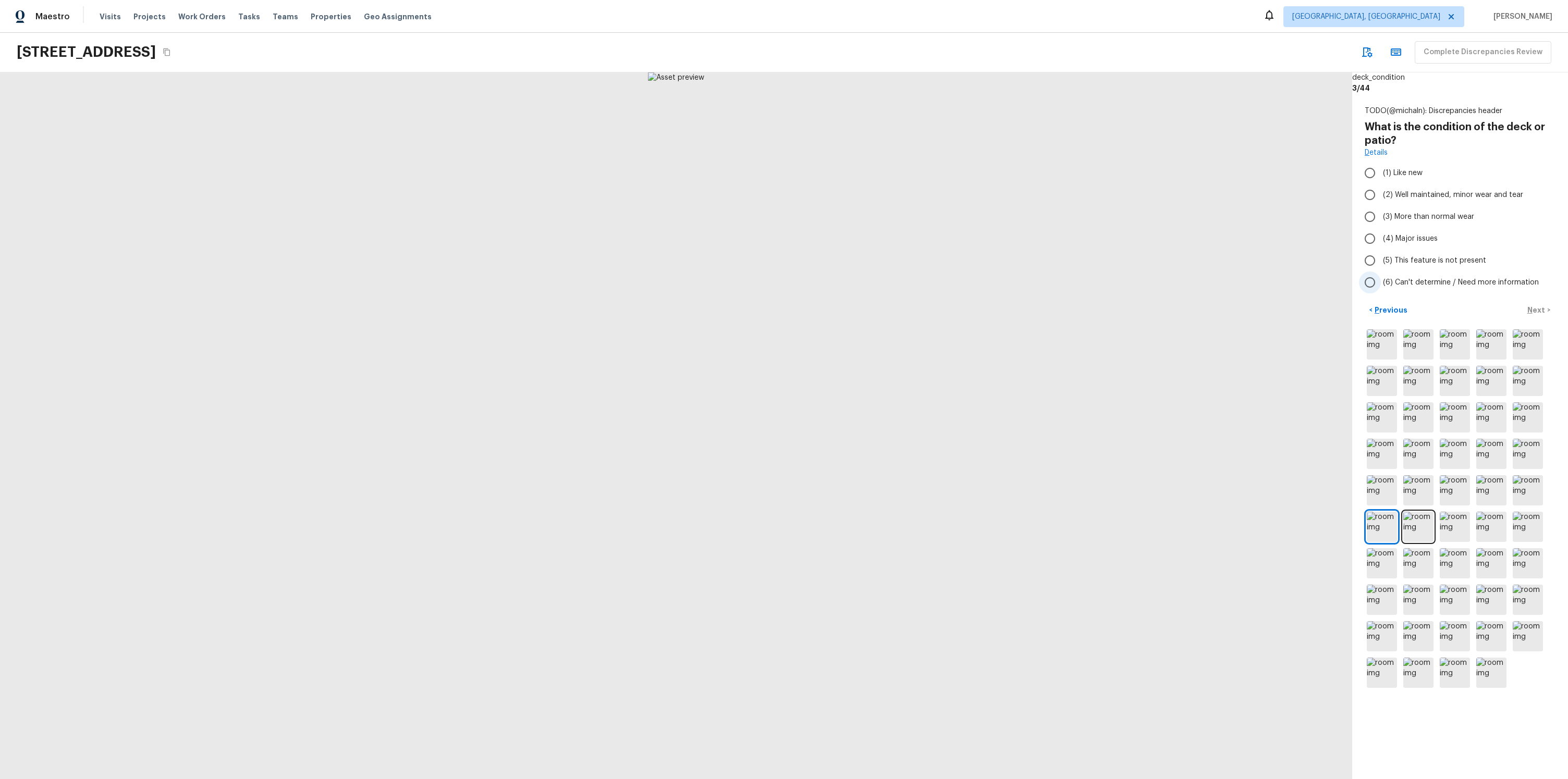
click at [1416, 289] on label "(6) Can't determine / Need more information" at bounding box center [1453, 283] width 188 height 22
click at [1381, 289] on input "(6) Can't determine / Need more information" at bounding box center [1370, 283] width 22 height 22
radio input "true"
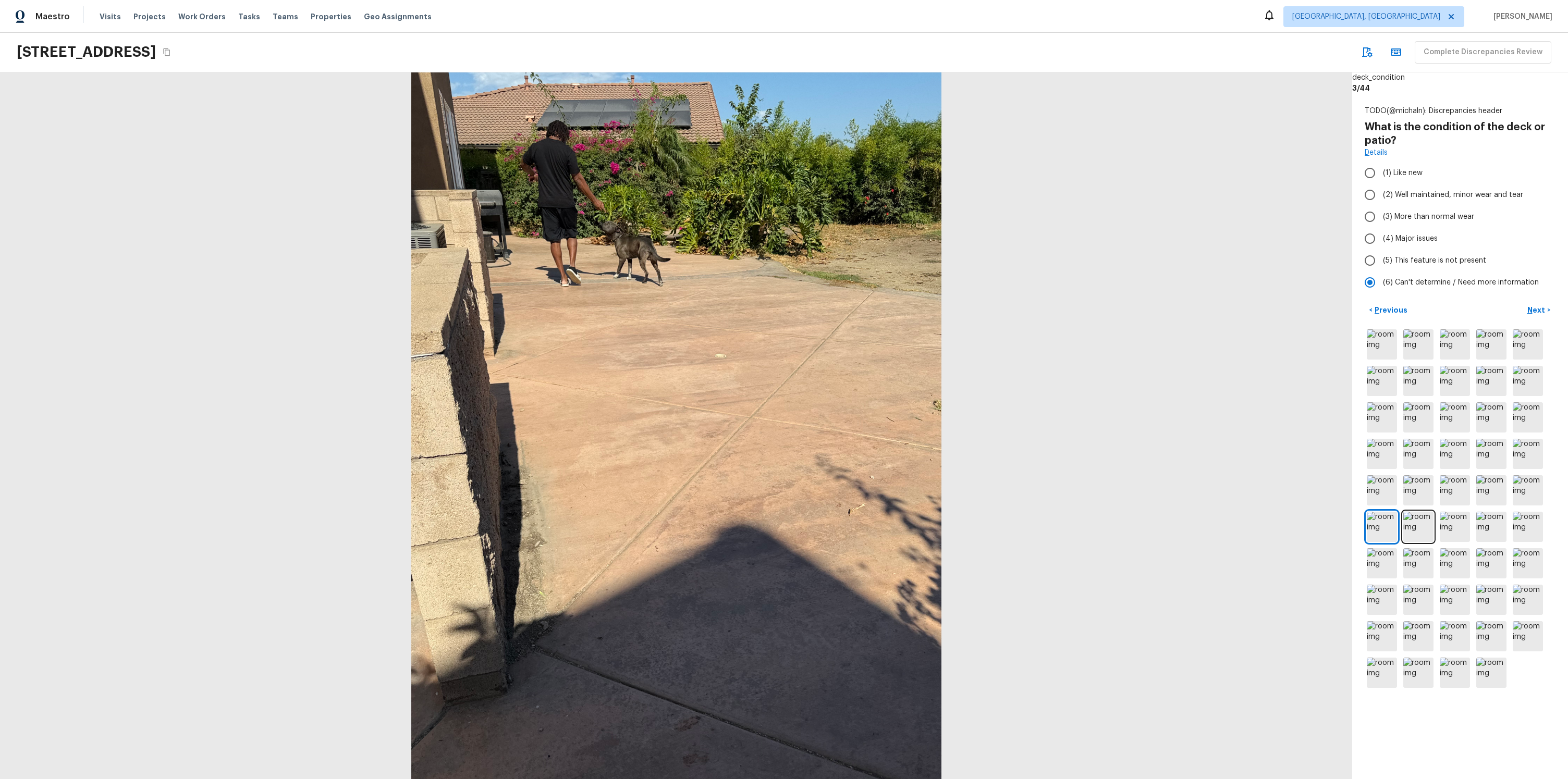
click at [1515, 308] on div "< Previous Next >" at bounding box center [1460, 310] width 191 height 17
click at [1538, 308] on p "Next" at bounding box center [1538, 309] width 20 height 10
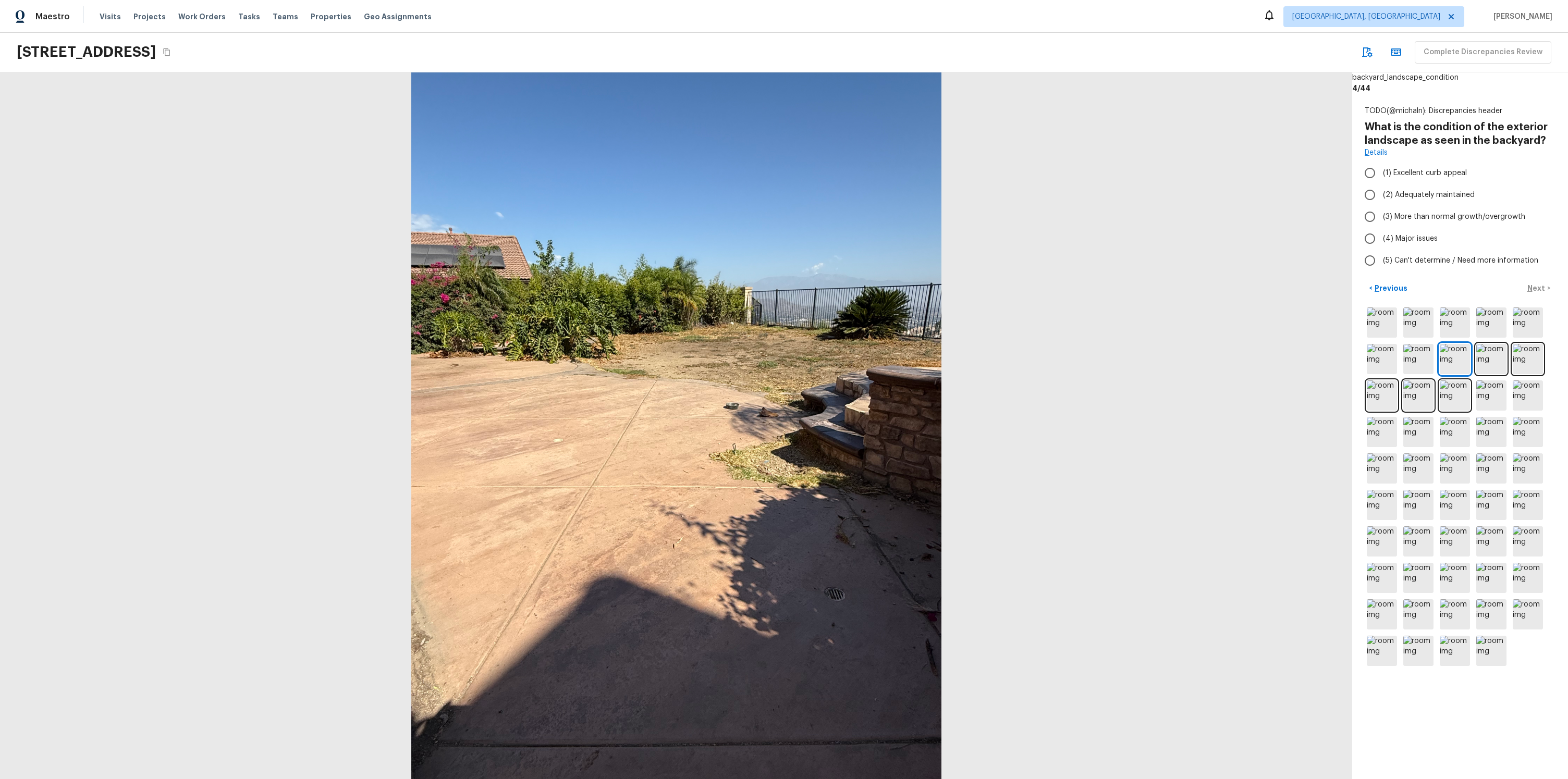
click at [1400, 268] on label "(5) Can't determine / Need more information" at bounding box center [1453, 261] width 188 height 22
click at [1381, 268] on input "(5) Can't determine / Need more information" at bounding box center [1370, 261] width 22 height 22
radio input "true"
click at [1539, 290] on div "< Previous Next >" at bounding box center [1460, 288] width 191 height 17
click at [1533, 291] on p "Next" at bounding box center [1538, 287] width 20 height 10
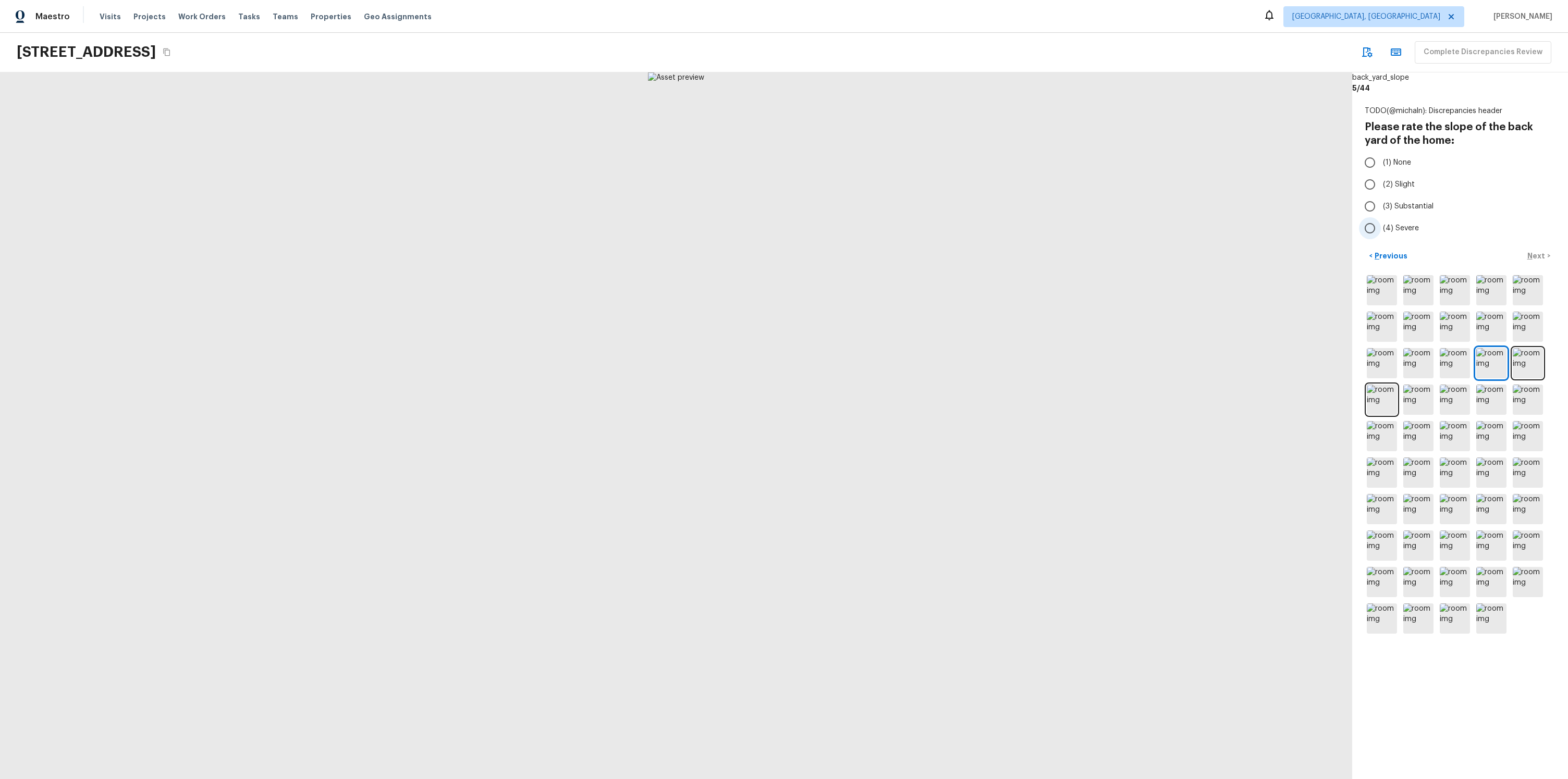
click at [1410, 234] on label "(4) Severe" at bounding box center [1453, 228] width 188 height 22
click at [1381, 234] on input "(4) Severe" at bounding box center [1370, 228] width 22 height 22
radio input "true"
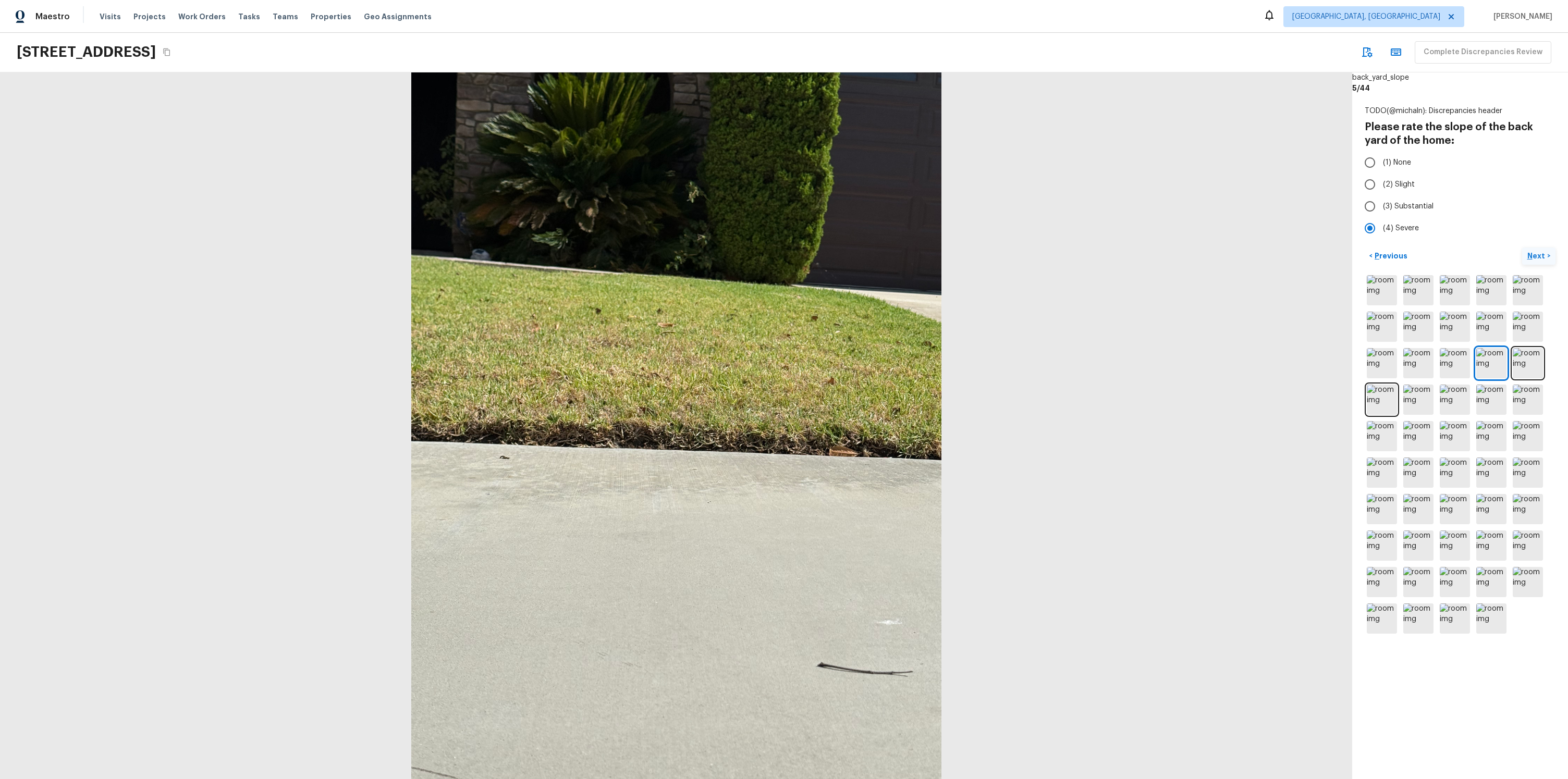
click at [1539, 256] on p "Next" at bounding box center [1538, 255] width 20 height 10
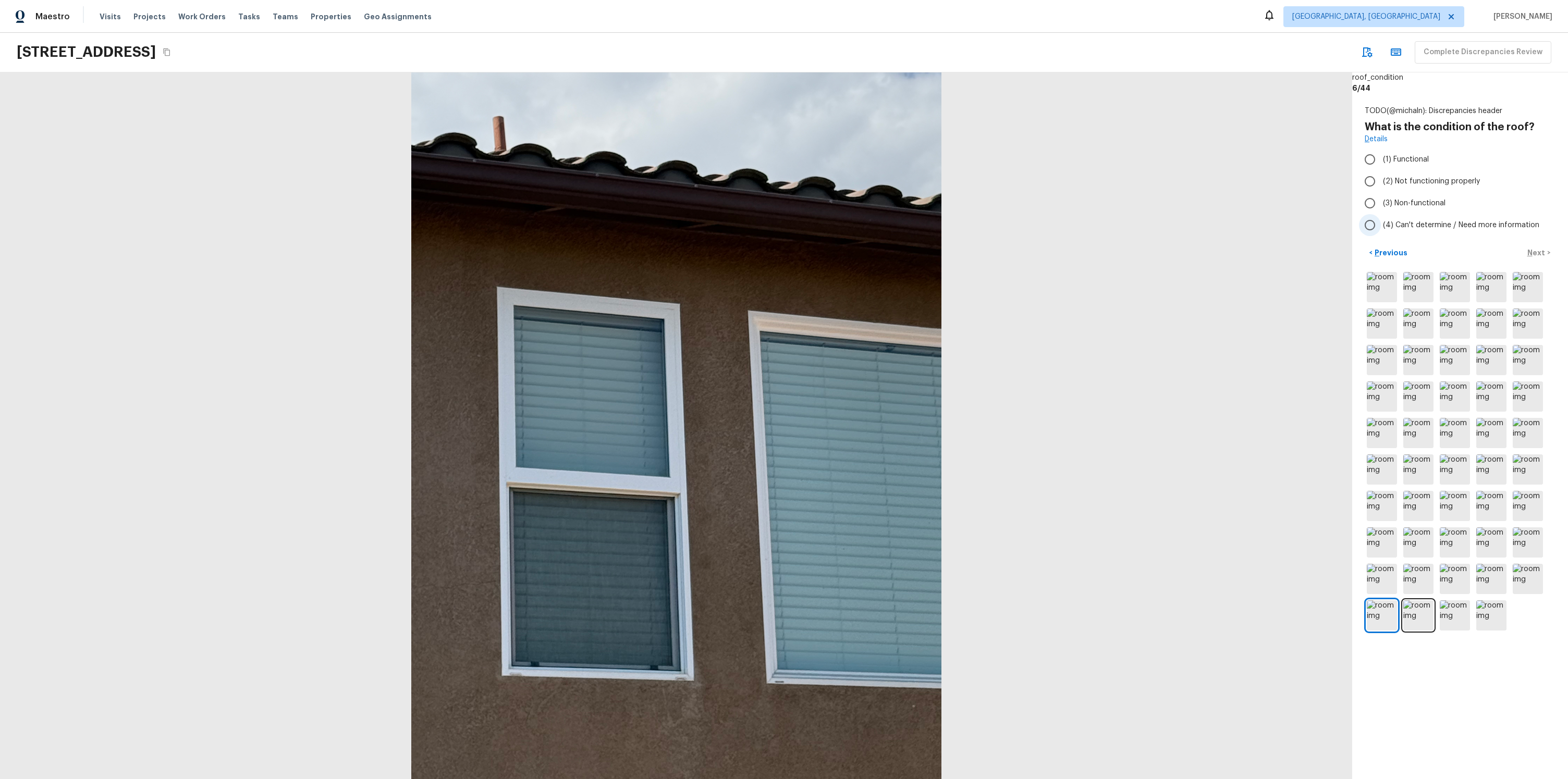
click at [1422, 226] on span "(4) Can't determine / Need more information" at bounding box center [1461, 225] width 157 height 10
click at [1381, 226] on input "(4) Can't determine / Need more information" at bounding box center [1370, 226] width 22 height 22
radio input "true"
click at [1539, 252] on p "Next" at bounding box center [1538, 252] width 20 height 10
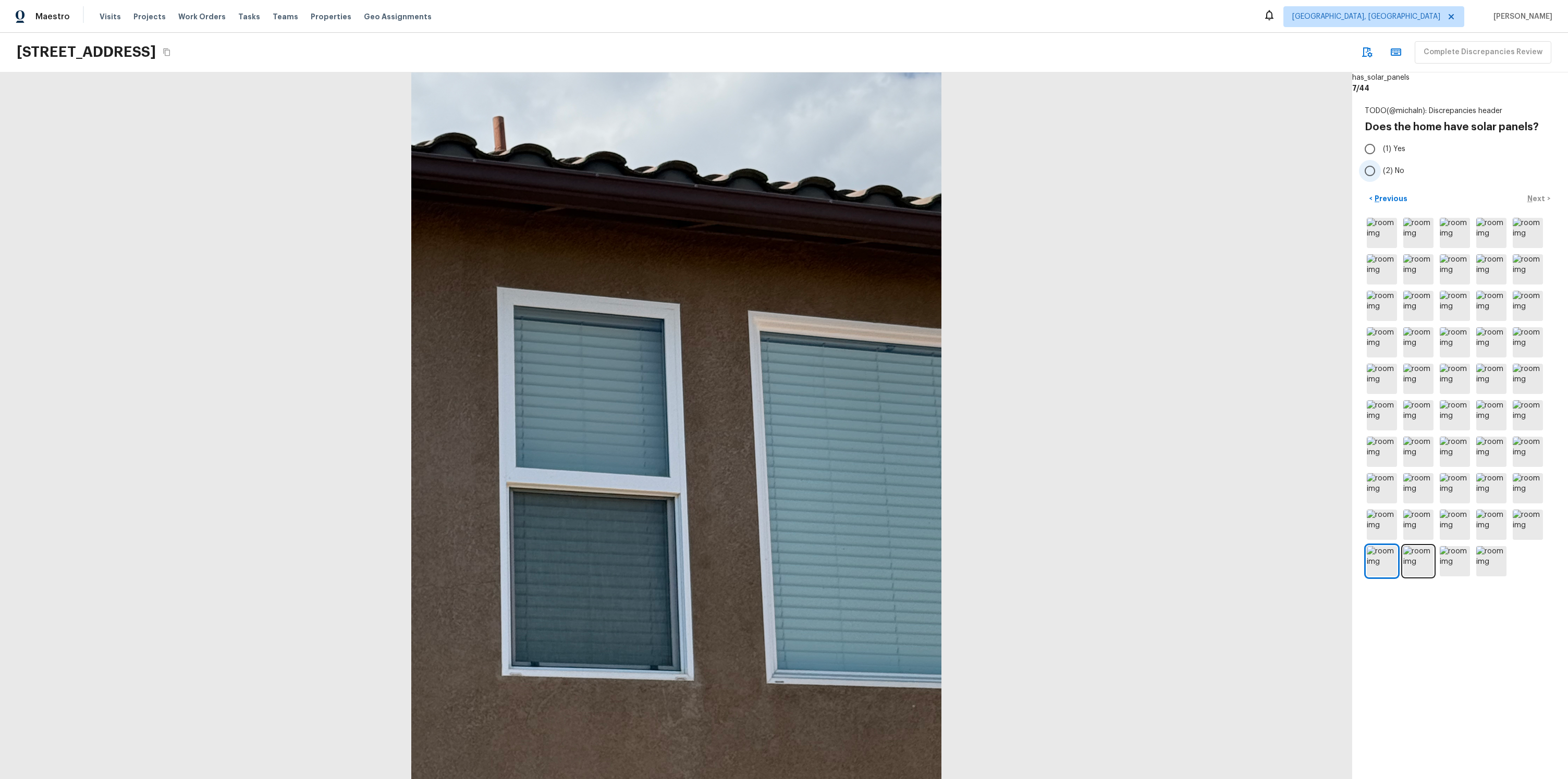
click at [1387, 178] on label "(2) No" at bounding box center [1453, 171] width 188 height 22
click at [1381, 178] on input "(2) No" at bounding box center [1370, 171] width 22 height 22
radio input "true"
click at [1536, 201] on p "Next" at bounding box center [1538, 198] width 20 height 10
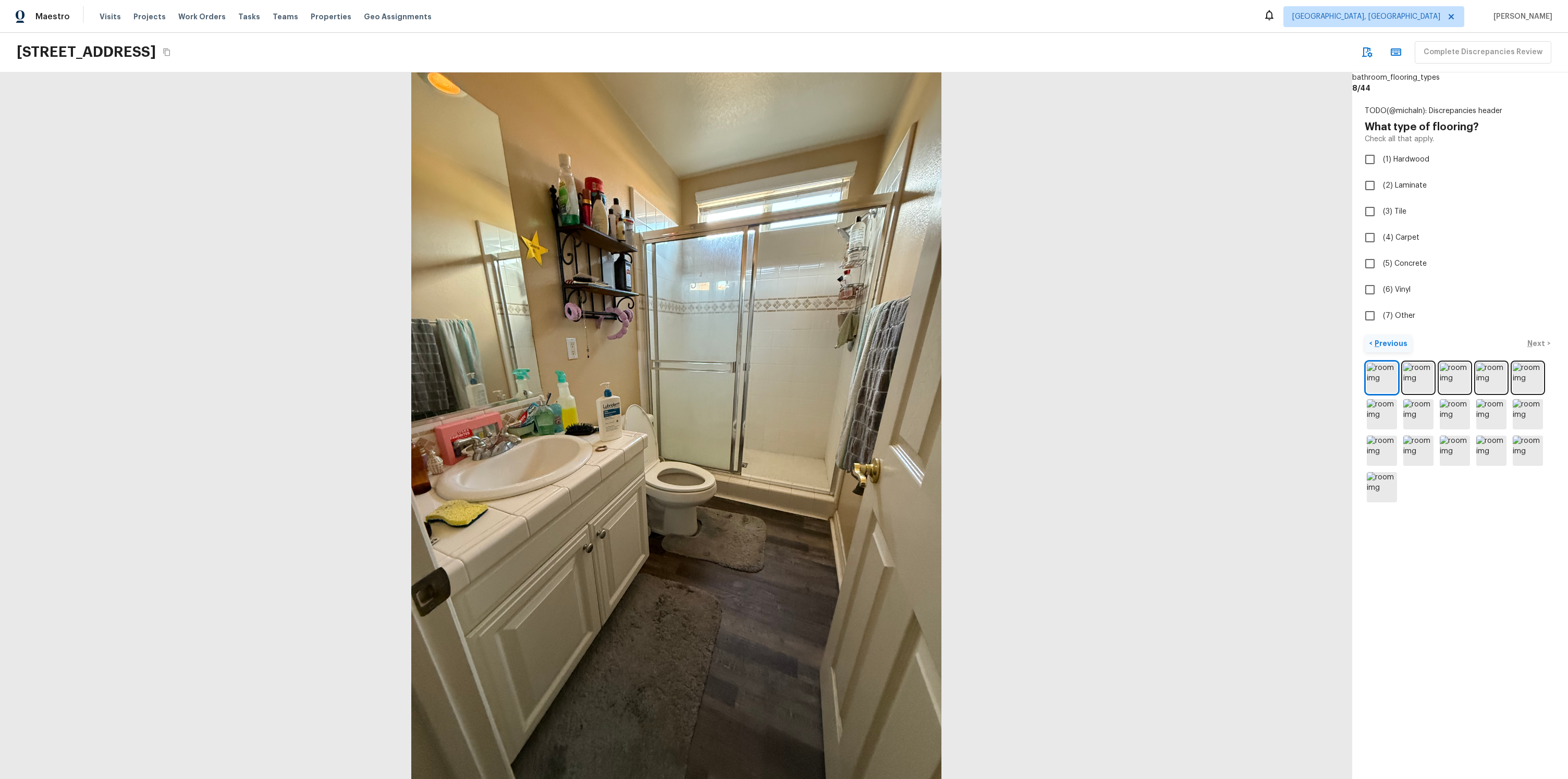
click at [1396, 344] on p "Previous" at bounding box center [1390, 343] width 35 height 10
click at [1376, 286] on input "(6) Vinyl" at bounding box center [1370, 290] width 22 height 22
checkbox input "true"
click at [1387, 343] on p "Previous" at bounding box center [1390, 343] width 35 height 10
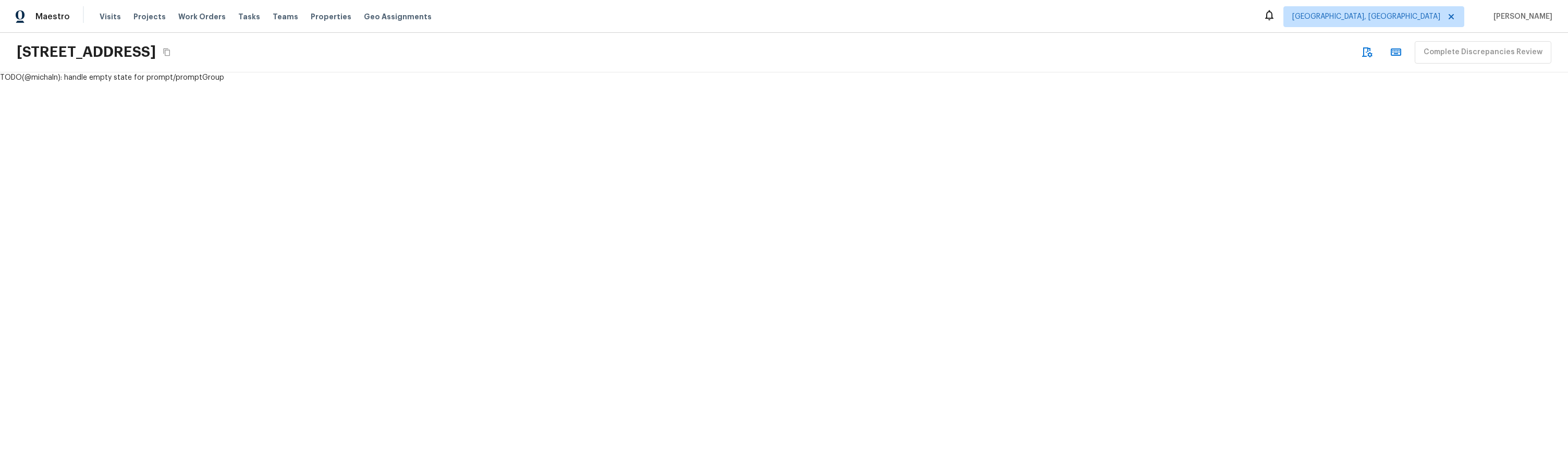
click at [79, 83] on div "TODO(@michaln): handle empty state for prompt/promptGroup" at bounding box center [784, 264] width 1568 height 384
click at [77, 79] on div "TODO(@michaln): handle empty state for prompt/promptGroup" at bounding box center [784, 77] width 1568 height 10
copy div "TODO(@michaln): handle empty state for prompt/promptGroup"
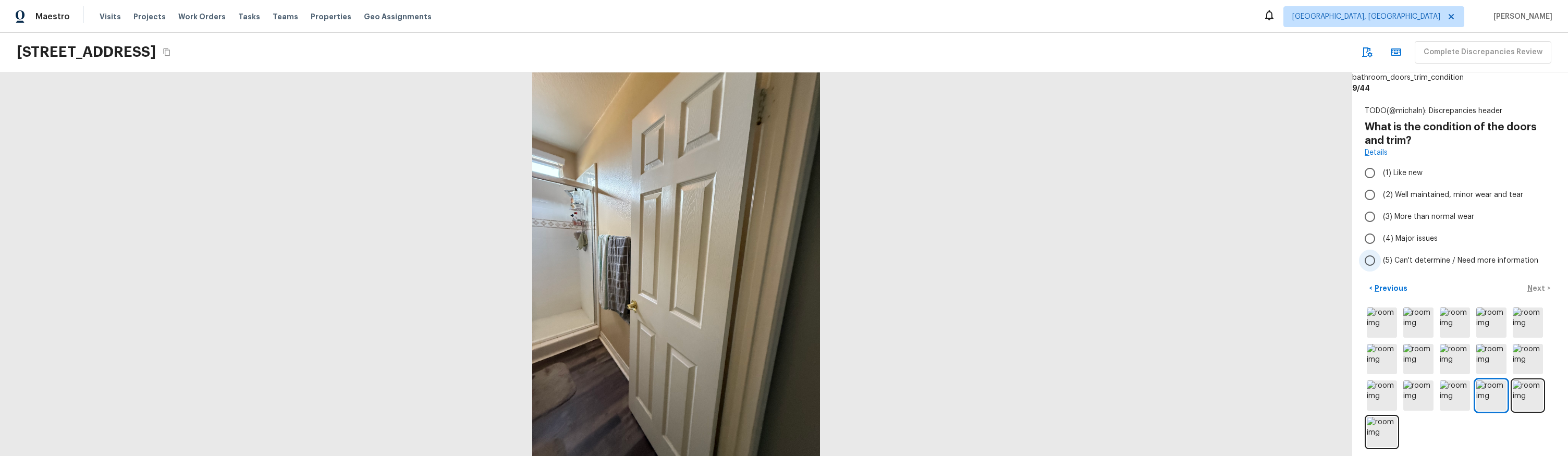
click at [1397, 263] on span "(5) Can't determine / Need more information" at bounding box center [1460, 260] width 156 height 10
click at [1381, 263] on input "(5) Can't determine / Need more information" at bounding box center [1370, 261] width 22 height 22
radio input "true"
click at [1523, 286] on button "Next >" at bounding box center [1539, 288] width 33 height 18
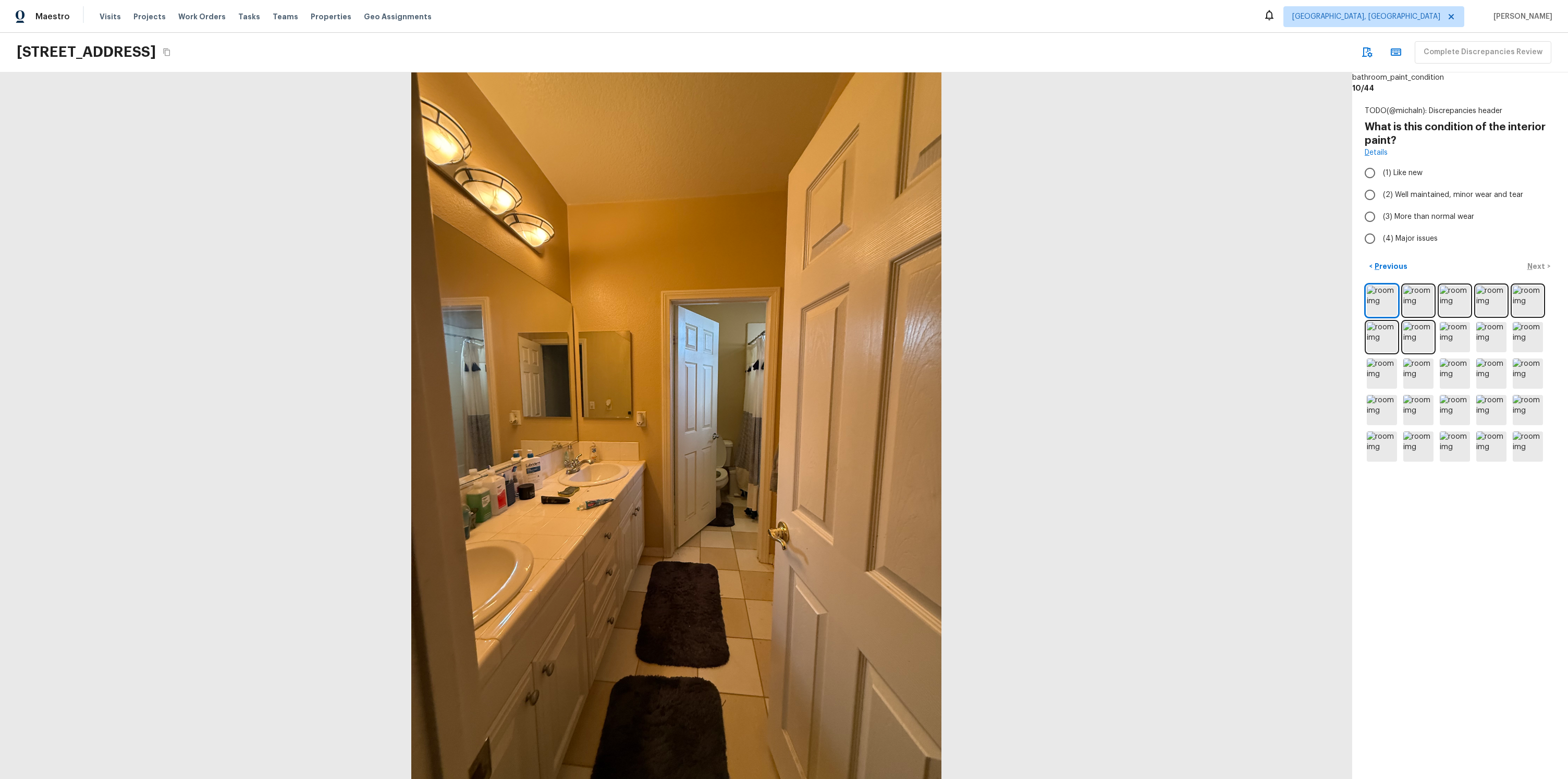
click at [1401, 252] on div "TODO(@michaln): Discrepancies header What is this condition of the interior pai…" at bounding box center [1460, 285] width 216 height 383
click at [1408, 246] on label "(4) Major issues" at bounding box center [1453, 238] width 188 height 22
click at [1381, 246] on input "(4) Major issues" at bounding box center [1370, 238] width 22 height 22
radio input "true"
click at [1545, 257] on div "TODO(@michaln): Discrepancies header What is this condition of the interior pai…" at bounding box center [1460, 285] width 216 height 383
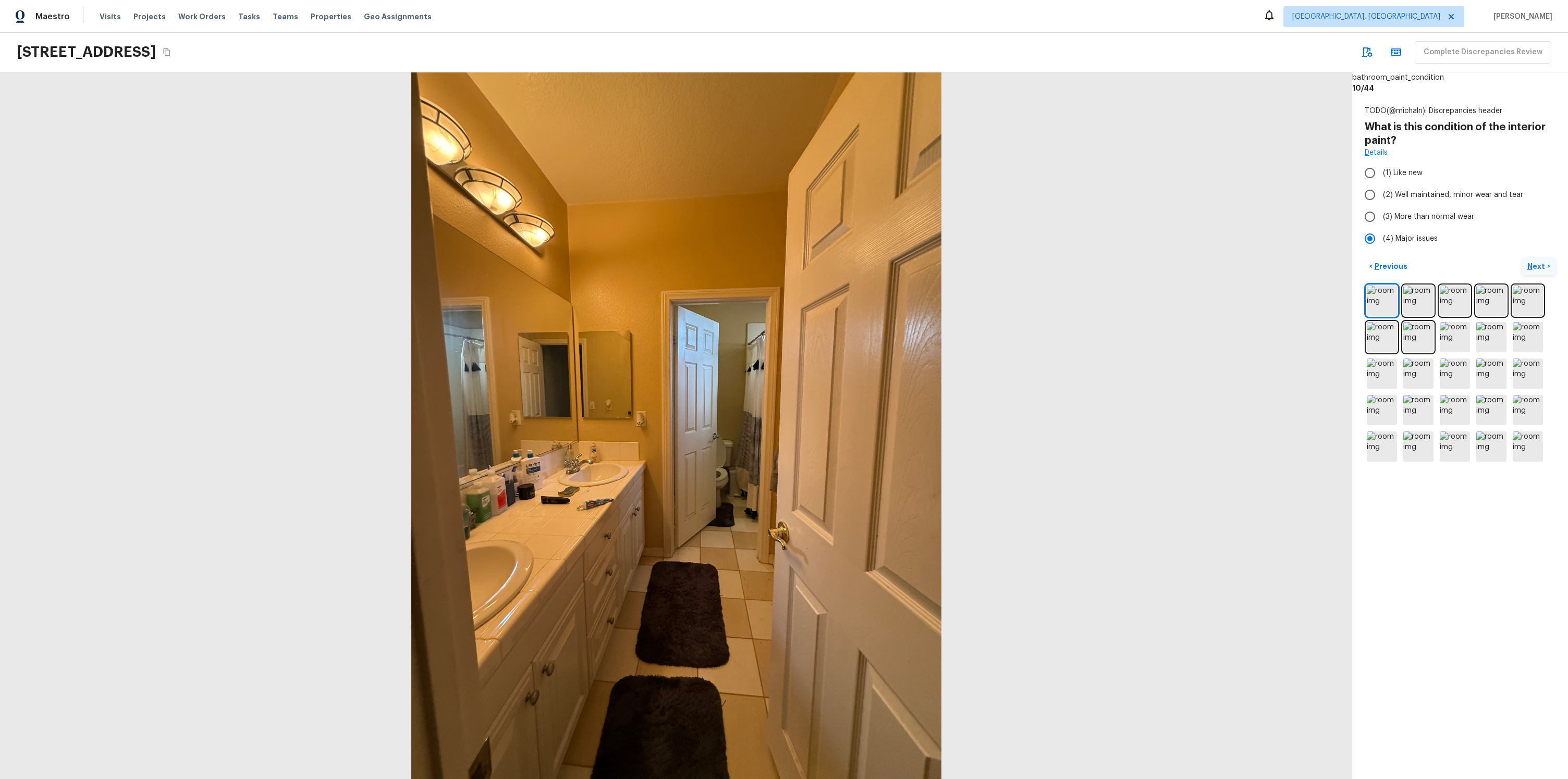
click at [1543, 263] on p "Next" at bounding box center [1538, 266] width 20 height 10
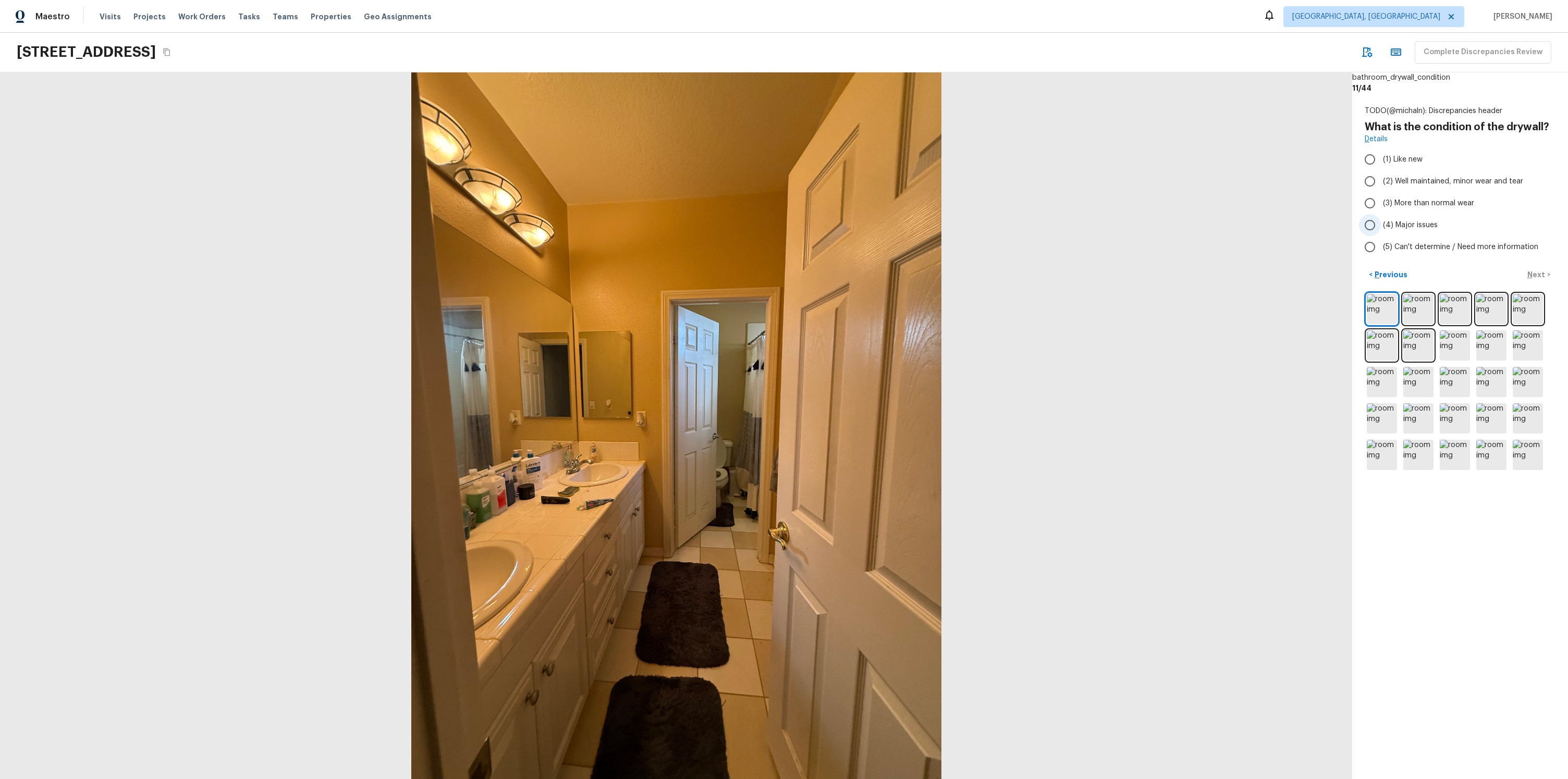
radio input "true"
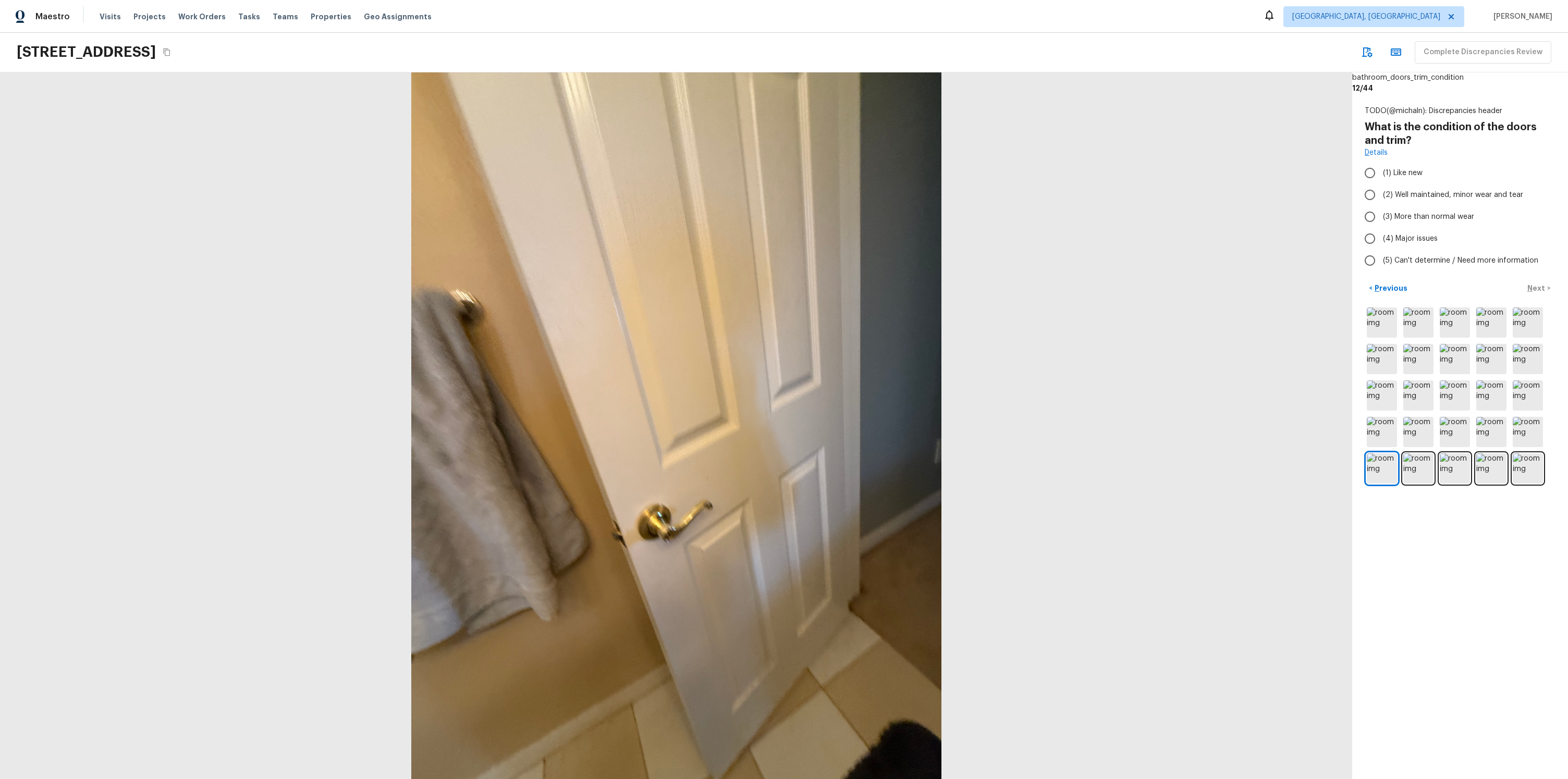
radio input "true"
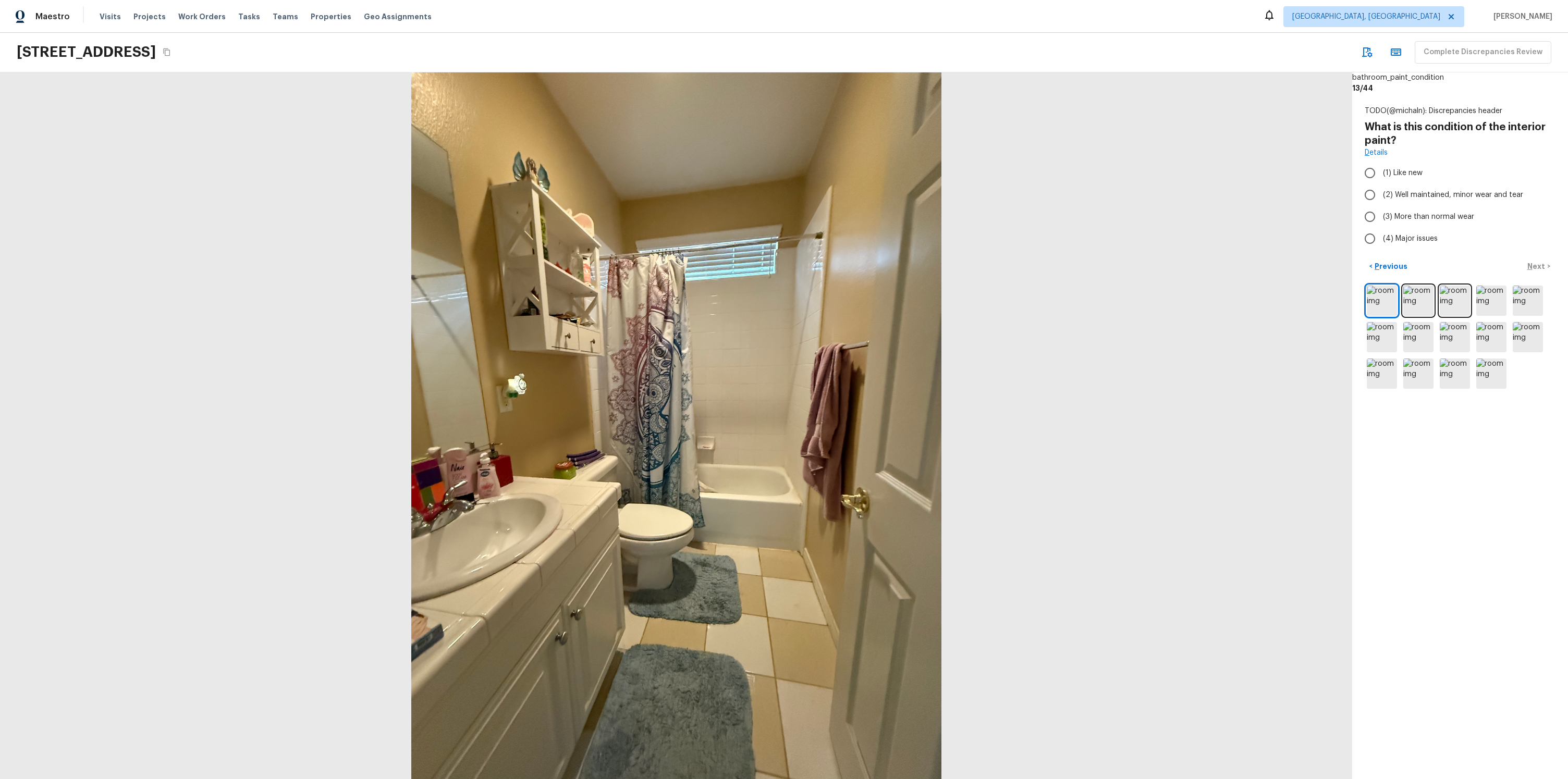
radio input "true"
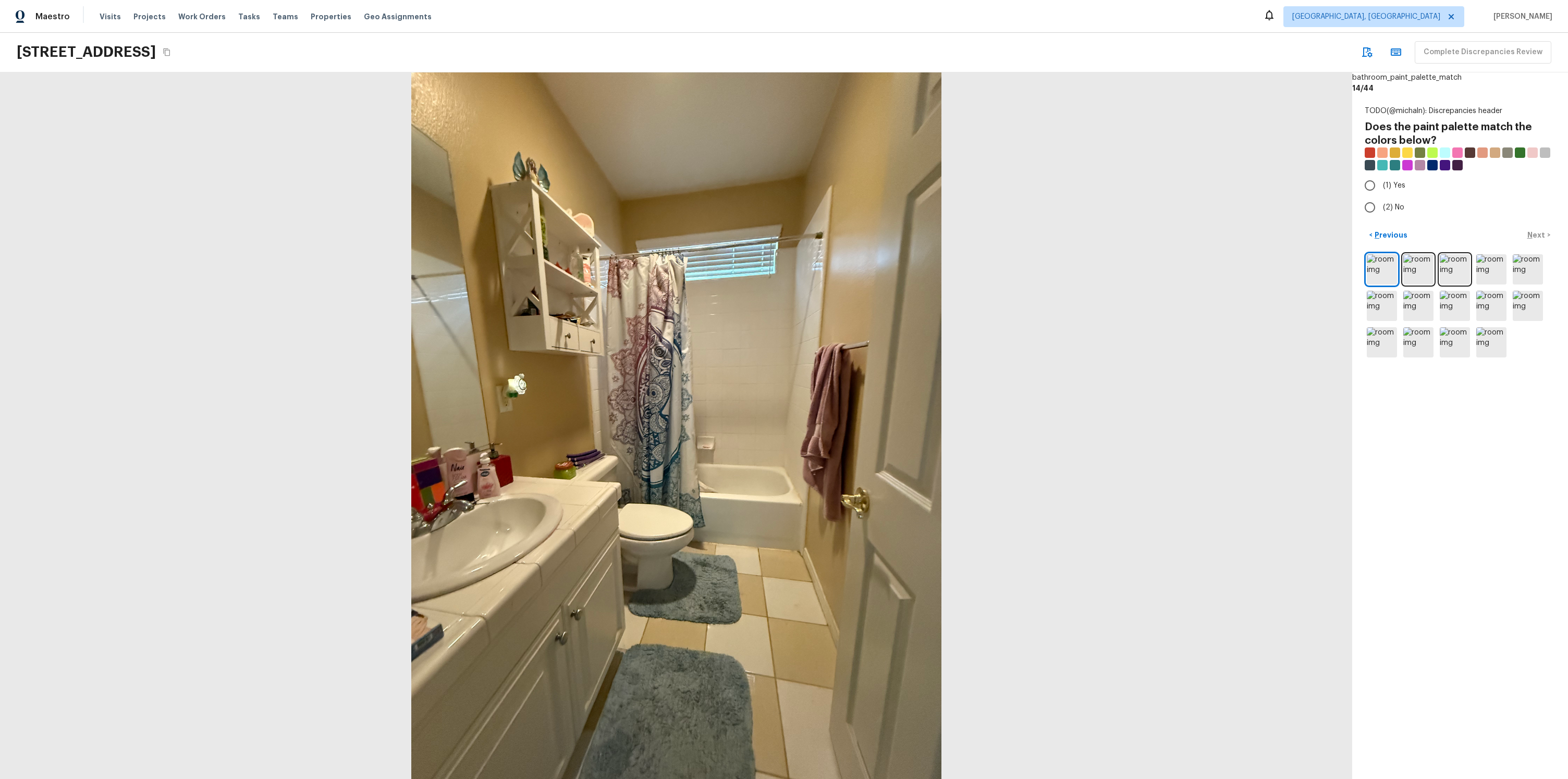
radio input "true"
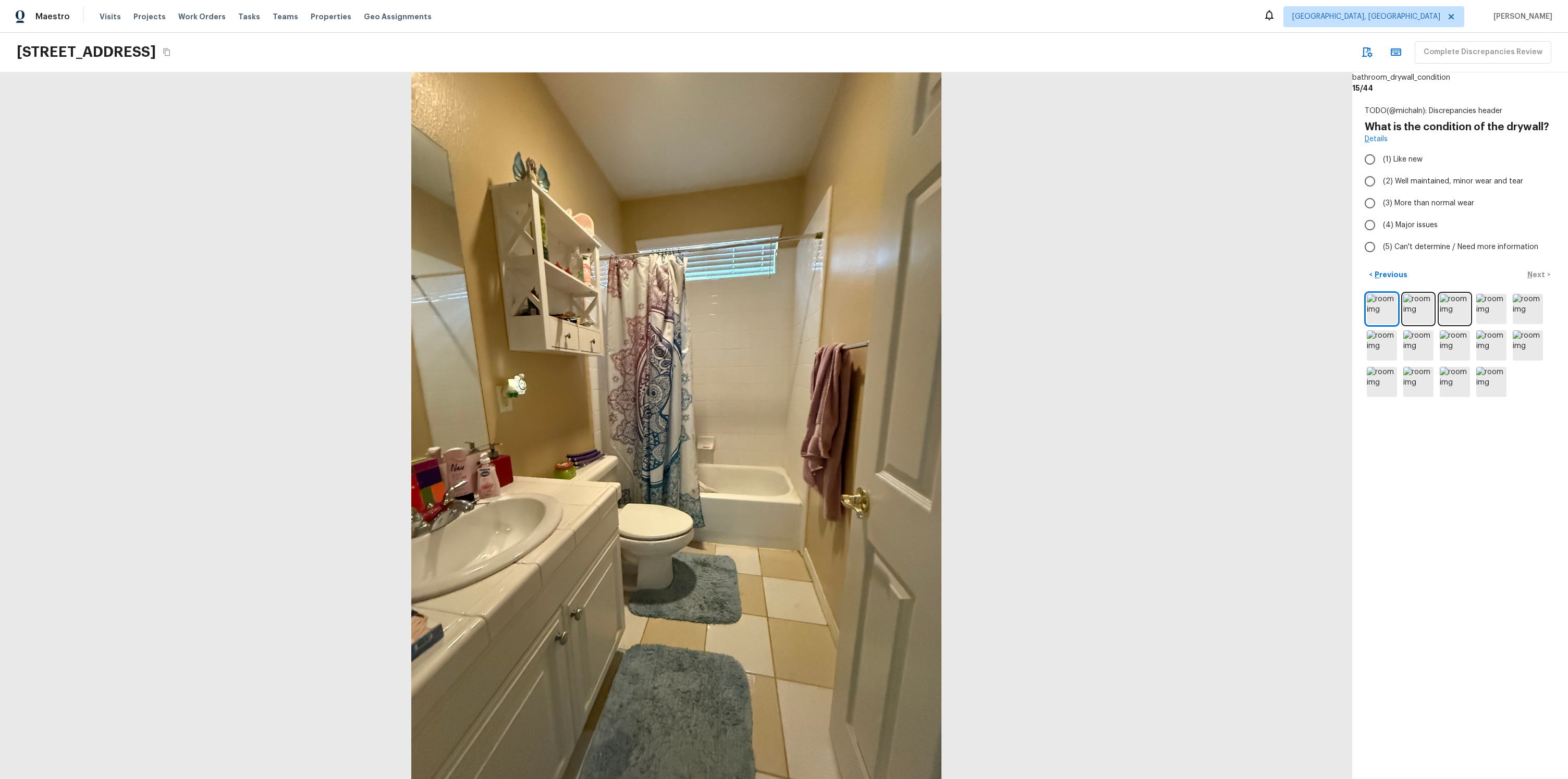
radio input "true"
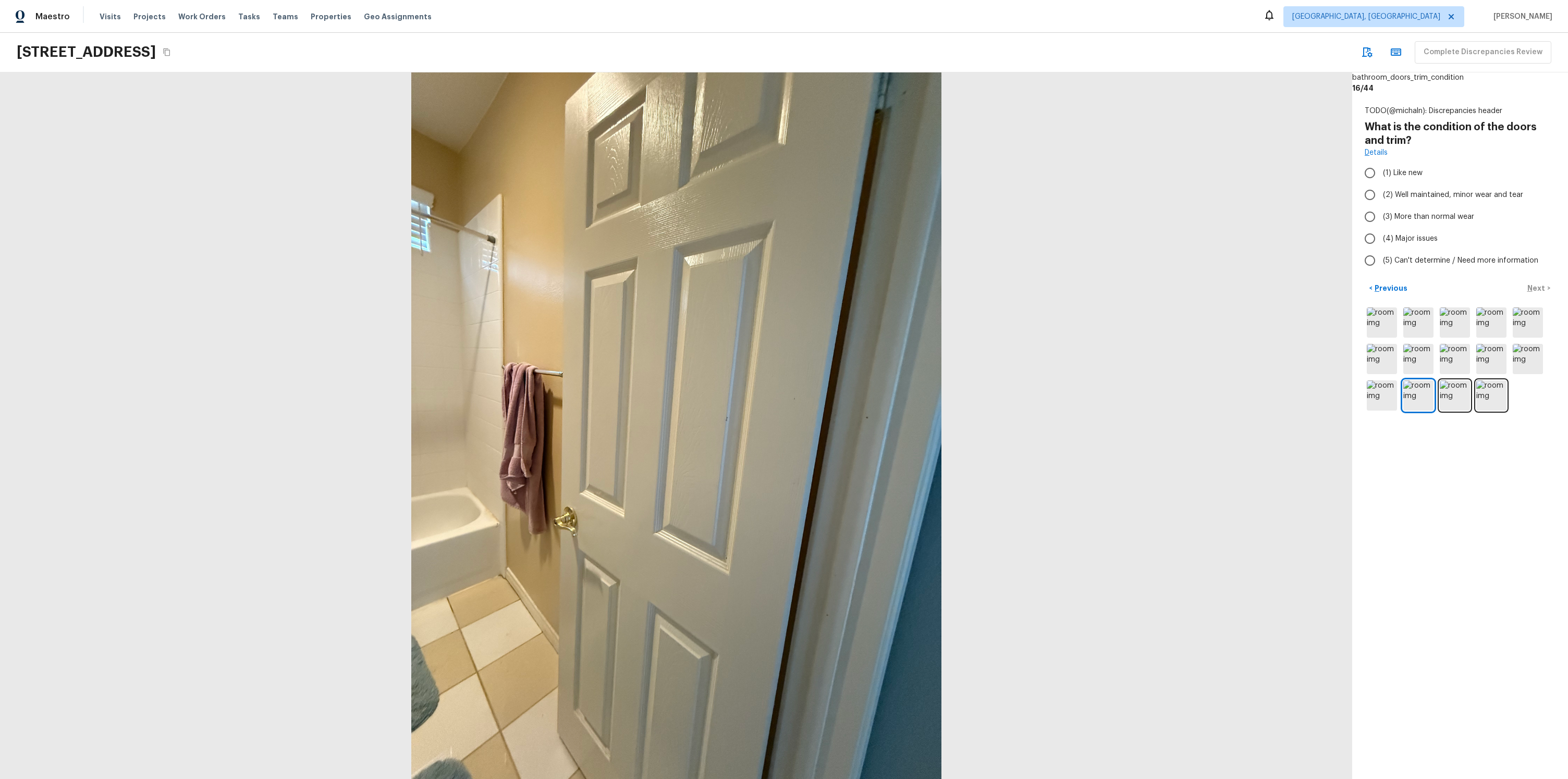
radio input "true"
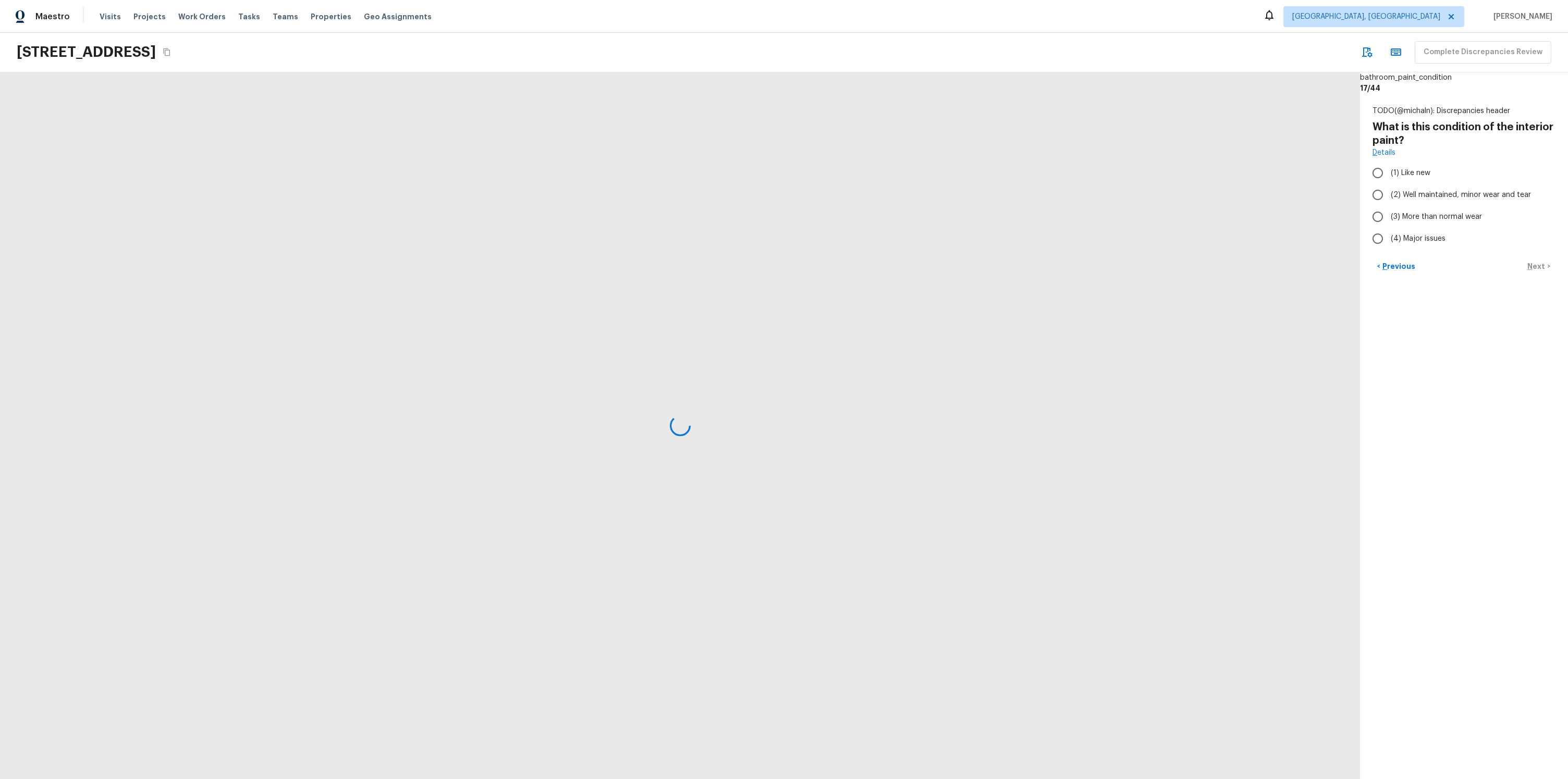
radio input "true"
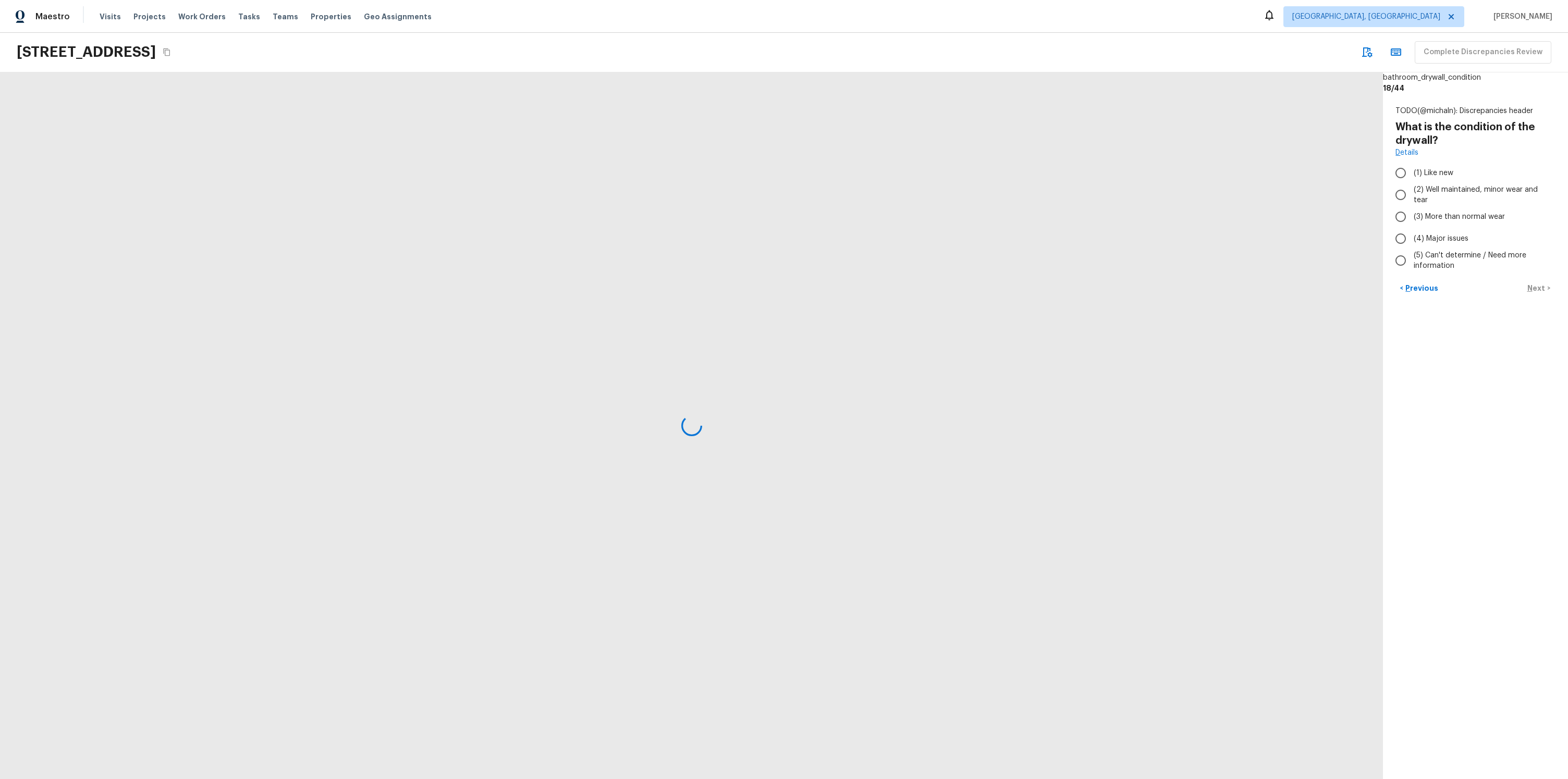
radio input "true"
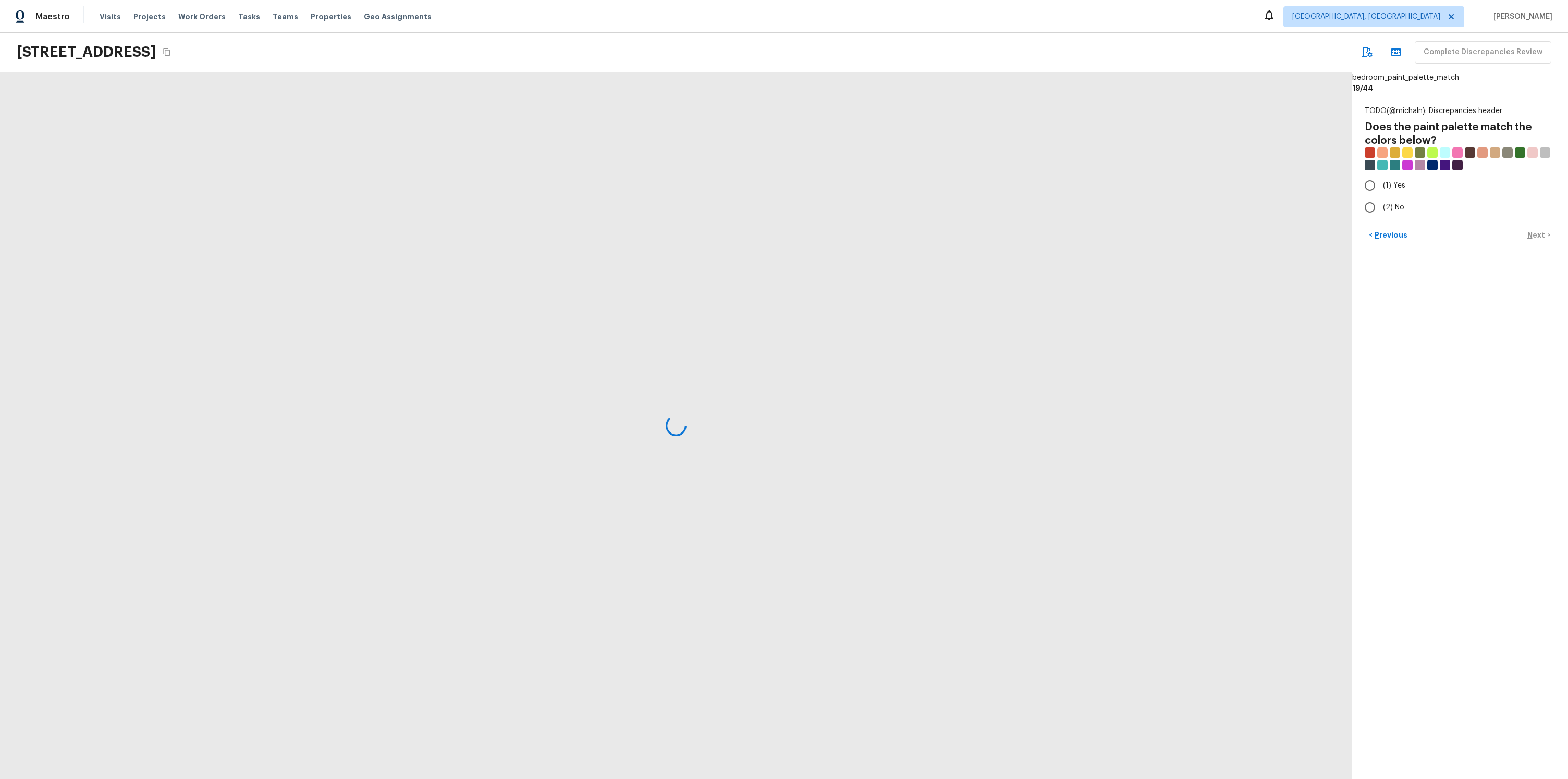
radio input "true"
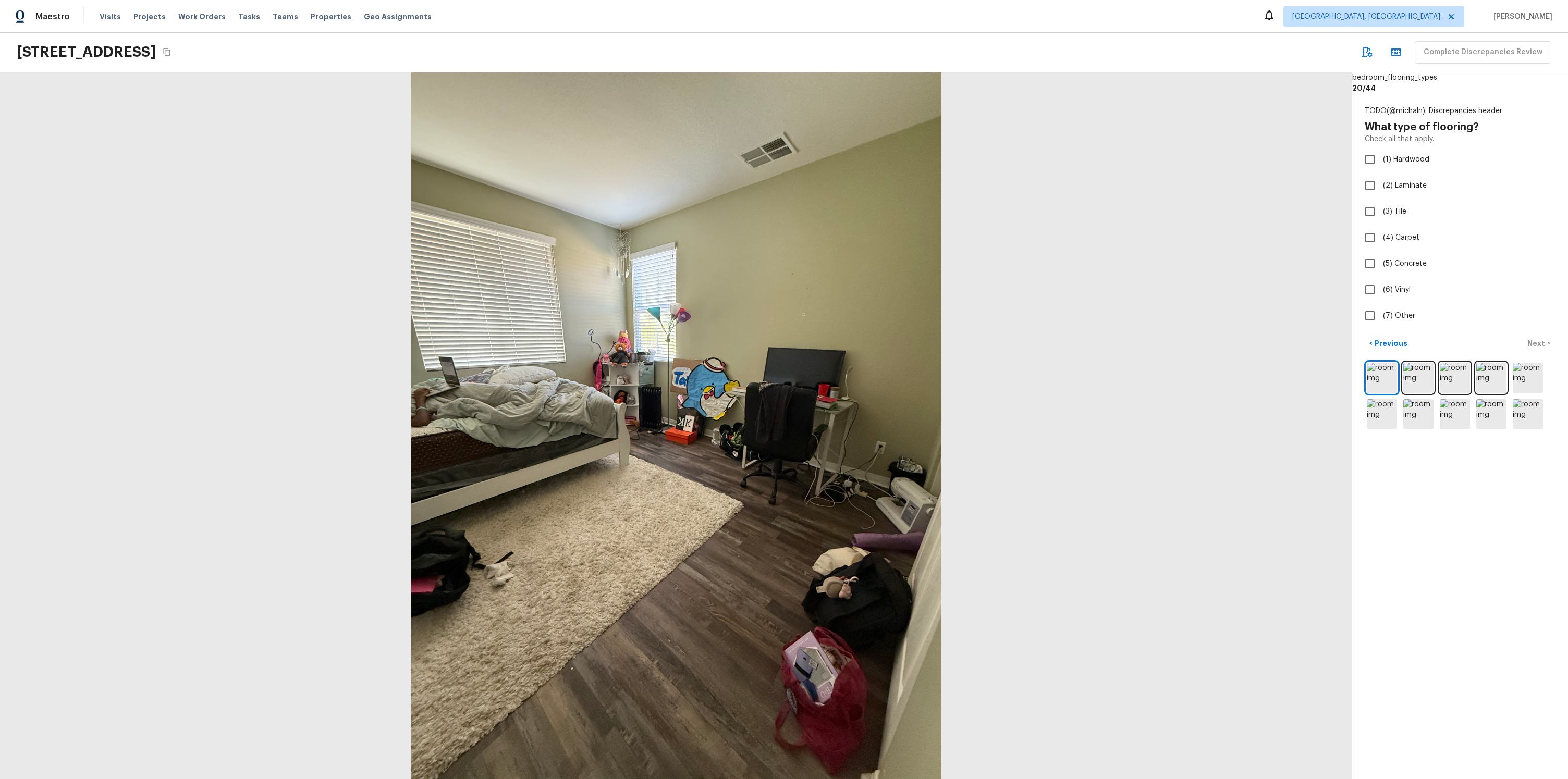
checkbox input "true"
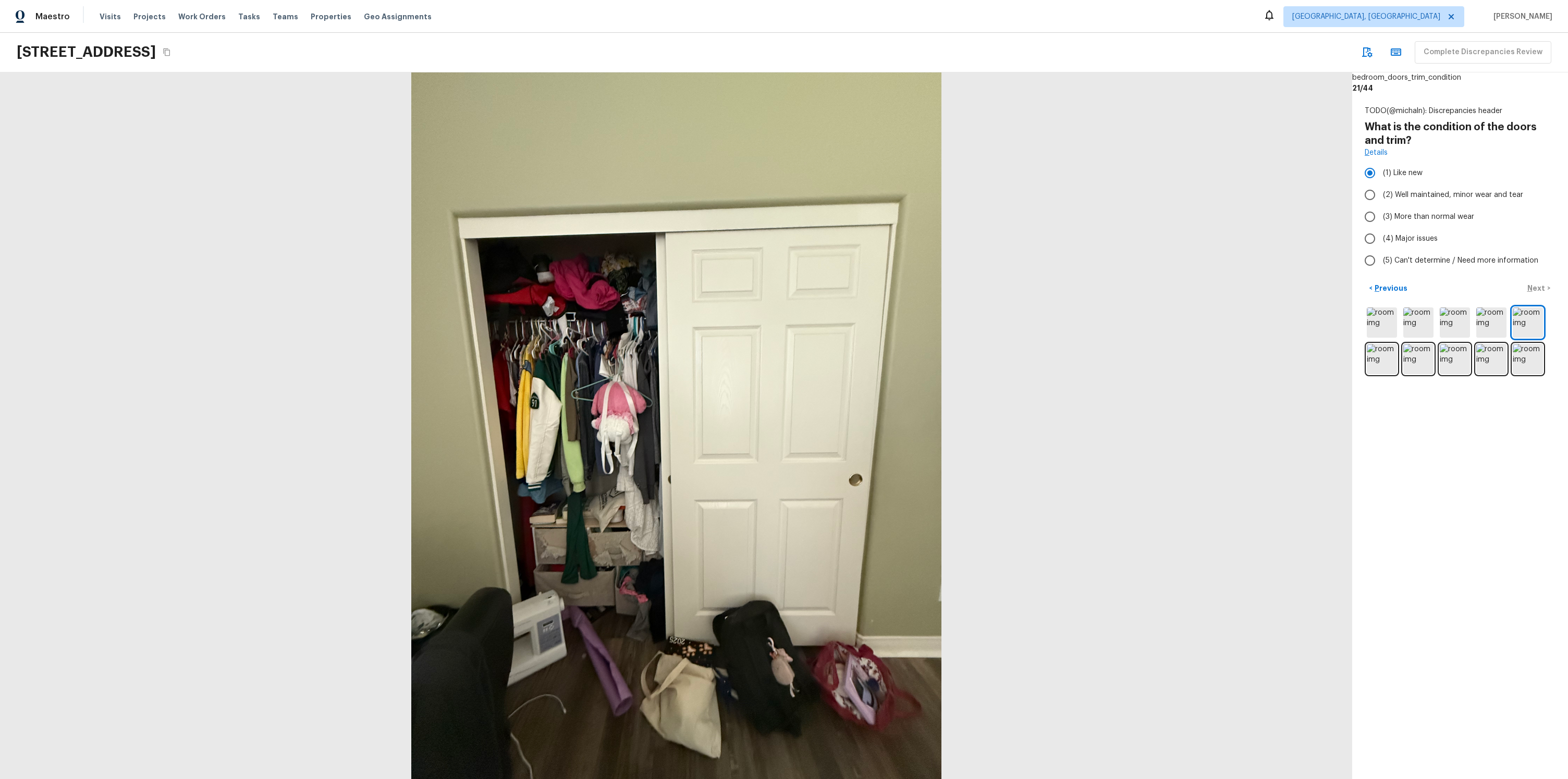
radio input "false"
radio input "true"
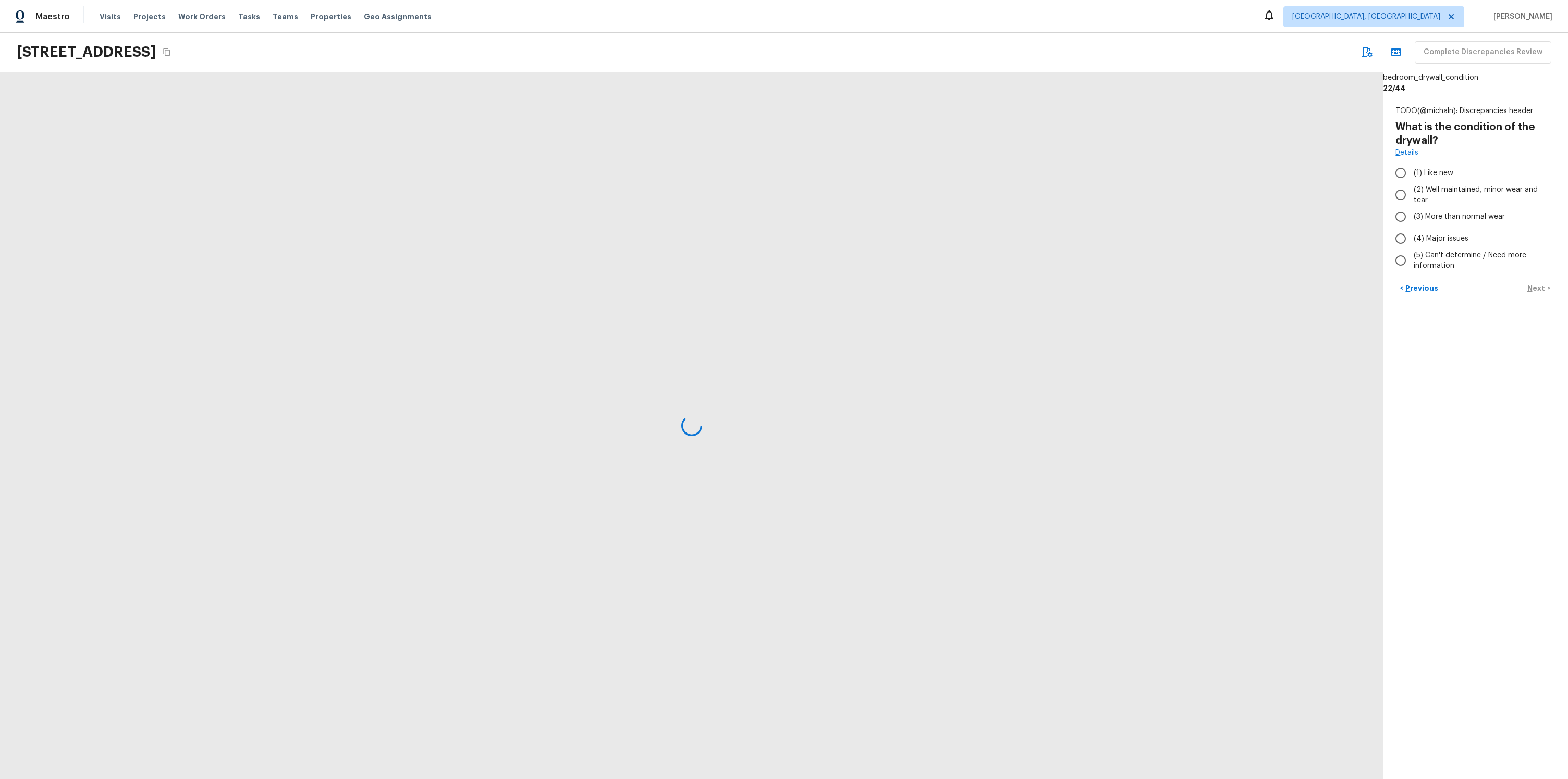
radio input "true"
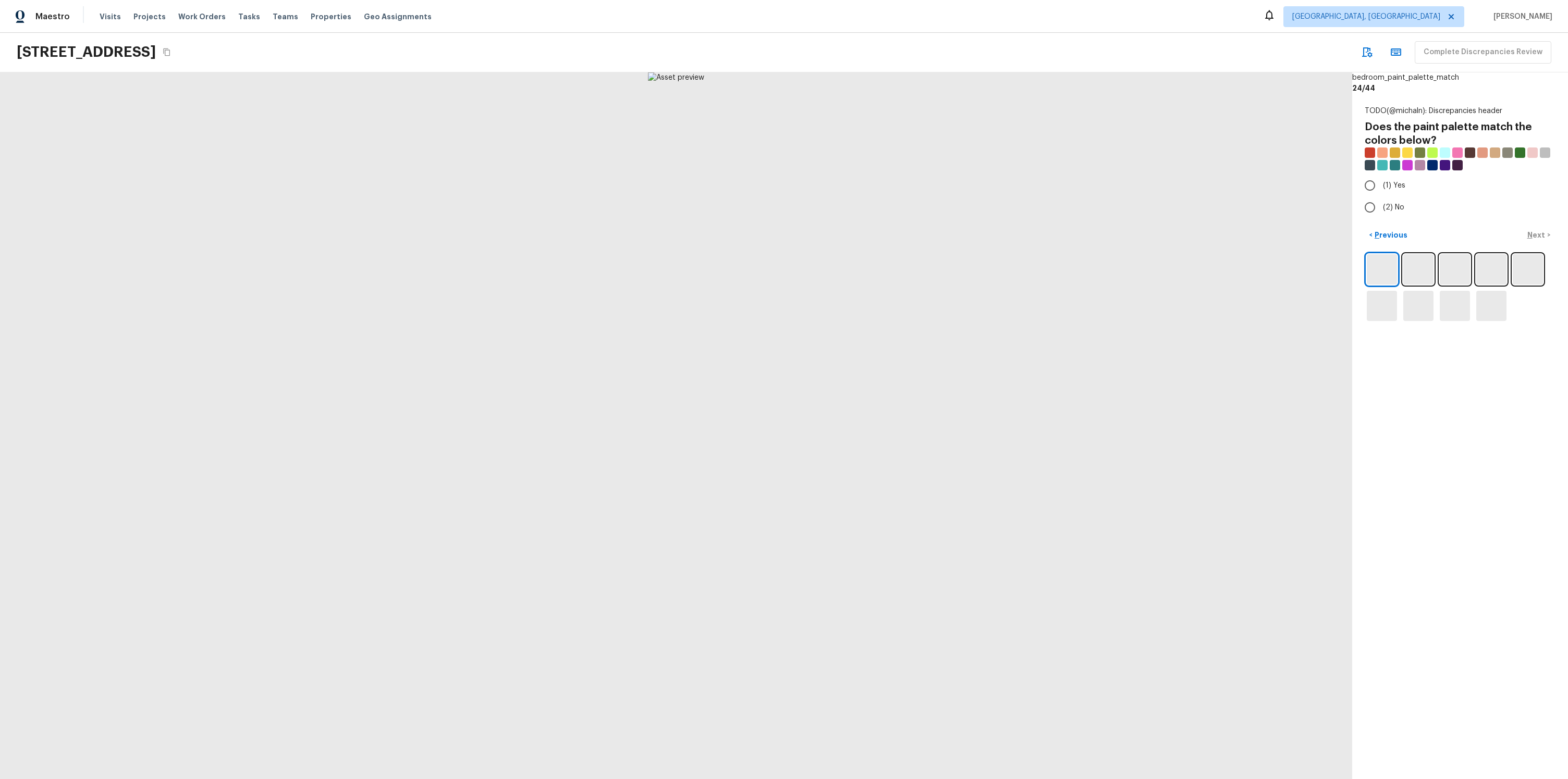
radio input "true"
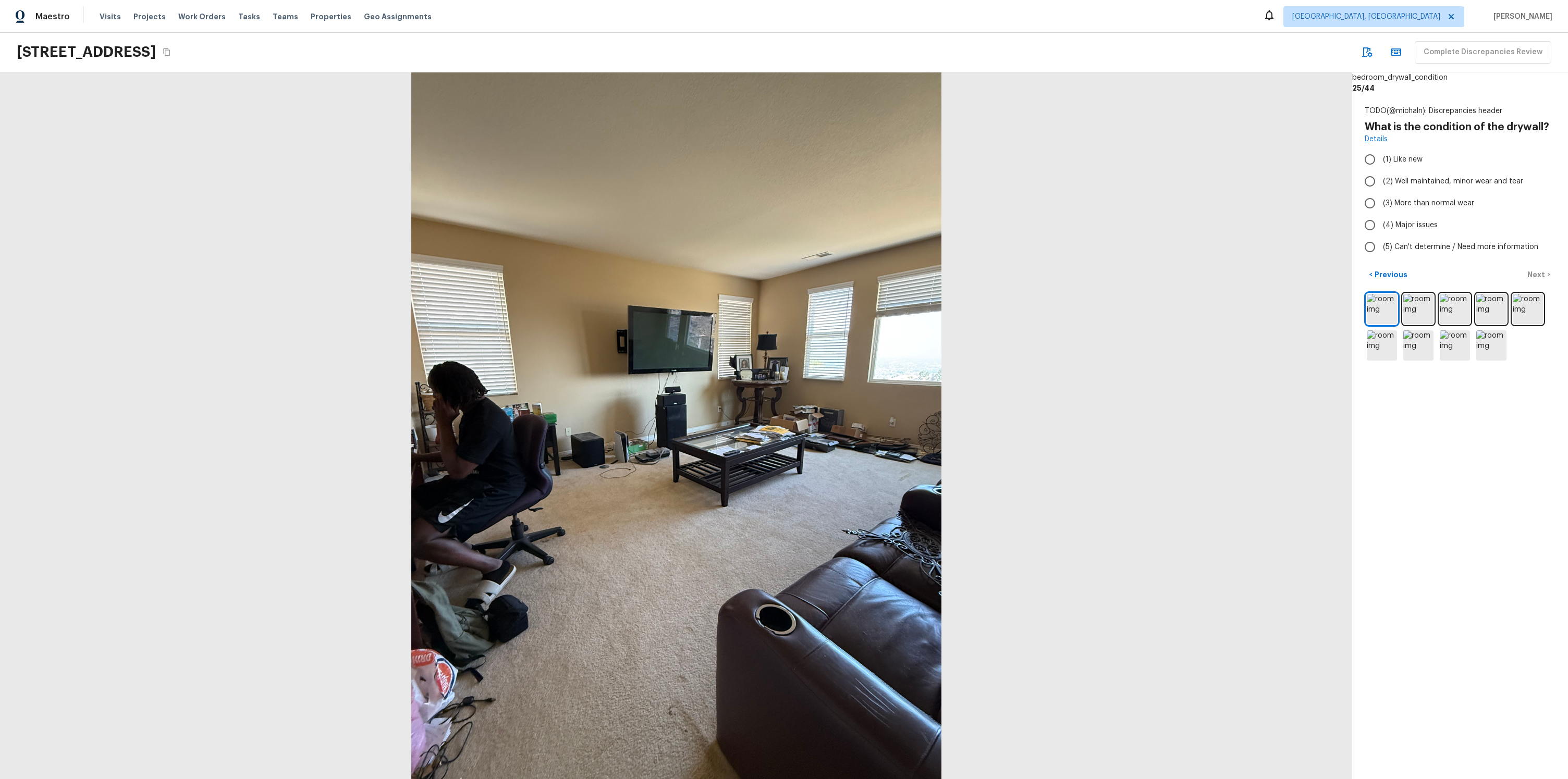
radio input "true"
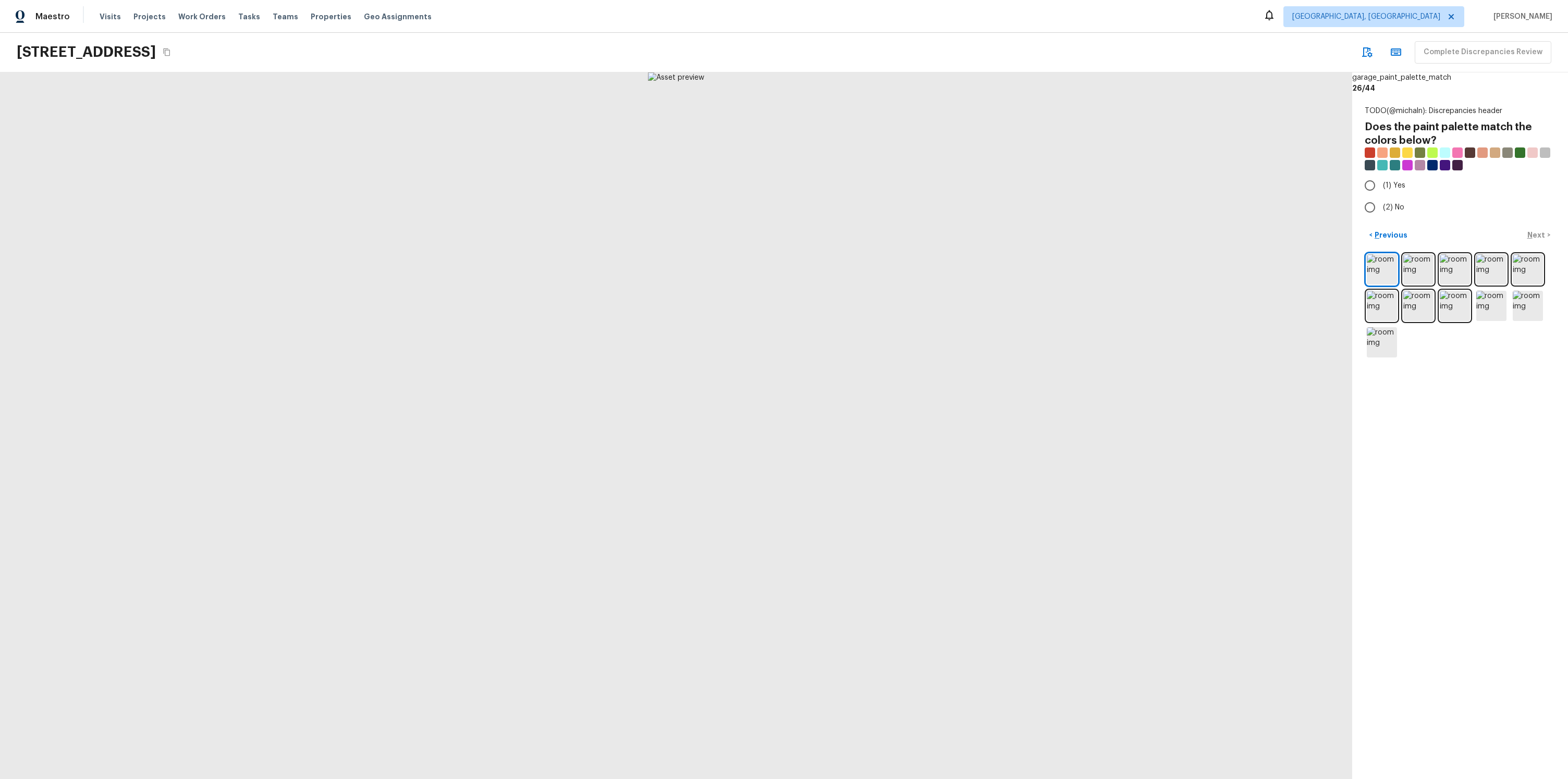
radio input "true"
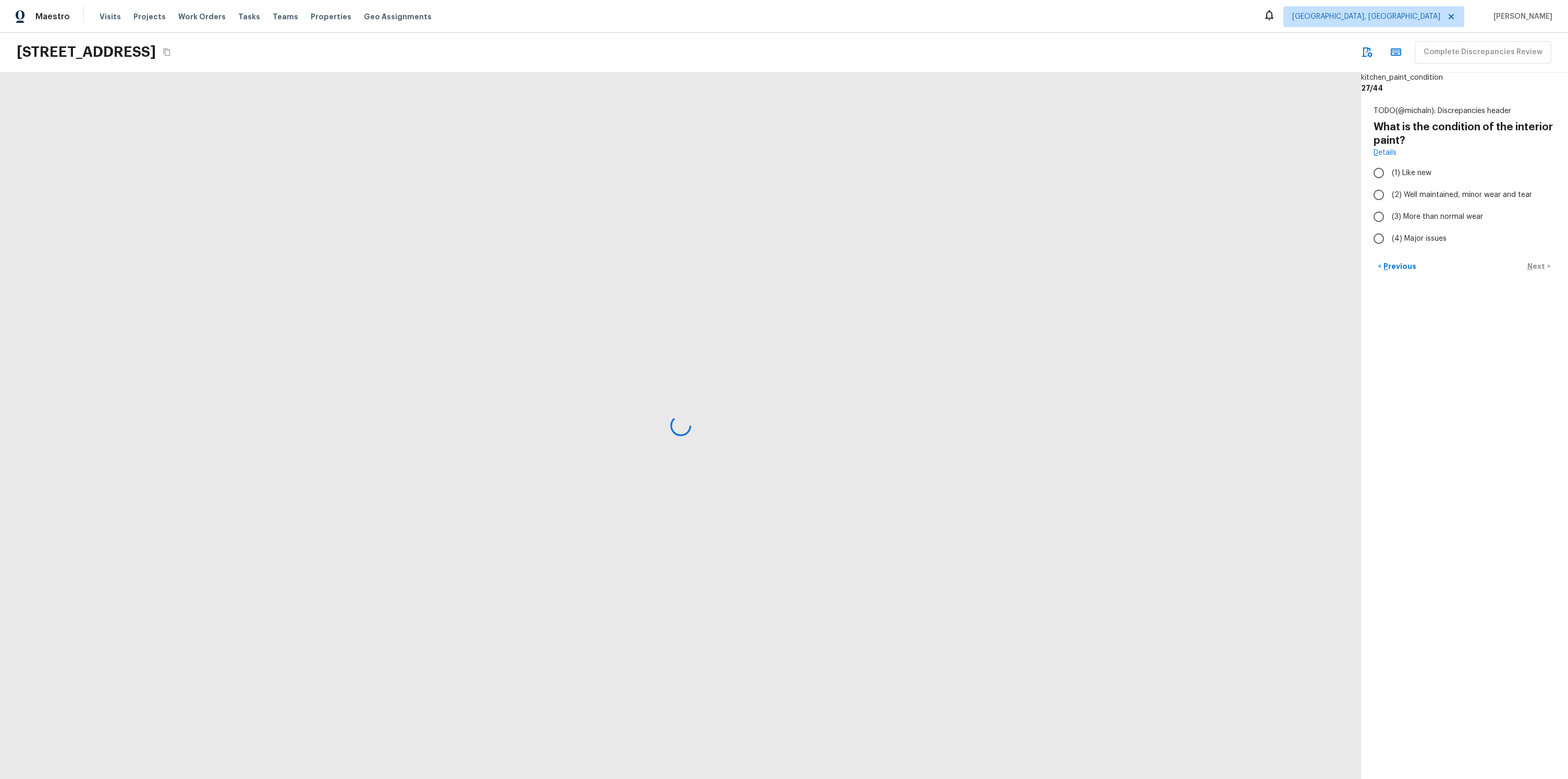
radio input "true"
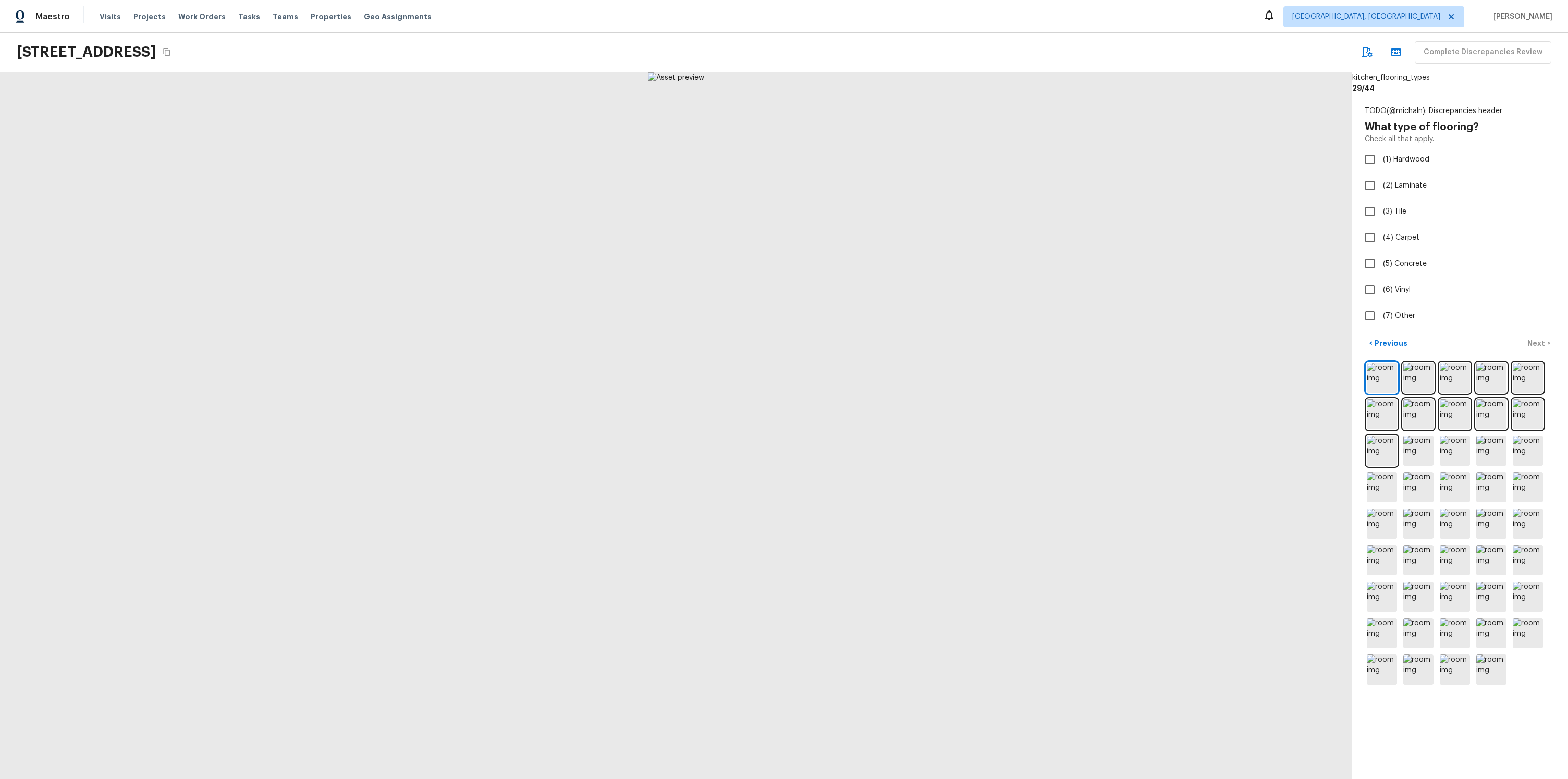
checkbox input "true"
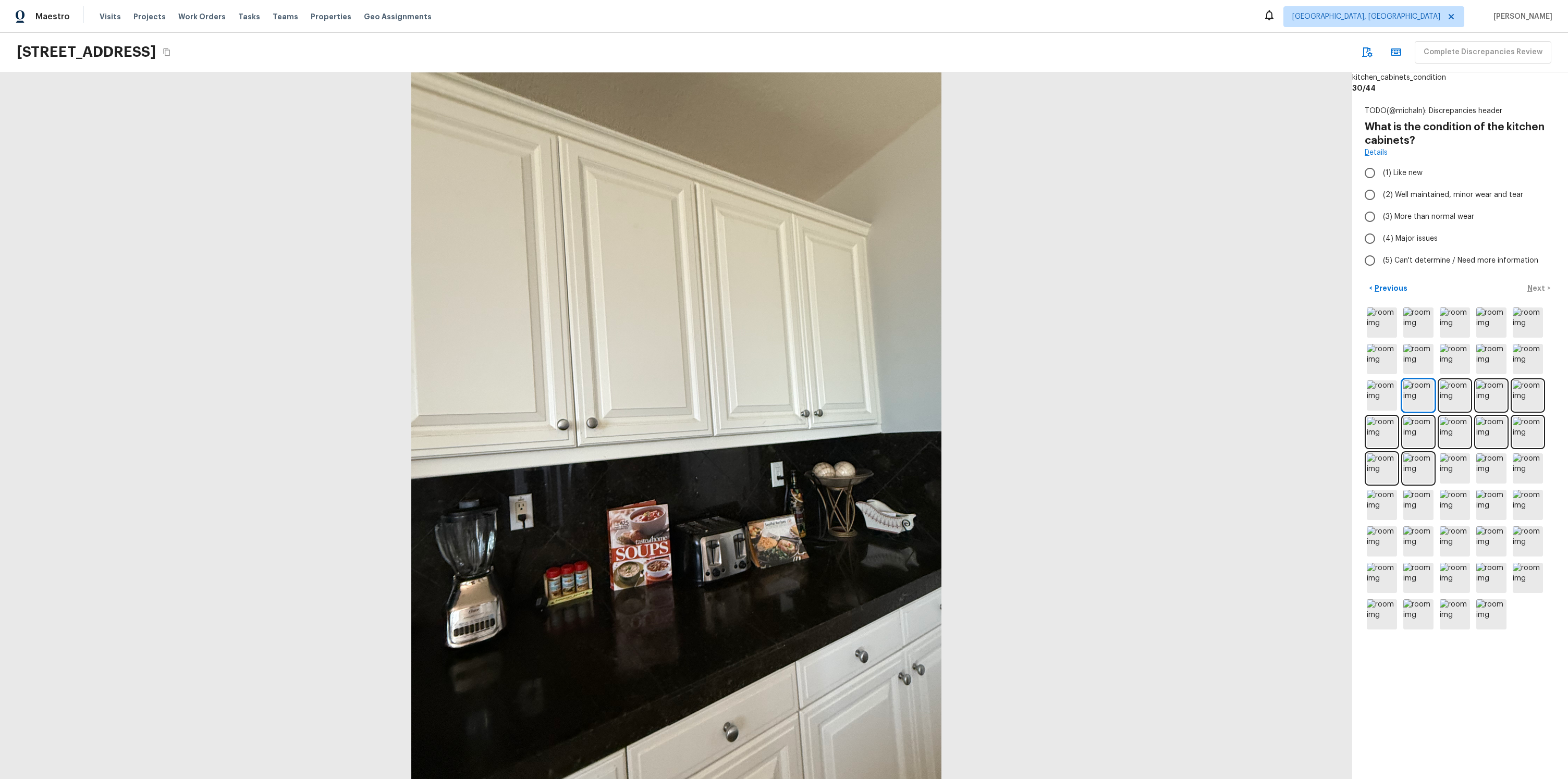
radio input "false"
radio input "true"
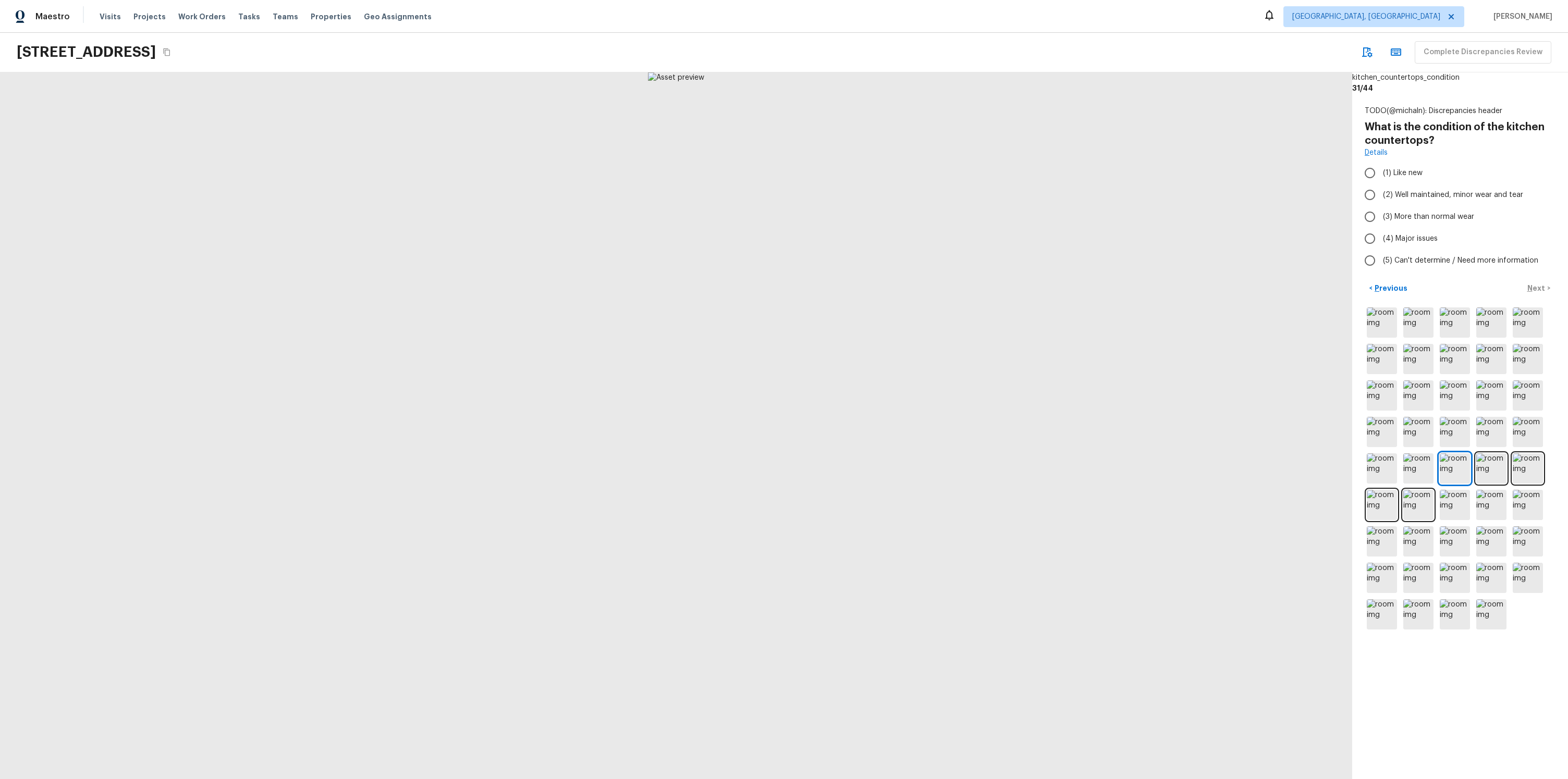
radio input "true"
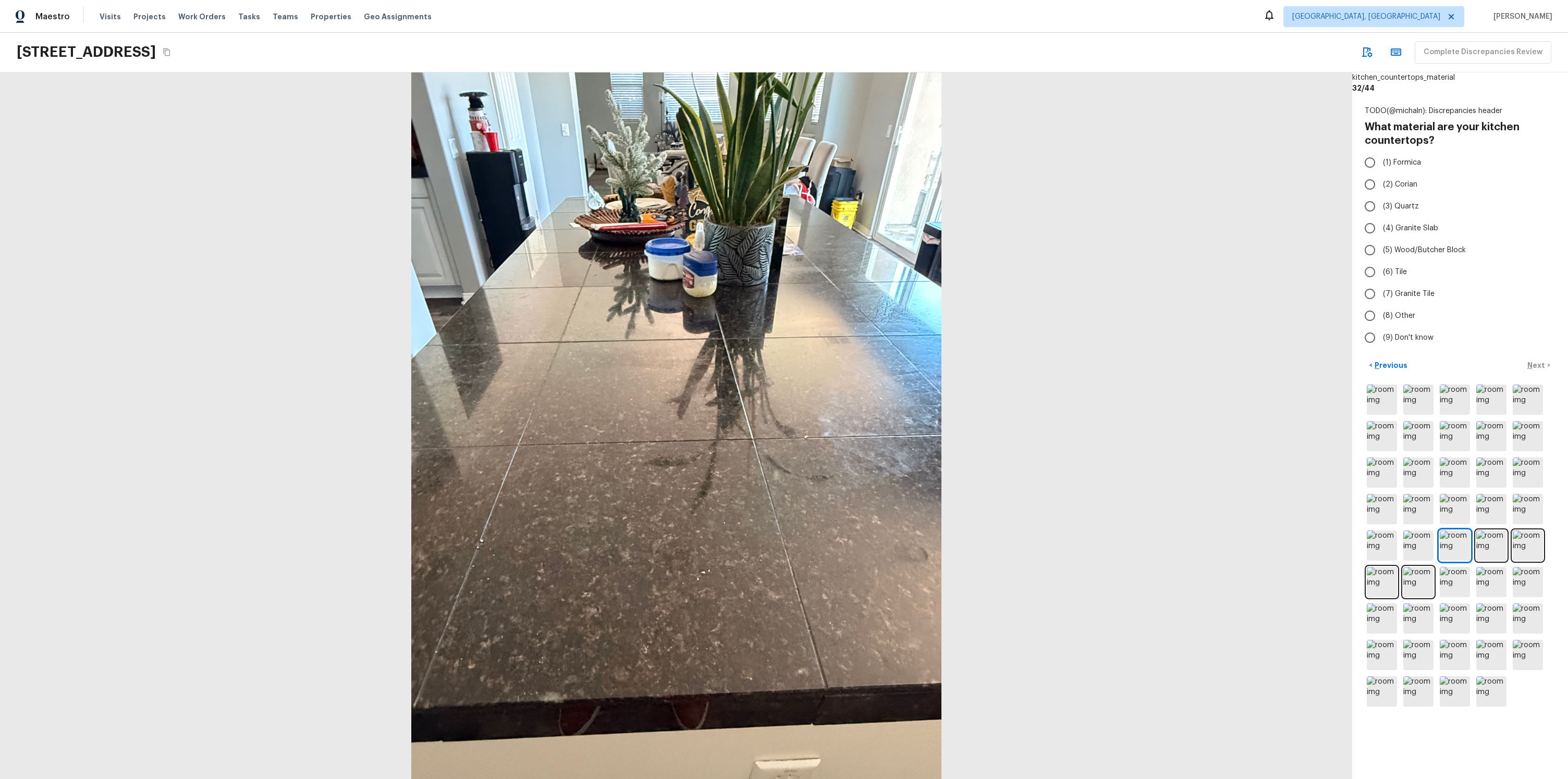
radio input "true"
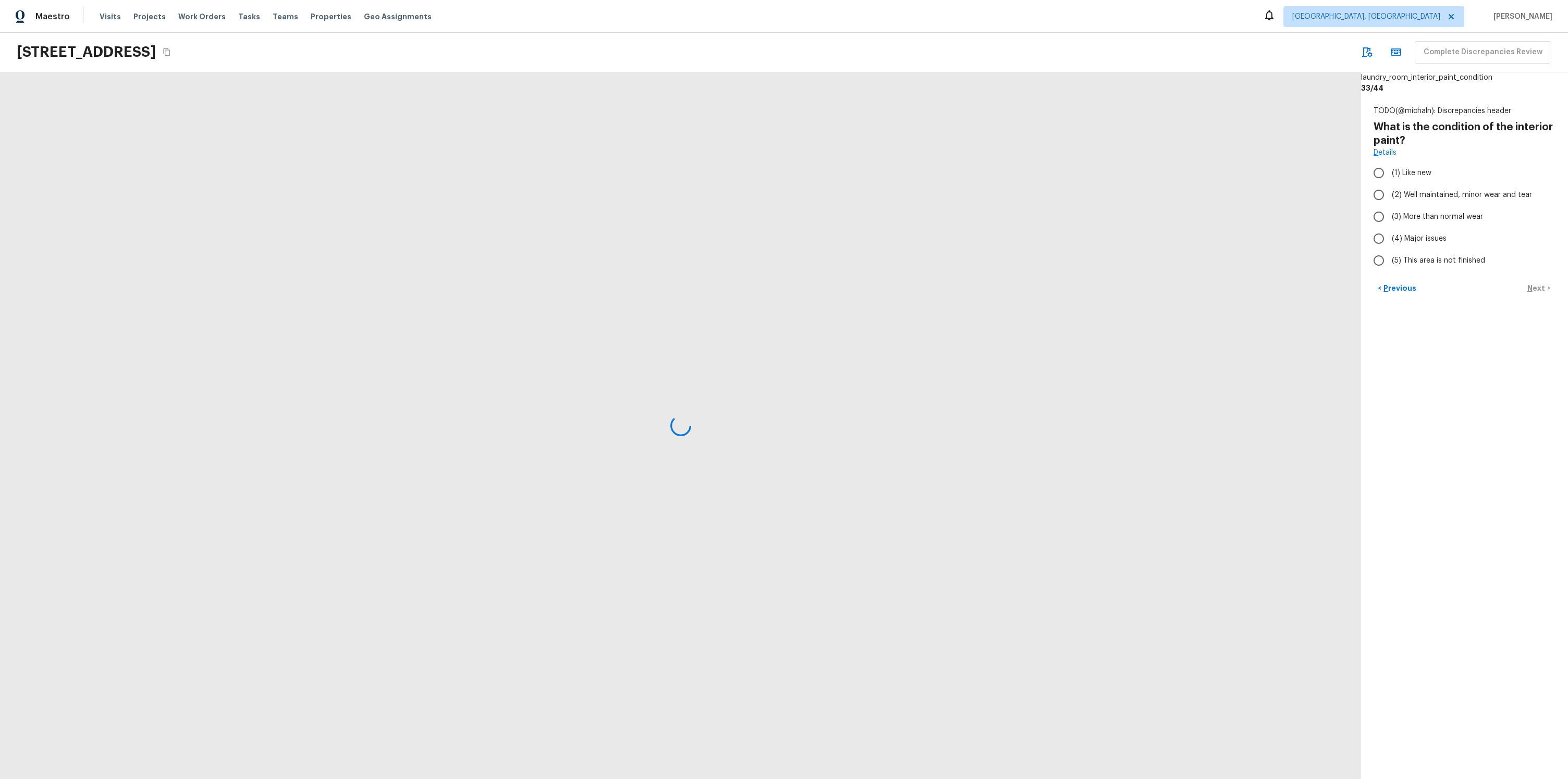
radio input "true"
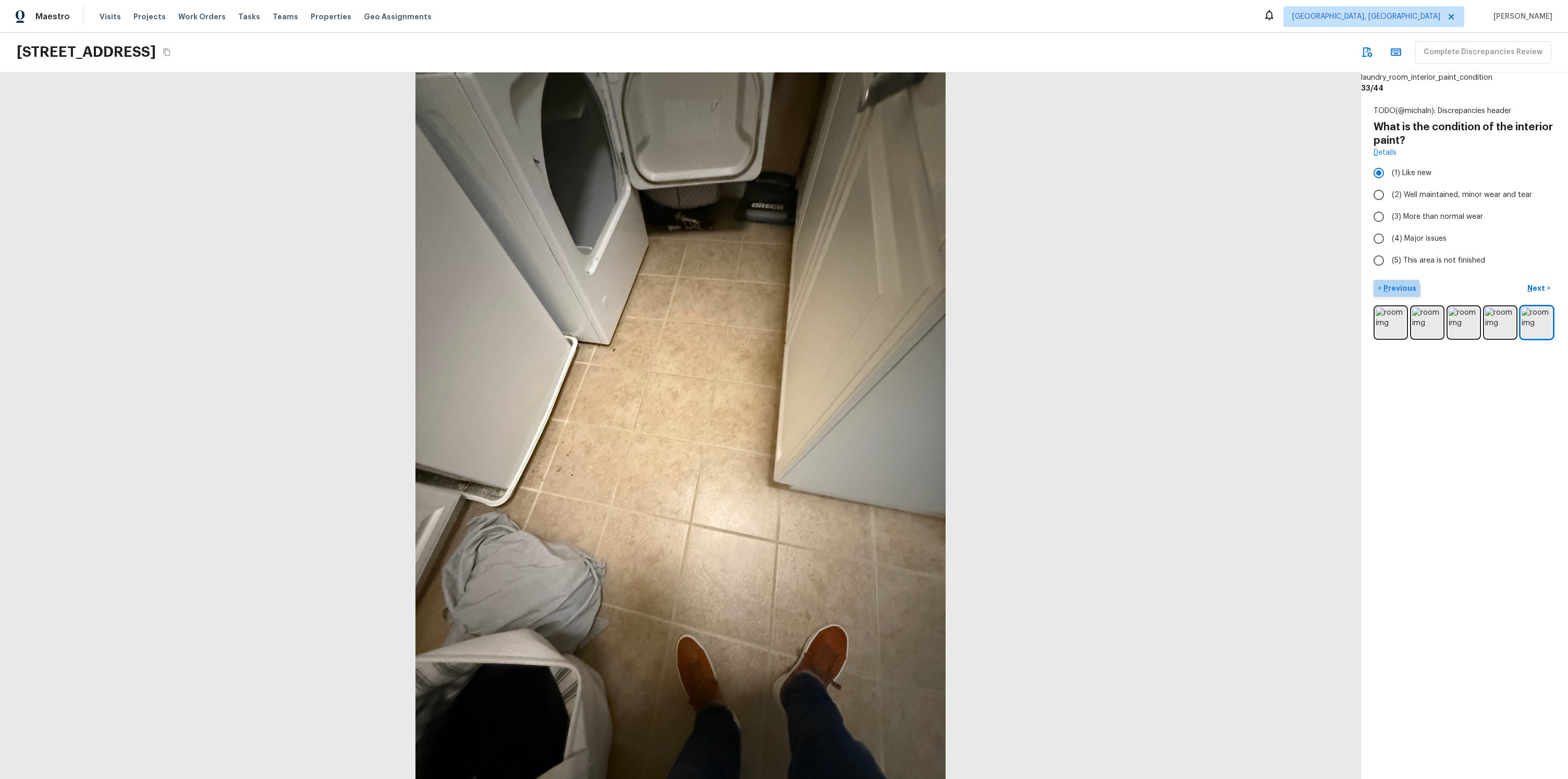
click at [1386, 291] on p "Previous" at bounding box center [1399, 287] width 35 height 10
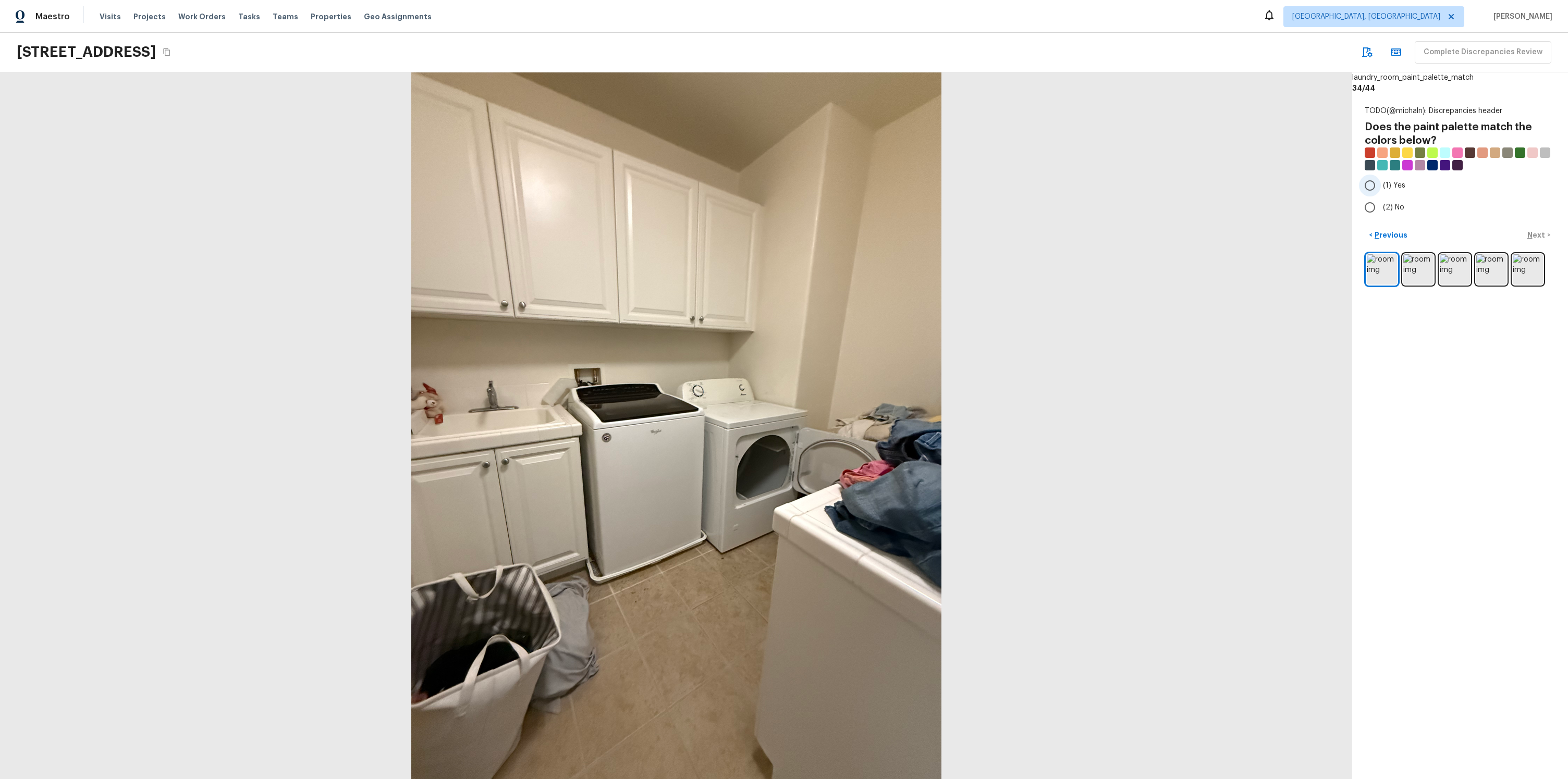
radio input "true"
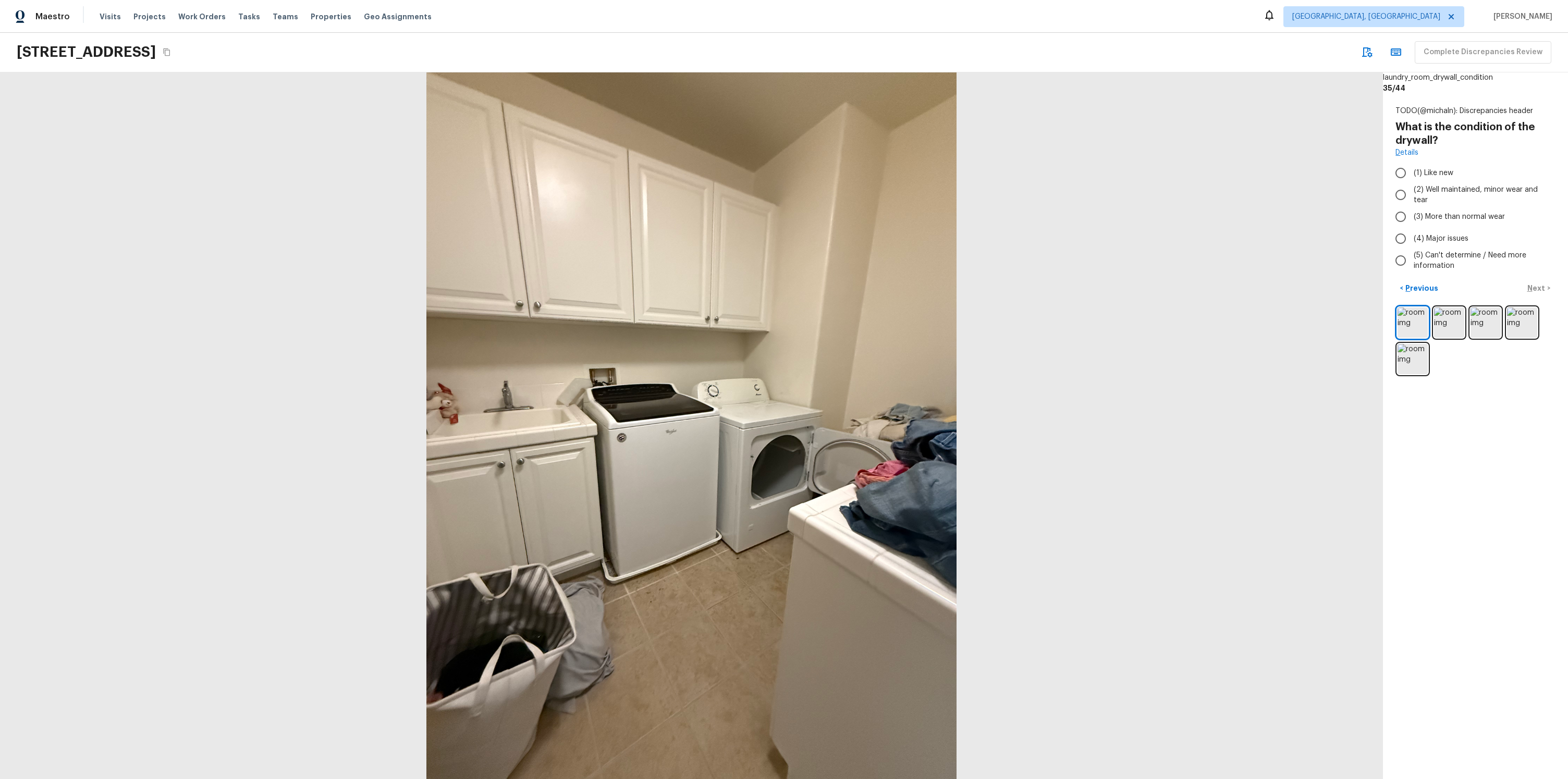
radio input "true"
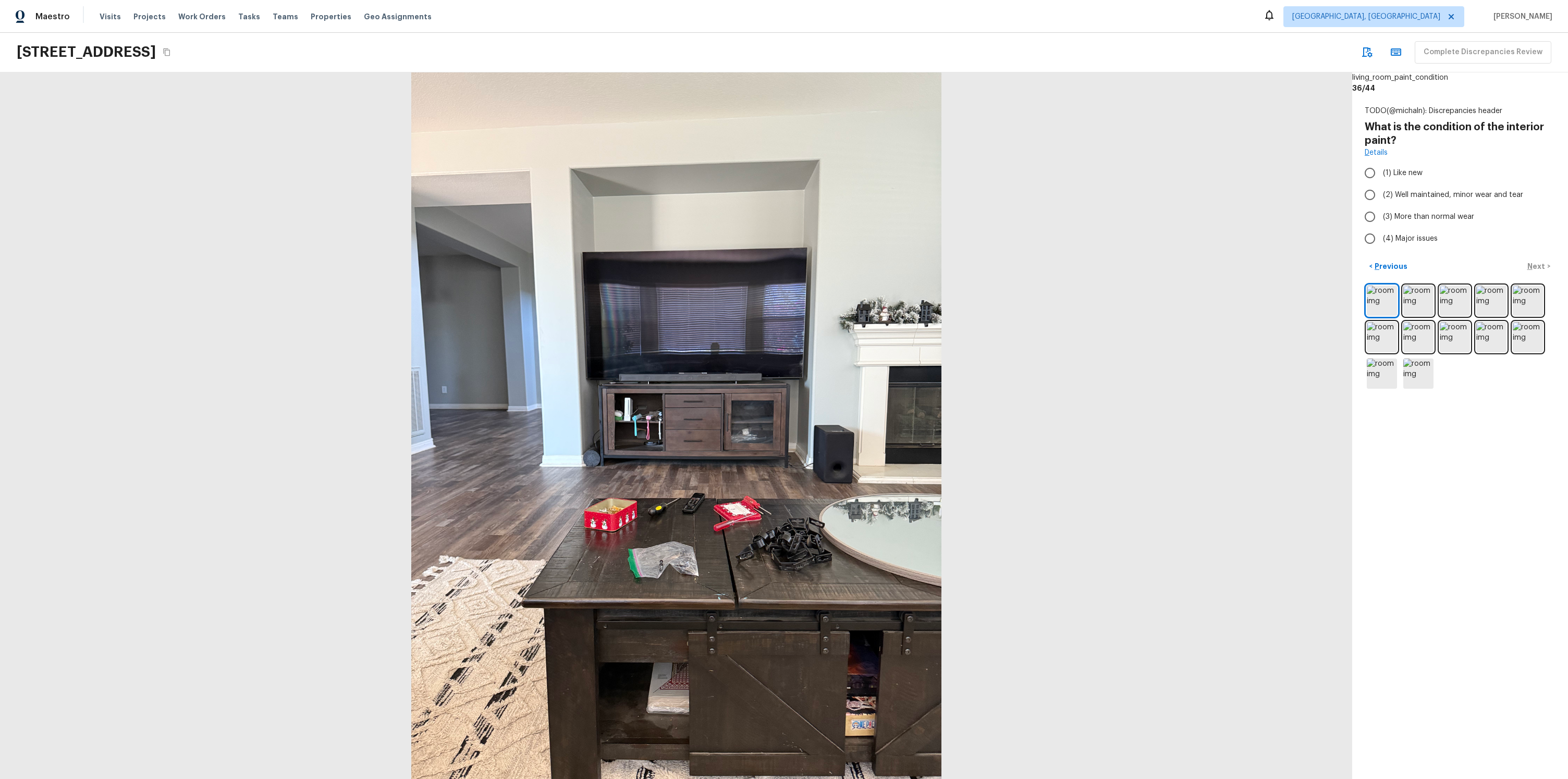
click at [1435, 472] on div "living_room_paint_condition 36 / 44 TODO(@[PERSON_NAME]): Discrepancies header …" at bounding box center [1460, 425] width 216 height 706
radio input "true"
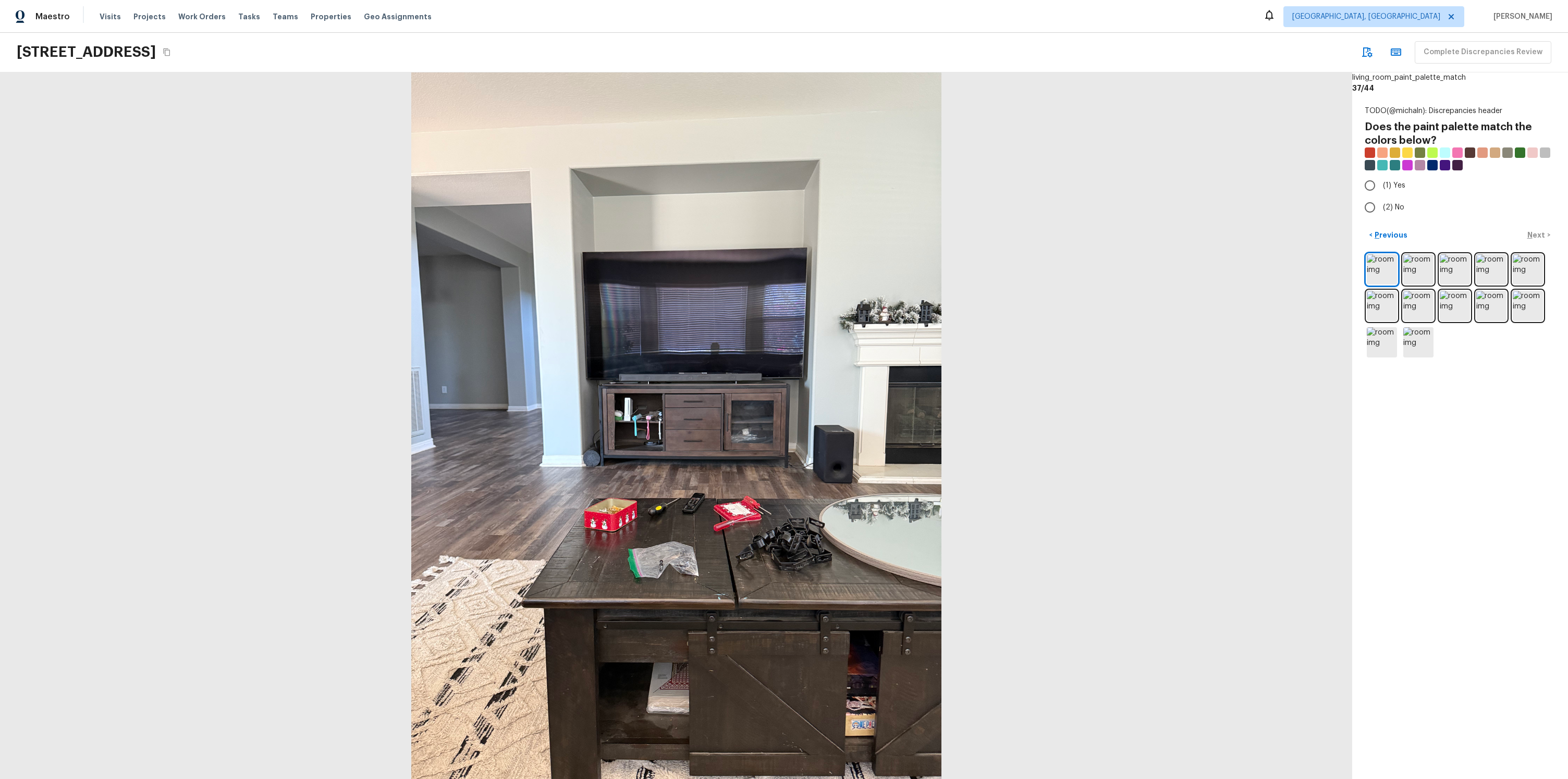
radio input "true"
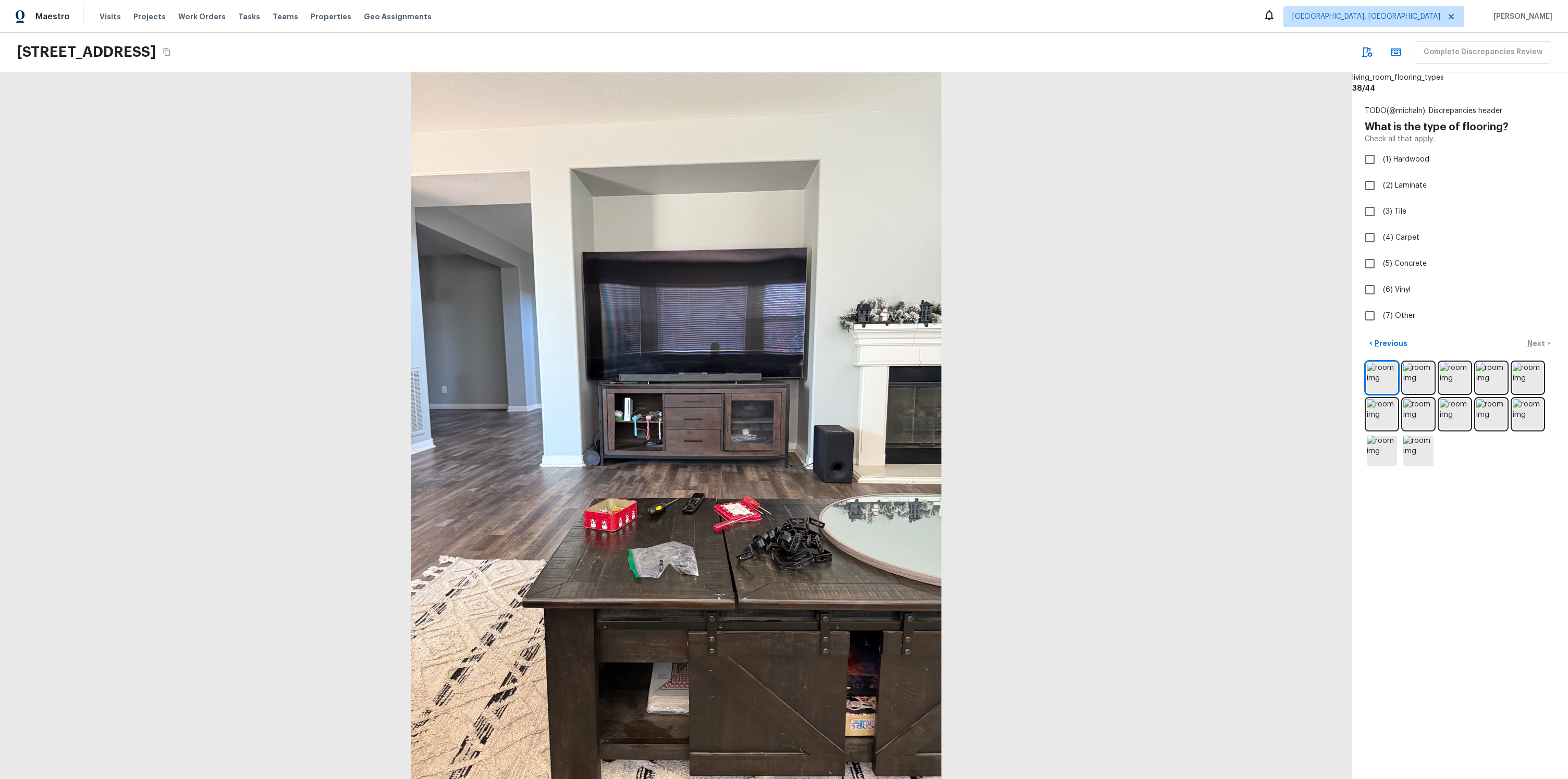
checkbox input "true"
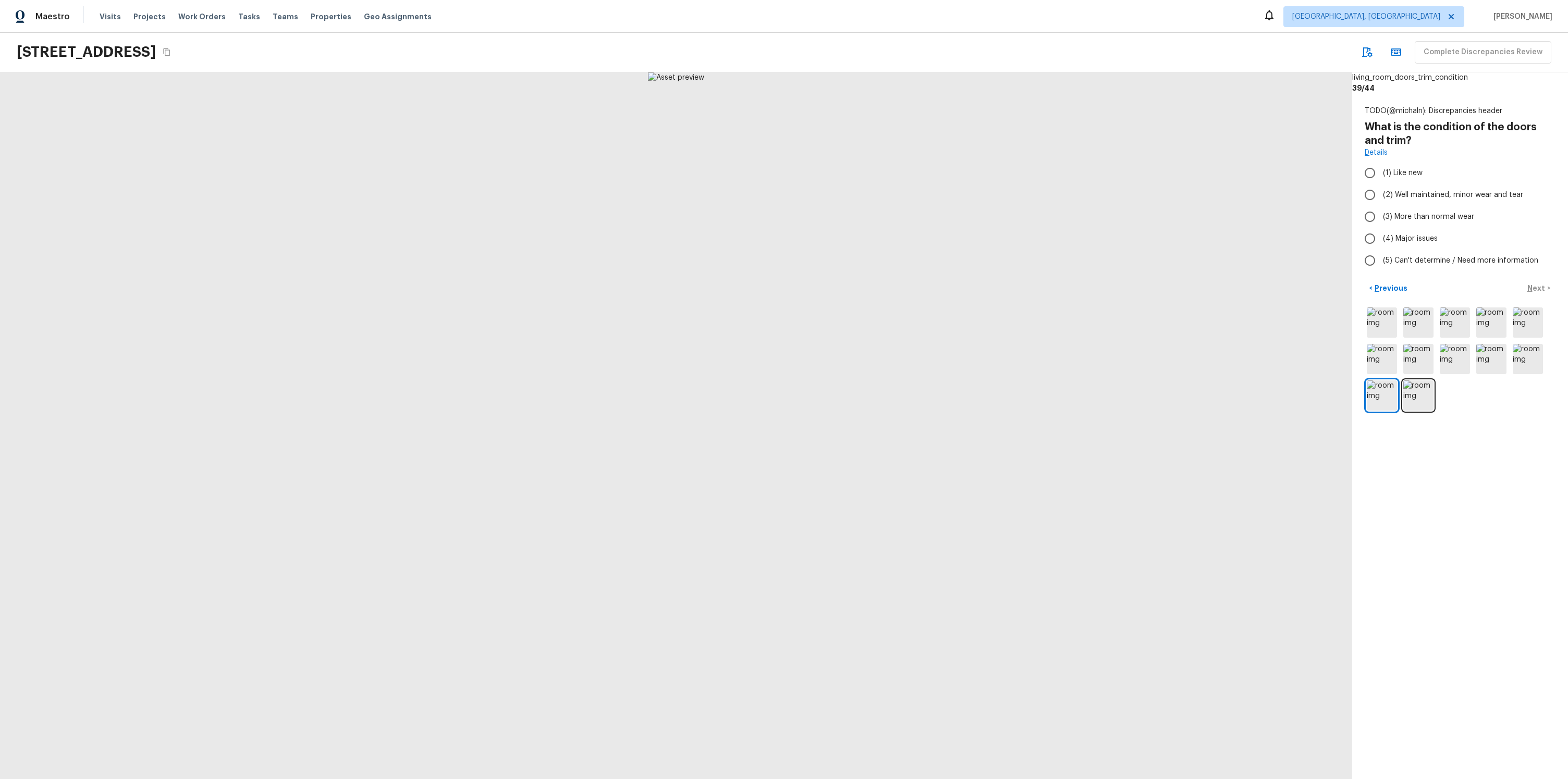
radio input "true"
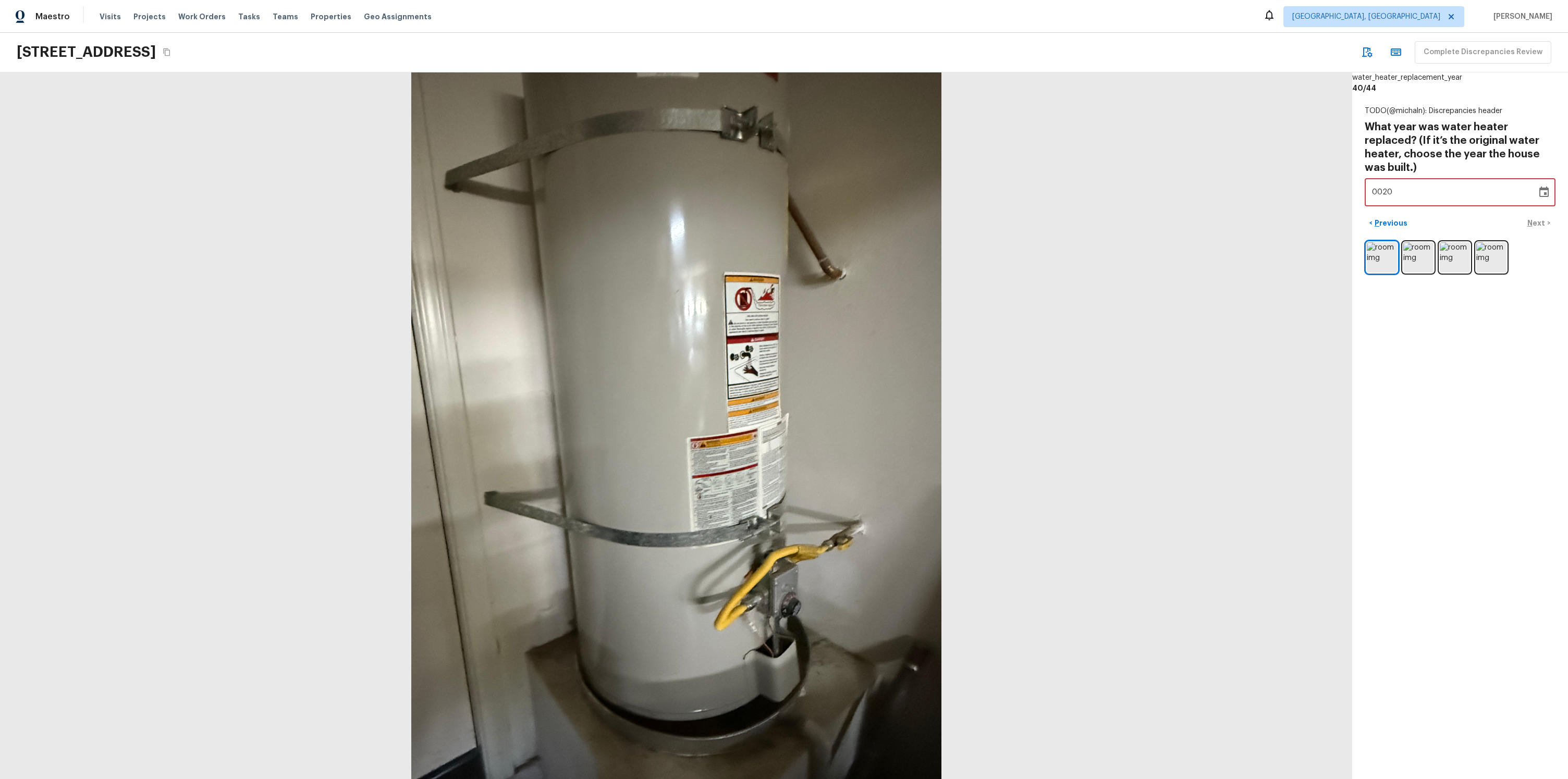
type input "2000"
click at [1539, 254] on div at bounding box center [1460, 257] width 191 height 34
click at [1540, 229] on button "Next >" at bounding box center [1539, 223] width 33 height 17
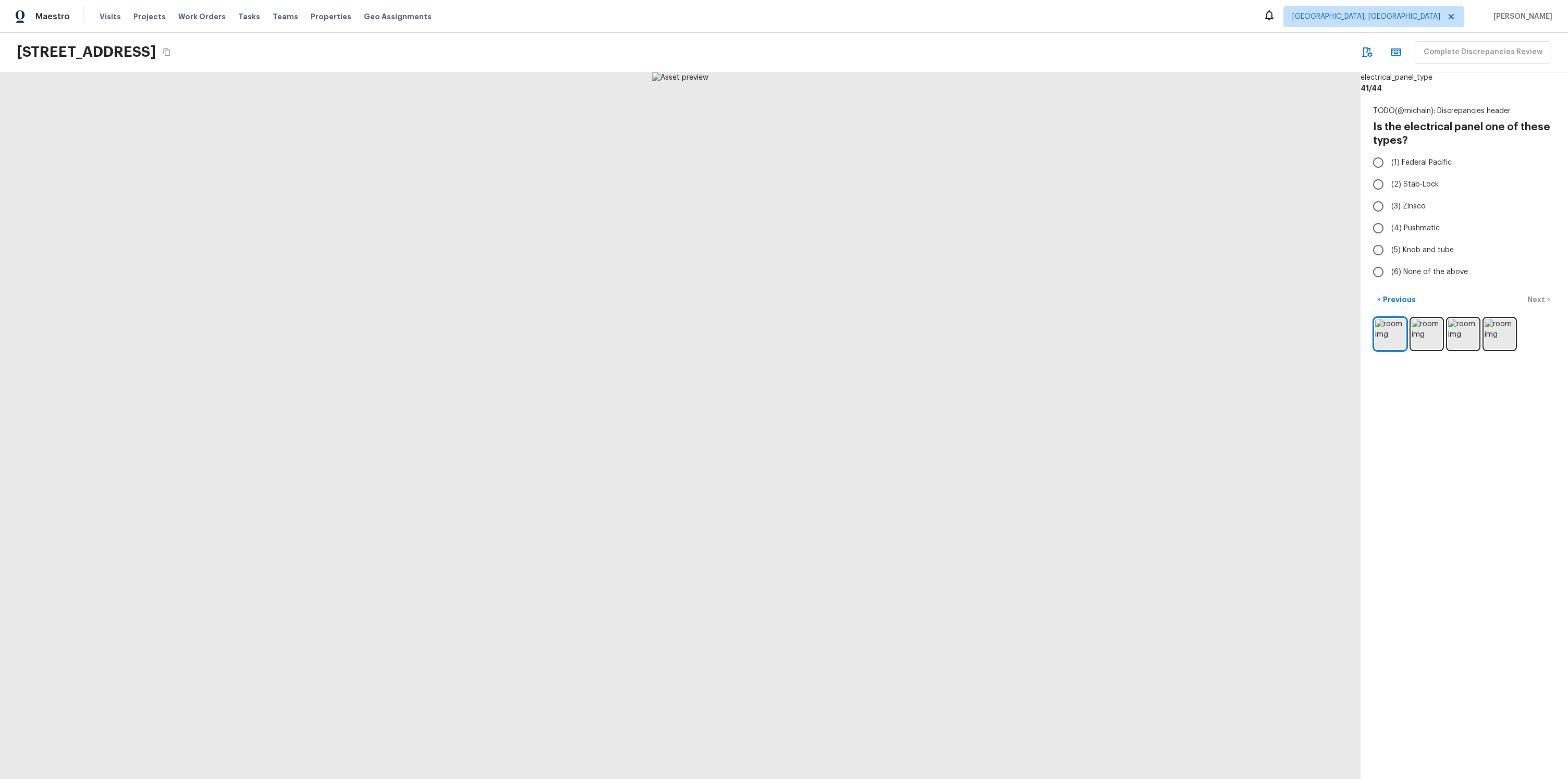
radio input "true"
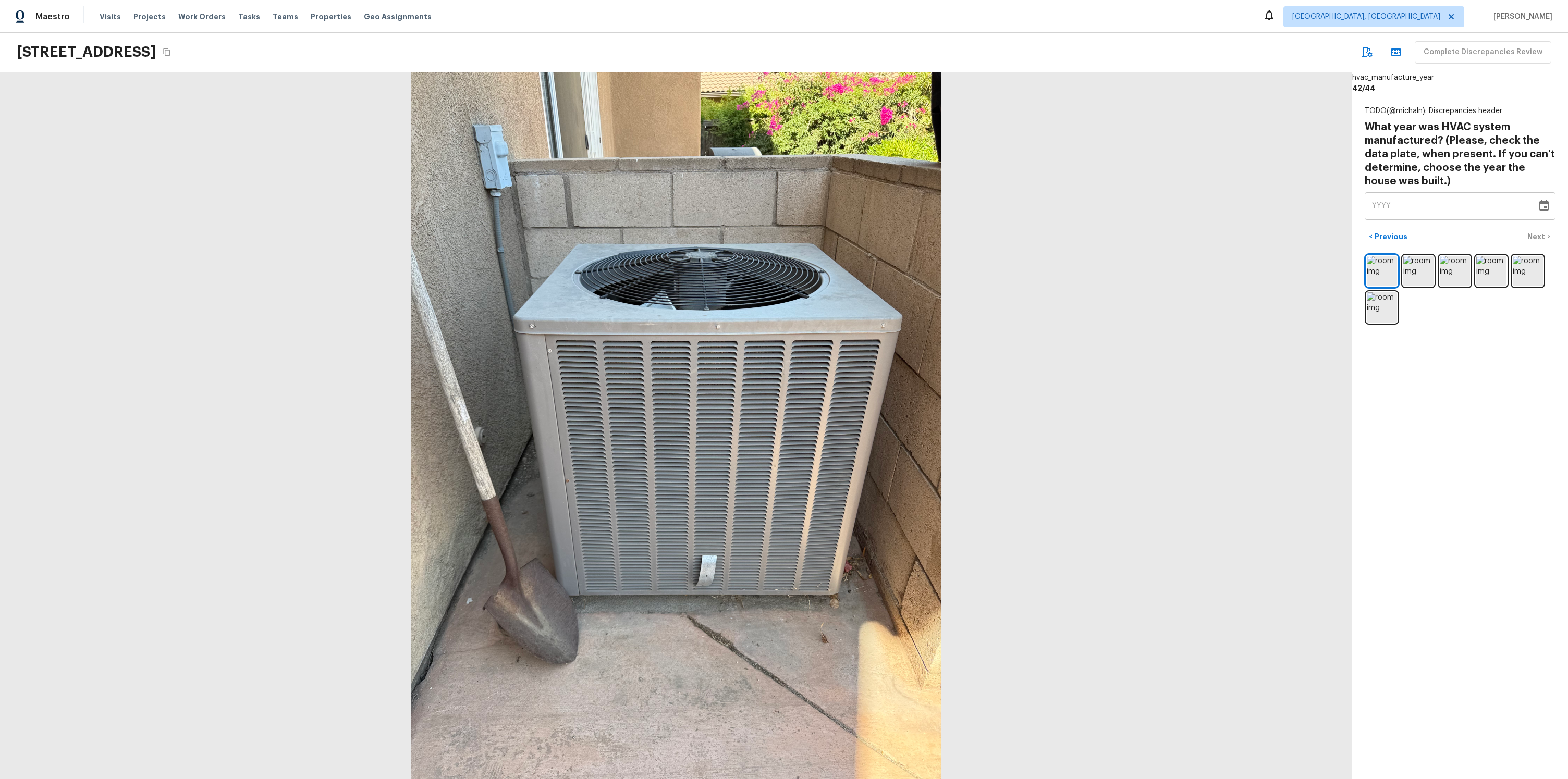
click at [1410, 213] on div "YYYY" at bounding box center [1451, 206] width 158 height 28
type input "1998"
click at [1465, 384] on div "hvac_manufacture_year 42 / 44 TODO(@michaln): Discrepancies header What year wa…" at bounding box center [1460, 425] width 216 height 706
click at [1531, 241] on p "Next" at bounding box center [1538, 236] width 20 height 10
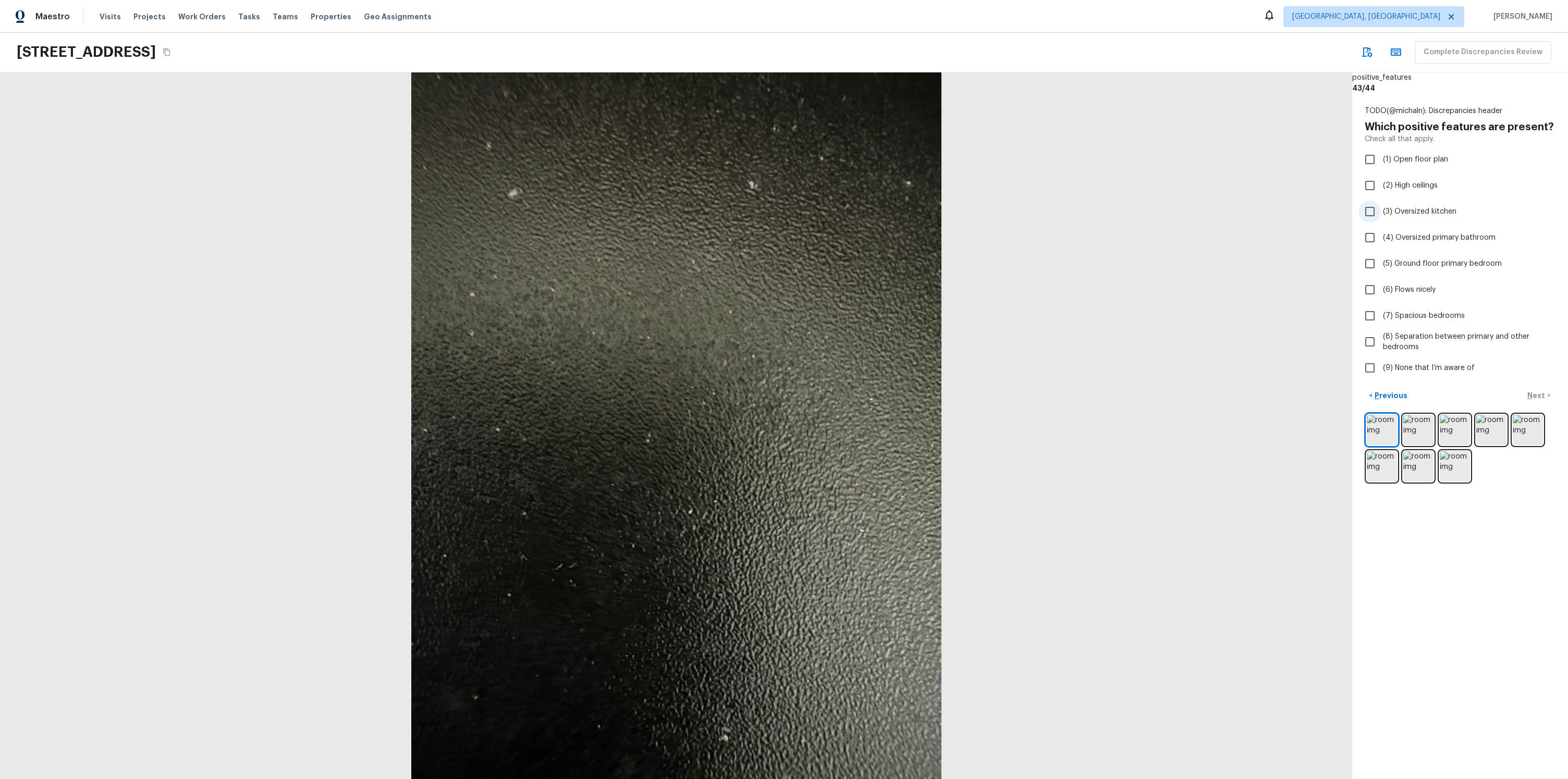
checkbox input "true"
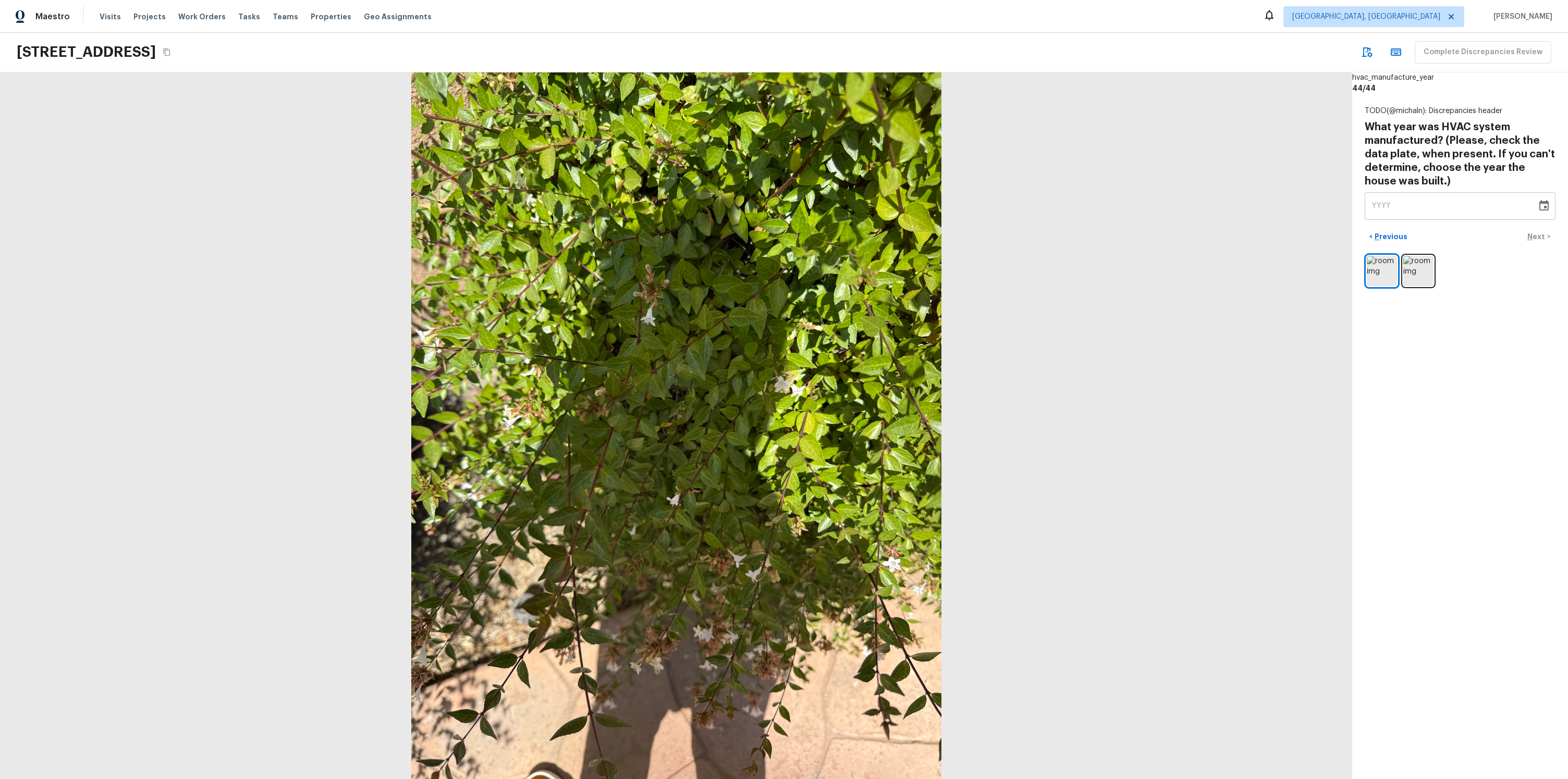
click at [1396, 215] on div "YYYY" at bounding box center [1451, 206] width 158 height 28
type input "2005"
click at [1514, 313] on div "hvac_manufacture_year 44 / 44 TODO(@michaln): Discrepancies header What year wa…" at bounding box center [1460, 425] width 216 height 706
click at [1531, 237] on p "Next" at bounding box center [1538, 236] width 20 height 10
click at [1550, 230] on button "Next >" at bounding box center [1539, 237] width 33 height 17
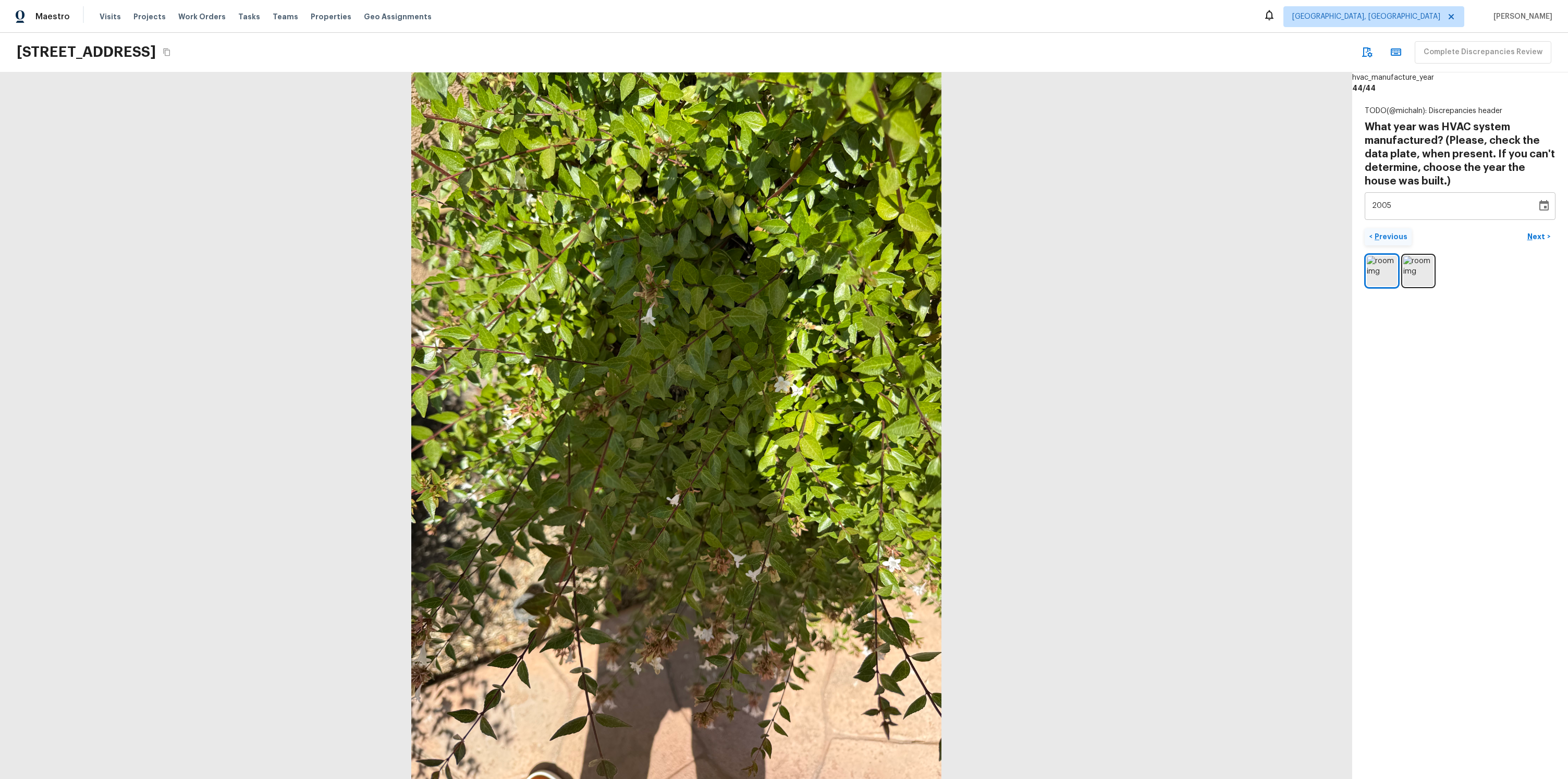
click at [1390, 239] on p "Previous" at bounding box center [1390, 236] width 35 height 10
click at [1472, 203] on div "2005" at bounding box center [1451, 206] width 158 height 28
click at [1496, 345] on div "hvac_manufacture_year 44 / 44 TODO(@michaln): Discrepancies header What year wa…" at bounding box center [1460, 425] width 216 height 706
click at [1448, 210] on div "YYYY" at bounding box center [1451, 206] width 158 height 28
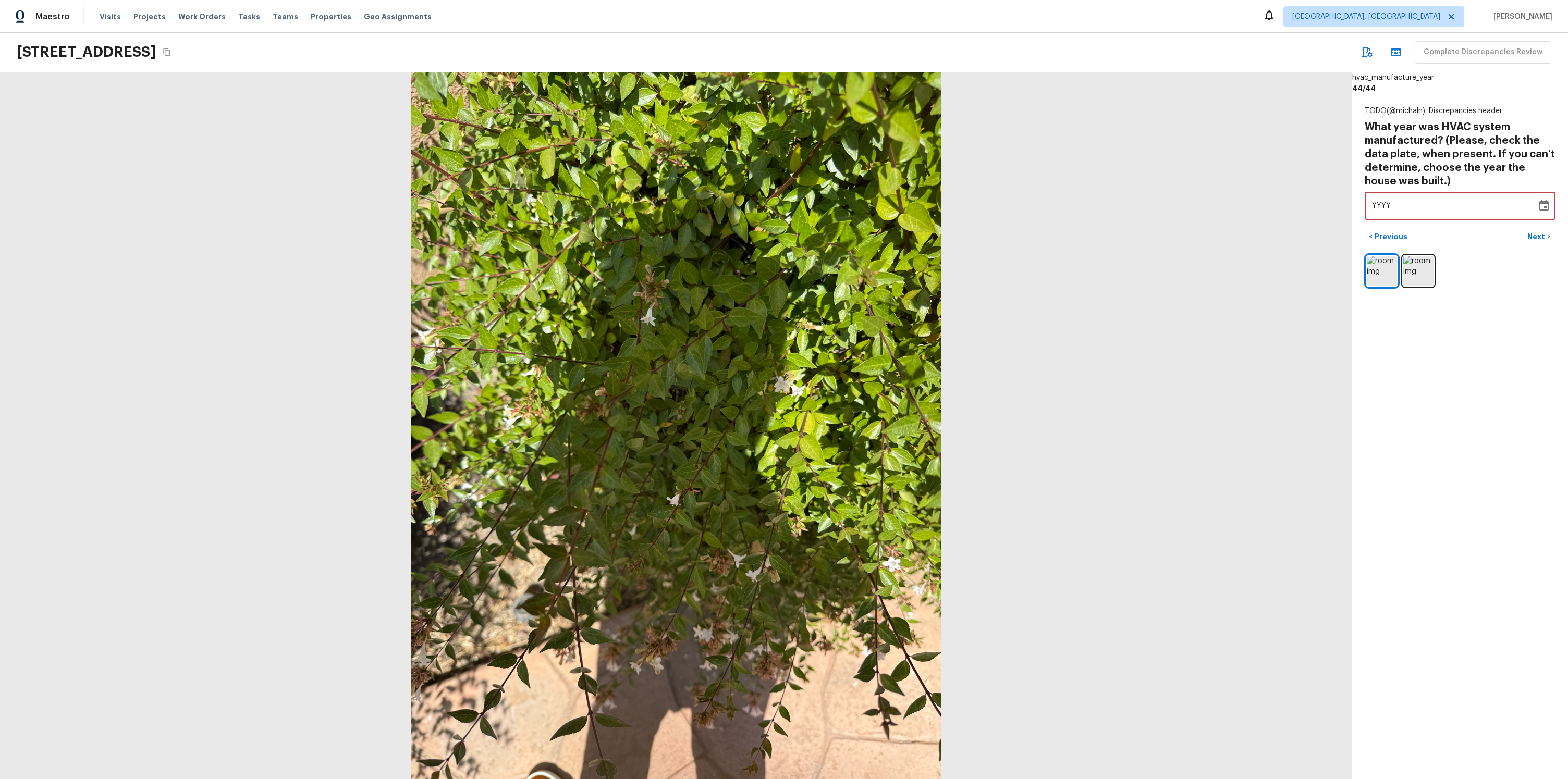
click at [1470, 273] on div at bounding box center [1460, 271] width 191 height 34
click at [1387, 239] on p "Previous" at bounding box center [1390, 236] width 35 height 10
click at [1440, 418] on div "hvac_manufacture_year 44 / 44 TODO(@michaln): Discrepancies header What year wa…" at bounding box center [1460, 425] width 216 height 706
click at [1457, 238] on p "Complete Discrepancies Review" at bounding box center [1485, 236] width 124 height 10
click at [1483, 238] on p "Complete Discrepancies Review" at bounding box center [1485, 236] width 124 height 10
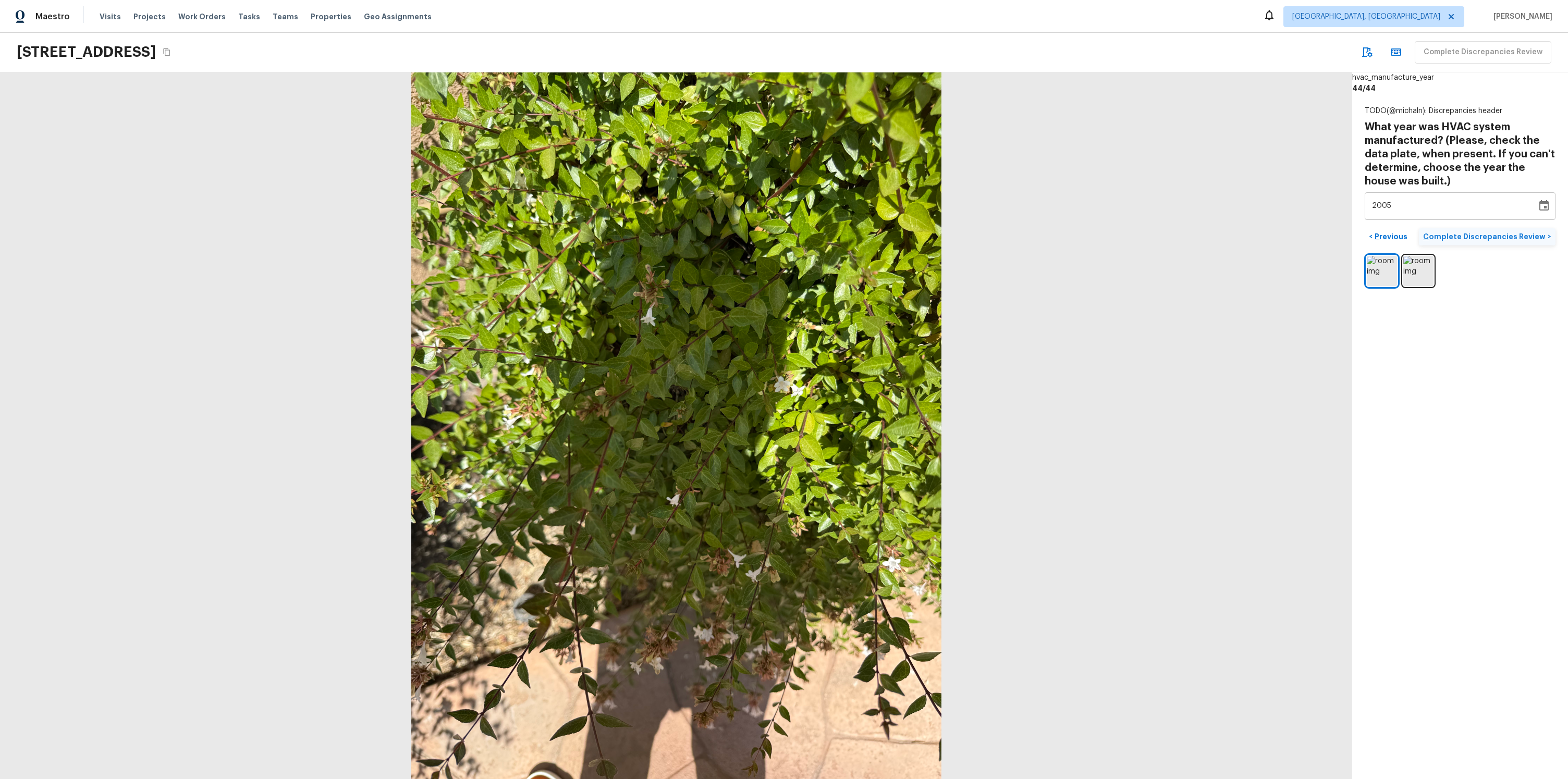
click at [1482, 238] on p "Complete Discrepancies Review" at bounding box center [1485, 236] width 124 height 10
click at [1496, 297] on div "TODO(@michaln): Discrepancies header What year was HVAC system manufactured? (P…" at bounding box center [1460, 196] width 216 height 207
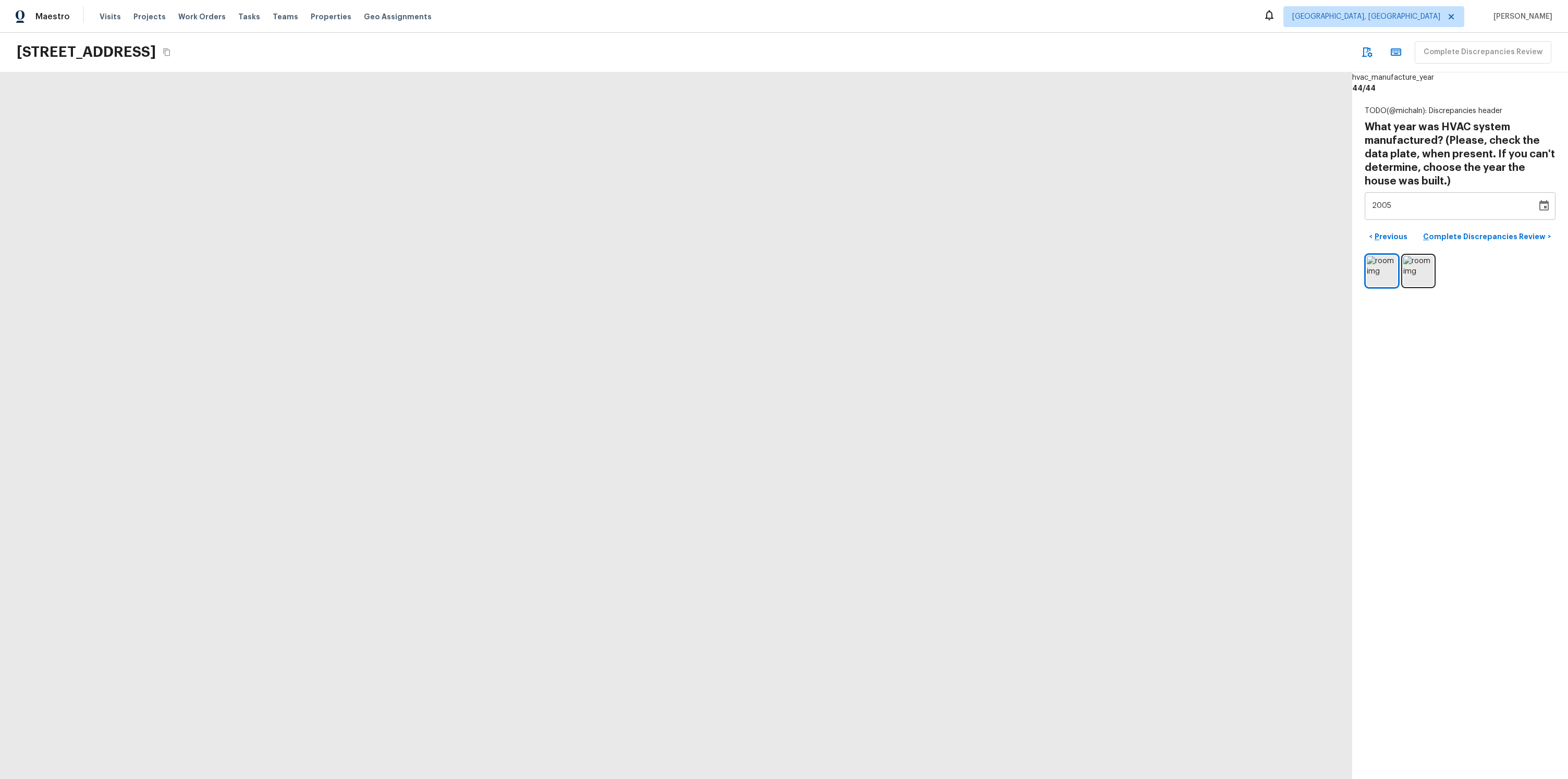
drag, startPoint x: 841, startPoint y: 581, endPoint x: 497, endPoint y: 579, distance: 344.0
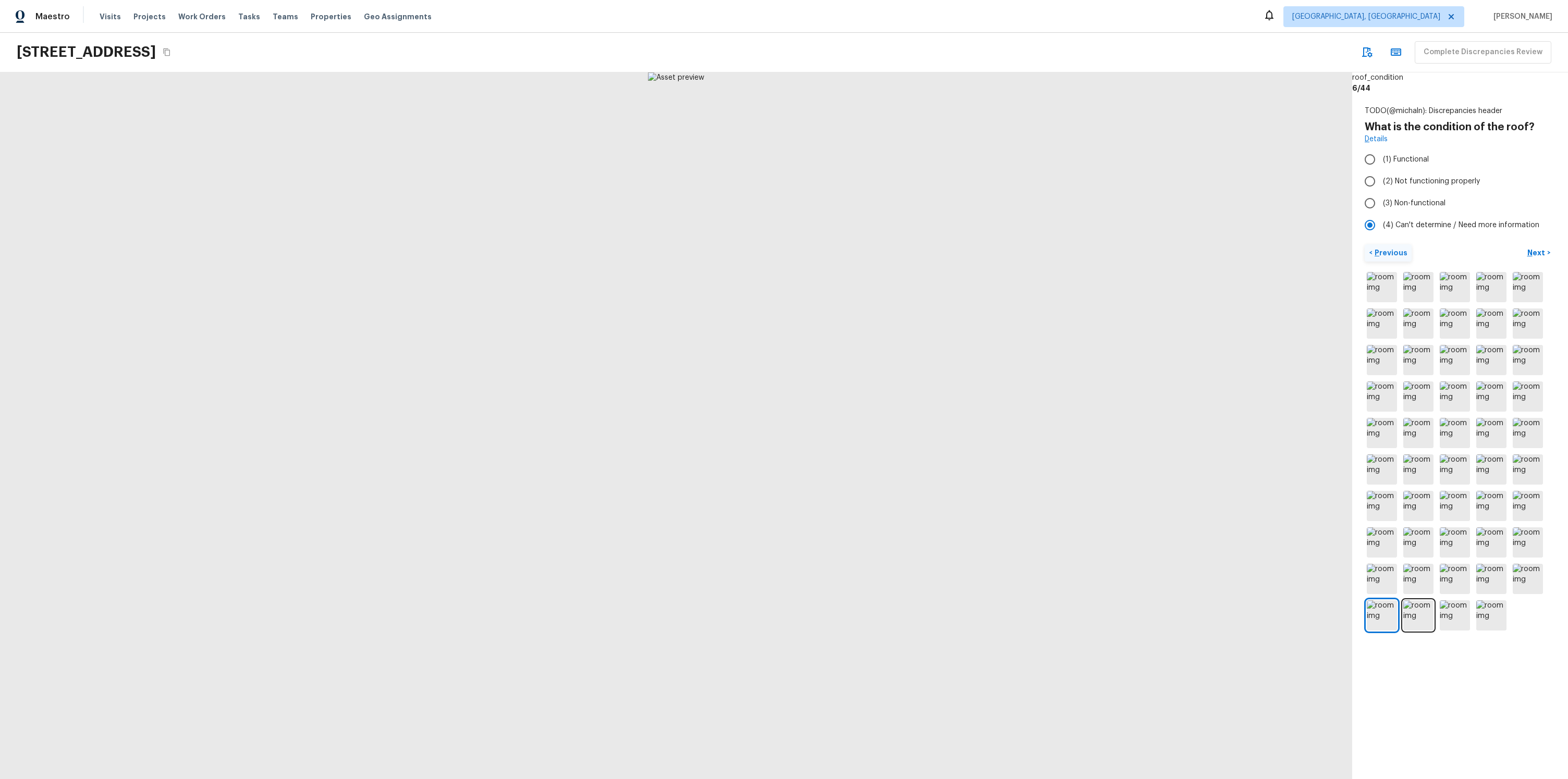
click at [1374, 250] on p "Previous" at bounding box center [1390, 252] width 35 height 10
click at [1392, 251] on p "Previous" at bounding box center [1390, 255] width 35 height 10
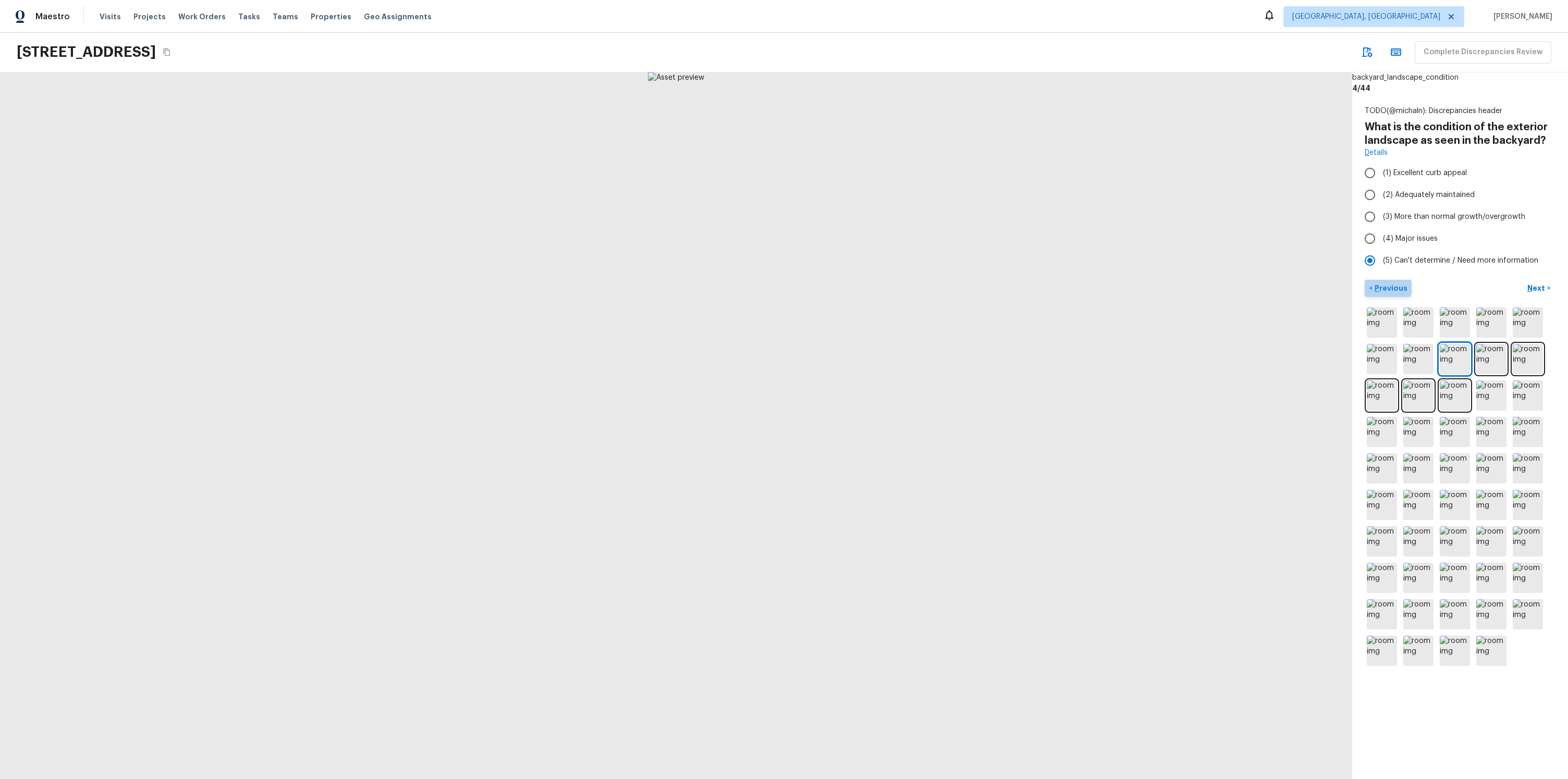
click at [1383, 281] on button "< Previous" at bounding box center [1388, 288] width 47 height 17
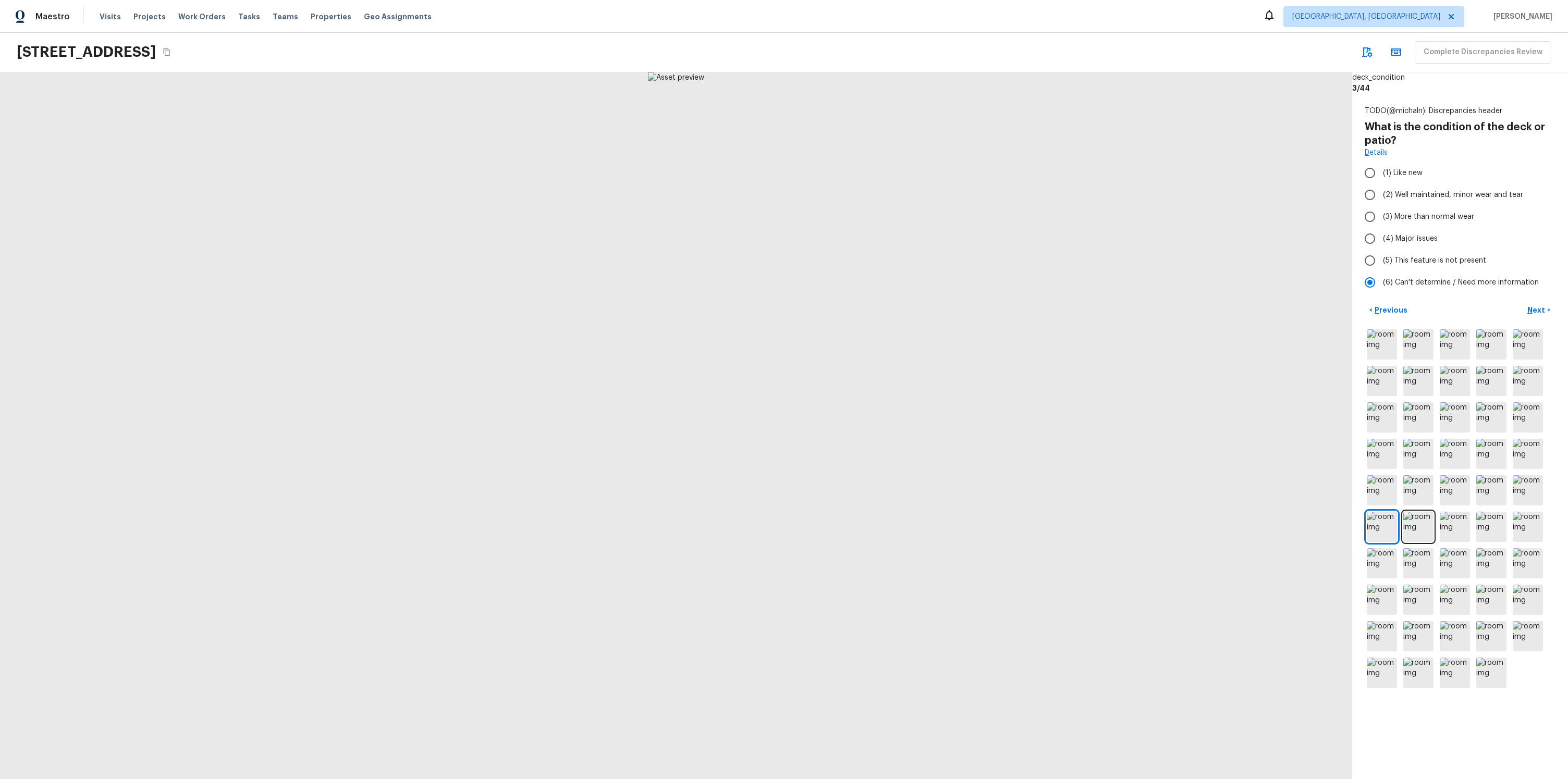
click at [1383, 297] on div "TODO(@michaln): Discrepancies header What is the condition of the deck or patio…" at bounding box center [1460, 398] width 216 height 610
click at [1393, 313] on p "Previous" at bounding box center [1390, 309] width 35 height 10
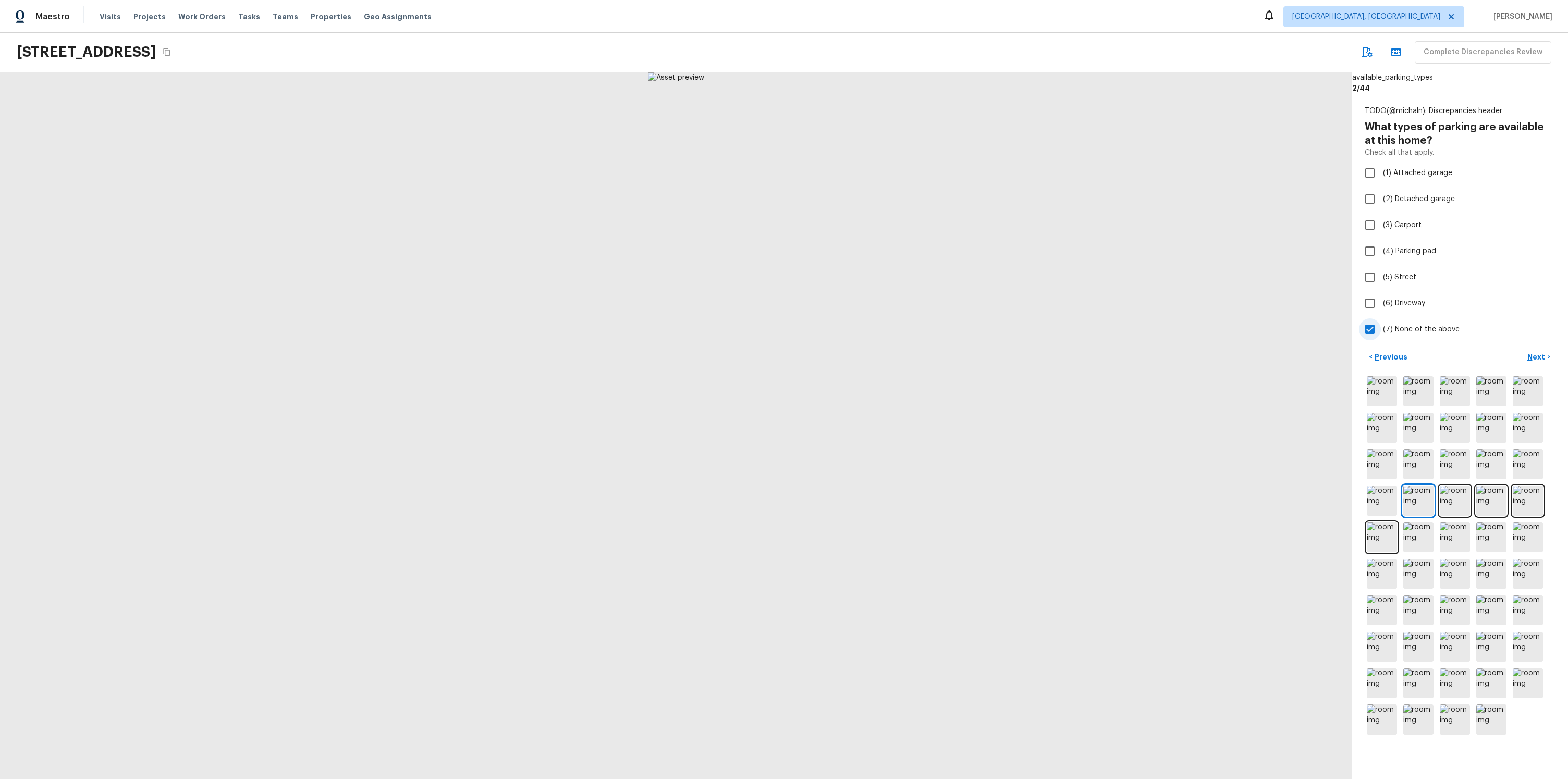
click at [1372, 330] on input "(7) None of the above" at bounding box center [1370, 330] width 22 height 22
checkbox input "false"
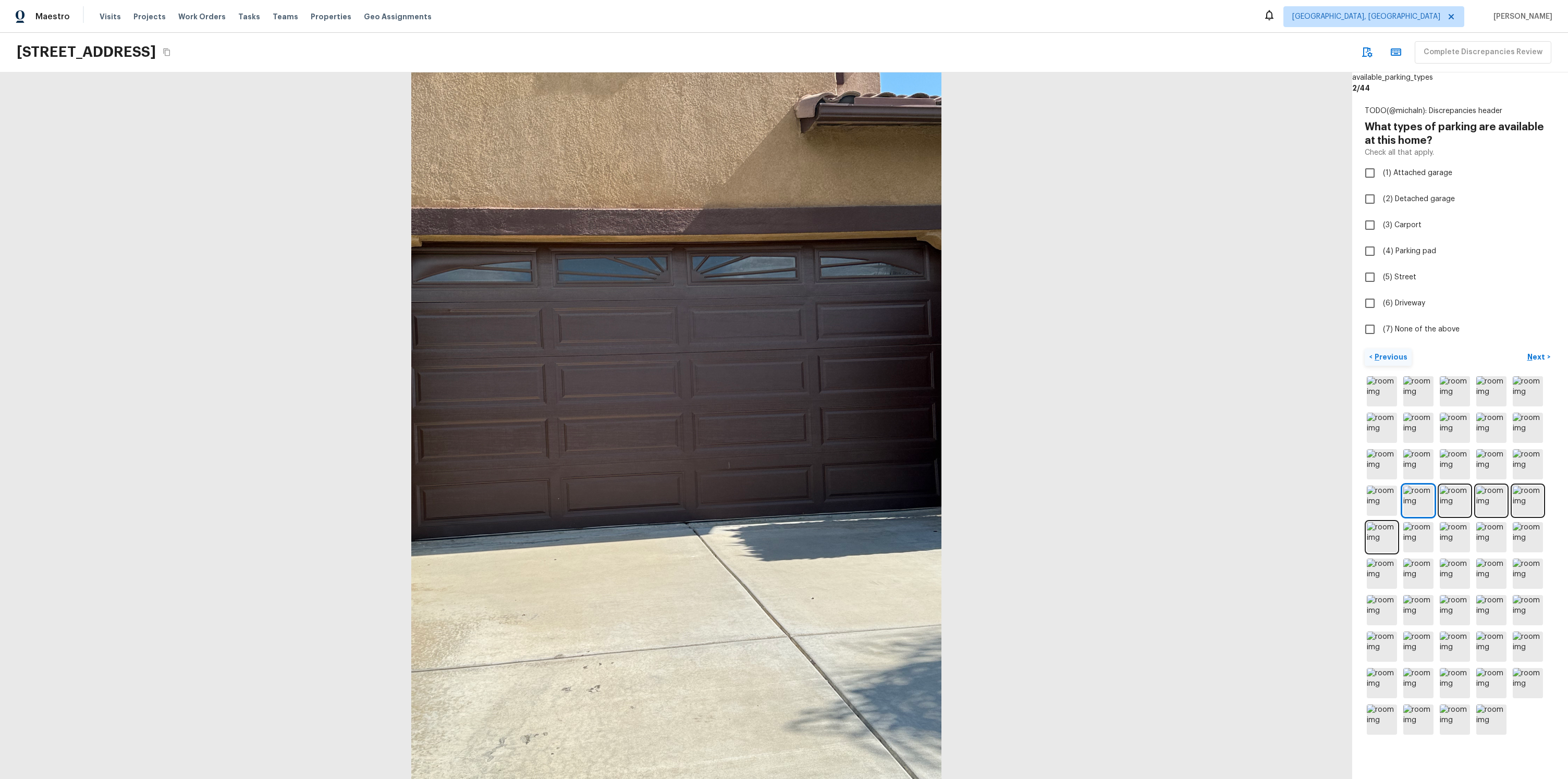
click at [1403, 357] on p "Previous" at bounding box center [1390, 356] width 35 height 10
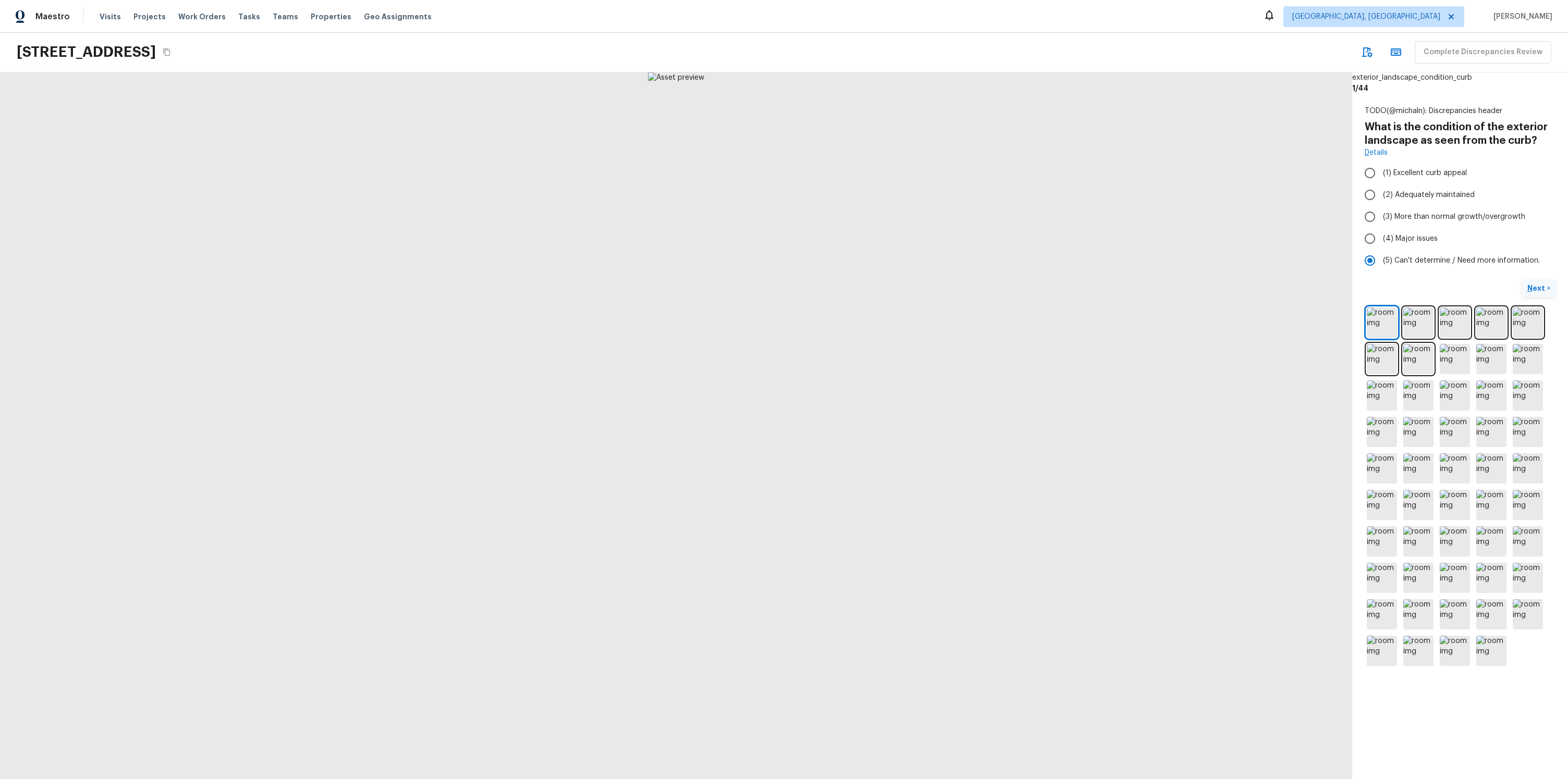
click at [1531, 293] on p "Next" at bounding box center [1538, 287] width 20 height 10
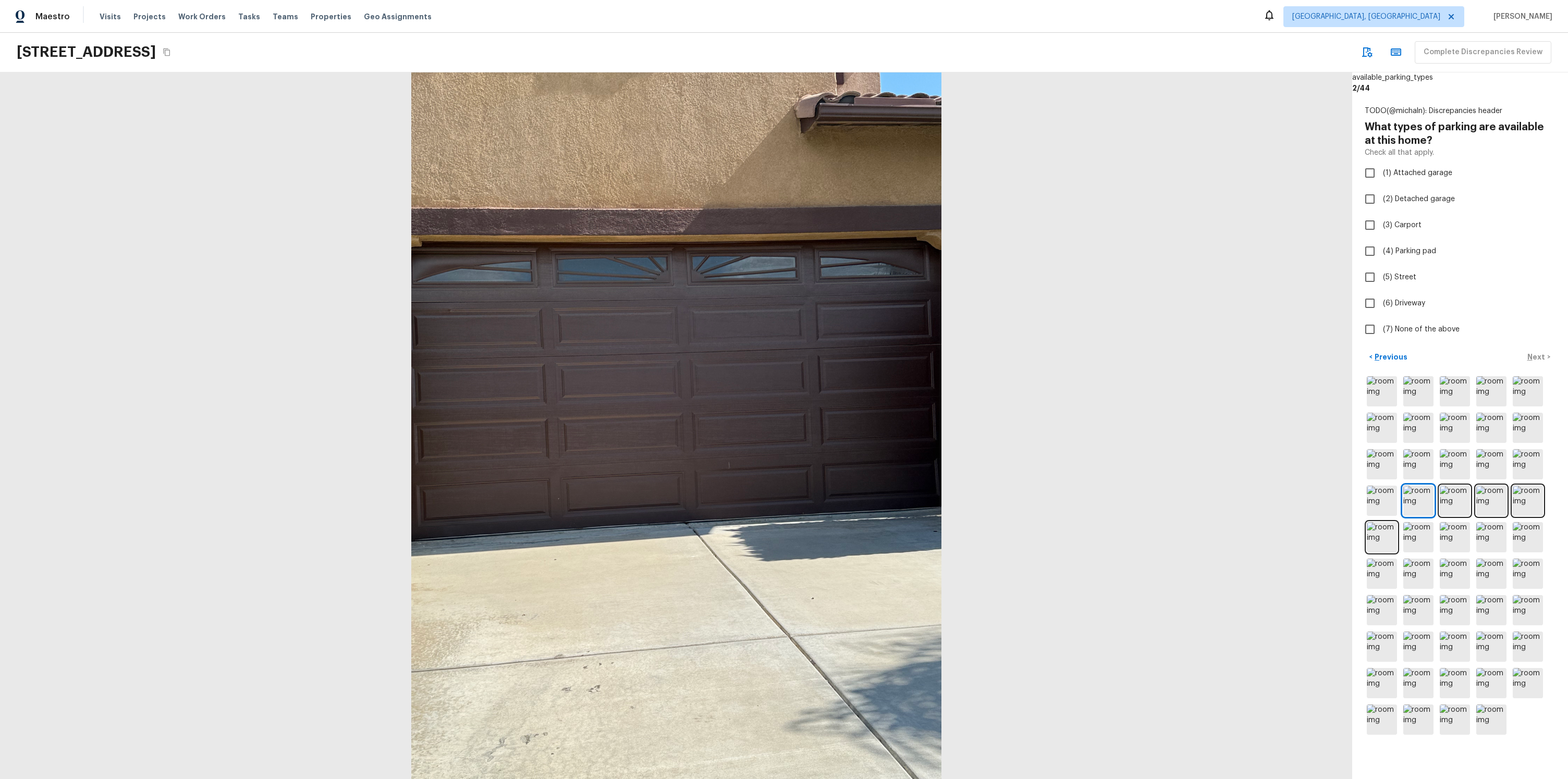
click at [1179, 479] on div at bounding box center [676, 425] width 1352 height 706
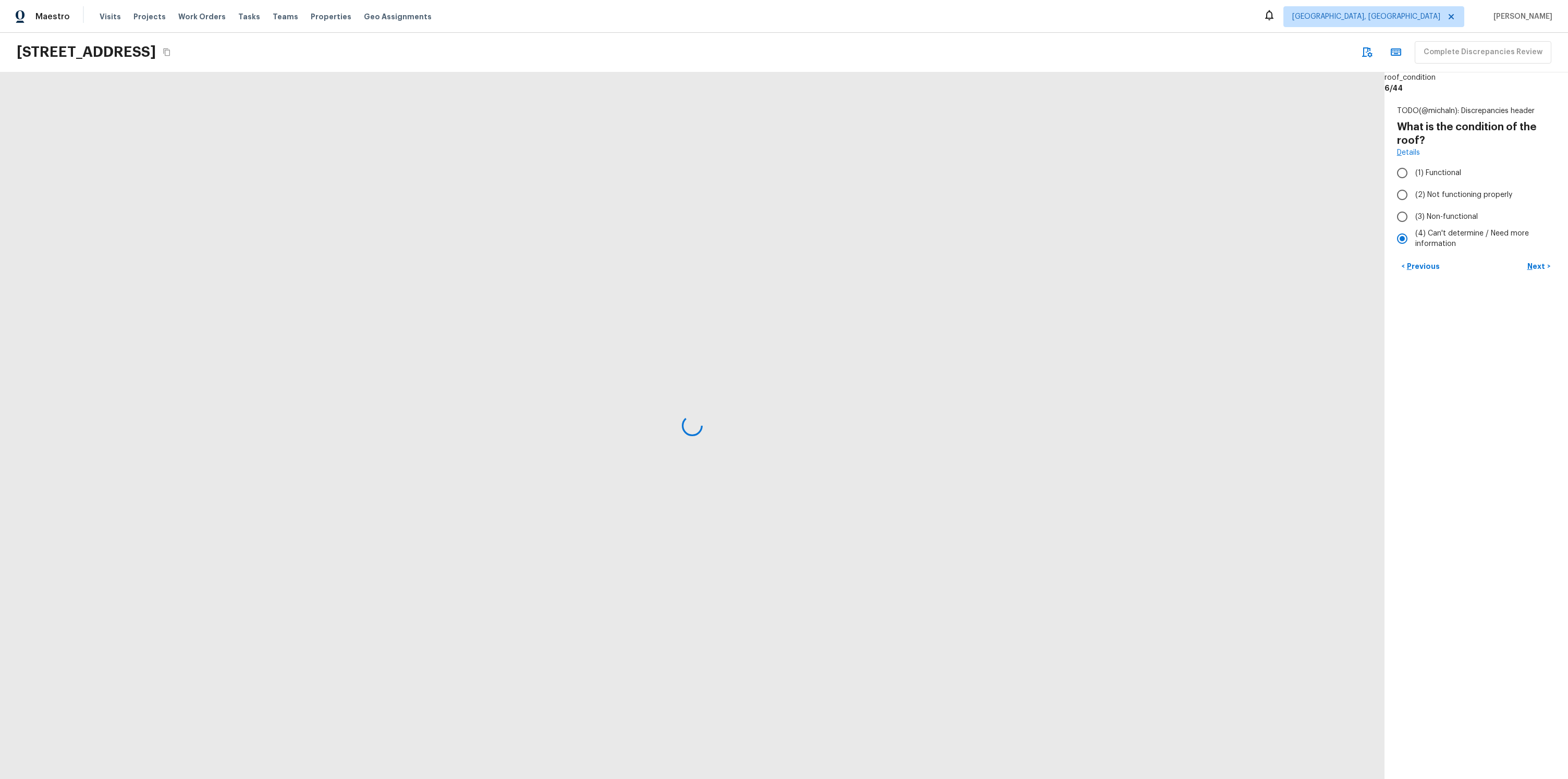
click at [1417, 267] on div "< Previous Next >" at bounding box center [1477, 266] width 158 height 17
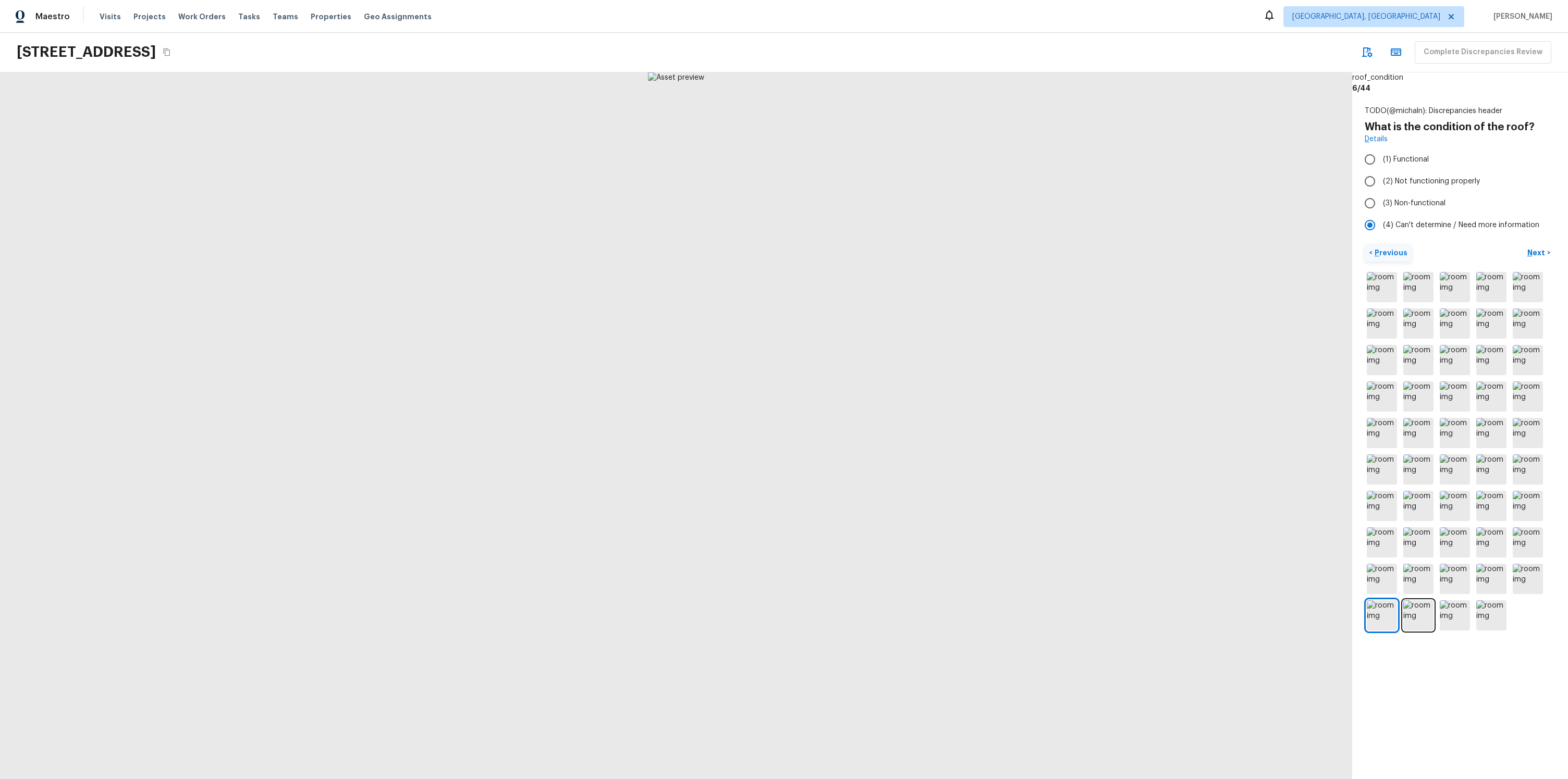
click at [1406, 255] on button "< Previous" at bounding box center [1388, 252] width 47 height 17
click at [1402, 256] on p "Previous" at bounding box center [1390, 255] width 35 height 10
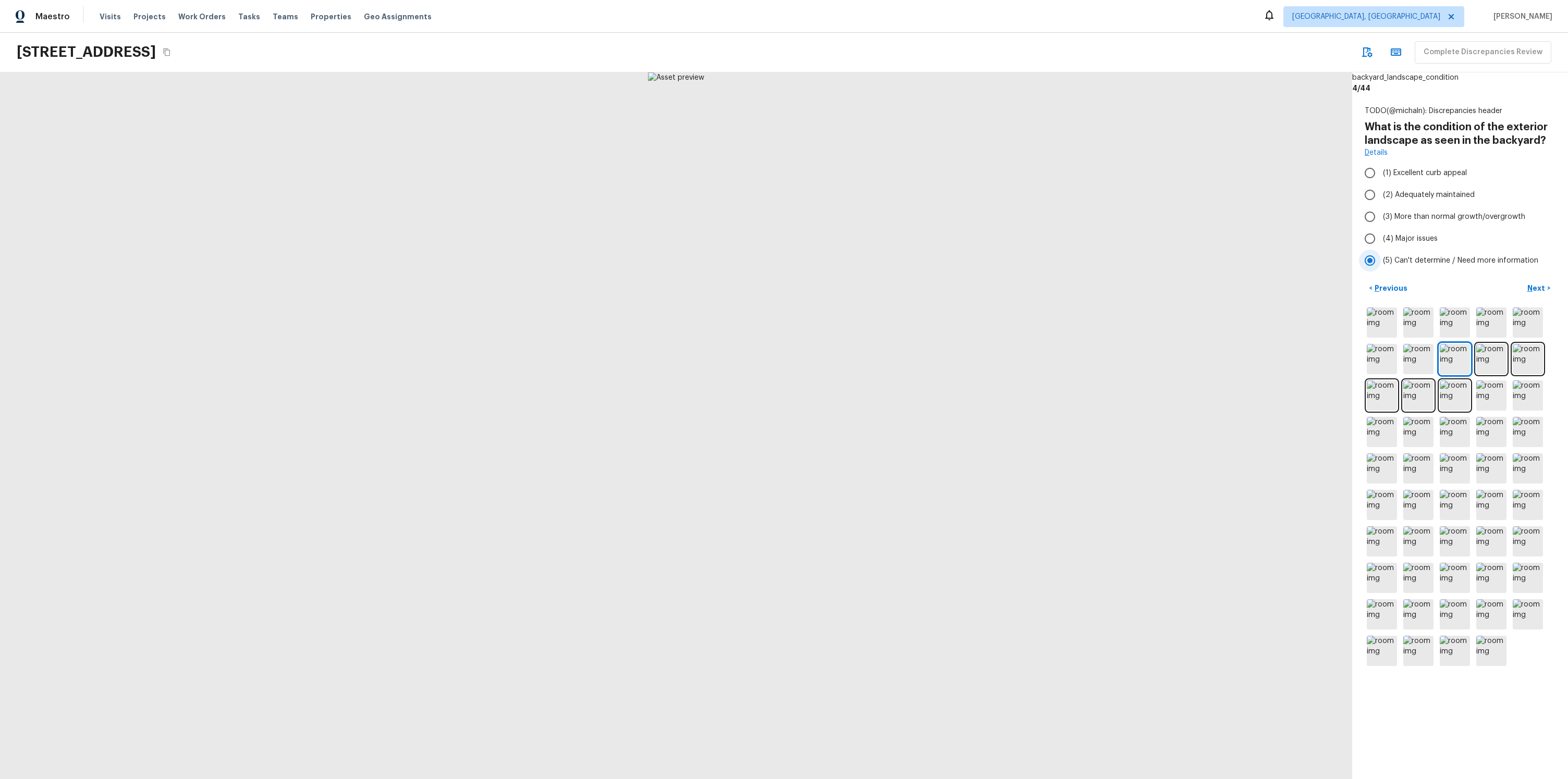
click at [1402, 256] on span "(5) Can't determine / Need more information" at bounding box center [1460, 260] width 156 height 10
click at [1381, 256] on input "(5) Can't determine / Need more information" at bounding box center [1370, 261] width 22 height 22
click at [1386, 290] on p "Previous" at bounding box center [1390, 287] width 35 height 10
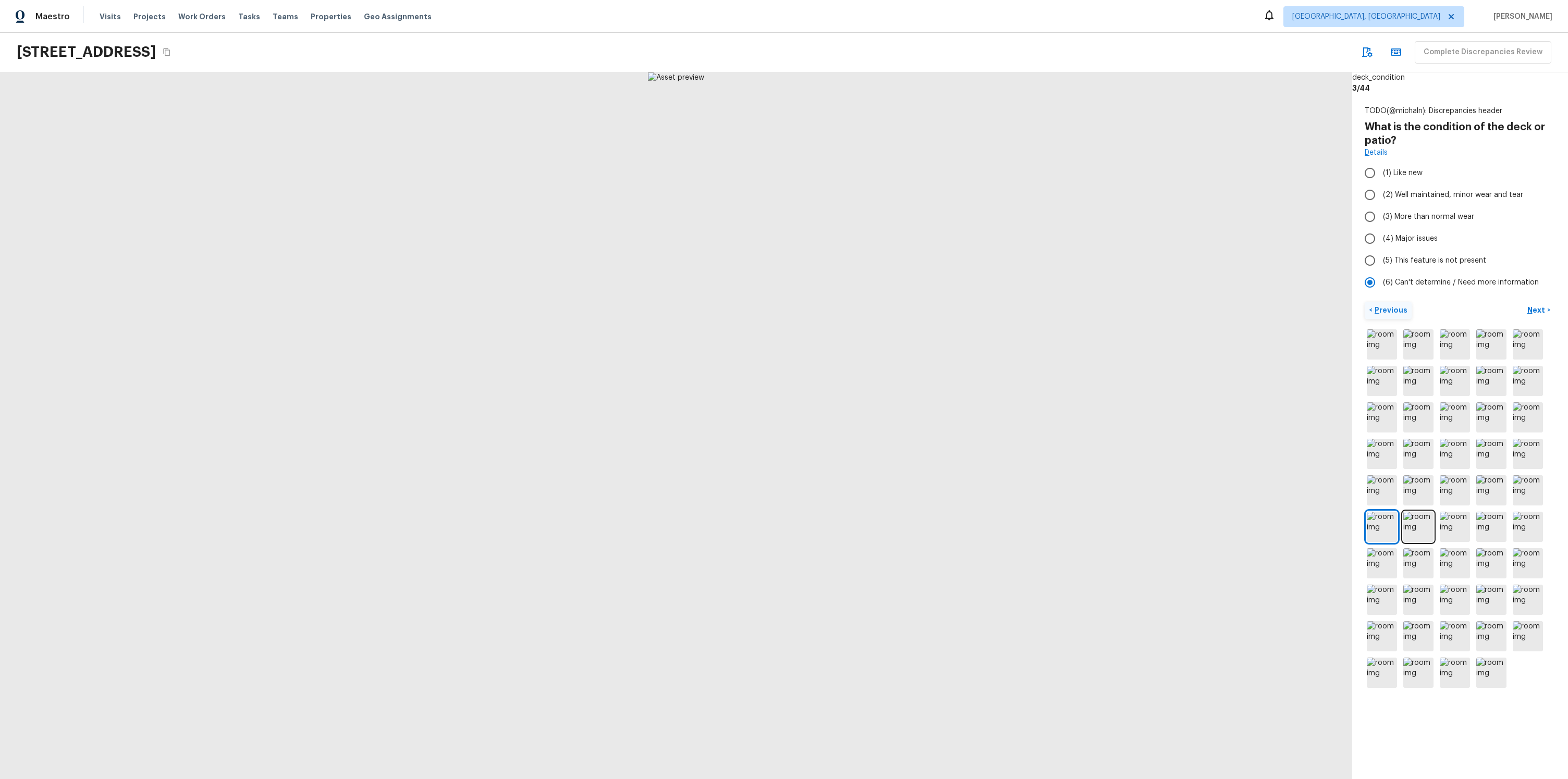
click at [1386, 290] on label "(6) Can't determine / Need more information" at bounding box center [1453, 283] width 188 height 22
click at [1381, 290] on input "(6) Can't determine / Need more information" at bounding box center [1370, 283] width 22 height 22
click at [1390, 310] on p "Previous" at bounding box center [1390, 309] width 35 height 10
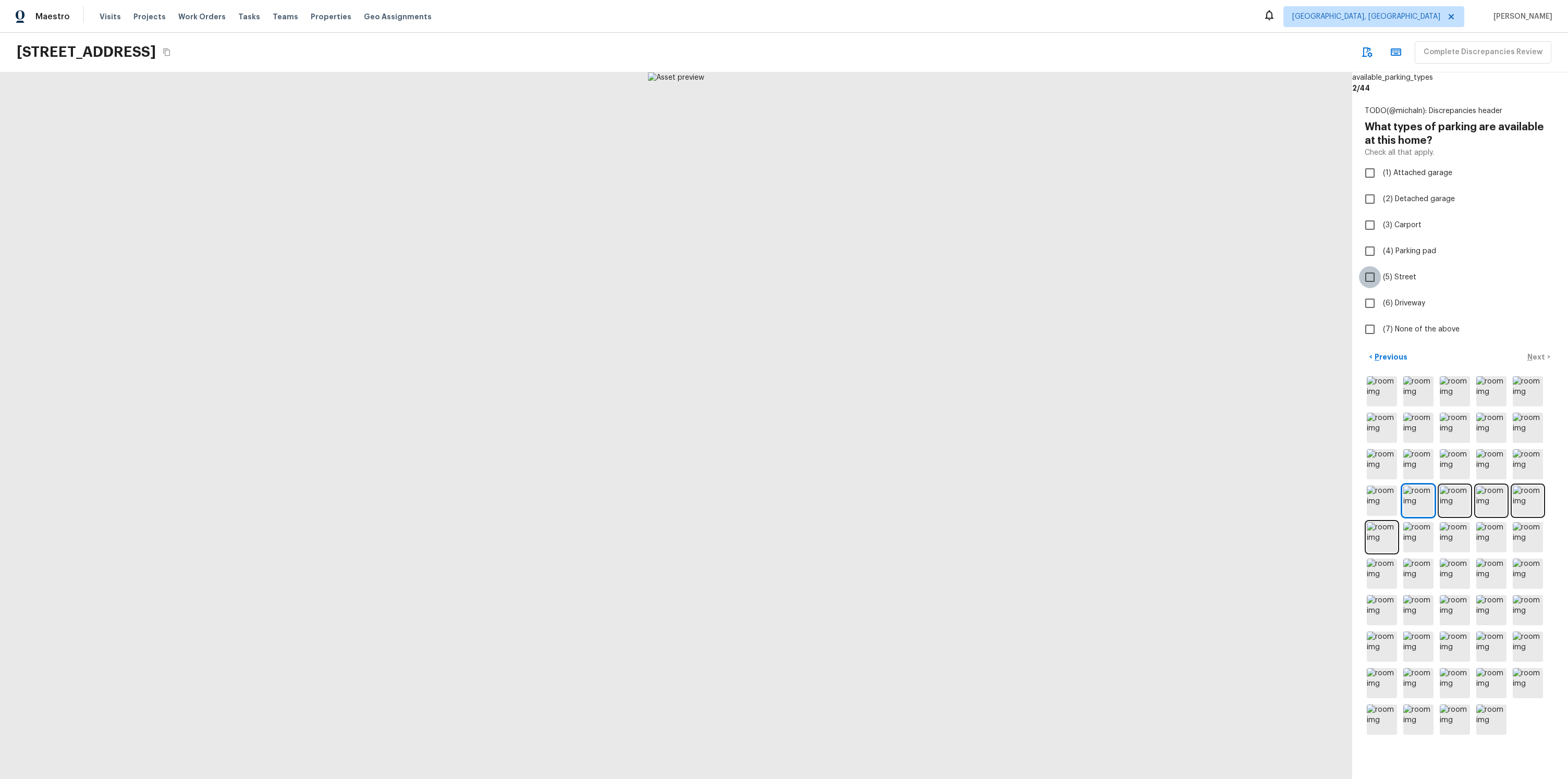
click at [1381, 281] on input "(5) Street" at bounding box center [1370, 277] width 22 height 22
checkbox input "true"
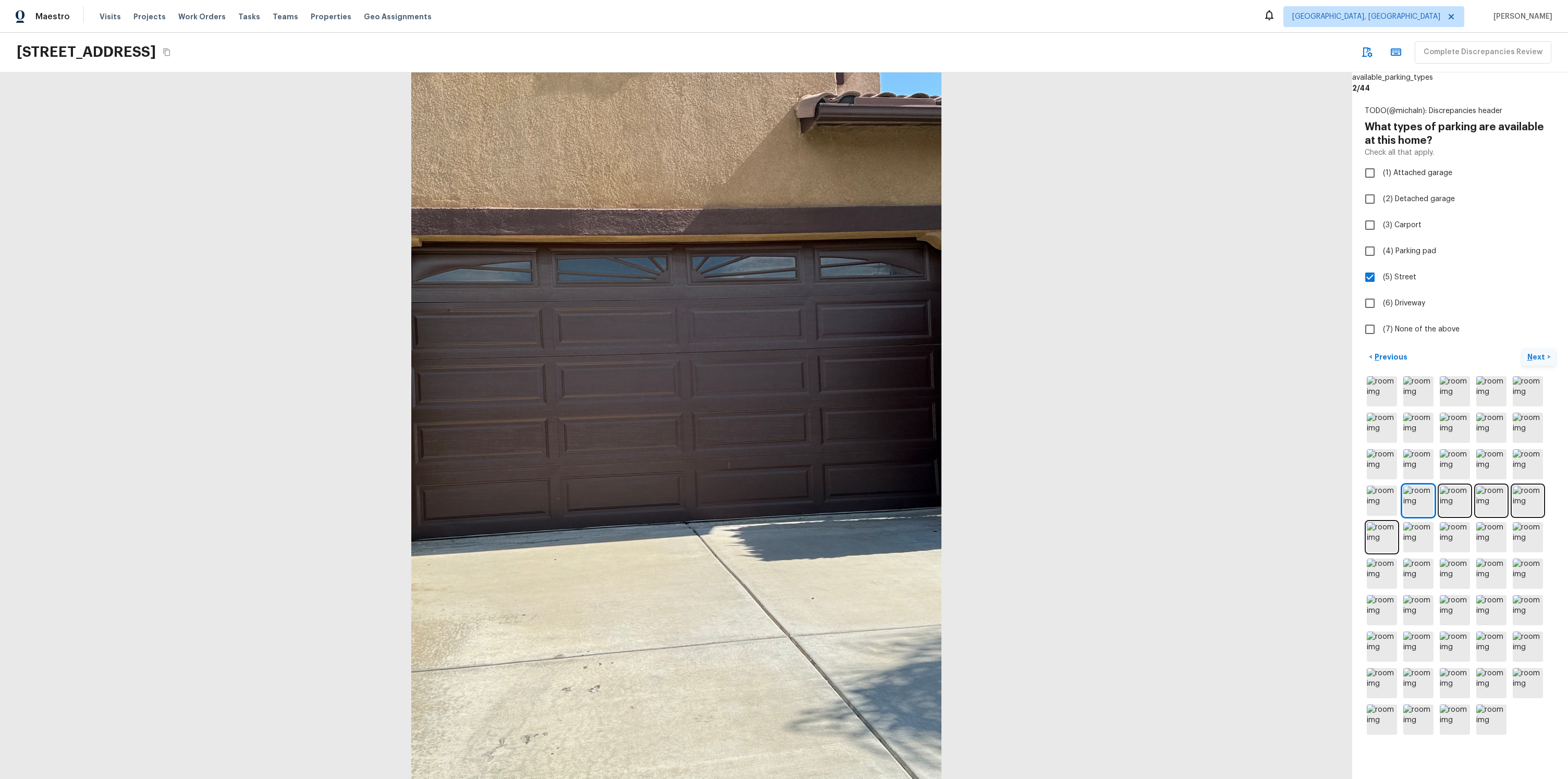
click at [1539, 355] on p "Next" at bounding box center [1538, 356] width 20 height 10
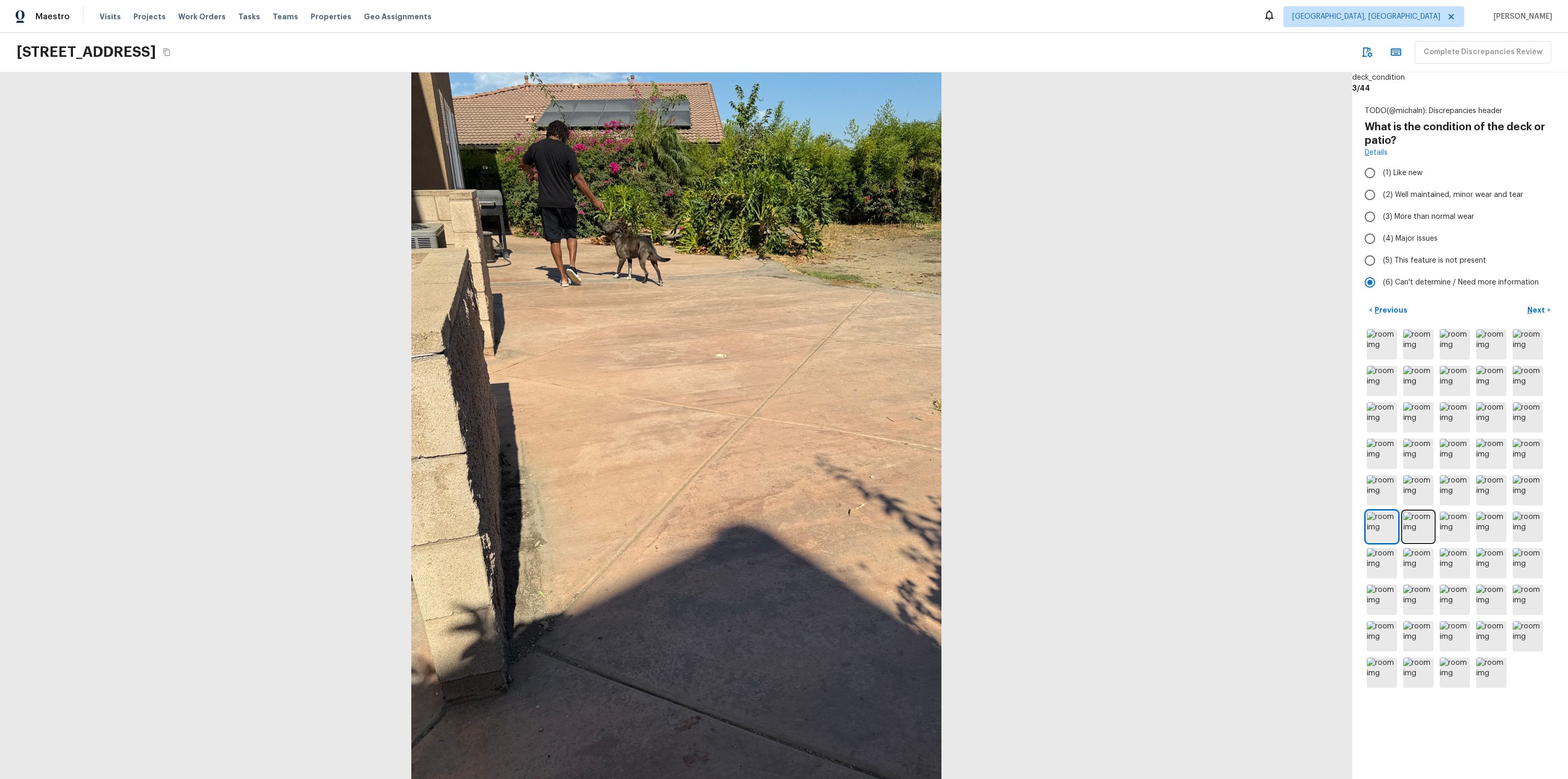
click at [1547, 299] on div "TODO(@michaln): Discrepancies header What is the condition of the deck or patio…" at bounding box center [1460, 398] width 216 height 610
click at [1532, 317] on button "Next >" at bounding box center [1539, 310] width 33 height 17
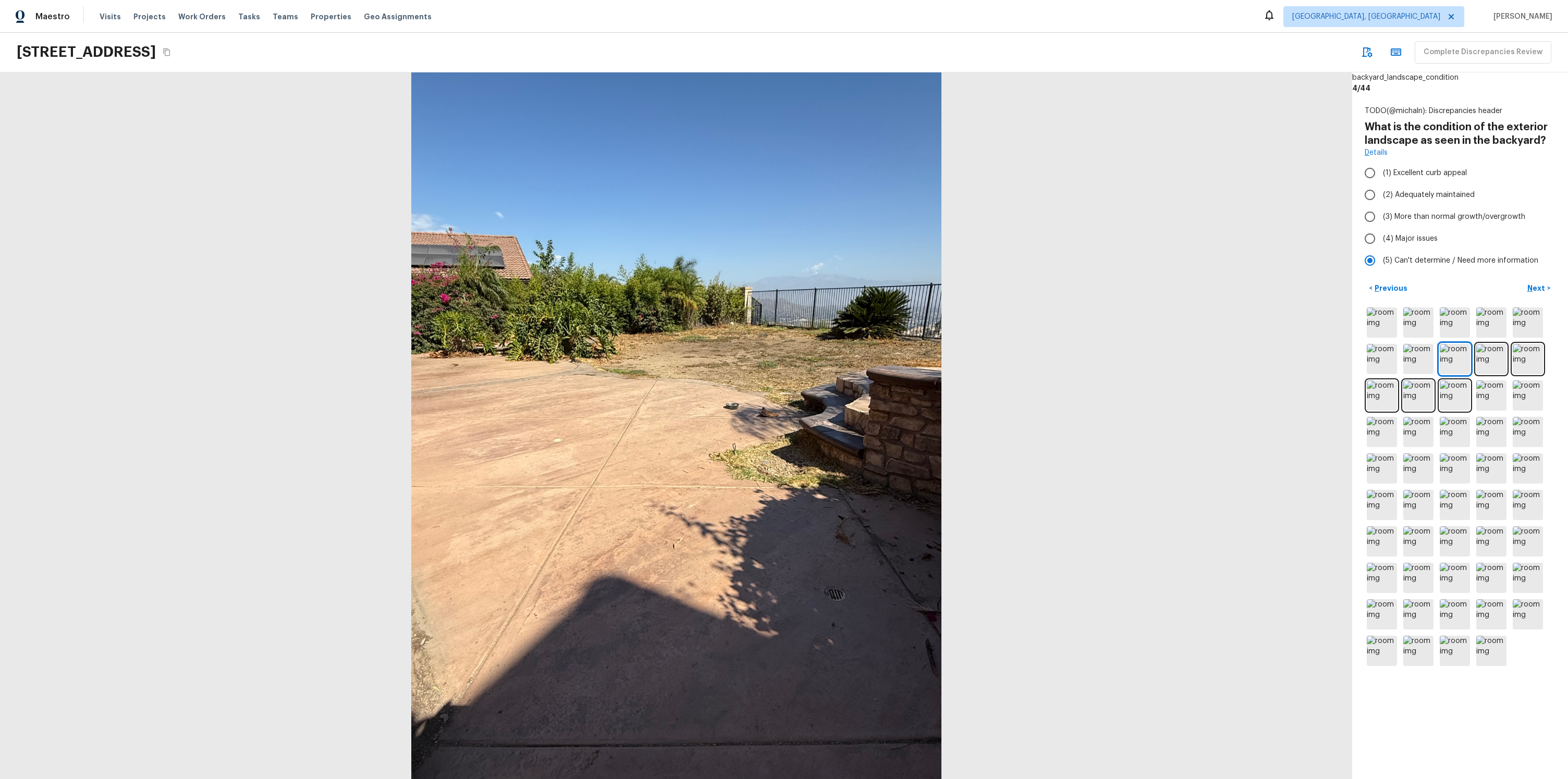
click at [1531, 304] on div "< Previous Next >" at bounding box center [1460, 474] width 191 height 389
click at [1529, 296] on button "Next >" at bounding box center [1539, 288] width 33 height 17
